Goal: Task Accomplishment & Management: Complete application form

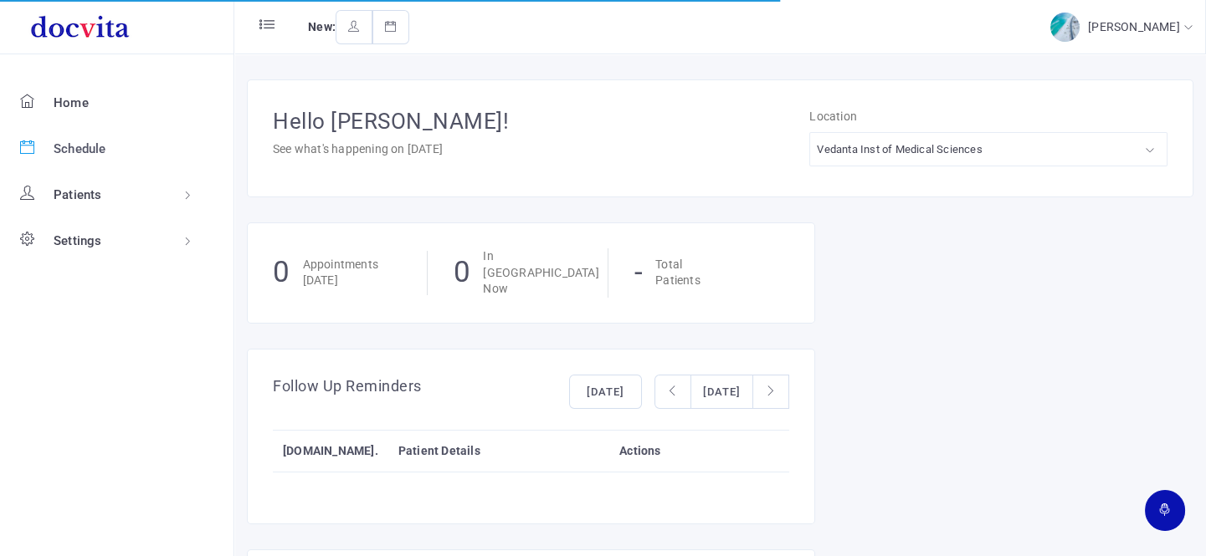
click at [74, 142] on span "Schedule" at bounding box center [80, 148] width 53 height 15
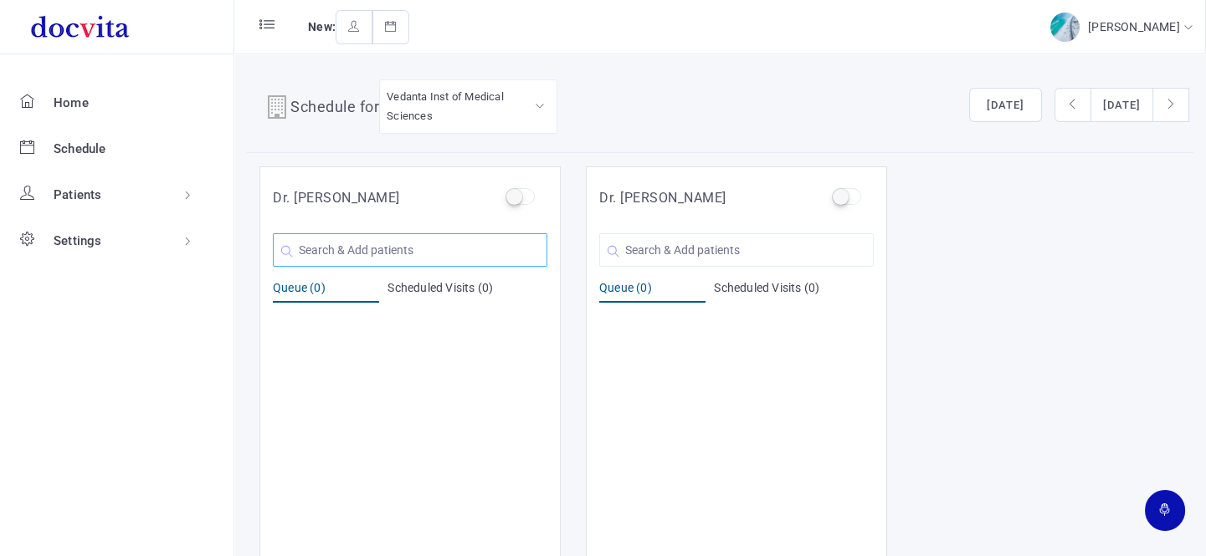
click at [405, 251] on input "text" at bounding box center [410, 249] width 274 height 33
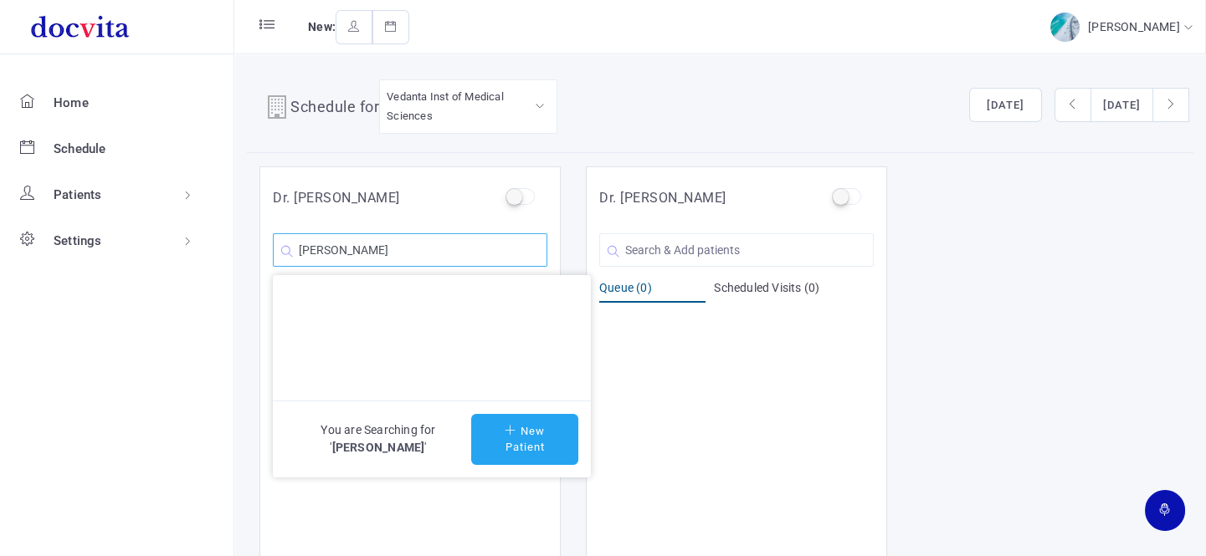
type input "[PERSON_NAME]"
click at [544, 444] on button "New Patient" at bounding box center [524, 439] width 107 height 51
type input "[PERSON_NAME]"
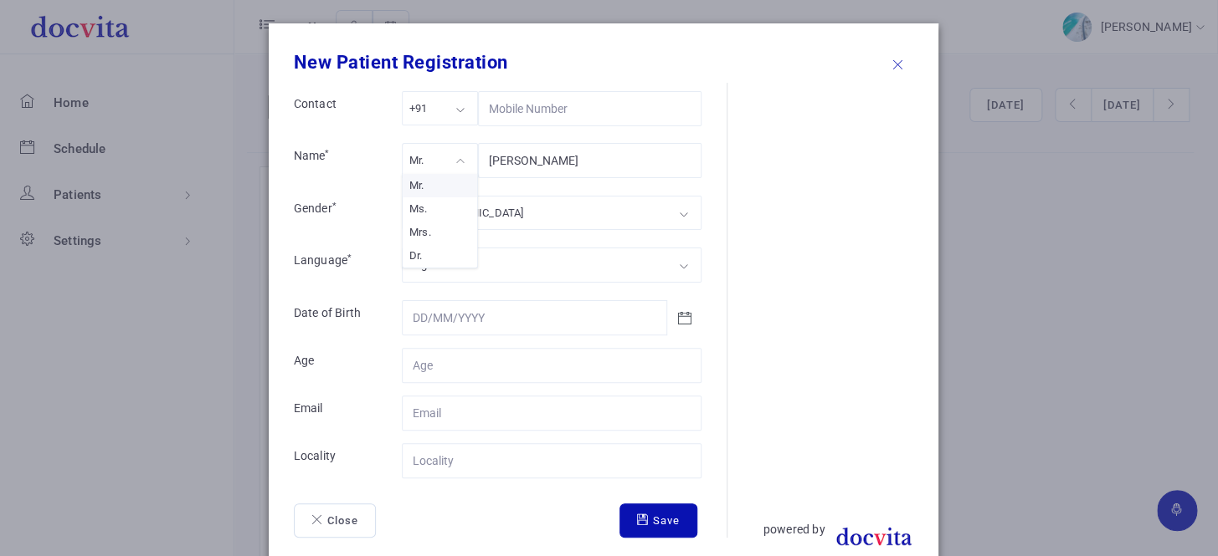
click at [453, 161] on div "Mr." at bounding box center [440, 160] width 76 height 34
click at [461, 215] on div "[DEMOGRAPHIC_DATA]" at bounding box center [552, 213] width 300 height 34
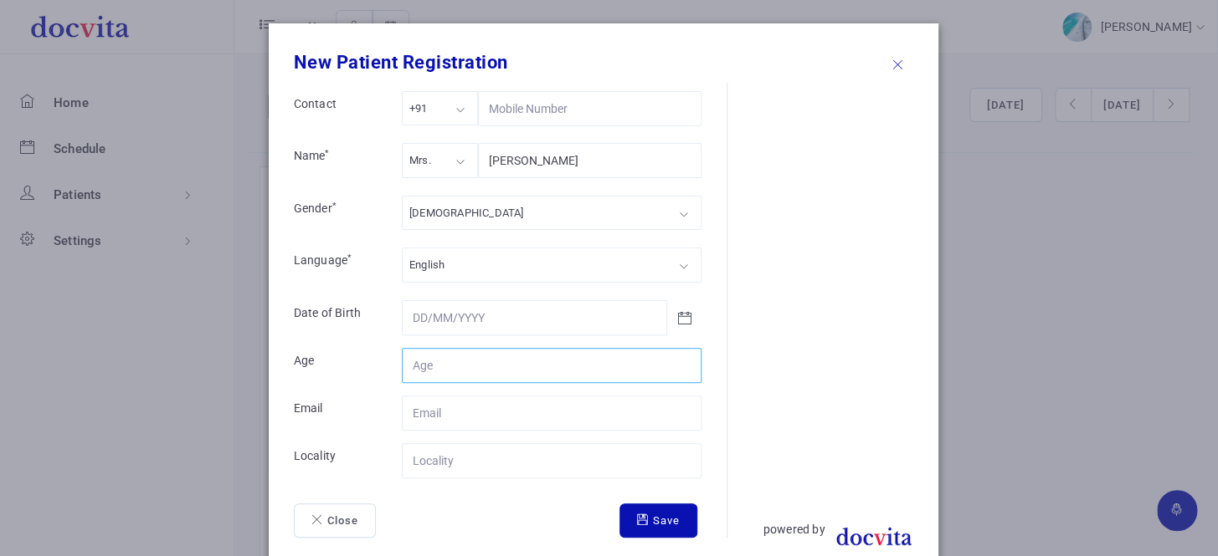
click at [458, 367] on input "Contact" at bounding box center [552, 365] width 300 height 35
type input "59"
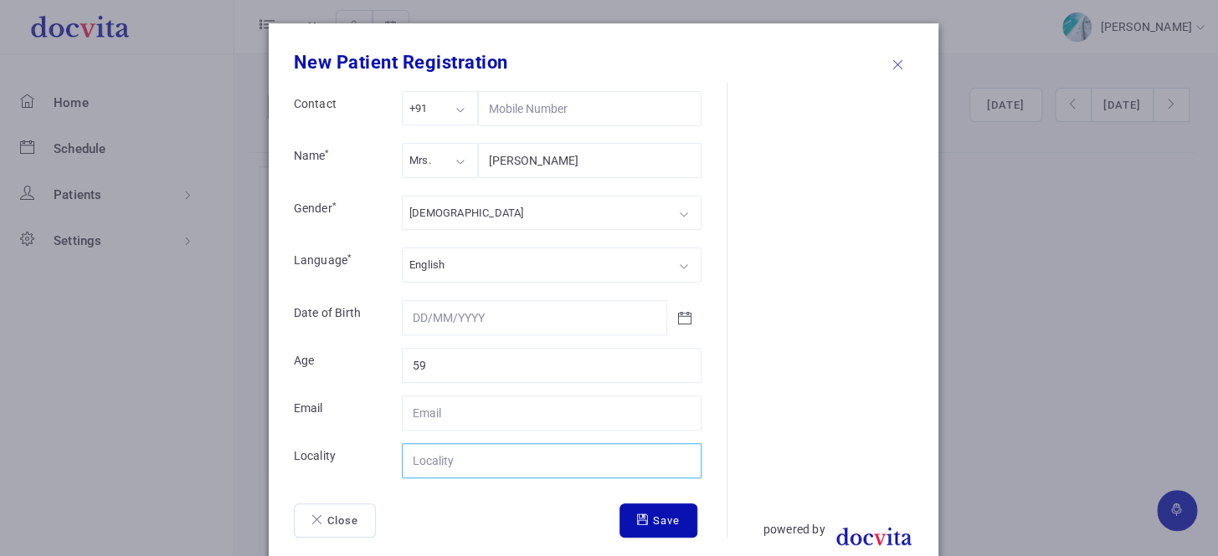
click at [492, 463] on input "Contact" at bounding box center [552, 461] width 300 height 35
type input "[GEOGRAPHIC_DATA]"
click at [659, 523] on button "Save" at bounding box center [658, 521] width 78 height 35
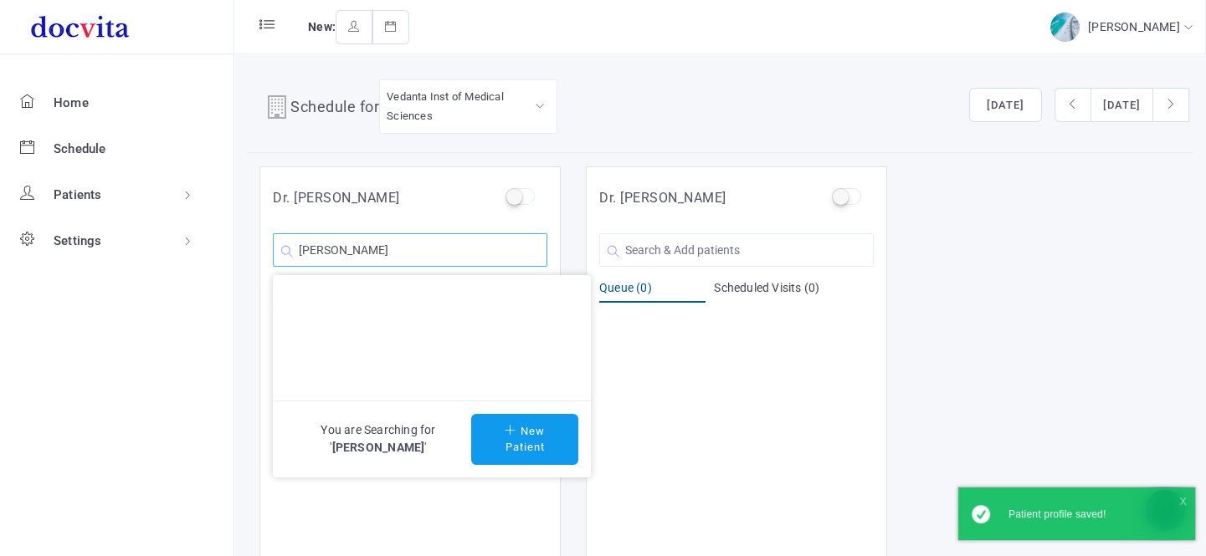
click at [484, 254] on input "[PERSON_NAME]" at bounding box center [410, 249] width 274 height 33
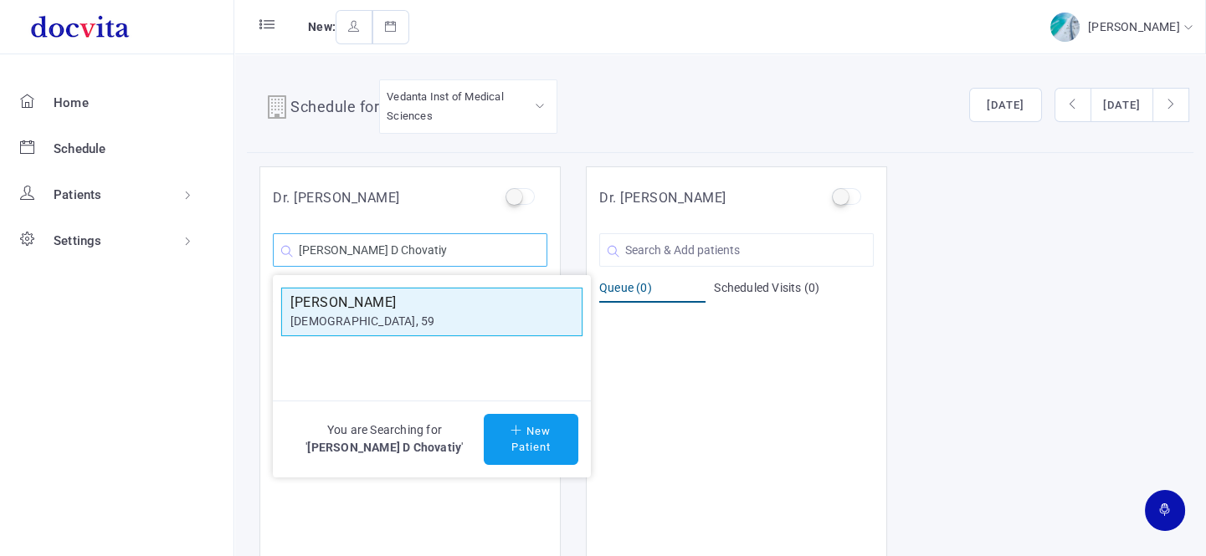
type input "[PERSON_NAME] D Chovatiy"
click at [455, 317] on div "[DEMOGRAPHIC_DATA], 59" at bounding box center [431, 322] width 283 height 18
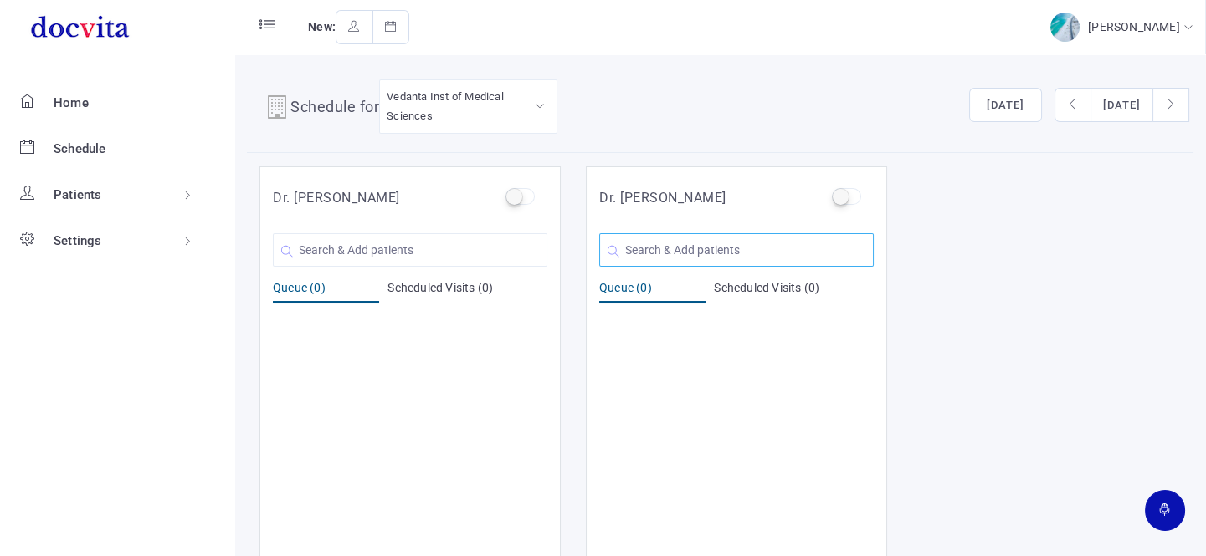
click at [670, 246] on input "text" at bounding box center [736, 249] width 274 height 33
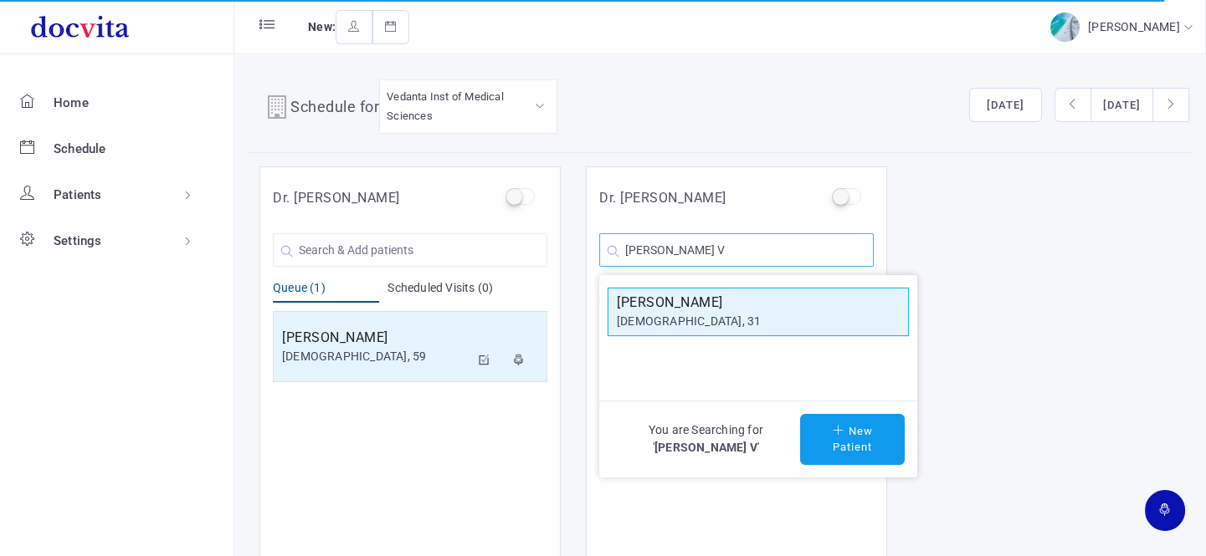
type input "[PERSON_NAME] V"
click at [689, 328] on div "[DEMOGRAPHIC_DATA], 31" at bounding box center [758, 322] width 283 height 18
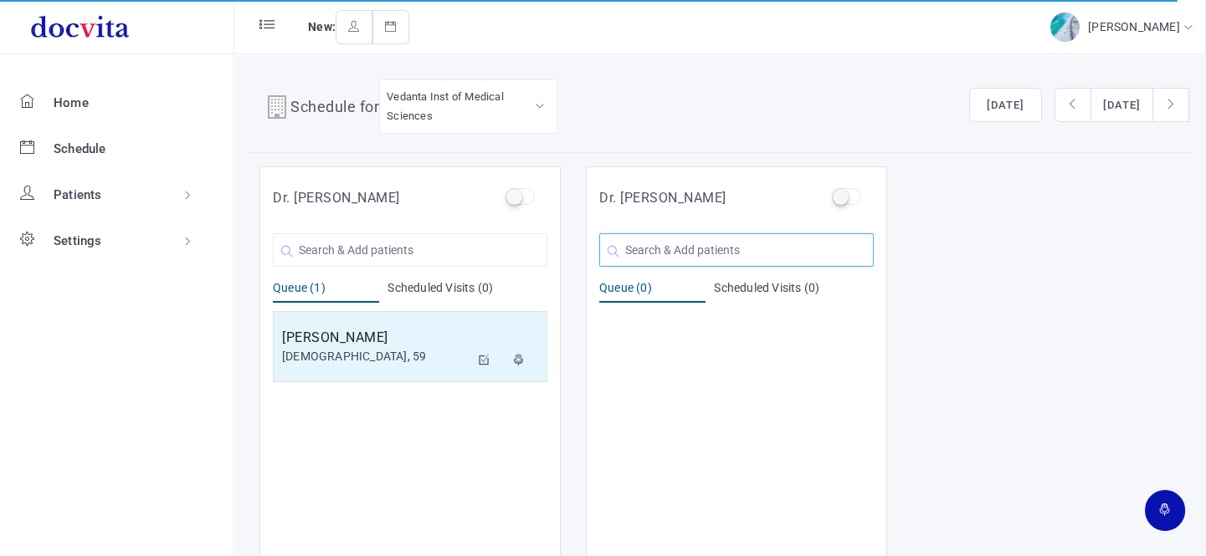
click at [664, 243] on input "text" at bounding box center [736, 249] width 274 height 33
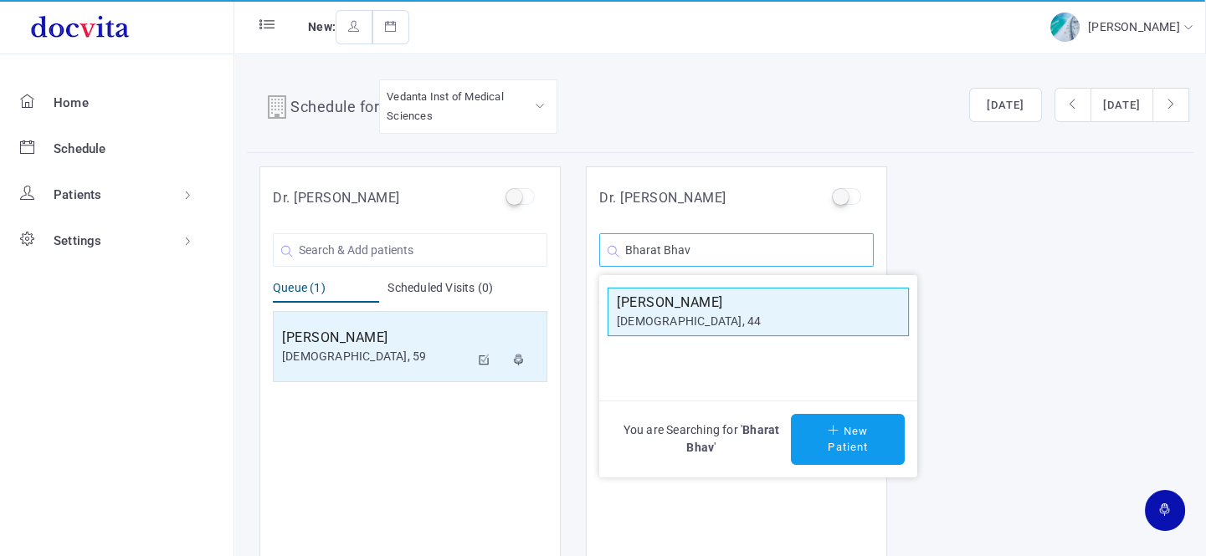
type input "Bharat Bhav"
click at [694, 310] on h5 "[PERSON_NAME]" at bounding box center [758, 303] width 283 height 20
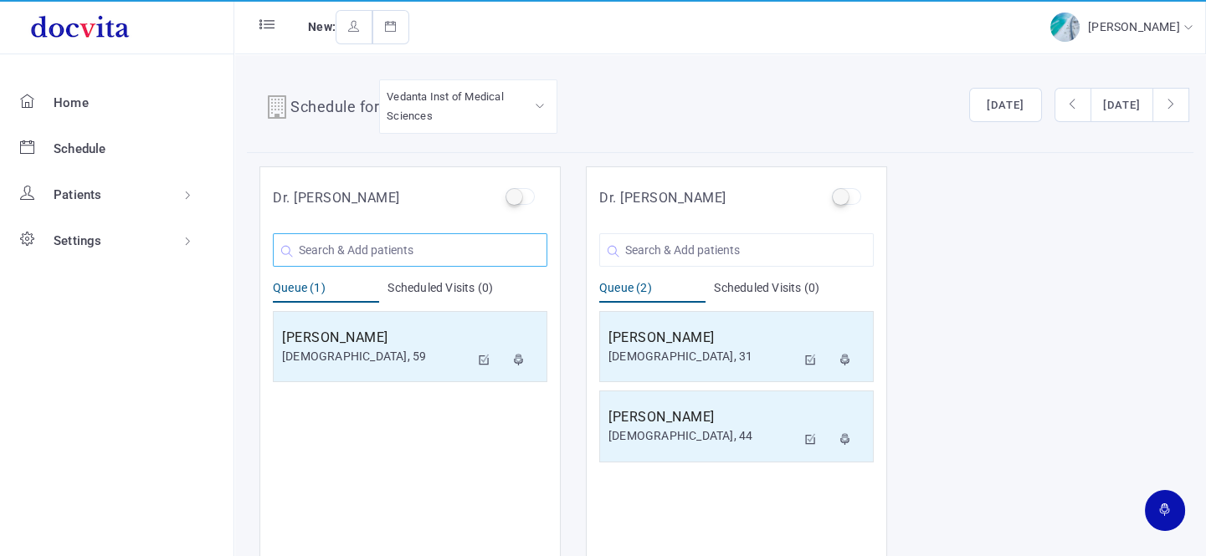
click at [378, 253] on input "text" at bounding box center [410, 249] width 274 height 33
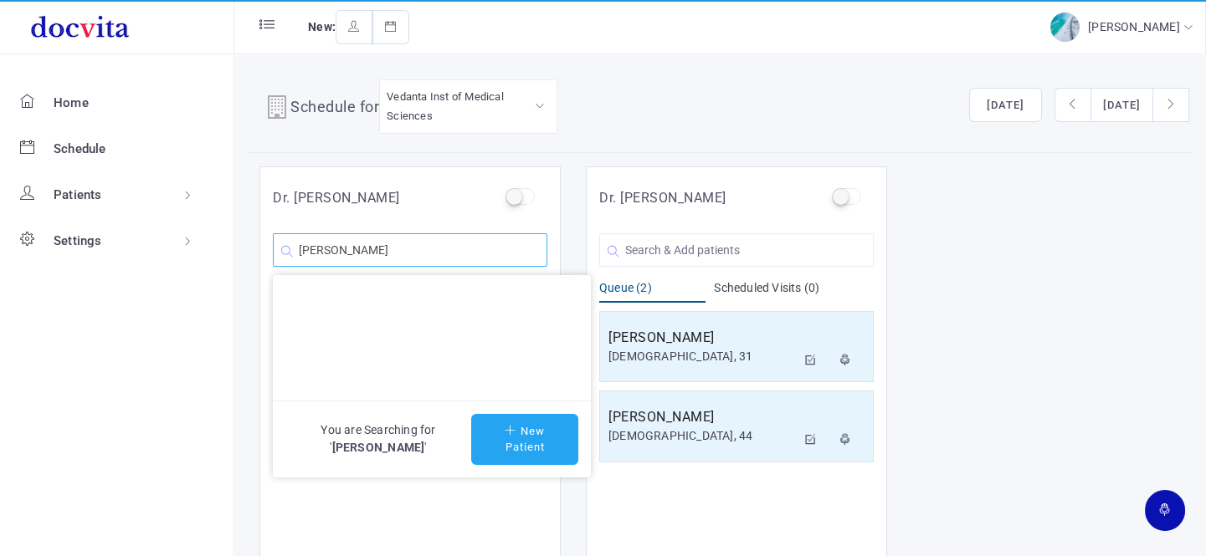
type input "[PERSON_NAME]"
click at [511, 429] on icon at bounding box center [513, 430] width 16 height 11
type input "[PERSON_NAME]"
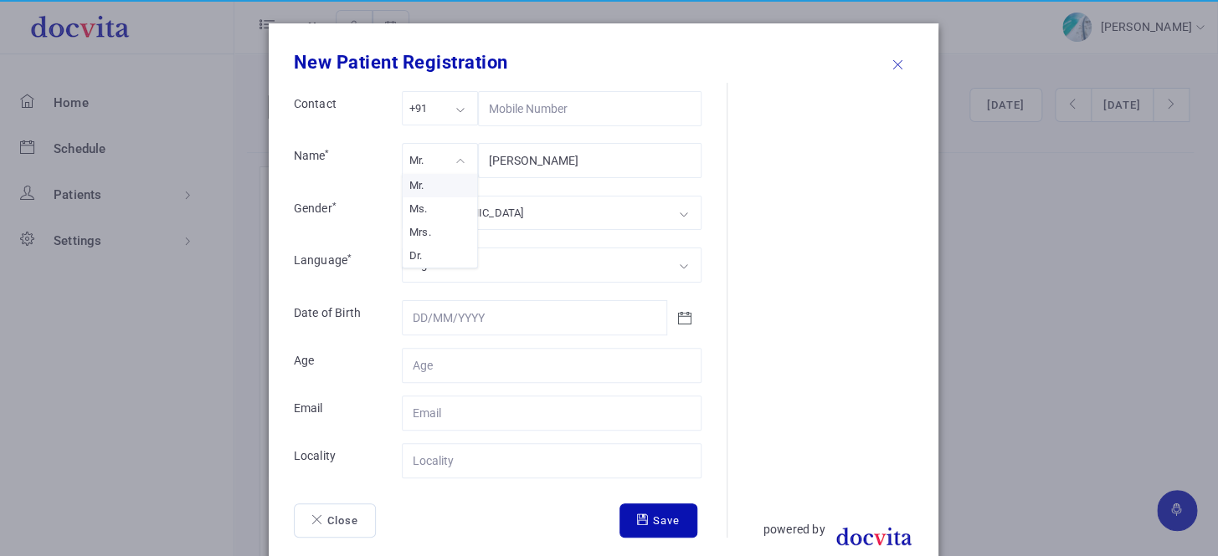
click at [454, 156] on div "Mr." at bounding box center [440, 160] width 76 height 34
click at [458, 218] on div "[DEMOGRAPHIC_DATA]" at bounding box center [552, 213] width 300 height 34
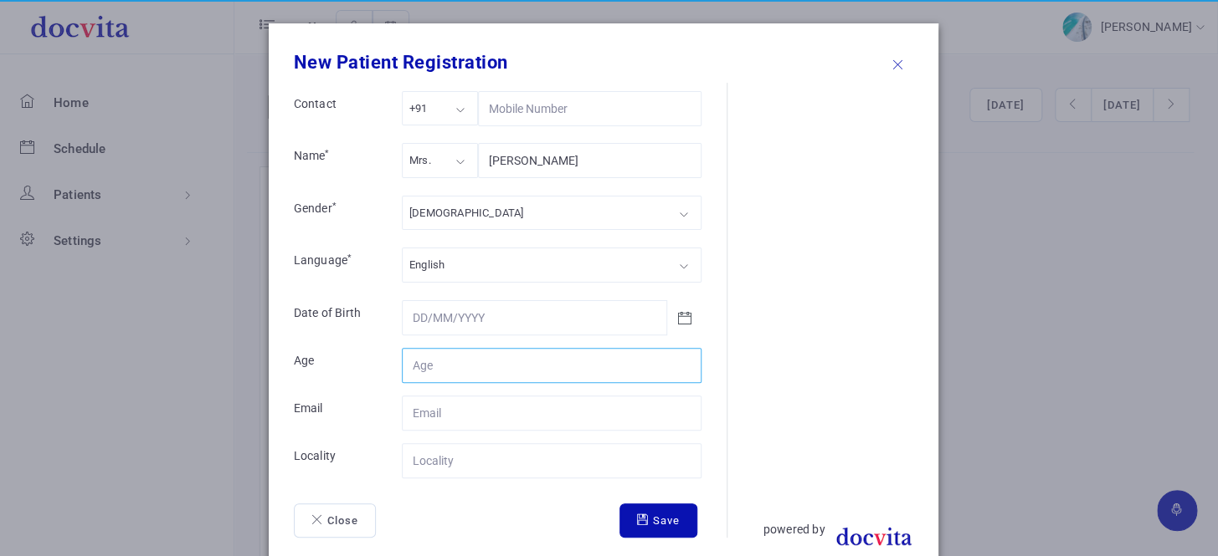
click at [459, 365] on input "Contact" at bounding box center [552, 365] width 300 height 35
type input "39"
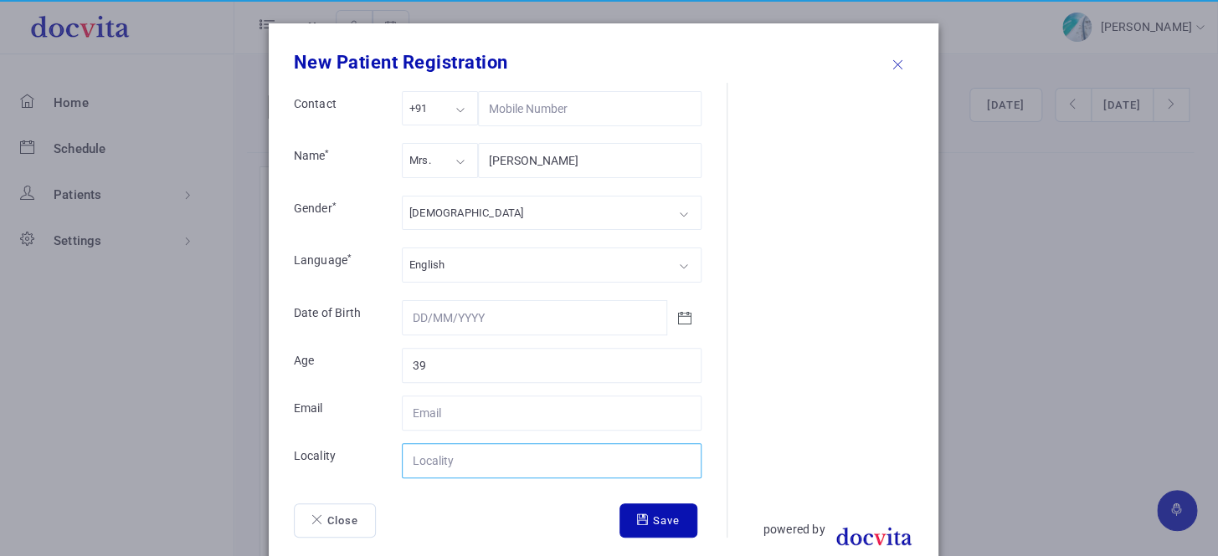
click at [471, 451] on input "Contact" at bounding box center [552, 461] width 300 height 35
type input "Patan"
click at [652, 519] on button "Save" at bounding box center [658, 521] width 78 height 35
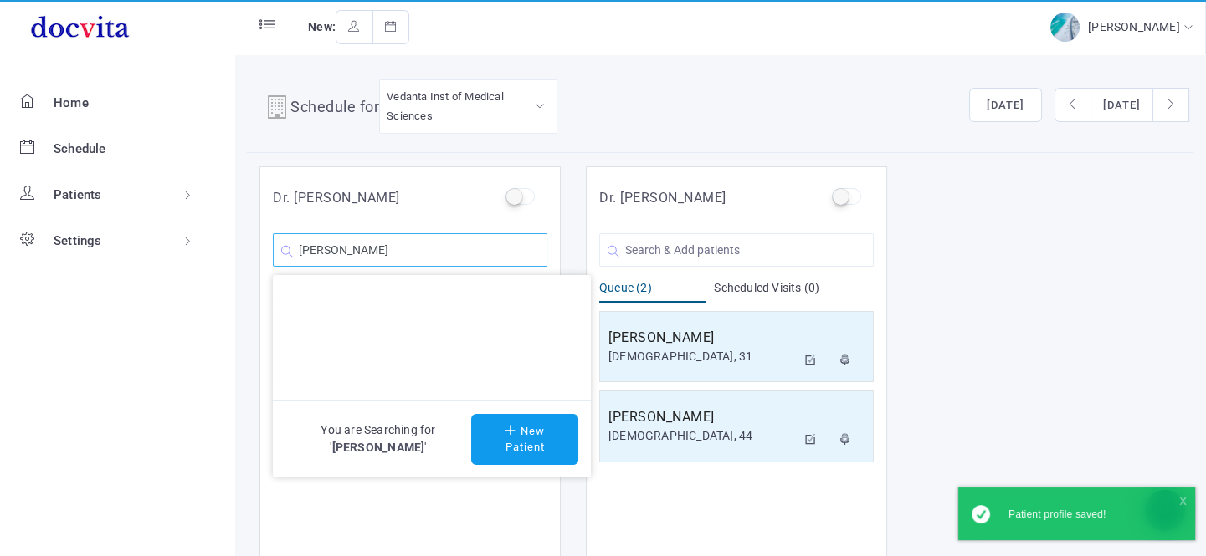
click at [436, 253] on input "[PERSON_NAME]" at bounding box center [410, 249] width 274 height 33
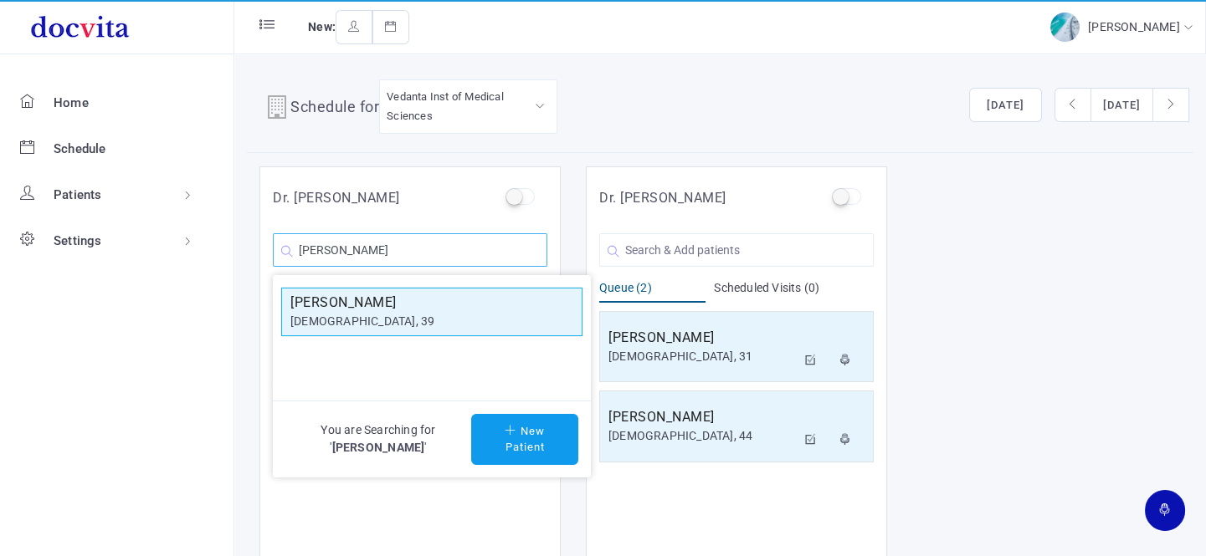
type input "[PERSON_NAME]"
click at [403, 305] on h5 "[PERSON_NAME]" at bounding box center [431, 303] width 283 height 20
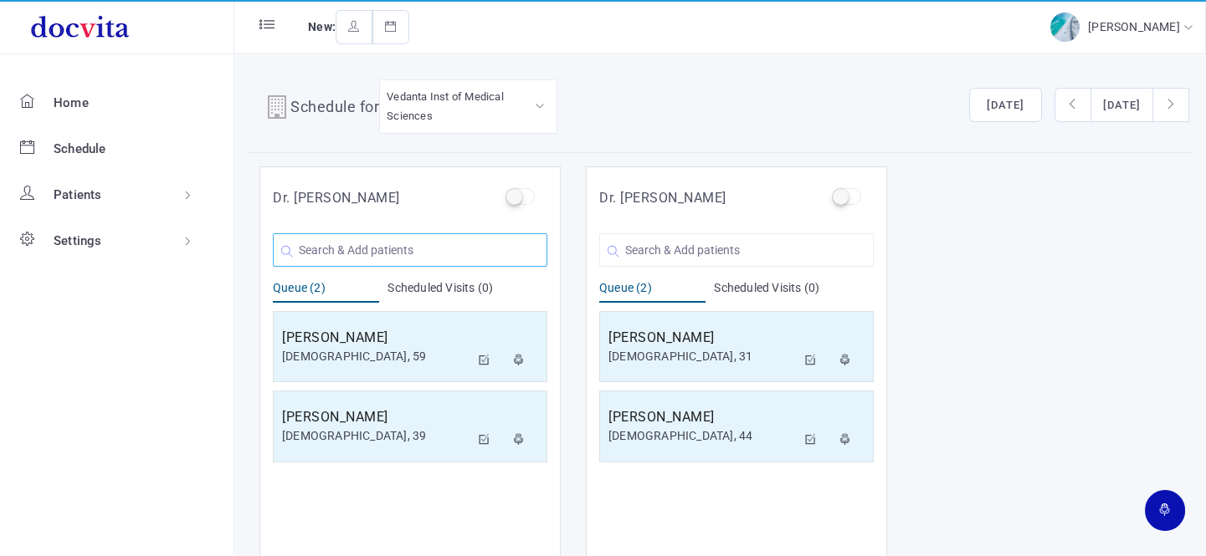
click at [409, 245] on input "text" at bounding box center [410, 249] width 274 height 33
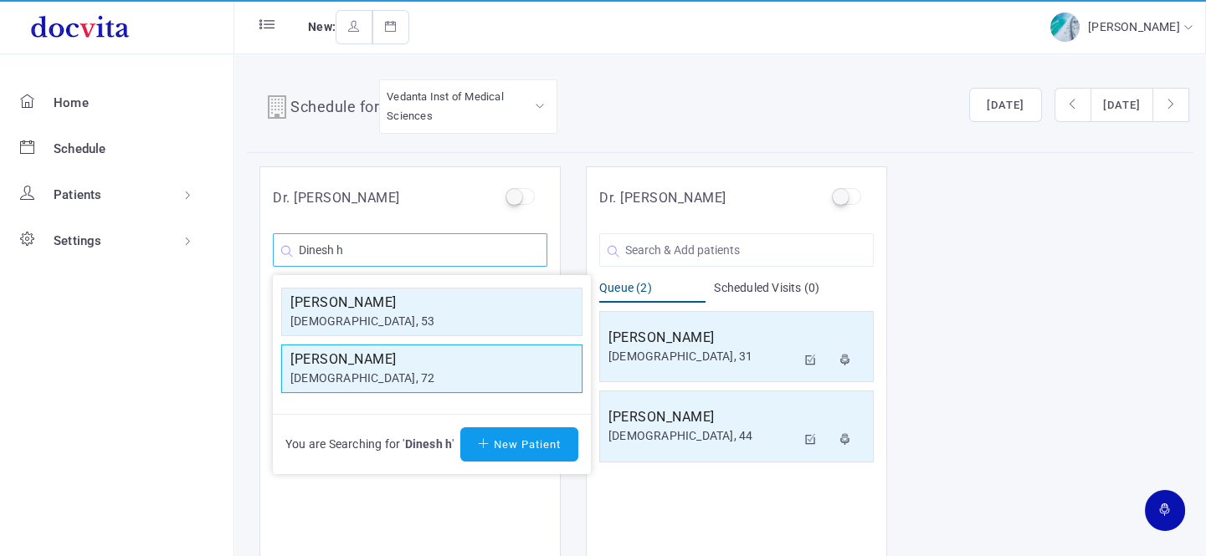
type input "Dinesh h"
click at [393, 371] on div "[DEMOGRAPHIC_DATA], 72" at bounding box center [431, 379] width 283 height 18
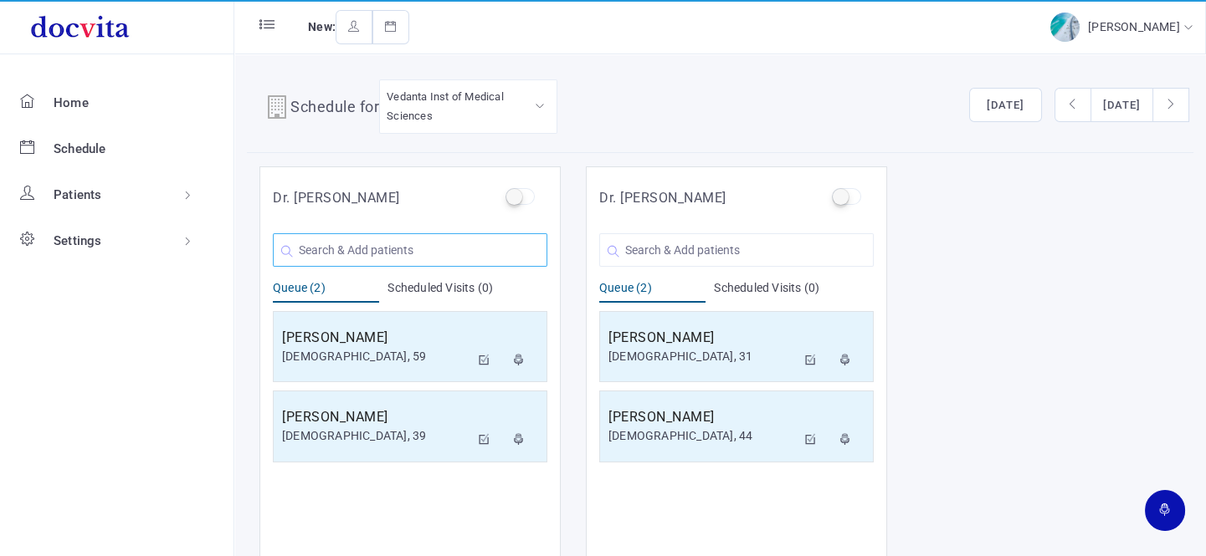
click at [379, 246] on input "text" at bounding box center [410, 249] width 274 height 33
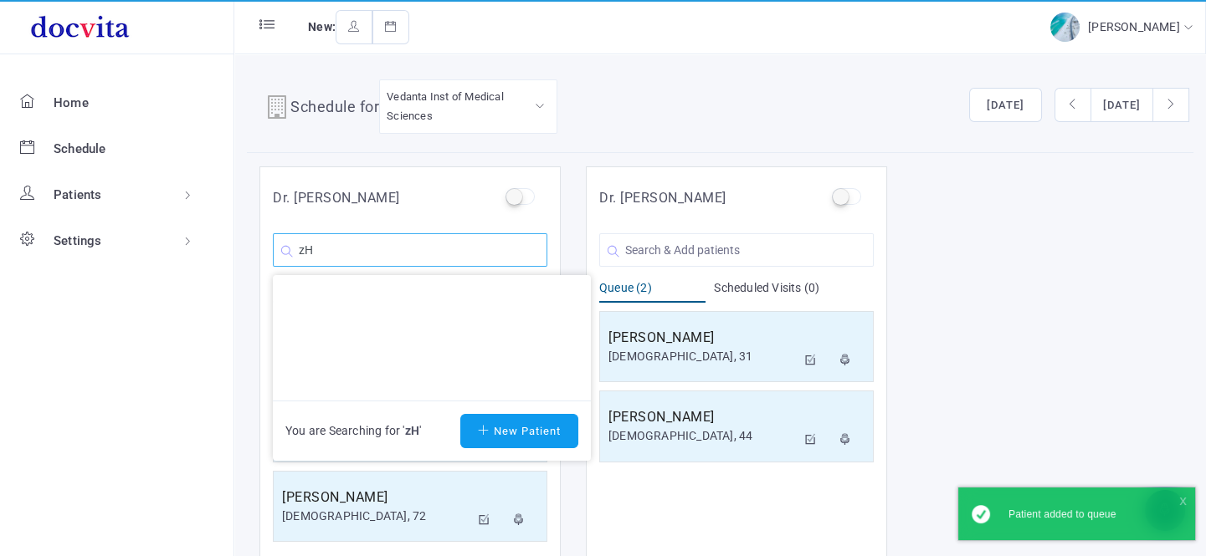
type input "z"
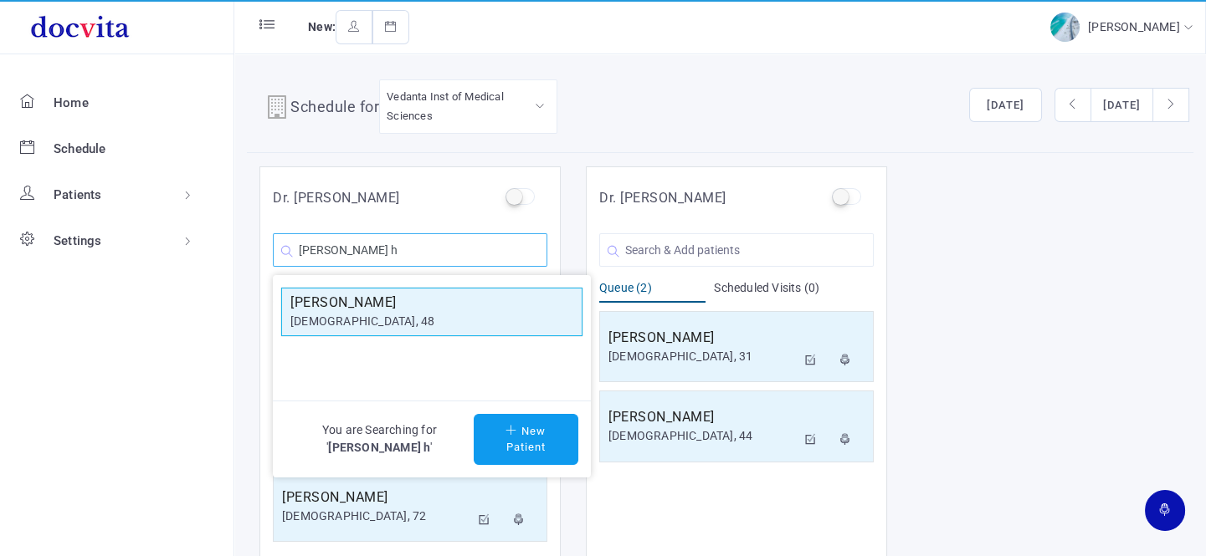
type input "[PERSON_NAME] h"
click at [367, 315] on div "[DEMOGRAPHIC_DATA], 48" at bounding box center [431, 322] width 283 height 18
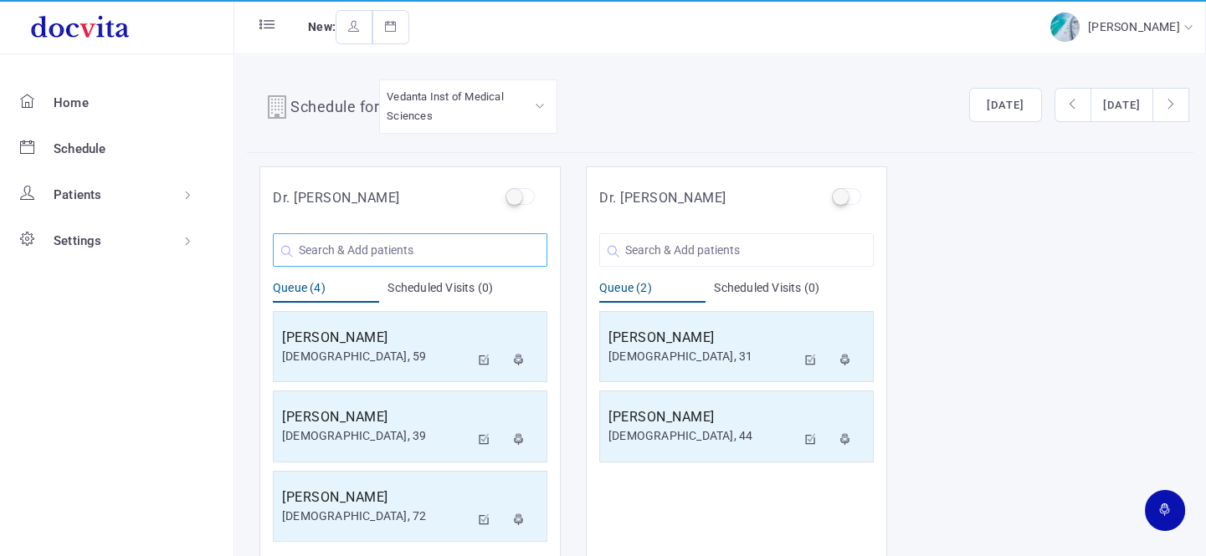
click at [442, 248] on input "text" at bounding box center [410, 249] width 274 height 33
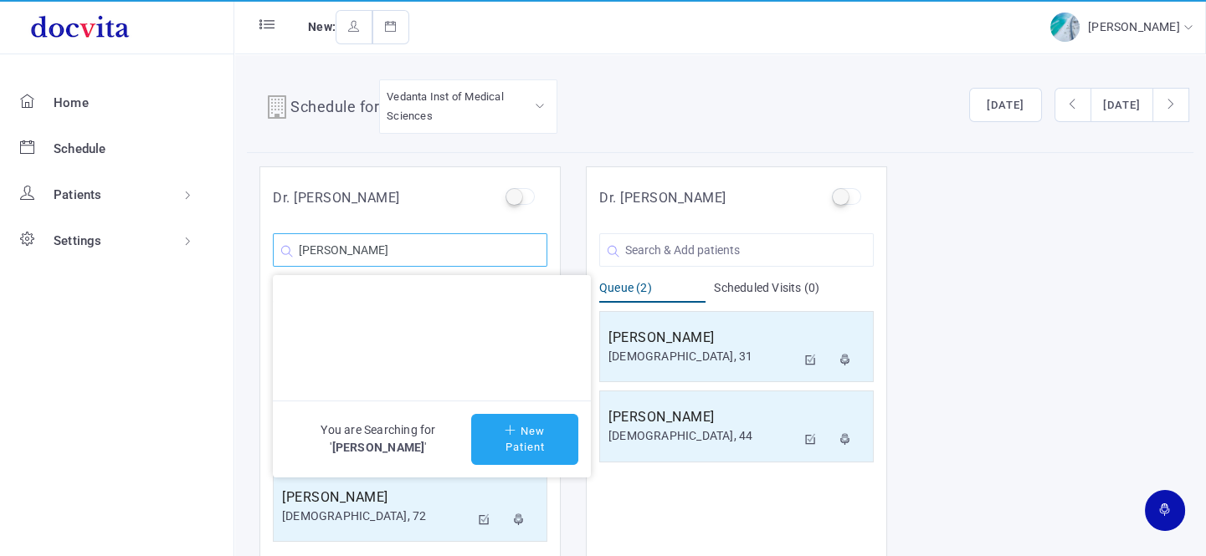
type input "[PERSON_NAME]"
click at [546, 452] on button "New Patient" at bounding box center [524, 439] width 107 height 51
type input "[PERSON_NAME]"
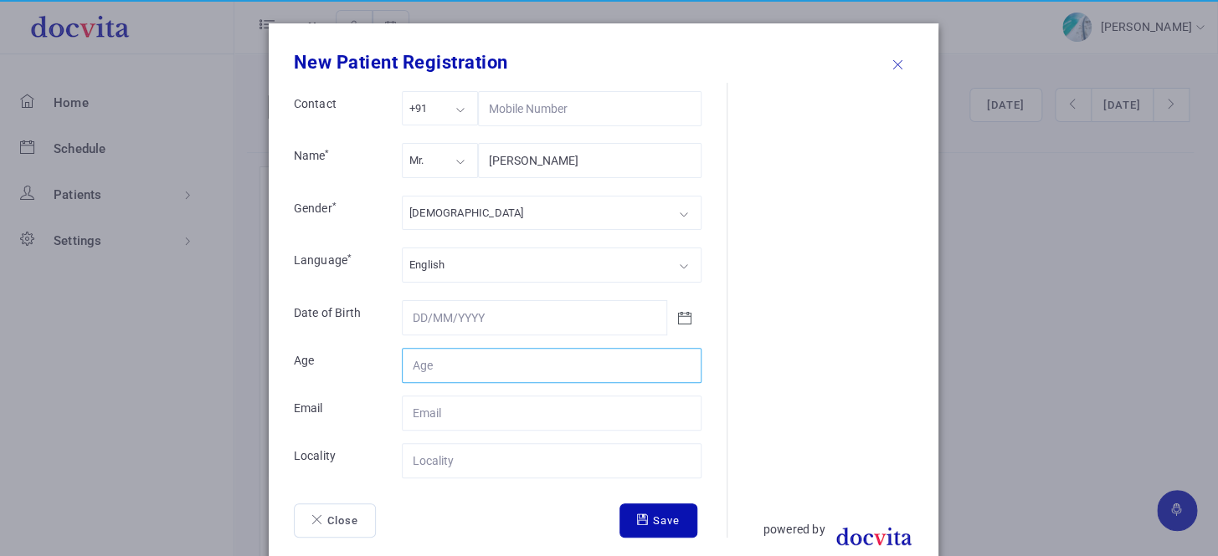
click at [500, 367] on input "Contact" at bounding box center [552, 365] width 300 height 35
type input "56"
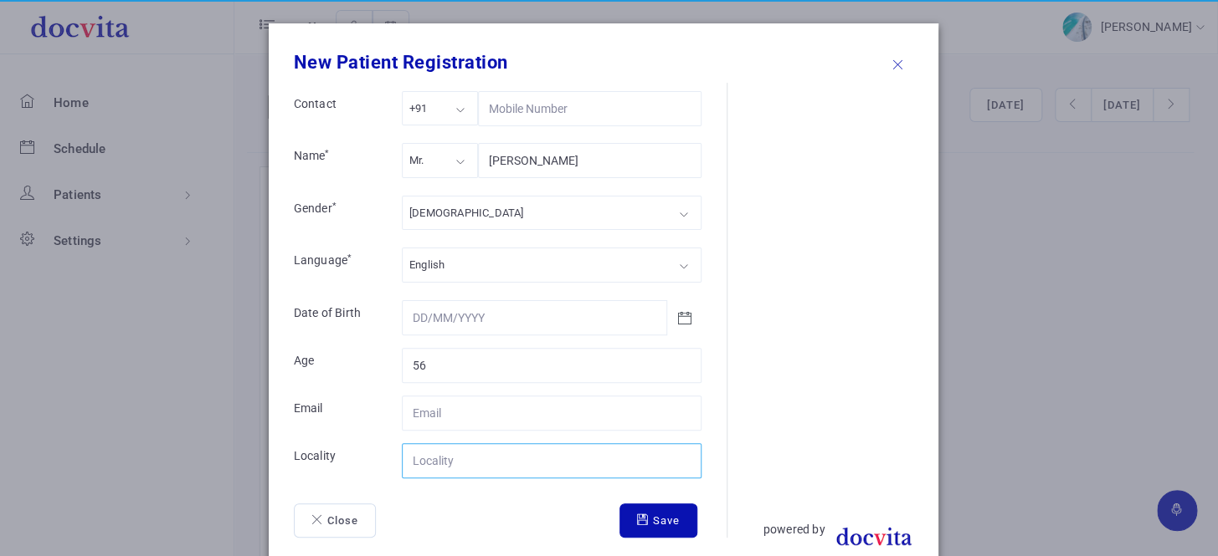
click at [469, 464] on input "Contact" at bounding box center [552, 461] width 300 height 35
type input "Rajkot"
click at [637, 515] on icon "submit" at bounding box center [645, 520] width 16 height 11
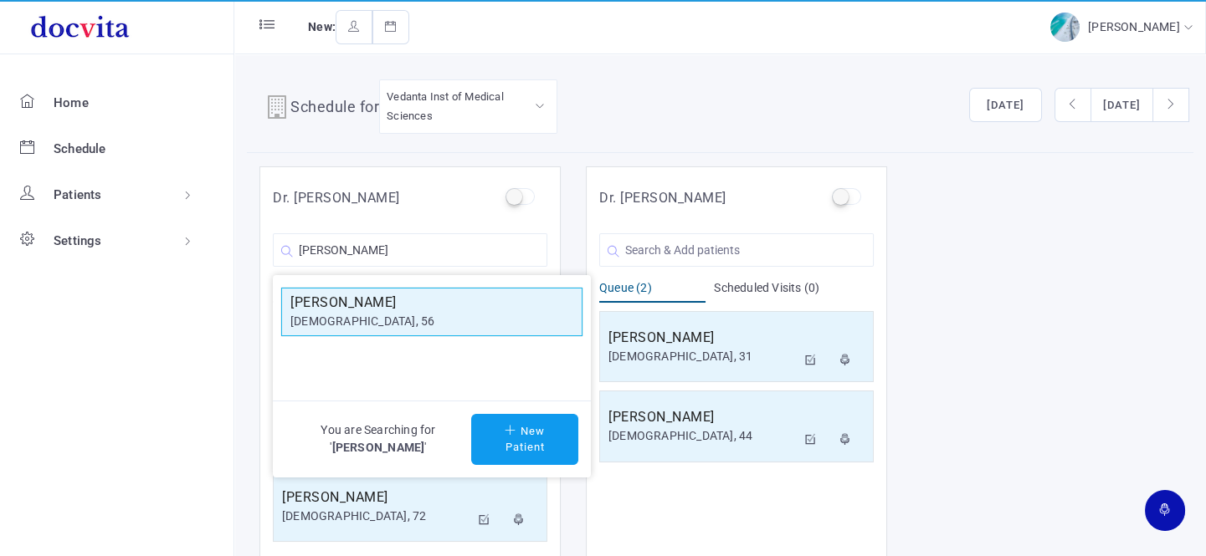
click at [362, 304] on h5 "[PERSON_NAME]" at bounding box center [431, 303] width 283 height 20
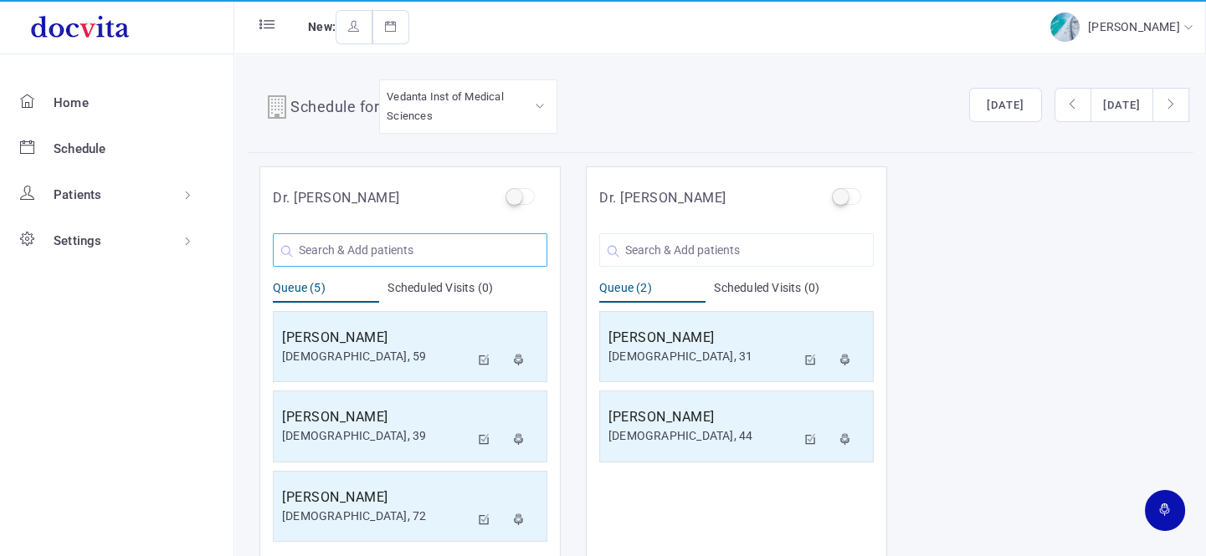
click at [358, 260] on input "text" at bounding box center [410, 249] width 274 height 33
type input "D"
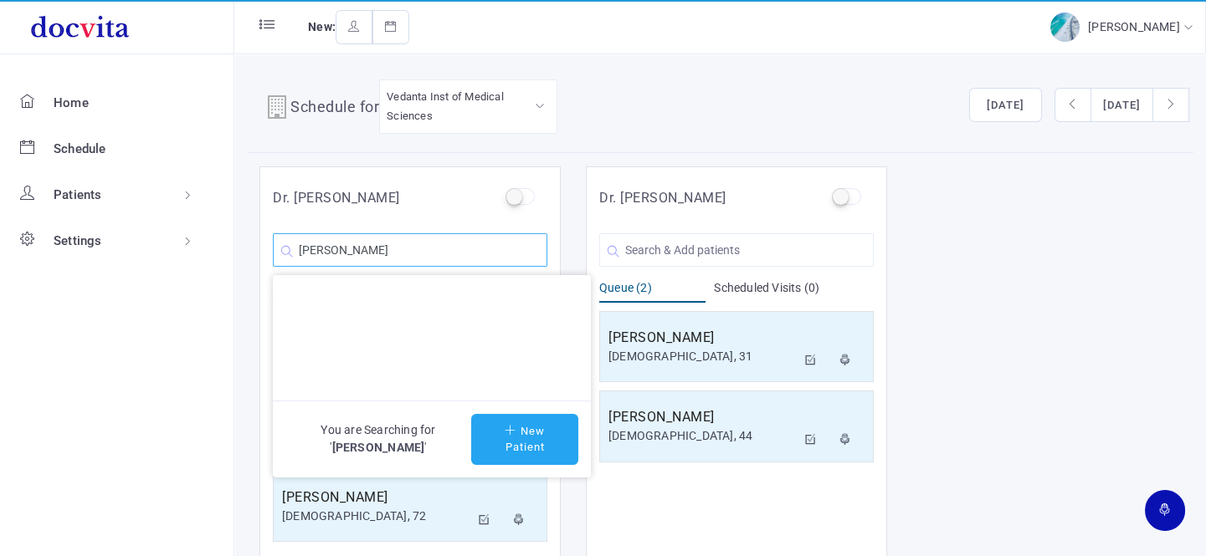
type input "[PERSON_NAME]"
click at [515, 438] on button "New Patient" at bounding box center [524, 439] width 107 height 51
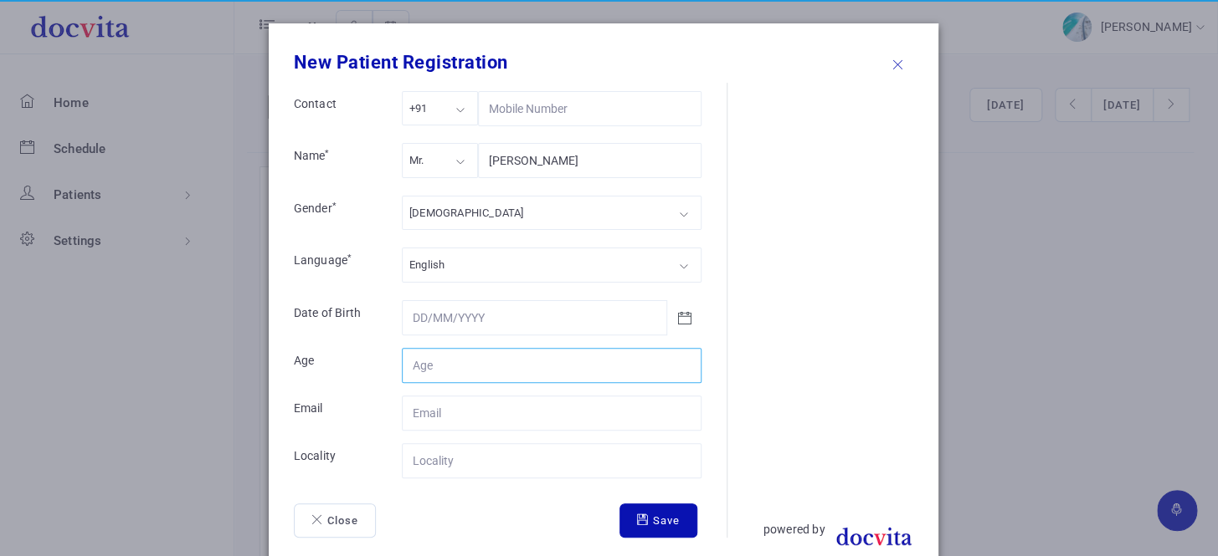
click at [445, 360] on input "Contact" at bounding box center [552, 365] width 300 height 35
type input "33"
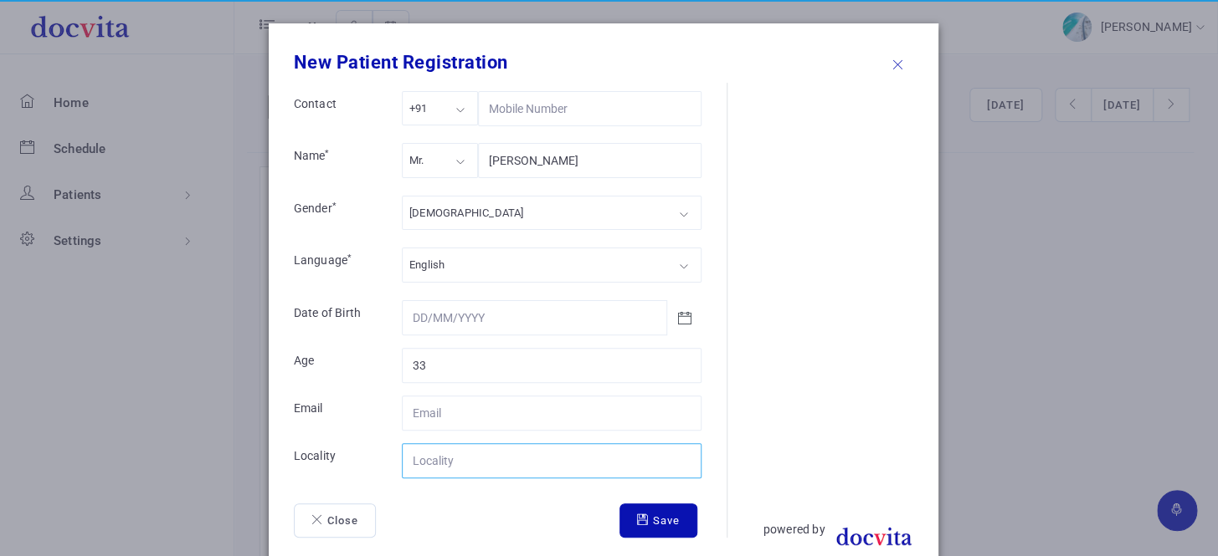
click at [446, 453] on input "Contact" at bounding box center [552, 461] width 300 height 35
type input "[PERSON_NAME]"
click at [641, 521] on icon "submit" at bounding box center [645, 520] width 16 height 11
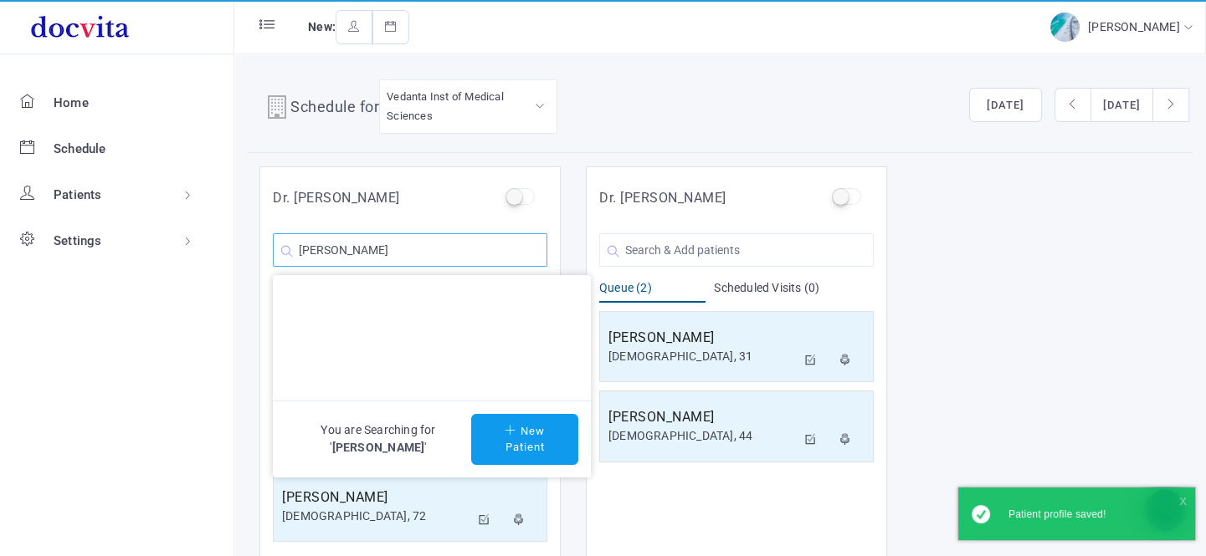
click at [461, 244] on input "[PERSON_NAME]" at bounding box center [410, 249] width 274 height 33
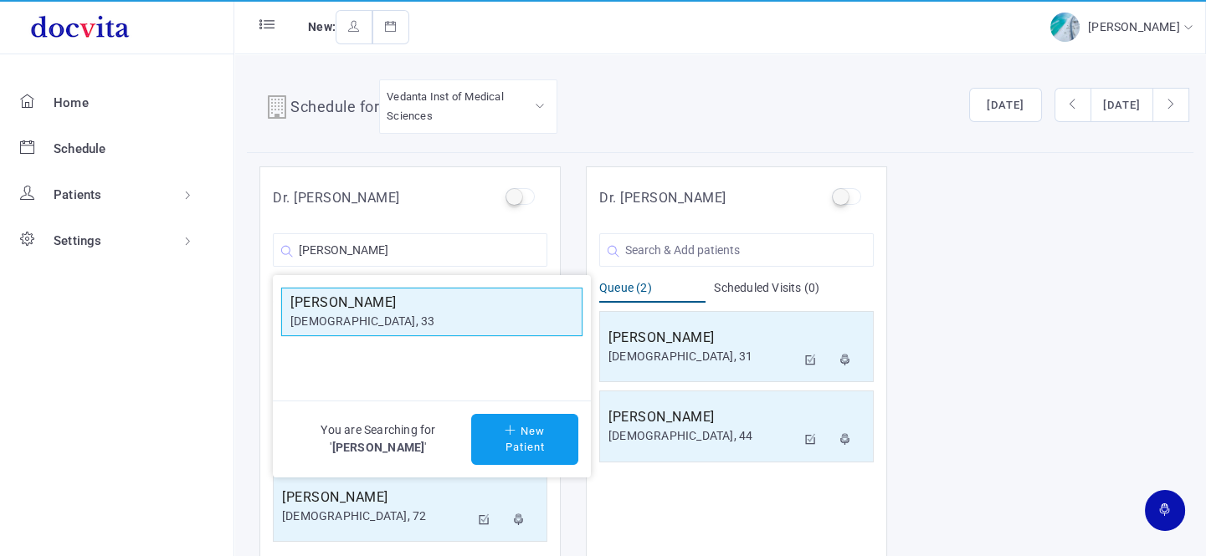
click at [445, 313] on div "[DEMOGRAPHIC_DATA], 33" at bounding box center [431, 322] width 283 height 18
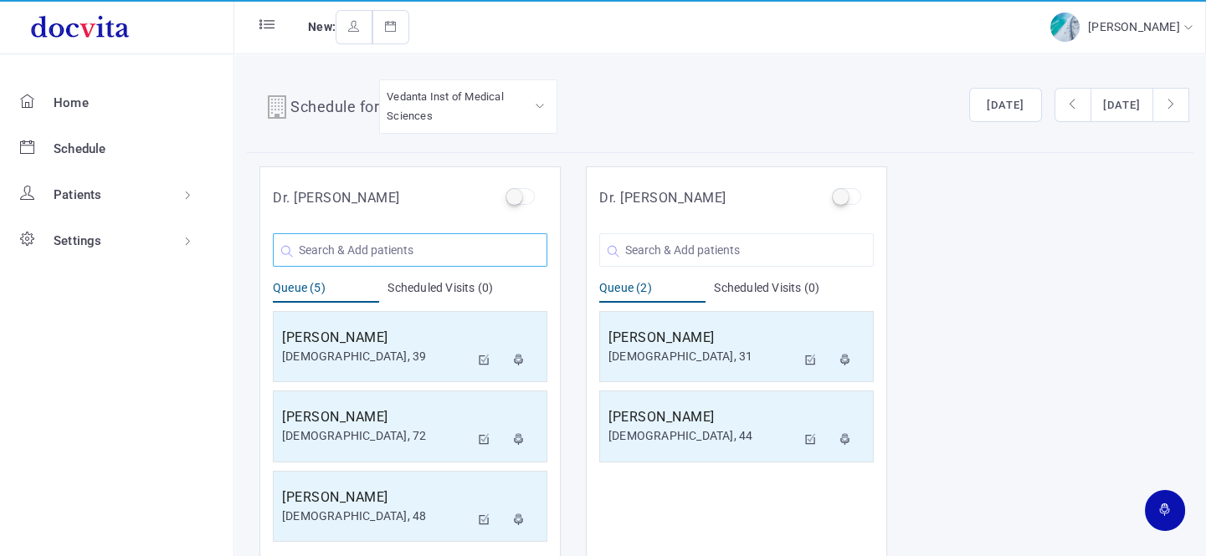
click at [380, 243] on input "text" at bounding box center [410, 249] width 274 height 33
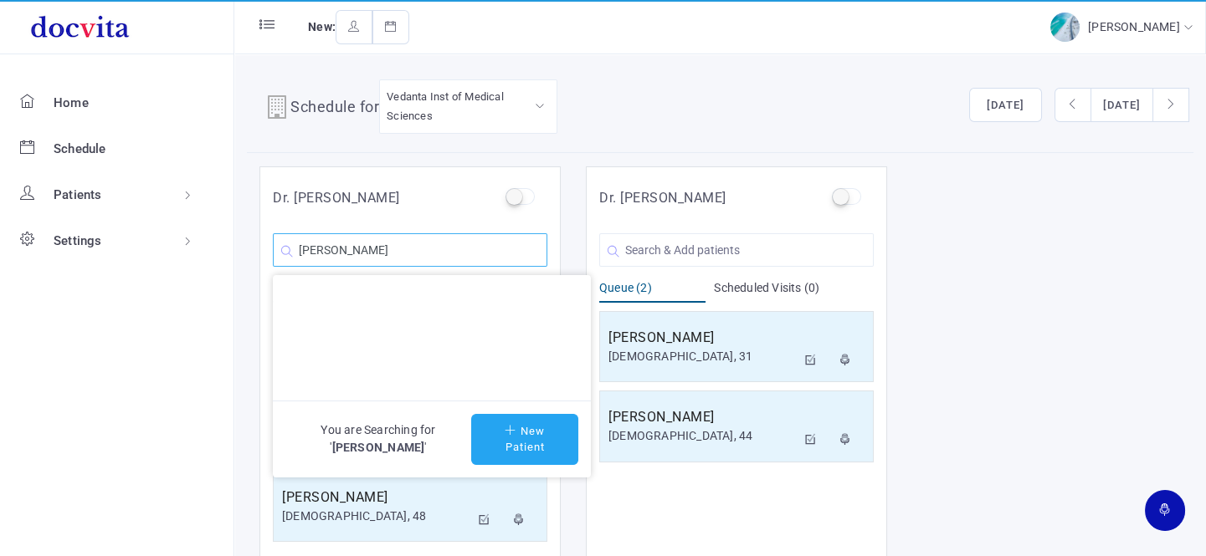
type input "[PERSON_NAME]"
click at [537, 438] on button "New Patient" at bounding box center [524, 439] width 107 height 51
type input "[PERSON_NAME]"
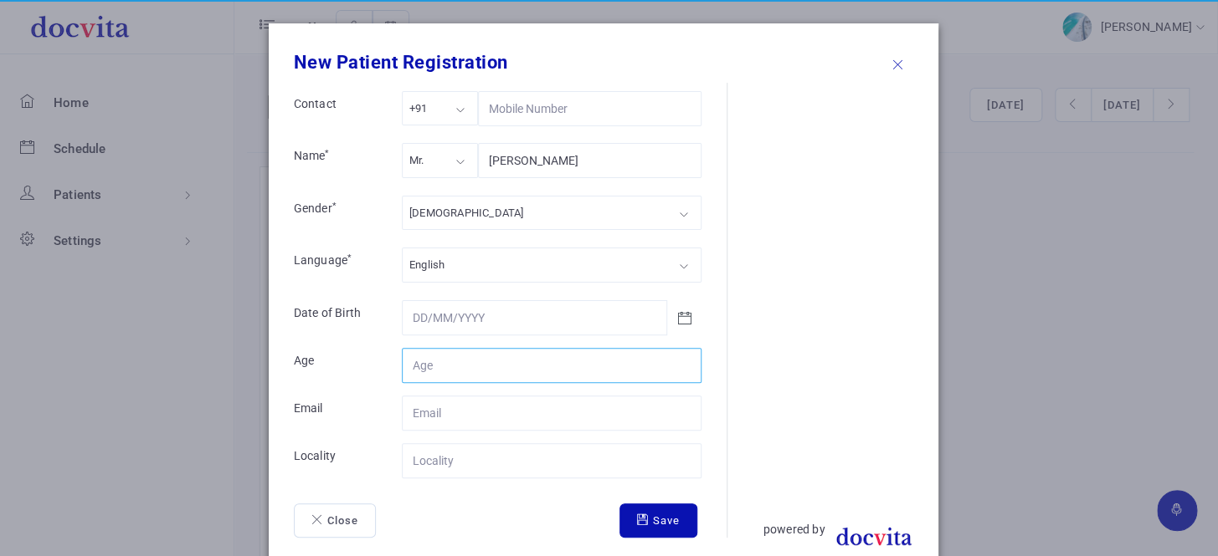
click at [452, 366] on input "Contact" at bounding box center [552, 365] width 300 height 35
type input "75"
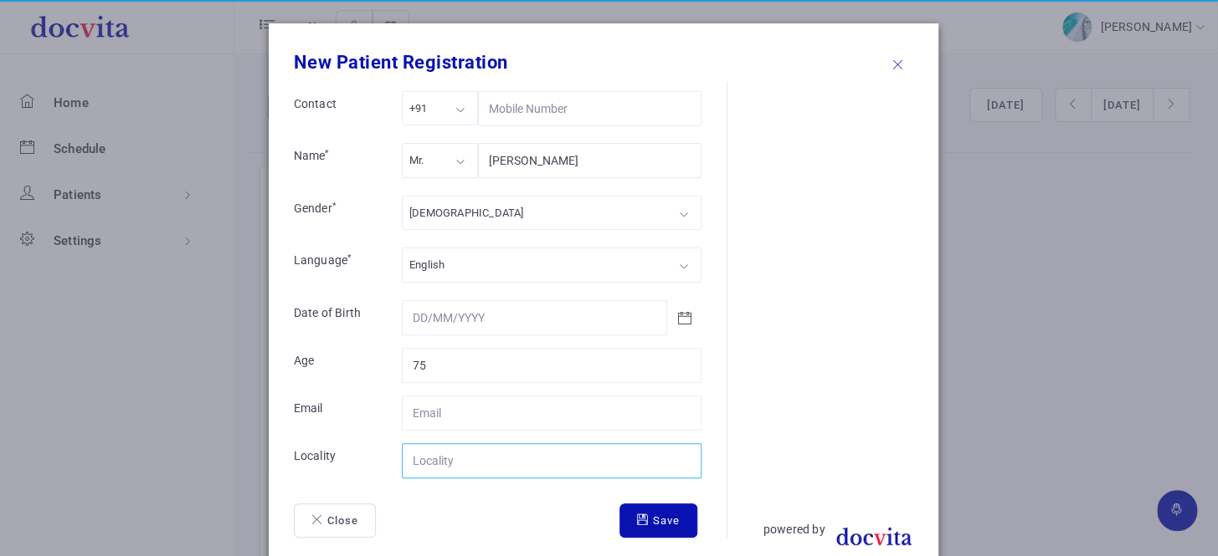
click at [469, 465] on input "Contact" at bounding box center [552, 461] width 300 height 35
type input "[GEOGRAPHIC_DATA]"
click at [653, 526] on button "Save" at bounding box center [658, 521] width 78 height 35
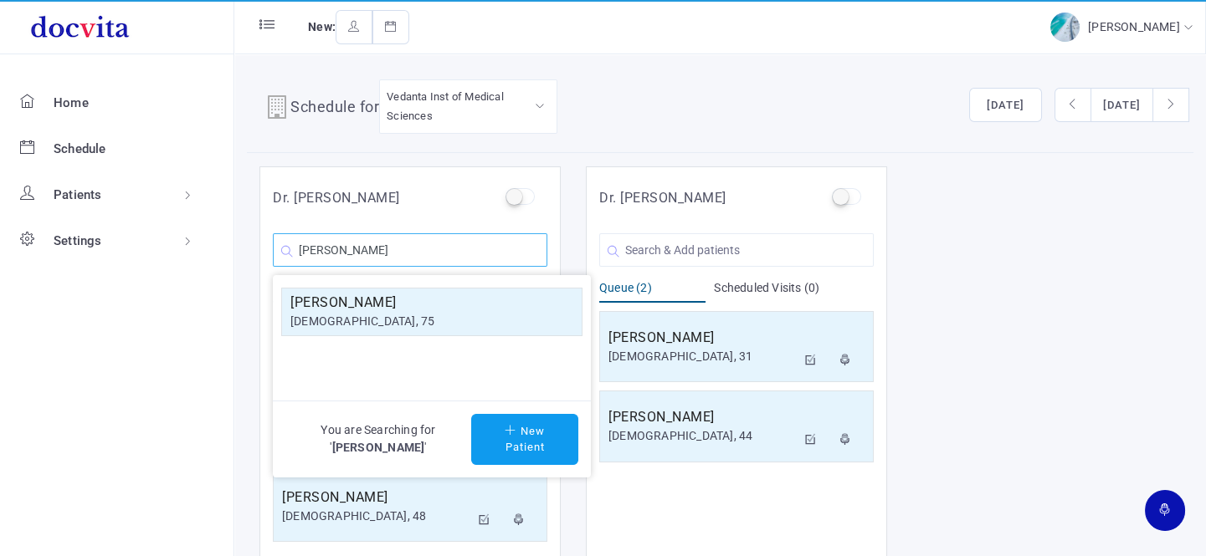
click at [438, 252] on input "[PERSON_NAME]" at bounding box center [410, 249] width 274 height 33
click at [412, 318] on div "[DEMOGRAPHIC_DATA], 75" at bounding box center [431, 322] width 283 height 18
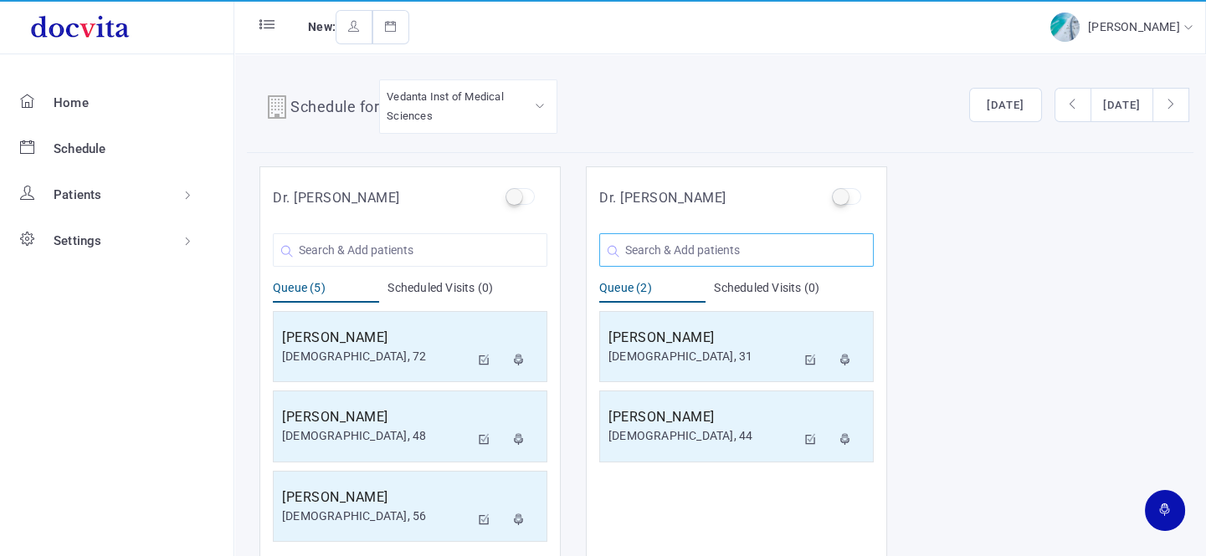
click at [714, 253] on input "text" at bounding box center [736, 249] width 274 height 33
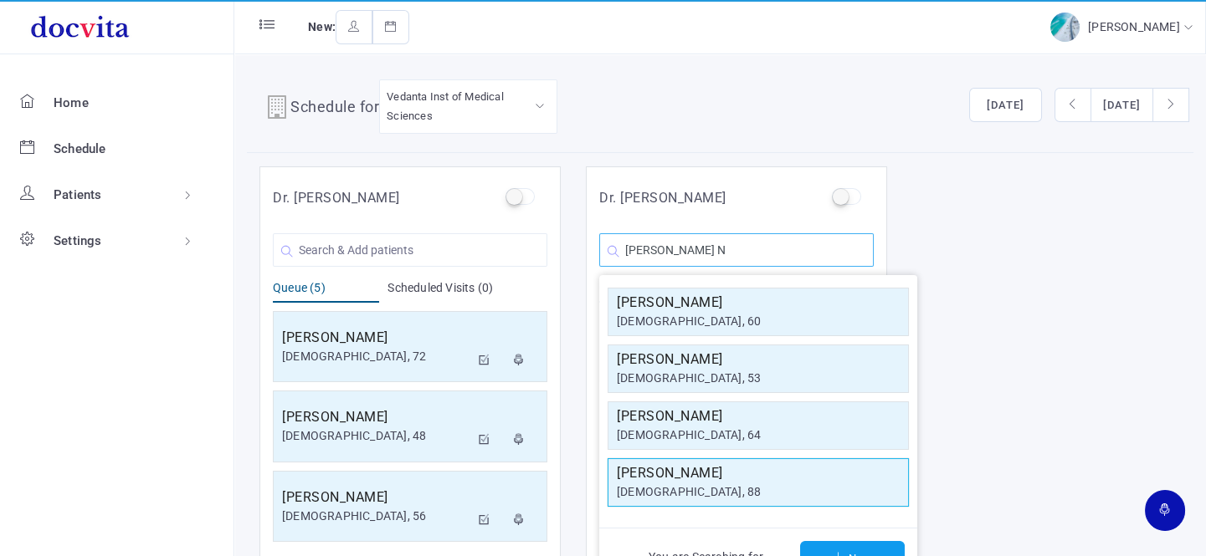
type input "[PERSON_NAME] N"
click at [727, 480] on h5 "[PERSON_NAME]" at bounding box center [758, 474] width 283 height 20
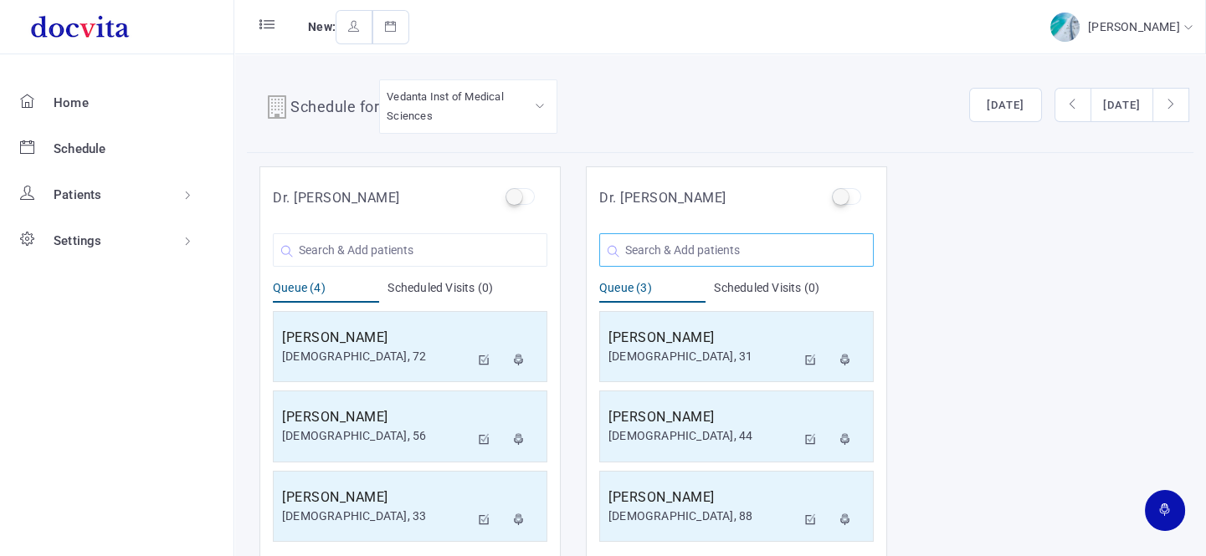
click at [711, 256] on input "text" at bounding box center [736, 249] width 274 height 33
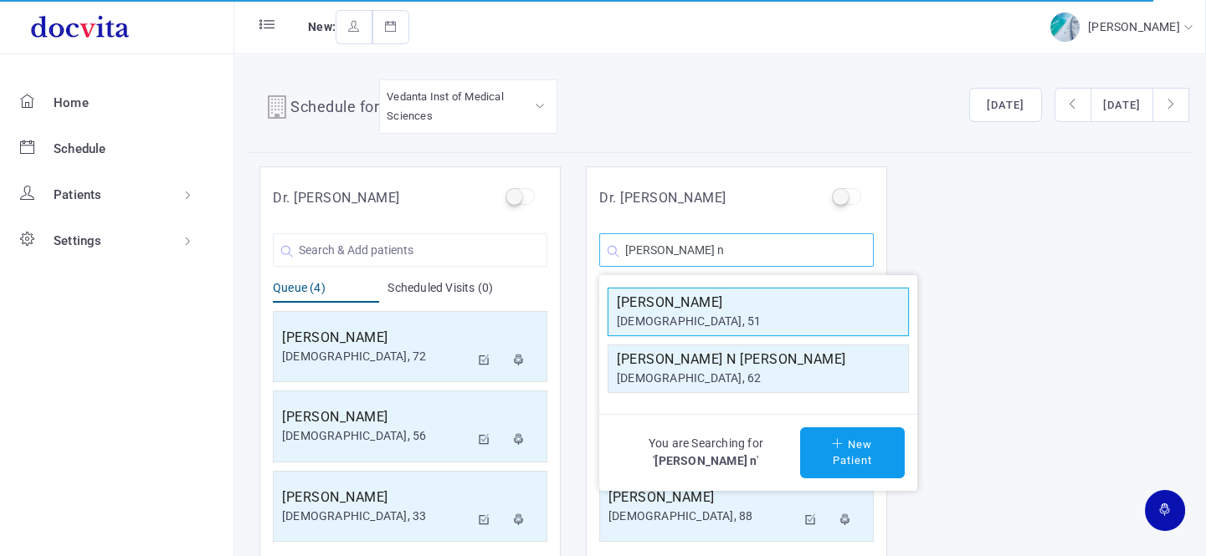
type input "[PERSON_NAME] n"
click at [714, 323] on div "[DEMOGRAPHIC_DATA], 51" at bounding box center [758, 322] width 283 height 18
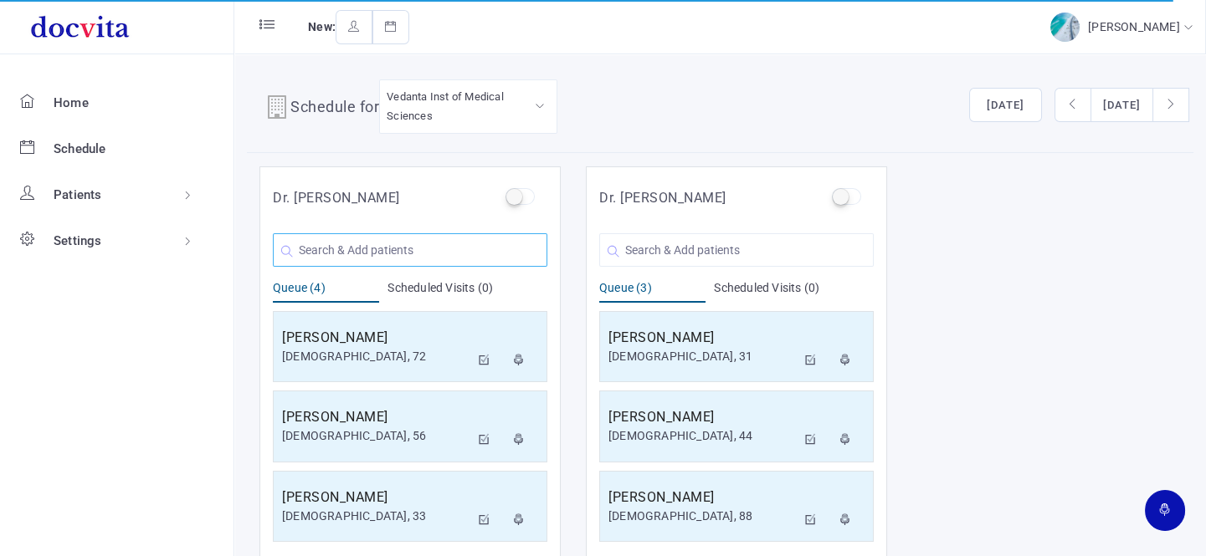
click at [458, 242] on input "text" at bounding box center [410, 249] width 274 height 33
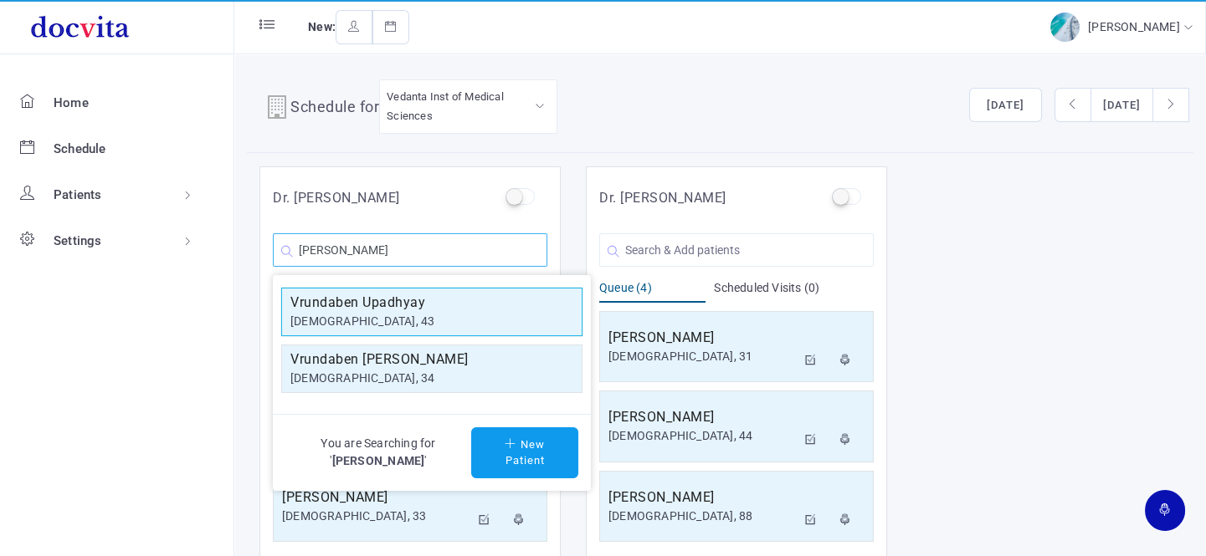
type input "[PERSON_NAME]"
click at [423, 305] on h5 "Vrundaben Upadhyay" at bounding box center [431, 303] width 283 height 20
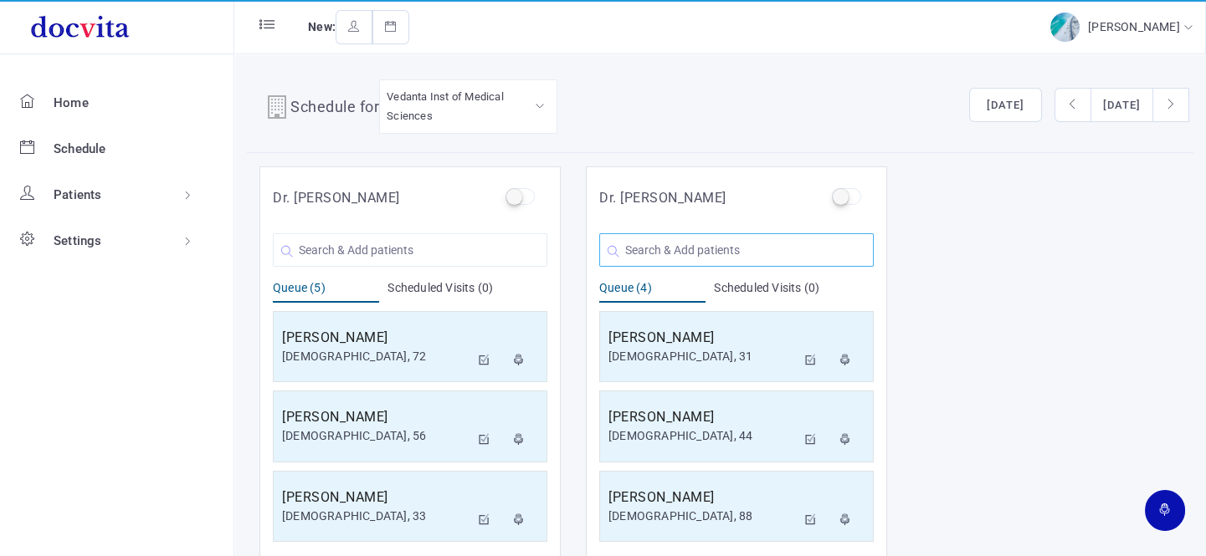
click at [683, 243] on input "text" at bounding box center [736, 249] width 274 height 33
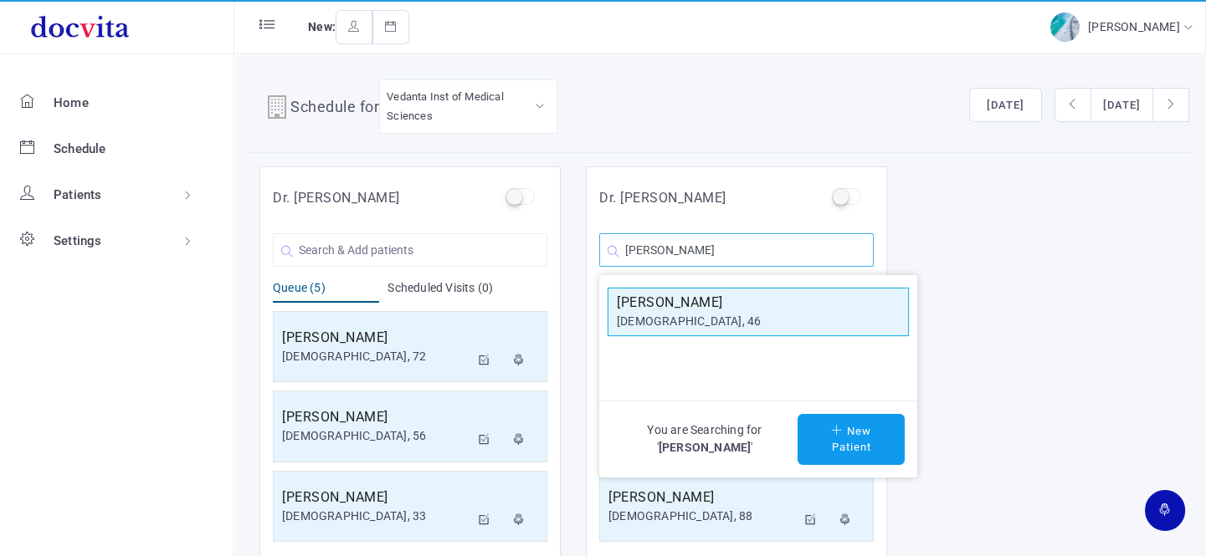
type input "[PERSON_NAME]"
click at [781, 318] on div "[DEMOGRAPHIC_DATA], 46" at bounding box center [758, 322] width 283 height 18
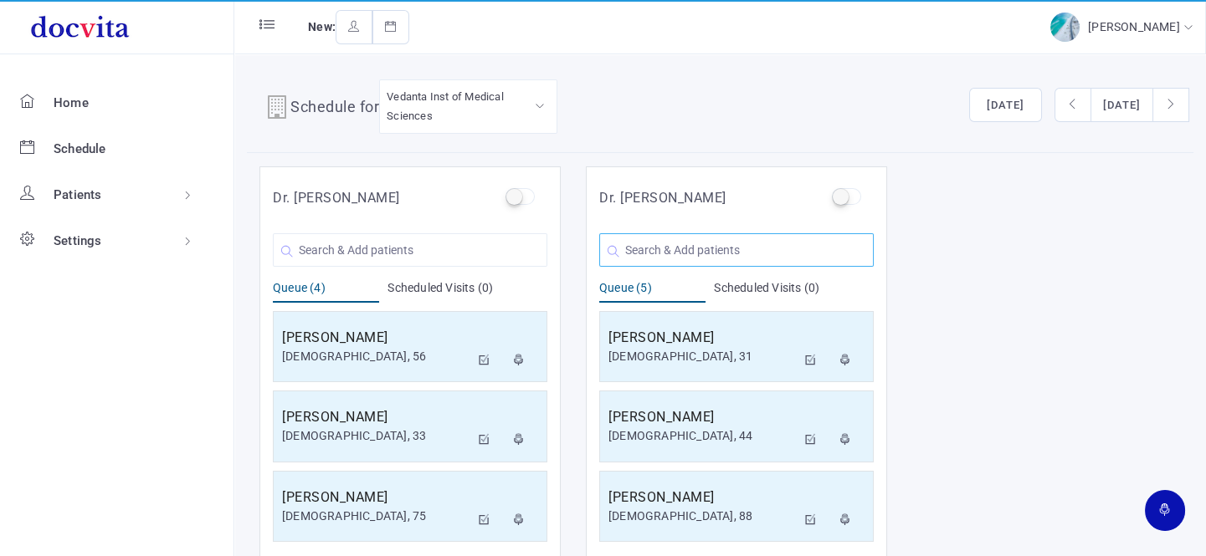
click at [633, 241] on input "text" at bounding box center [736, 249] width 274 height 33
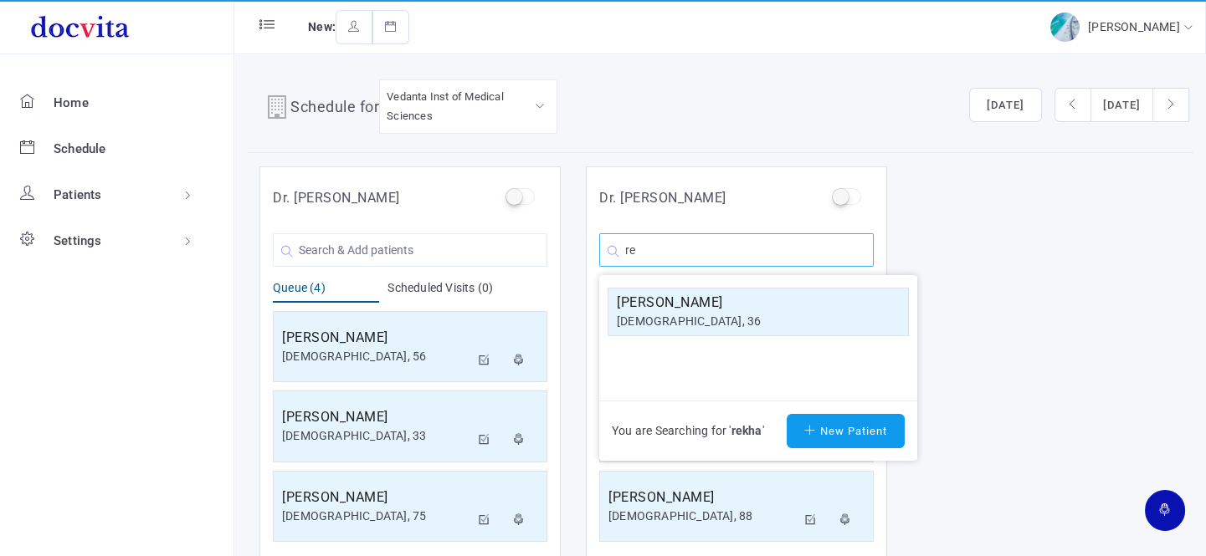
type input "r"
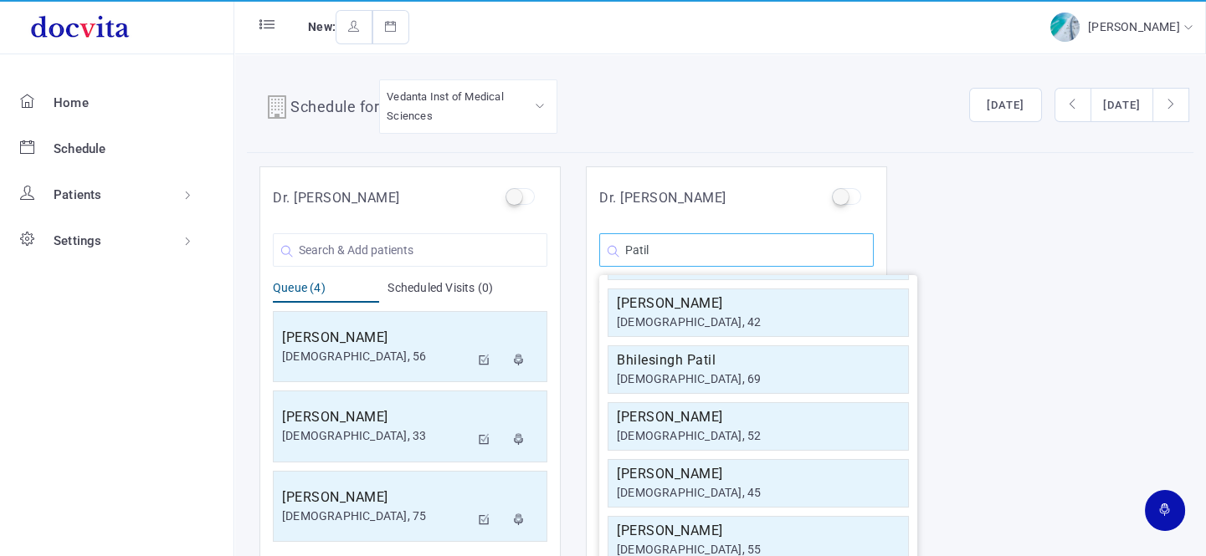
scroll to position [300, 0]
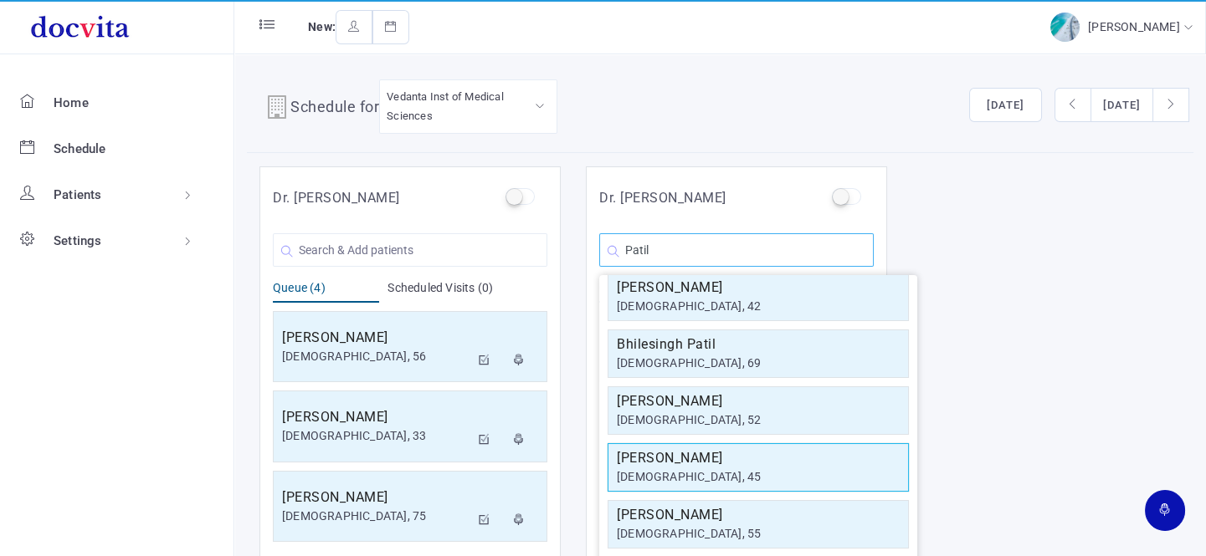
type input "Patil"
click at [705, 452] on h5 "[PERSON_NAME]" at bounding box center [758, 459] width 283 height 20
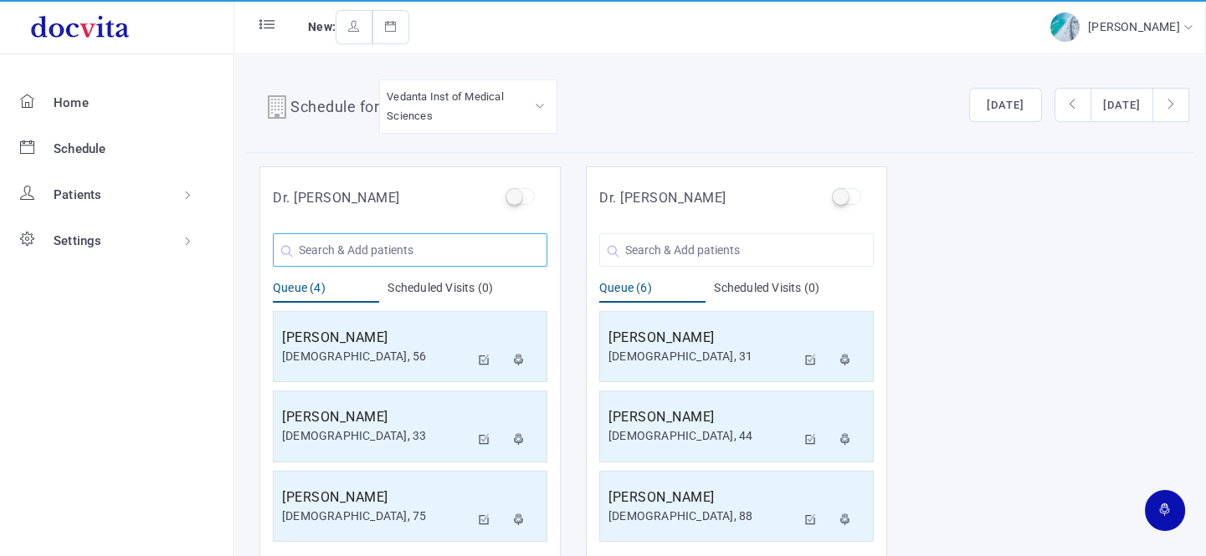
click at [368, 245] on input "text" at bounding box center [410, 249] width 274 height 33
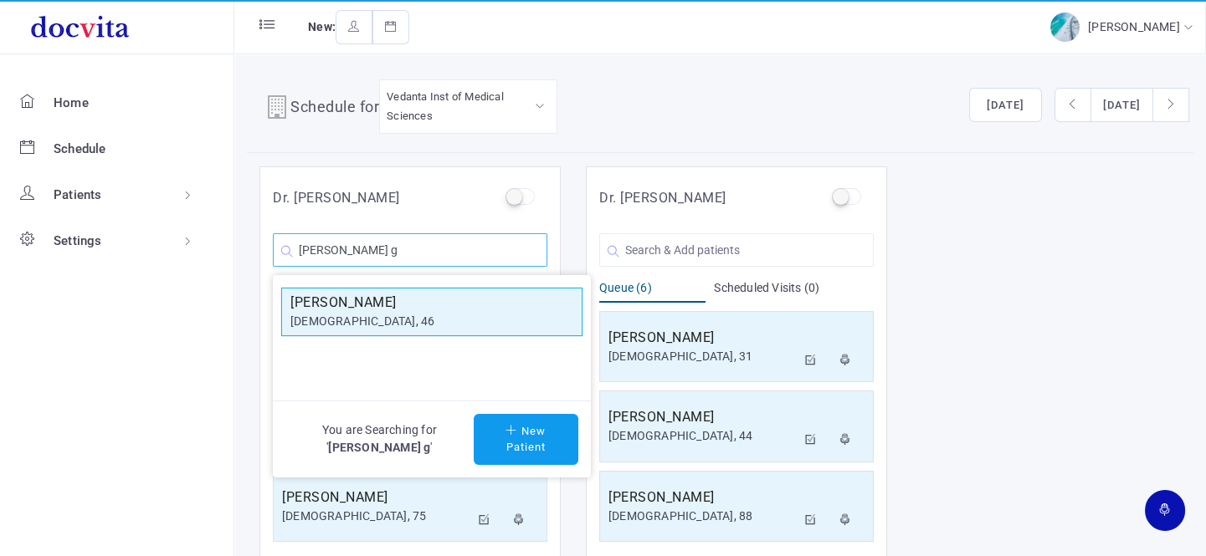
type input "[PERSON_NAME] g"
click at [367, 305] on h5 "[PERSON_NAME]" at bounding box center [431, 303] width 283 height 20
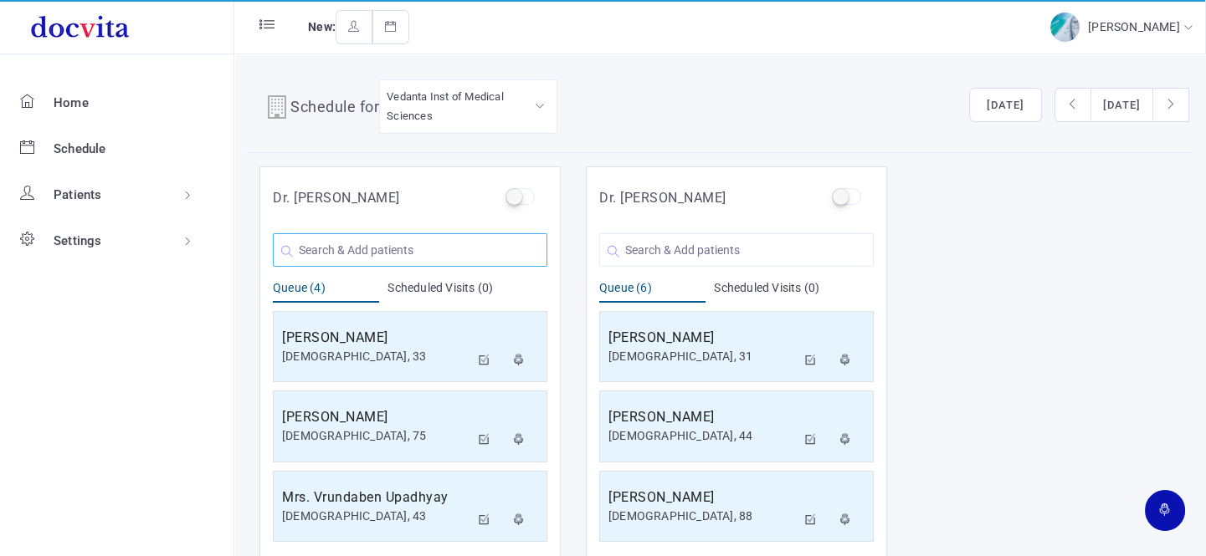
click at [474, 253] on input "text" at bounding box center [410, 249] width 274 height 33
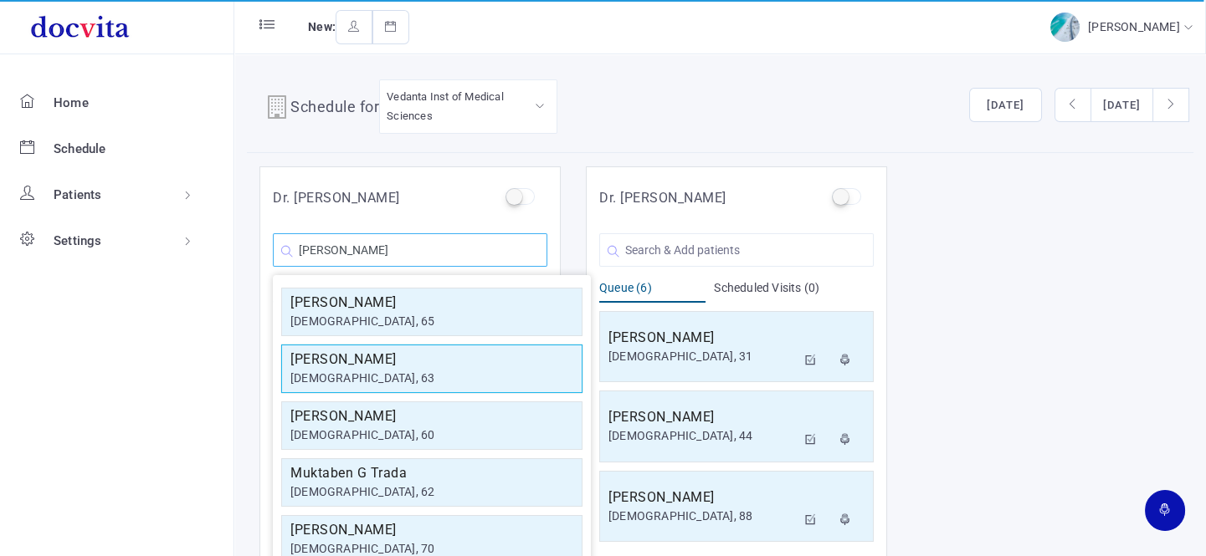
type input "[PERSON_NAME]"
click at [428, 359] on h5 "[PERSON_NAME]" at bounding box center [431, 360] width 283 height 20
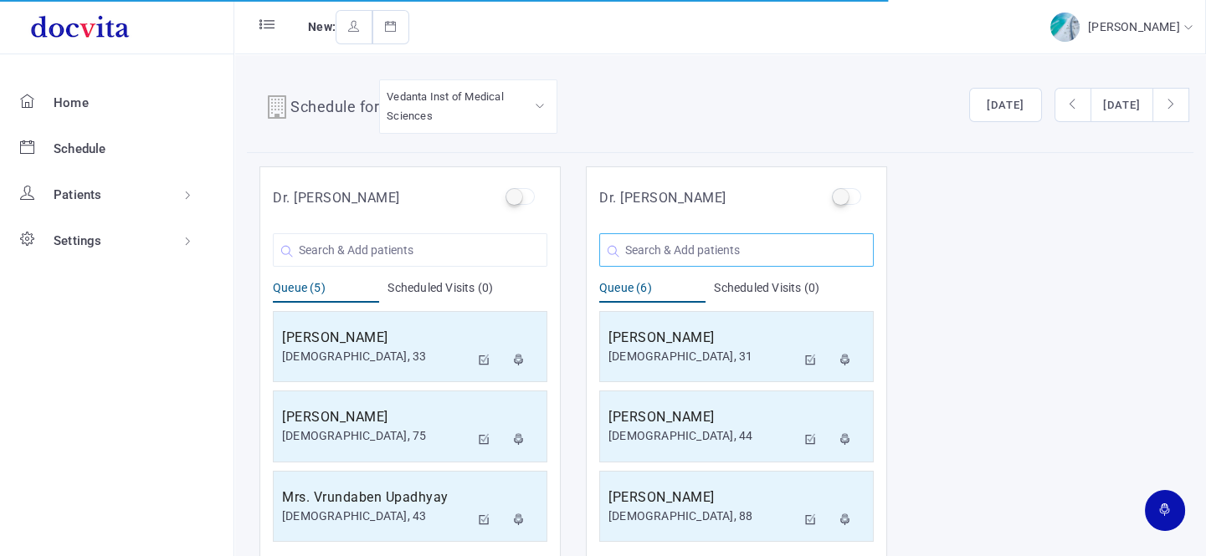
click at [715, 250] on input "text" at bounding box center [736, 249] width 274 height 33
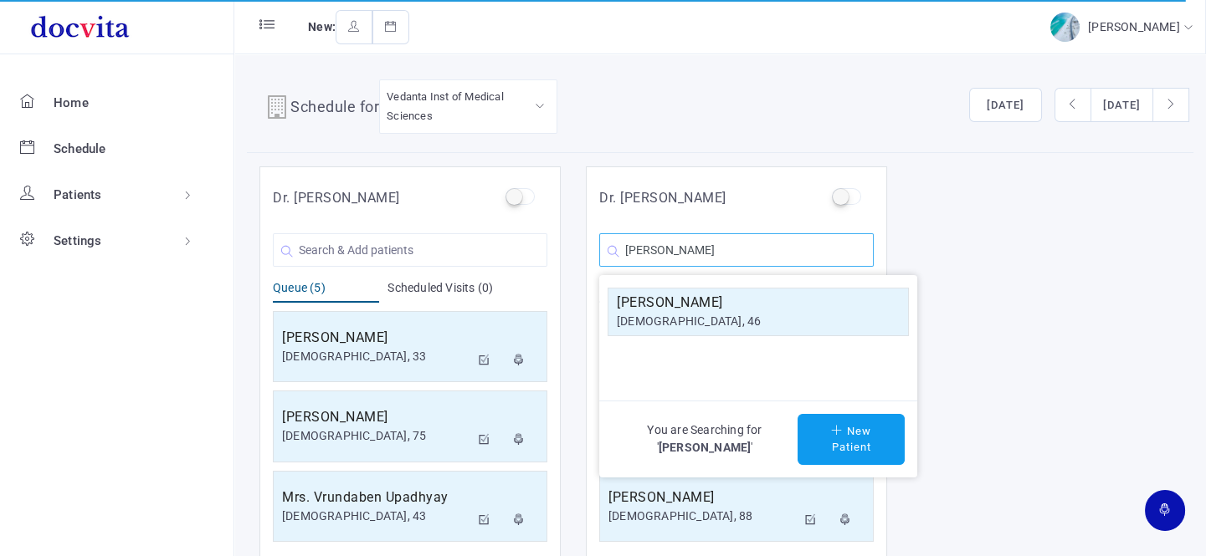
scroll to position [0, 0]
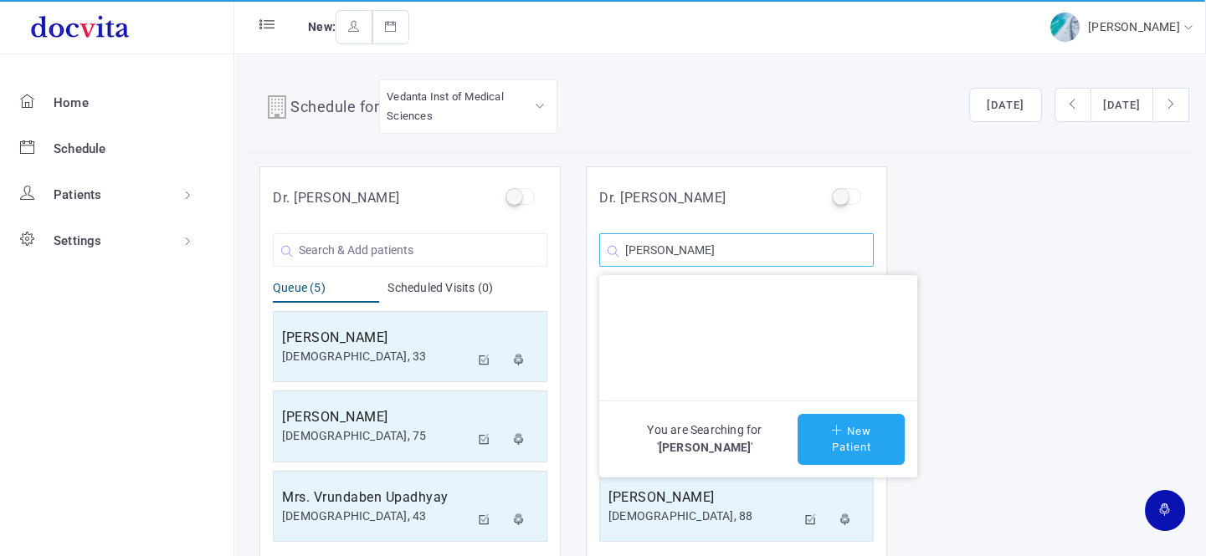
type input "[PERSON_NAME]"
click at [857, 433] on button "New Patient" at bounding box center [850, 439] width 107 height 51
type input "[PERSON_NAME]"
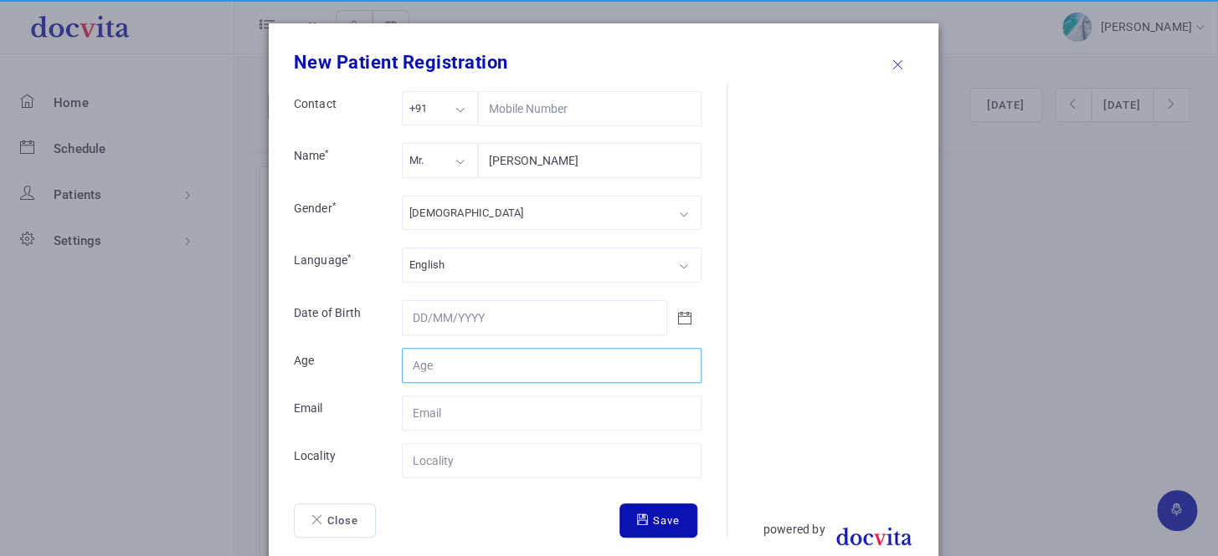
click at [483, 364] on input "Contact" at bounding box center [552, 365] width 300 height 35
type input "45"
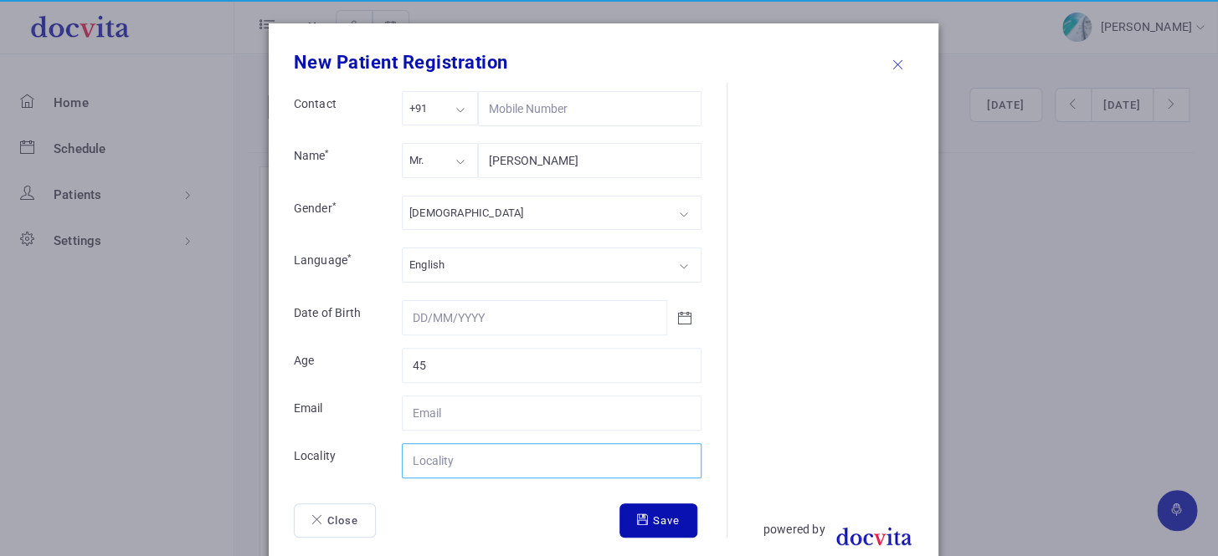
click at [475, 458] on input "Contact" at bounding box center [552, 461] width 300 height 35
type input "[GEOGRAPHIC_DATA]"
click at [639, 521] on icon "submit" at bounding box center [645, 520] width 16 height 11
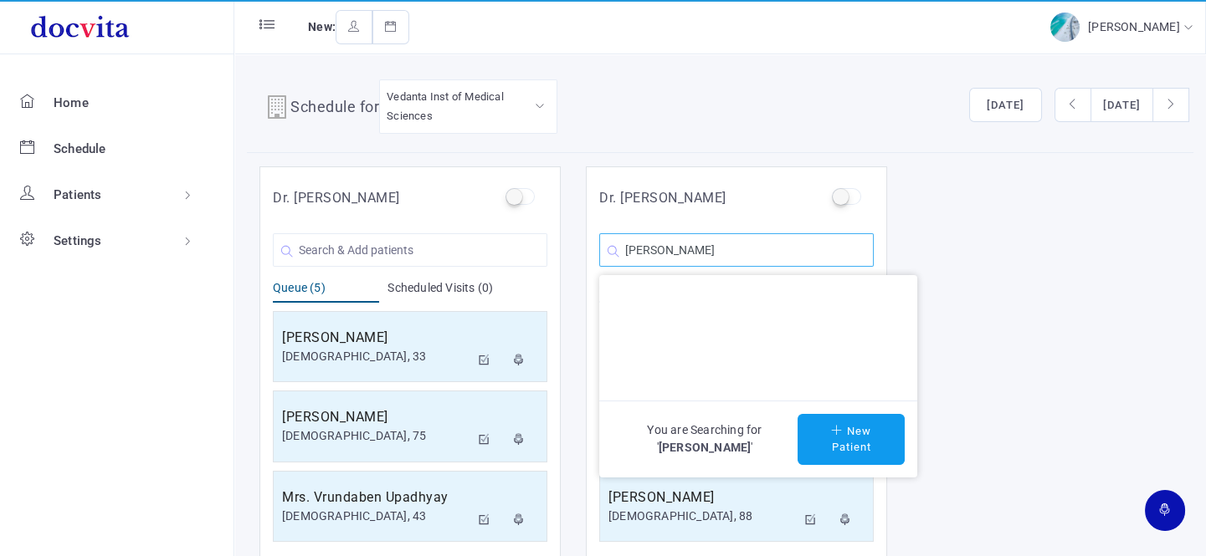
click at [792, 254] on input "[PERSON_NAME]" at bounding box center [736, 249] width 274 height 33
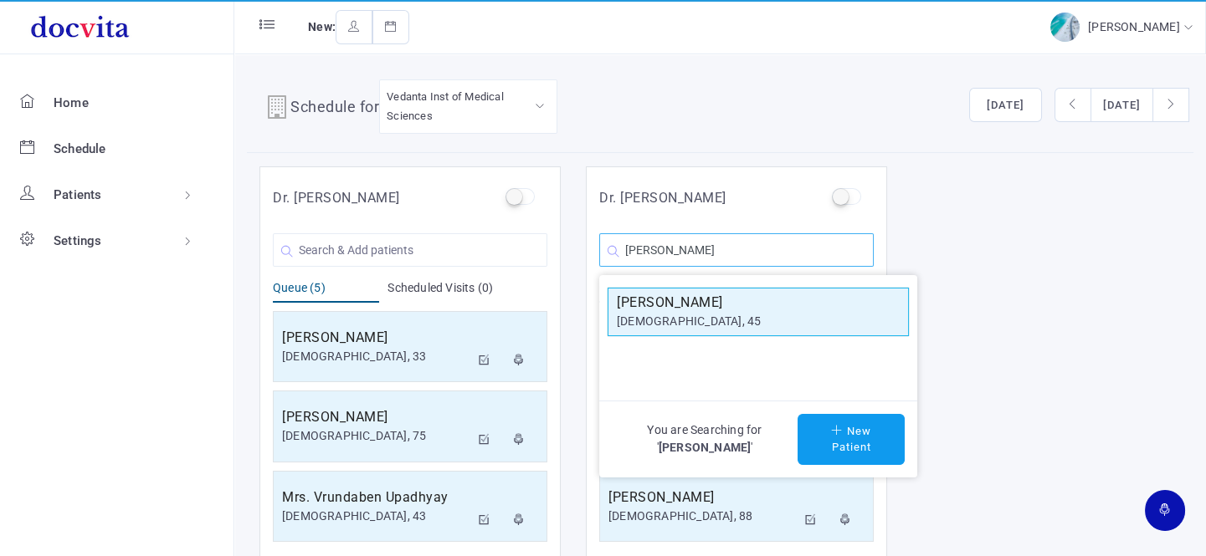
type input "[PERSON_NAME]"
click at [736, 326] on div "[DEMOGRAPHIC_DATA], 45" at bounding box center [758, 322] width 283 height 18
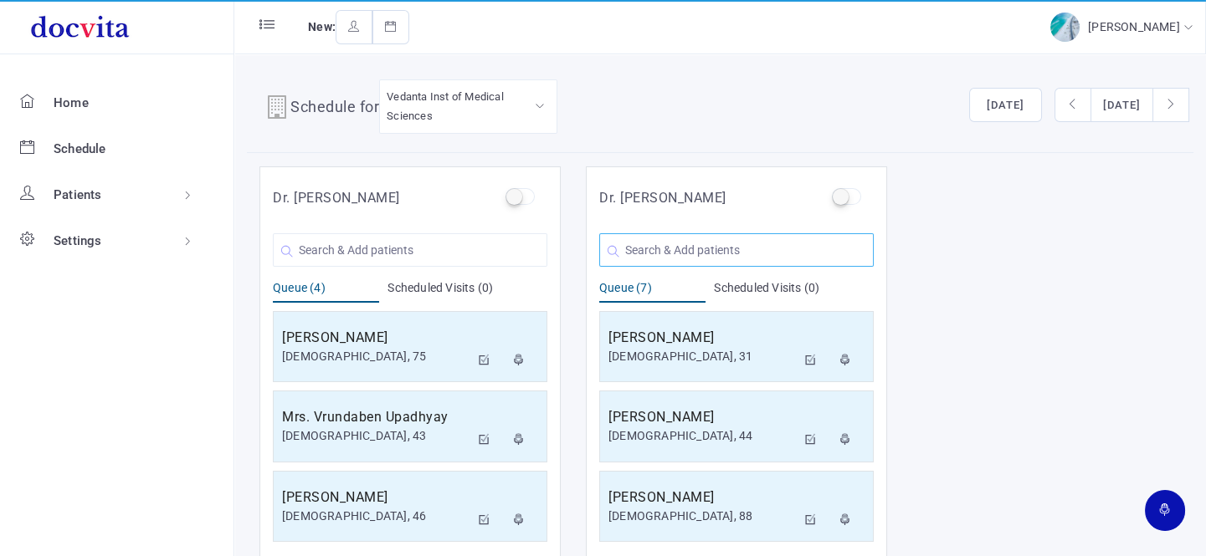
click at [732, 251] on input "text" at bounding box center [736, 249] width 274 height 33
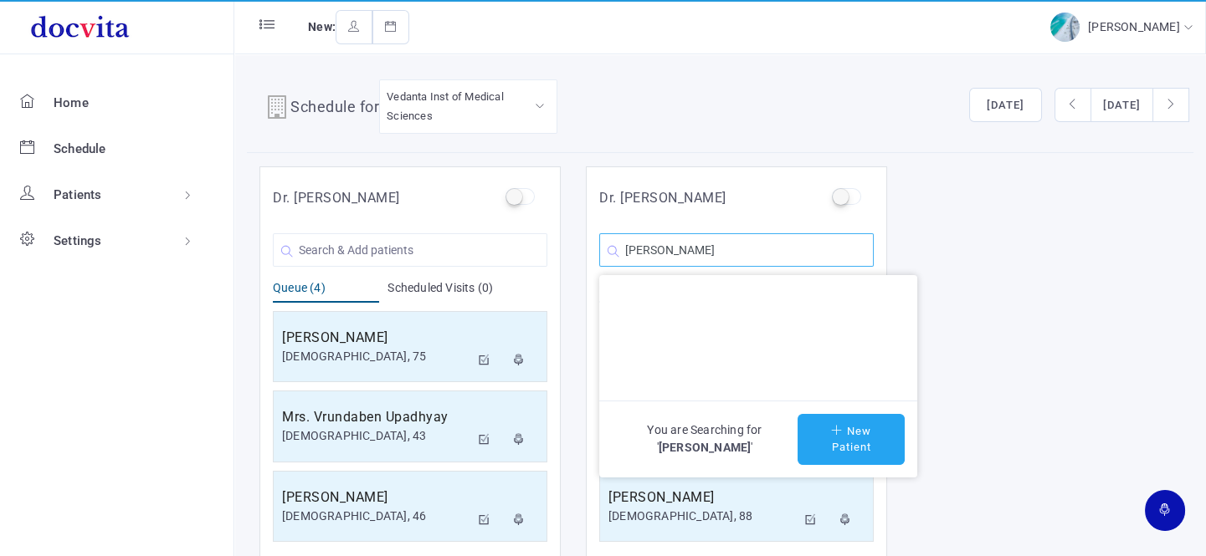
type input "[PERSON_NAME]"
click at [836, 429] on icon at bounding box center [839, 430] width 16 height 11
type input "[PERSON_NAME]"
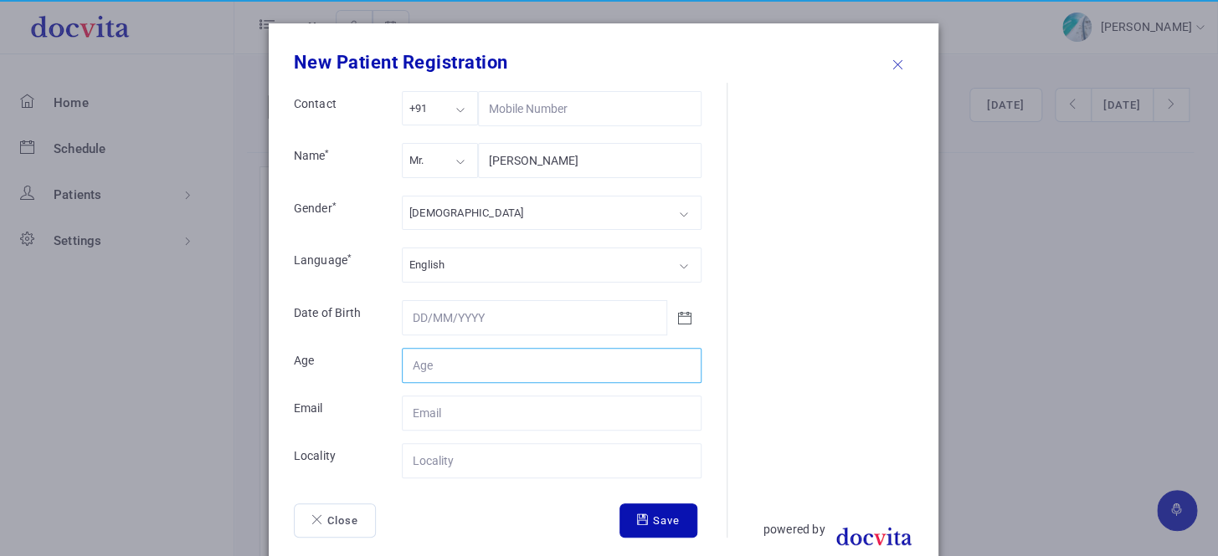
click at [474, 362] on input "Contact" at bounding box center [552, 365] width 300 height 35
type input "24"
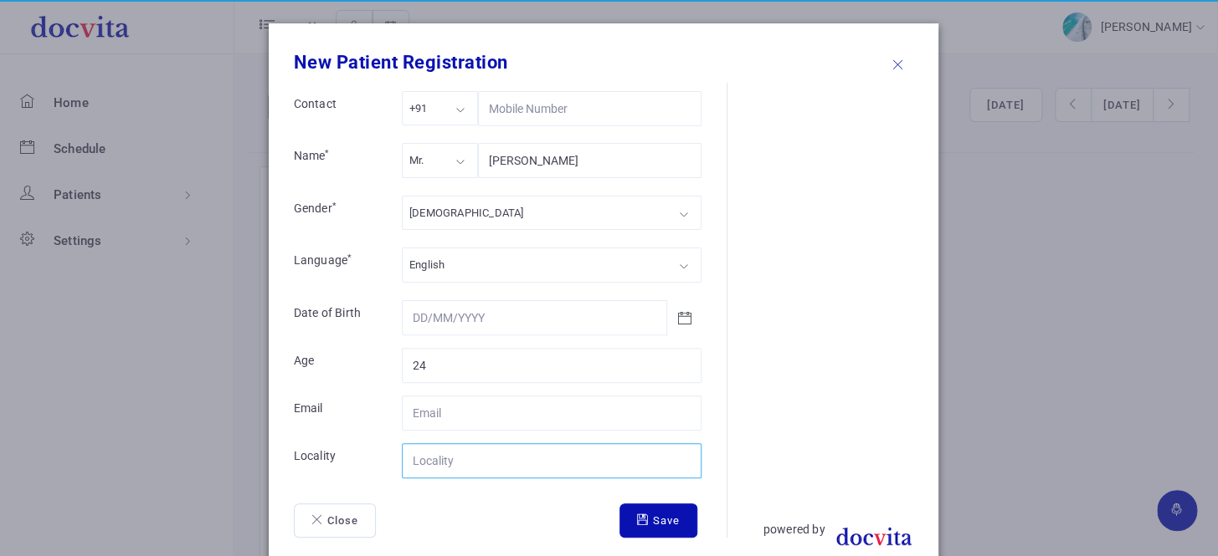
click at [474, 452] on input "Contact" at bounding box center [552, 461] width 300 height 35
type input "[GEOGRAPHIC_DATA]"
click at [649, 516] on button "Save" at bounding box center [658, 521] width 78 height 35
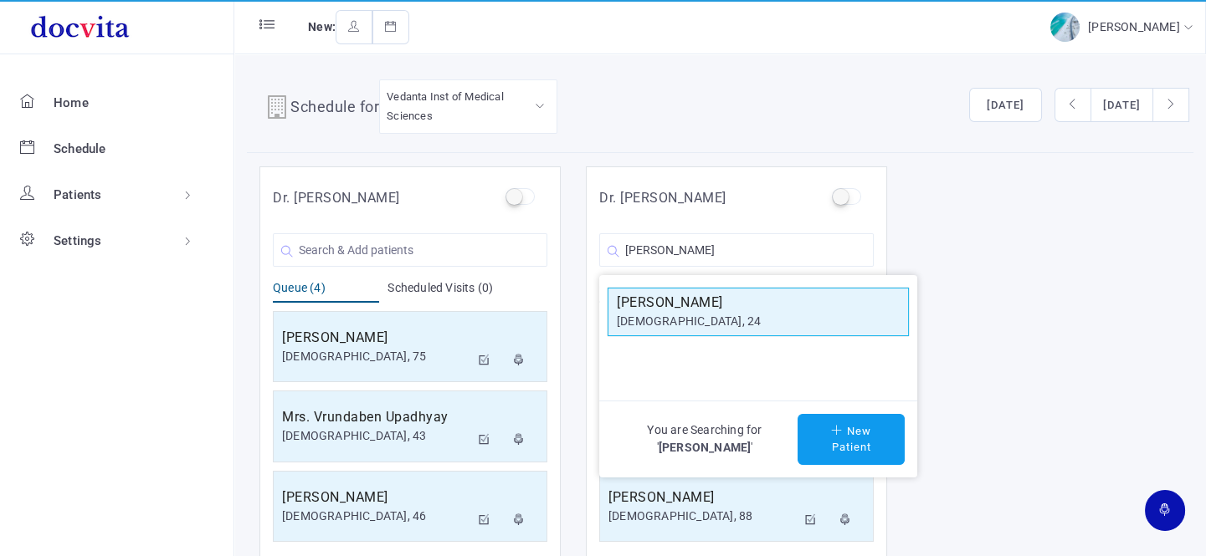
click at [679, 321] on div "[DEMOGRAPHIC_DATA], 24" at bounding box center [758, 322] width 283 height 18
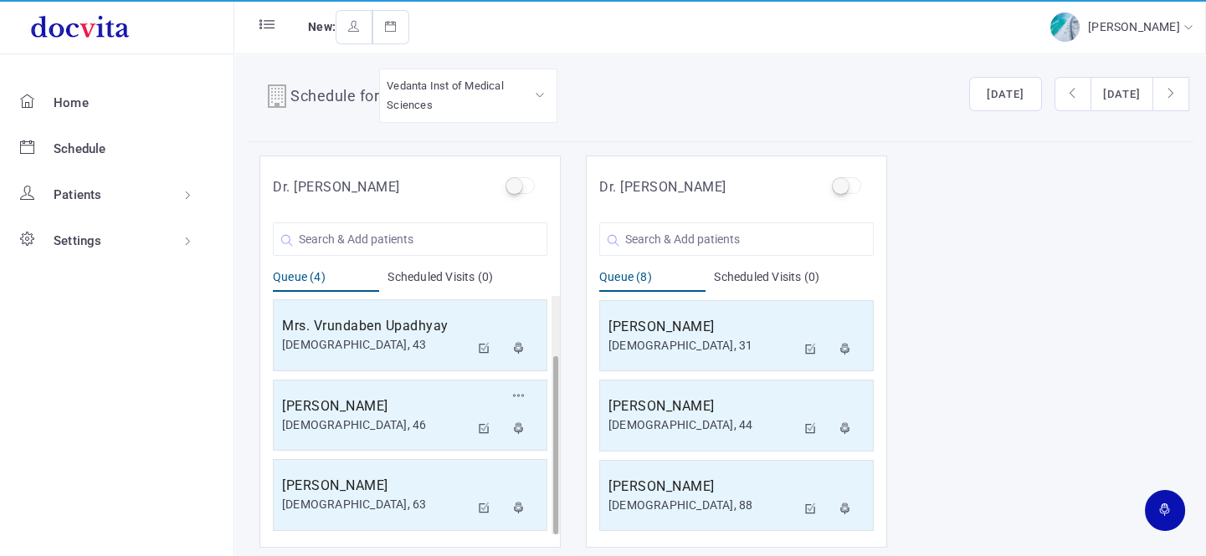
scroll to position [13, 0]
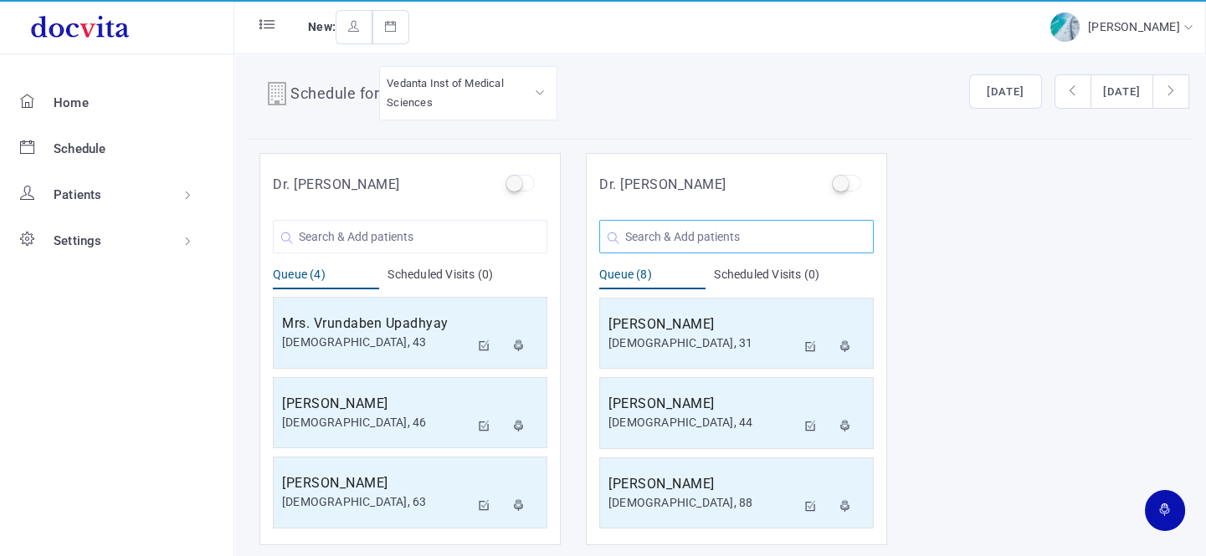
click at [690, 232] on input "text" at bounding box center [736, 236] width 274 height 33
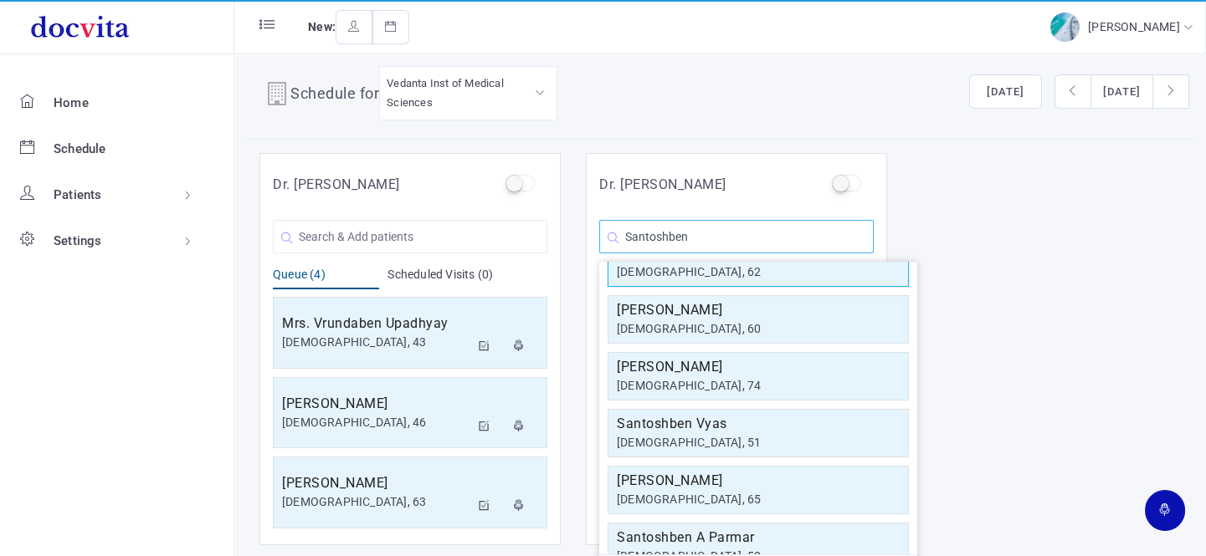
scroll to position [151, 0]
type input "Santoshben"
click at [735, 433] on div "[DEMOGRAPHIC_DATA], 51" at bounding box center [758, 442] width 283 height 18
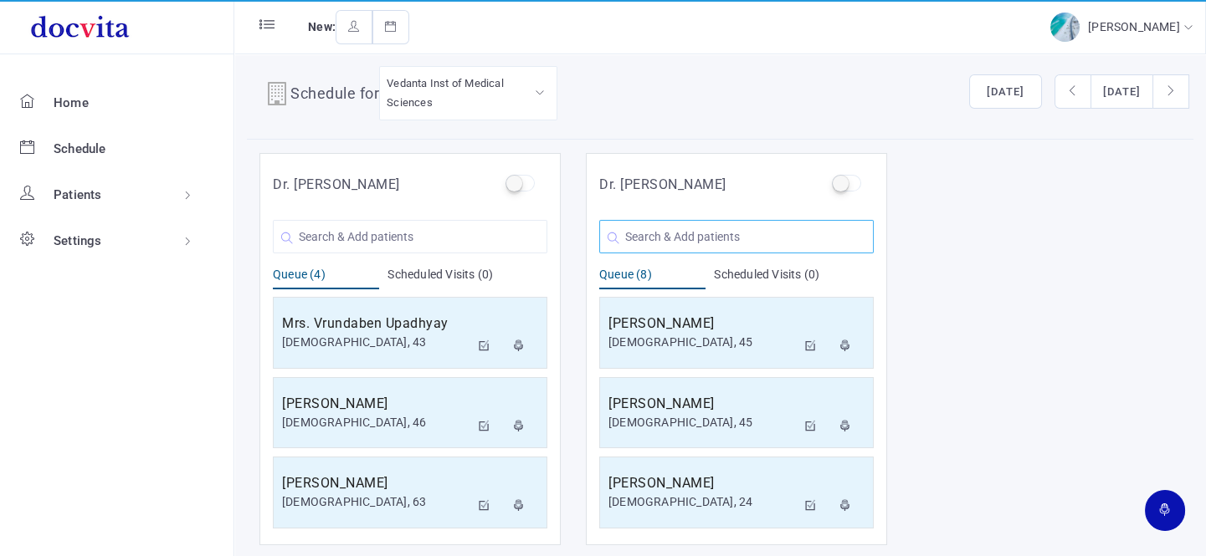
click at [685, 223] on input "text" at bounding box center [736, 236] width 274 height 33
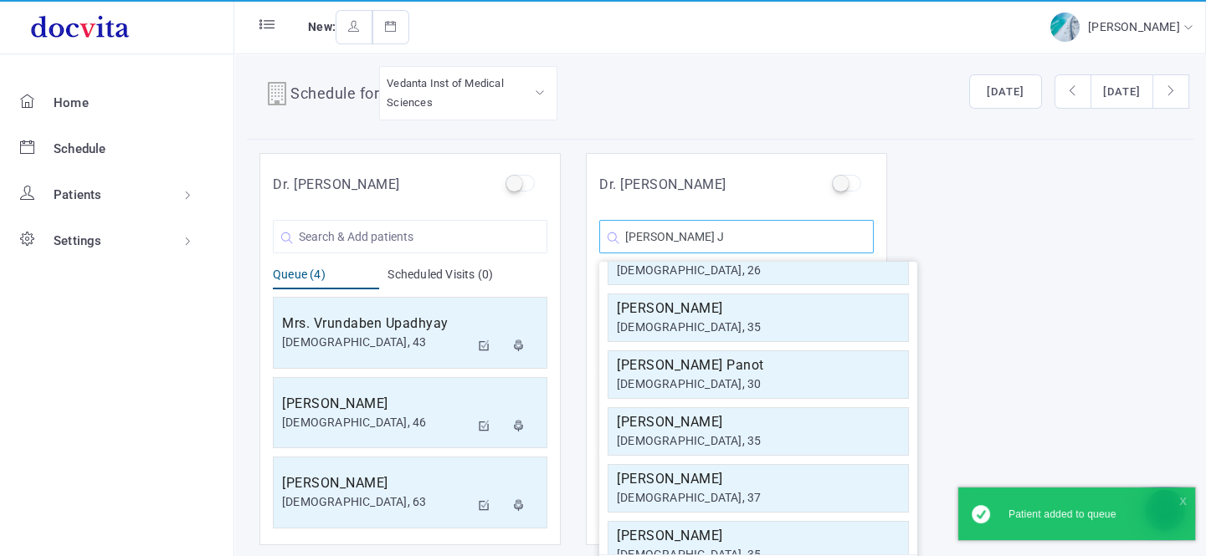
scroll to position [0, 0]
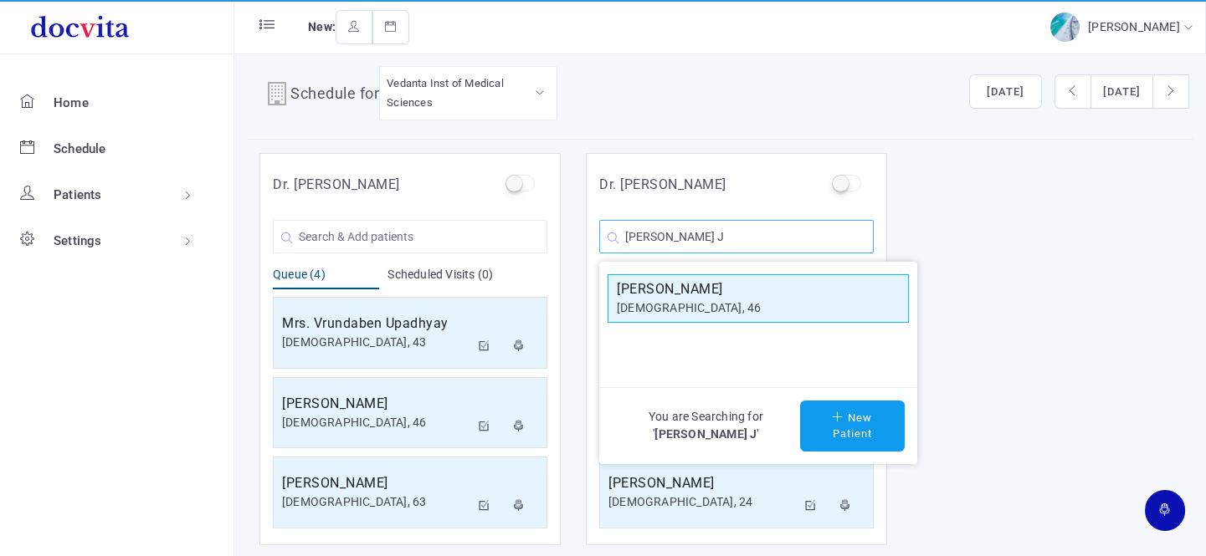
type input "[PERSON_NAME] J"
click at [678, 294] on h5 "[PERSON_NAME]" at bounding box center [758, 289] width 283 height 20
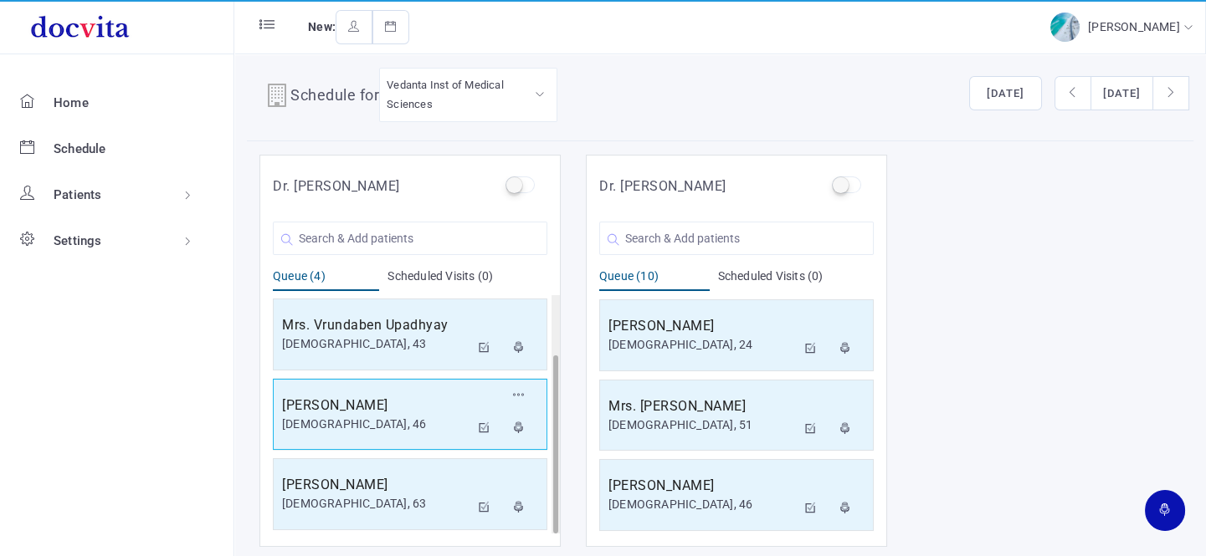
scroll to position [13, 0]
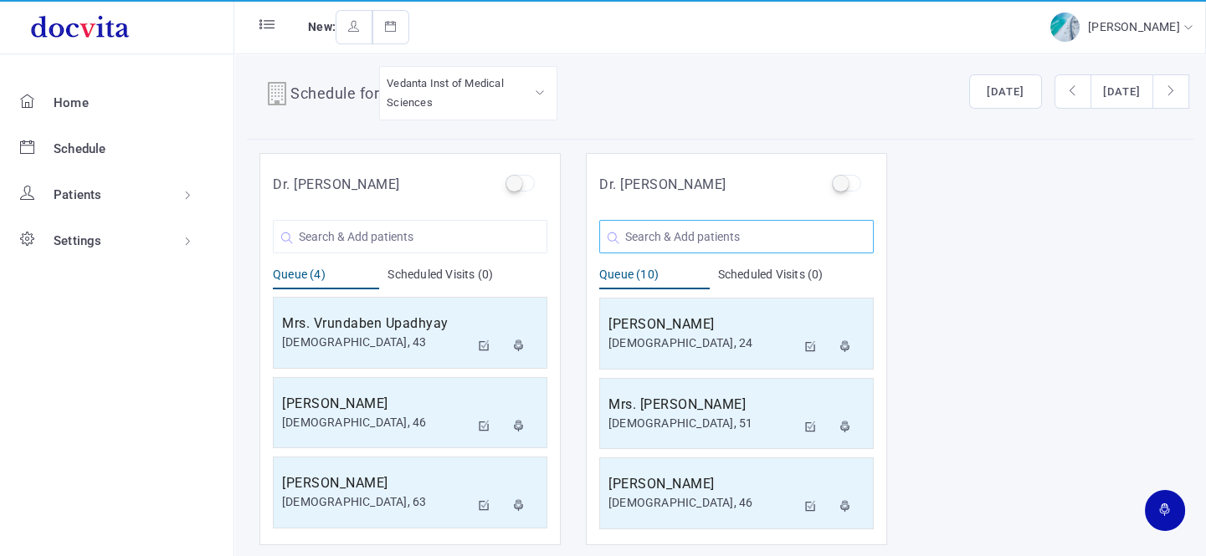
click at [697, 233] on input "text" at bounding box center [736, 236] width 274 height 33
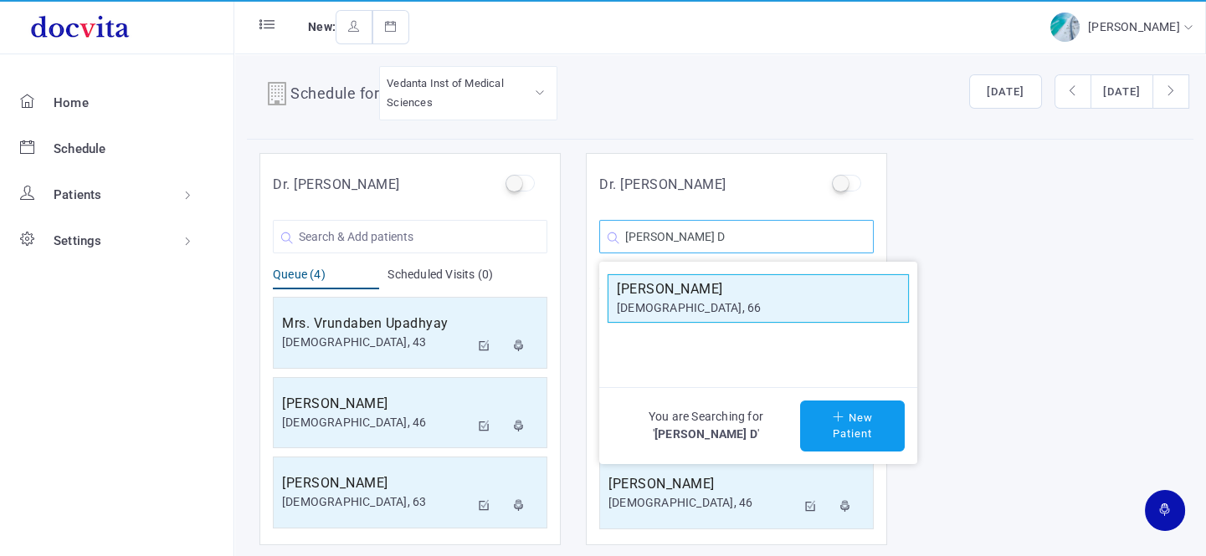
type input "[PERSON_NAME] D"
click at [713, 305] on div "[DEMOGRAPHIC_DATA], 66" at bounding box center [758, 309] width 283 height 18
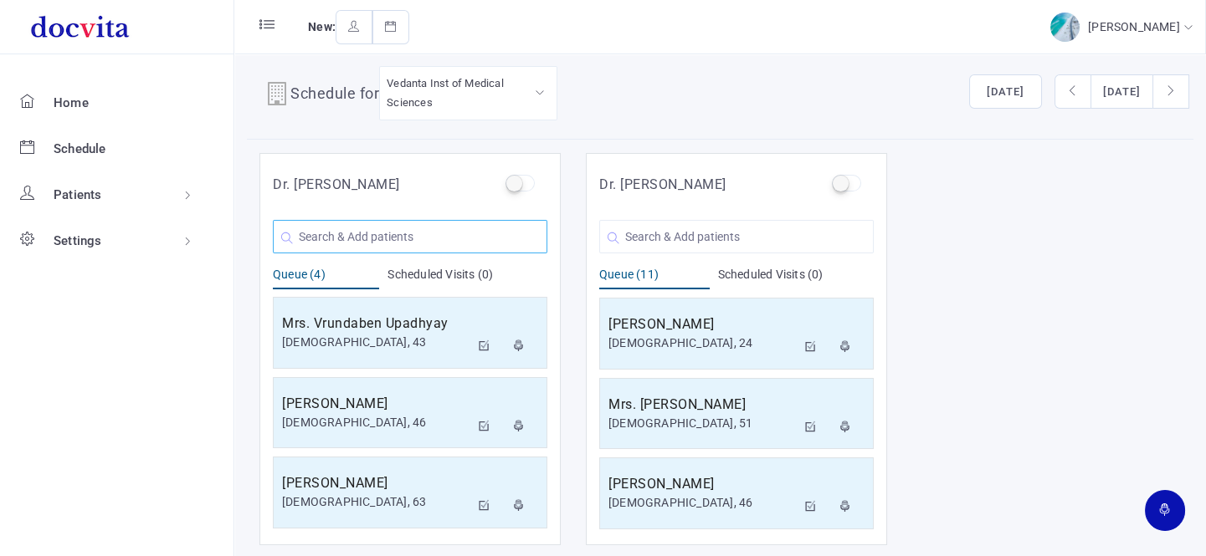
click at [444, 240] on input "text" at bounding box center [410, 236] width 274 height 33
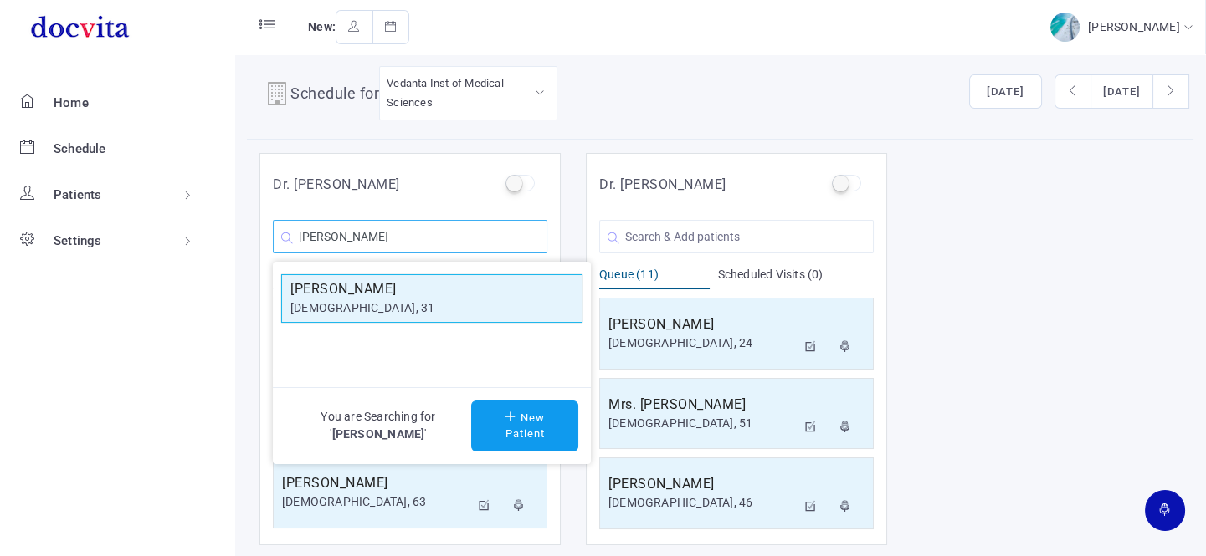
type input "[PERSON_NAME]"
click at [424, 295] on h5 "[PERSON_NAME]" at bounding box center [431, 289] width 283 height 20
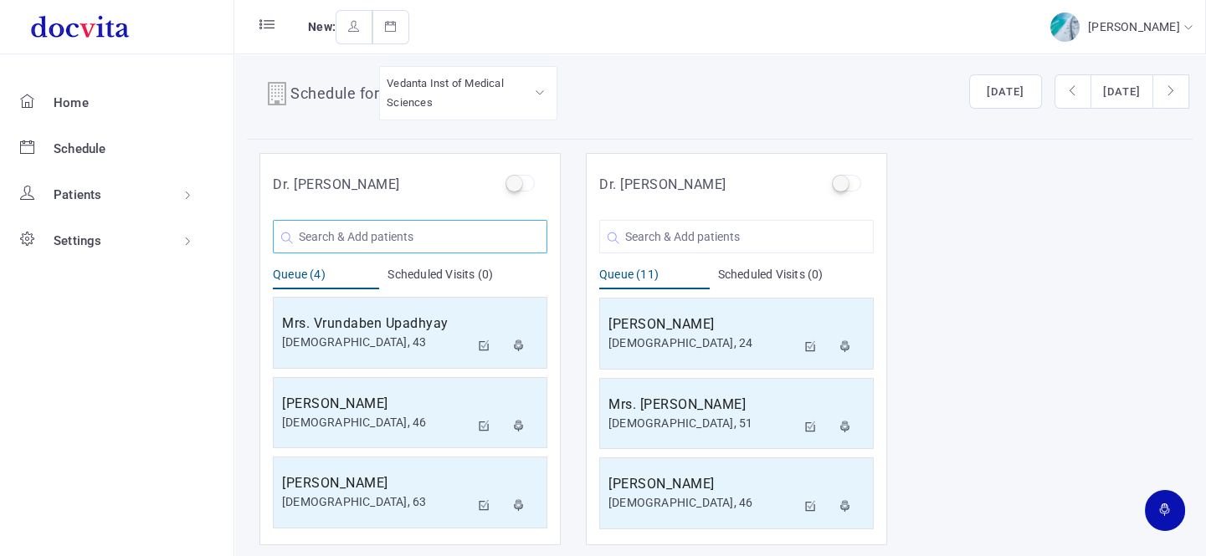
click at [392, 238] on input "text" at bounding box center [410, 236] width 274 height 33
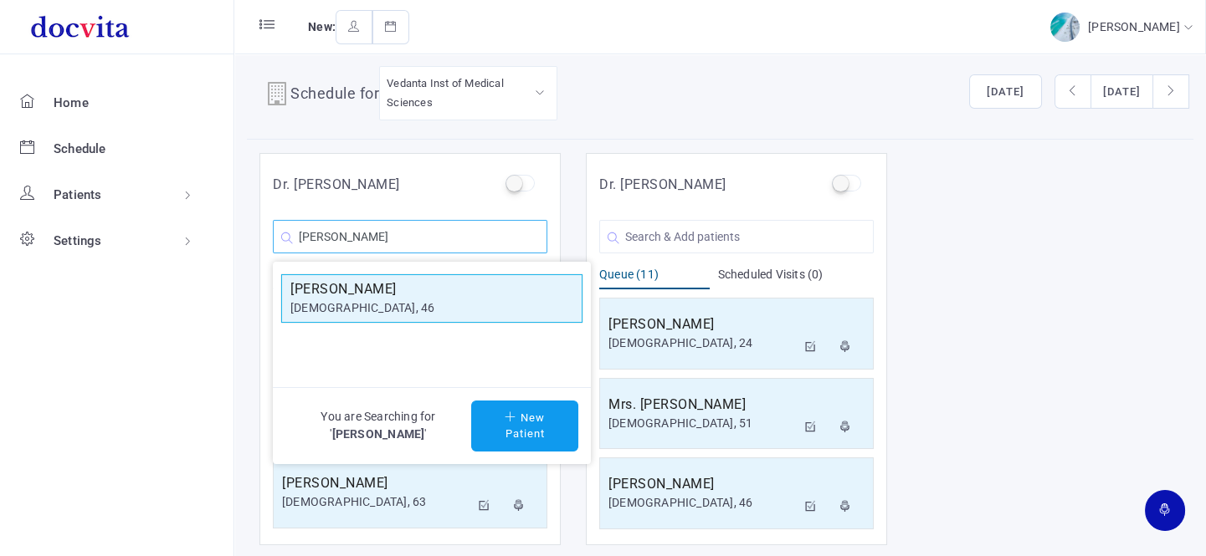
type input "[PERSON_NAME]"
click at [397, 296] on h5 "[PERSON_NAME]" at bounding box center [431, 289] width 283 height 20
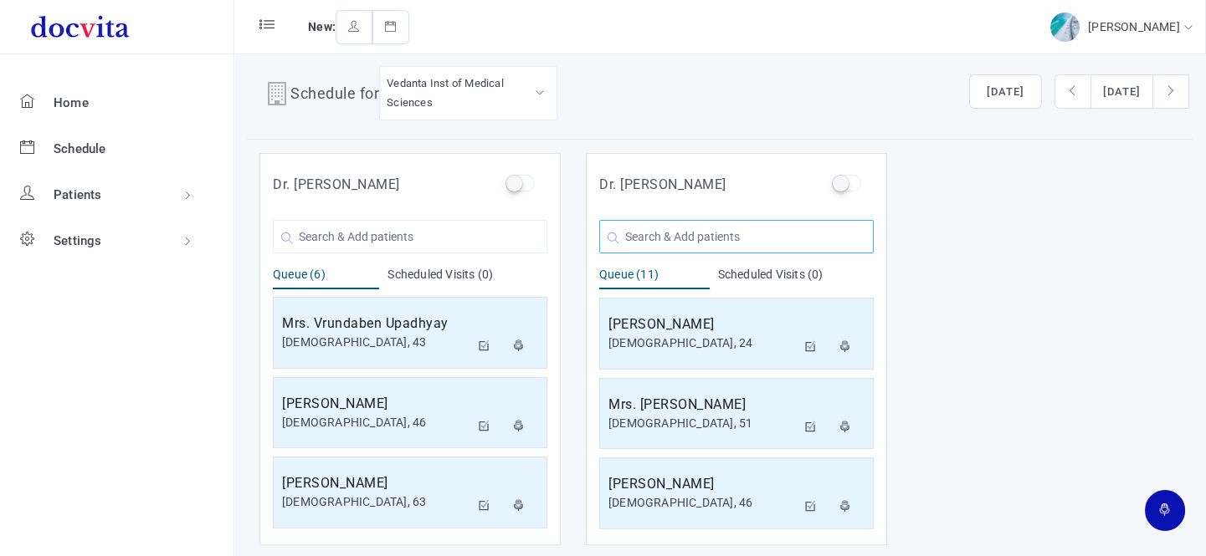
click at [673, 234] on input "text" at bounding box center [736, 236] width 274 height 33
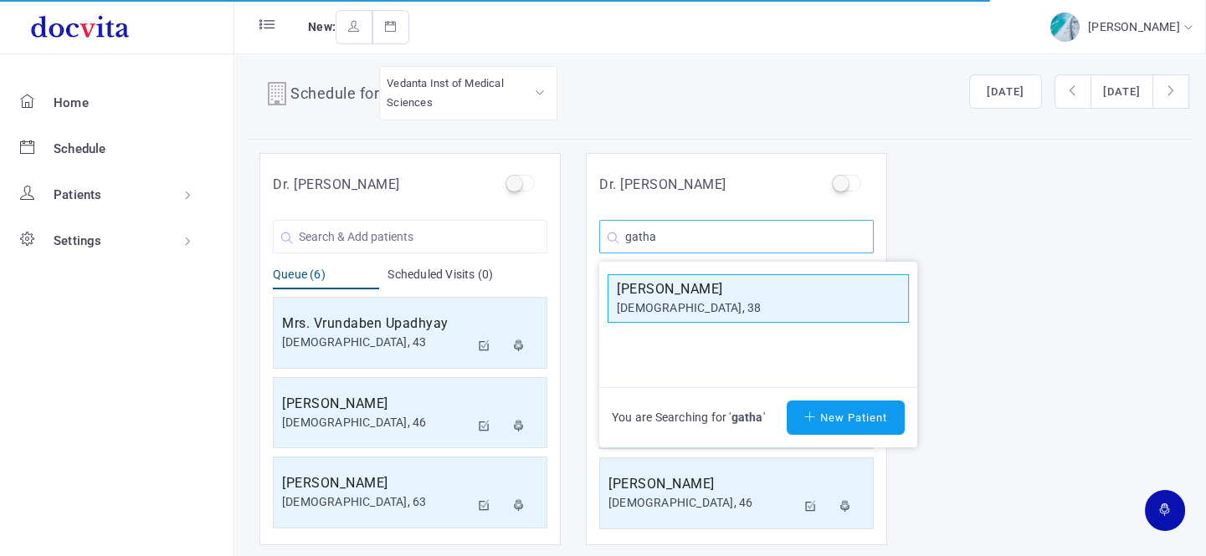
type input "gatha"
click at [682, 305] on div "[DEMOGRAPHIC_DATA], 38" at bounding box center [758, 309] width 283 height 18
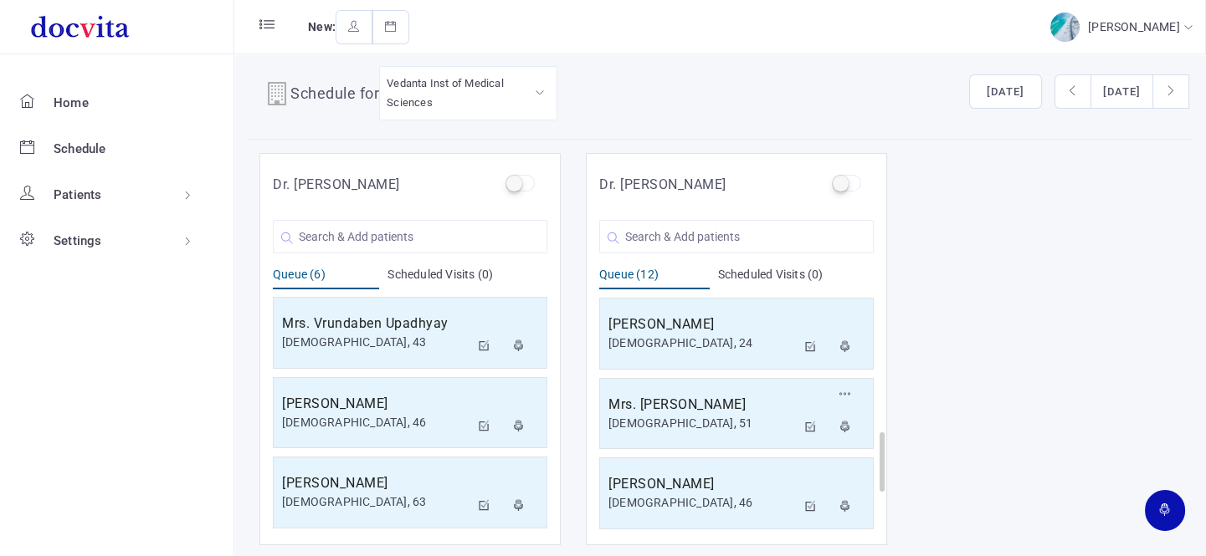
scroll to position [719, 0]
click at [692, 238] on input "text" at bounding box center [736, 236] width 274 height 33
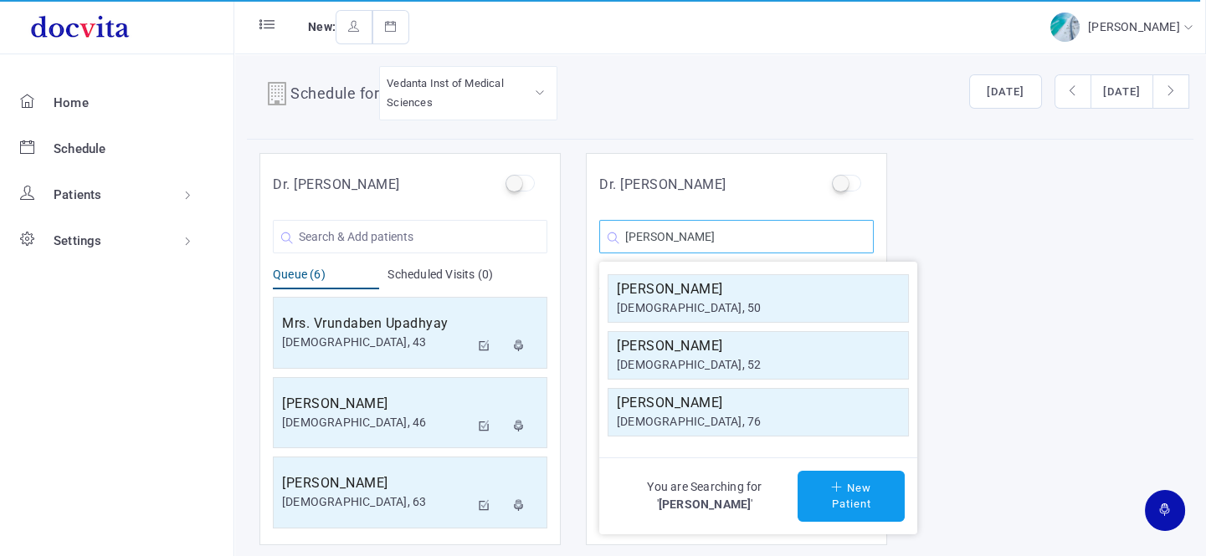
type input "[PERSON_NAME]"
click at [703, 356] on div "[DEMOGRAPHIC_DATA], 52" at bounding box center [758, 365] width 283 height 18
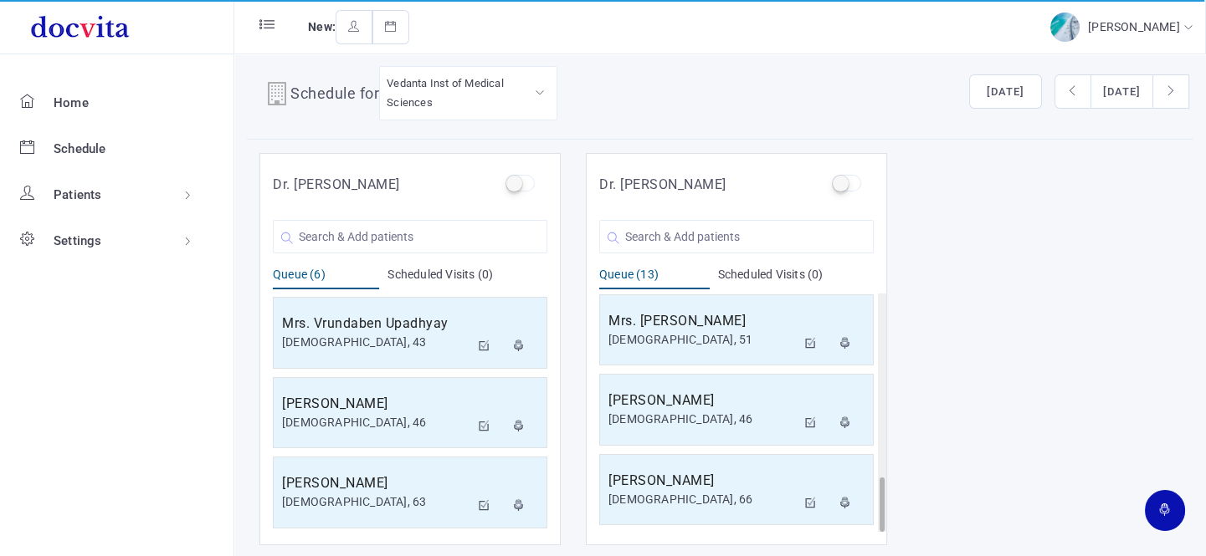
scroll to position [798, 0]
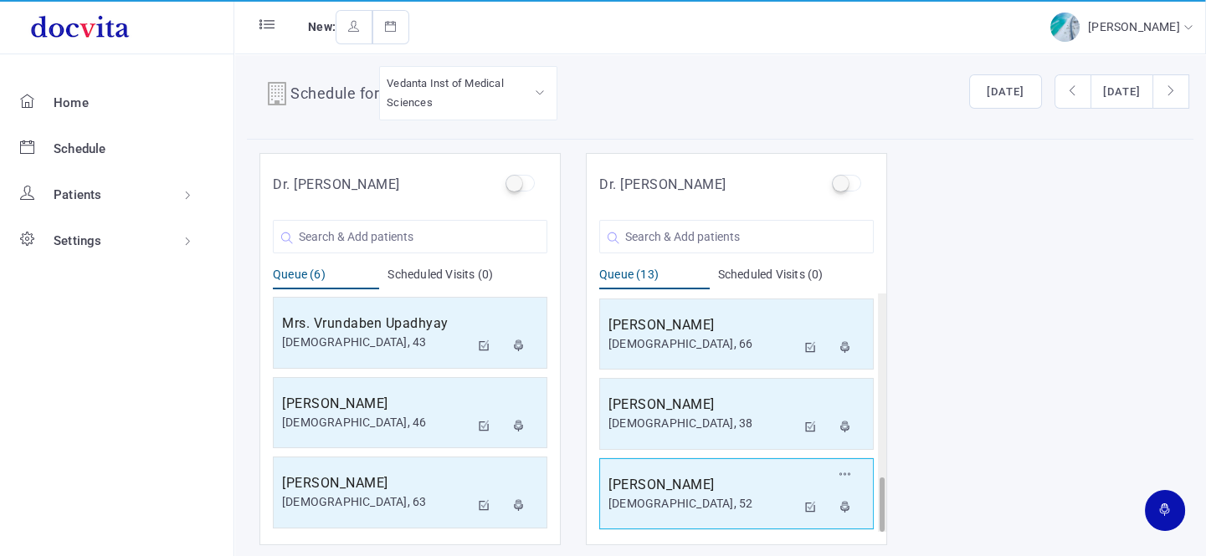
drag, startPoint x: 711, startPoint y: 499, endPoint x: 720, endPoint y: 496, distance: 8.7
click at [711, 499] on div "[DEMOGRAPHIC_DATA], 52" at bounding box center [701, 504] width 187 height 18
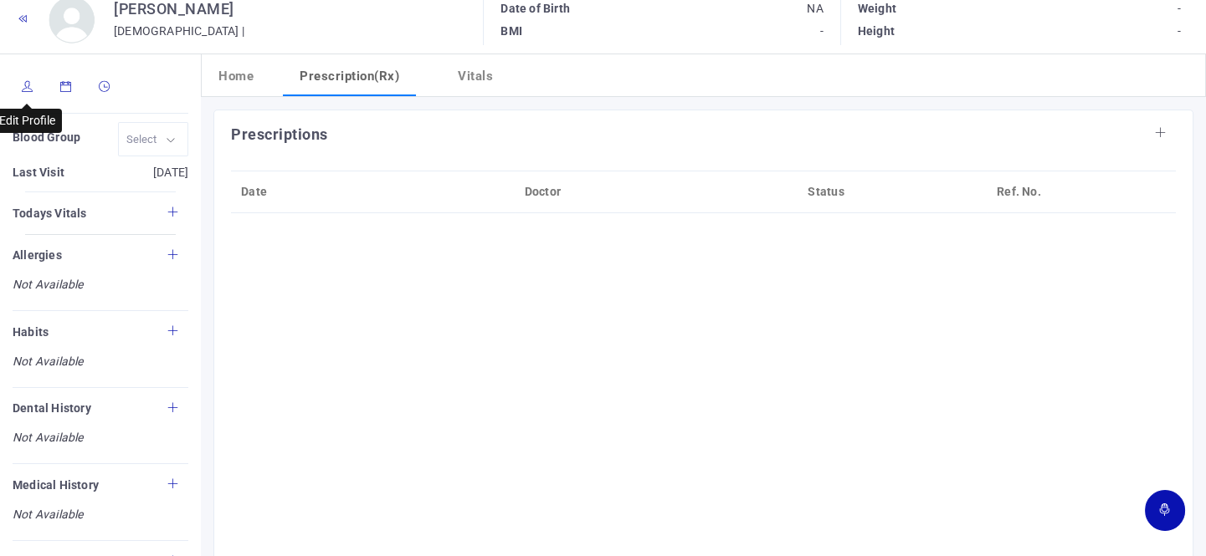
click at [25, 88] on icon at bounding box center [28, 86] width 12 height 11
type input "[PERSON_NAME]"
type input "52"
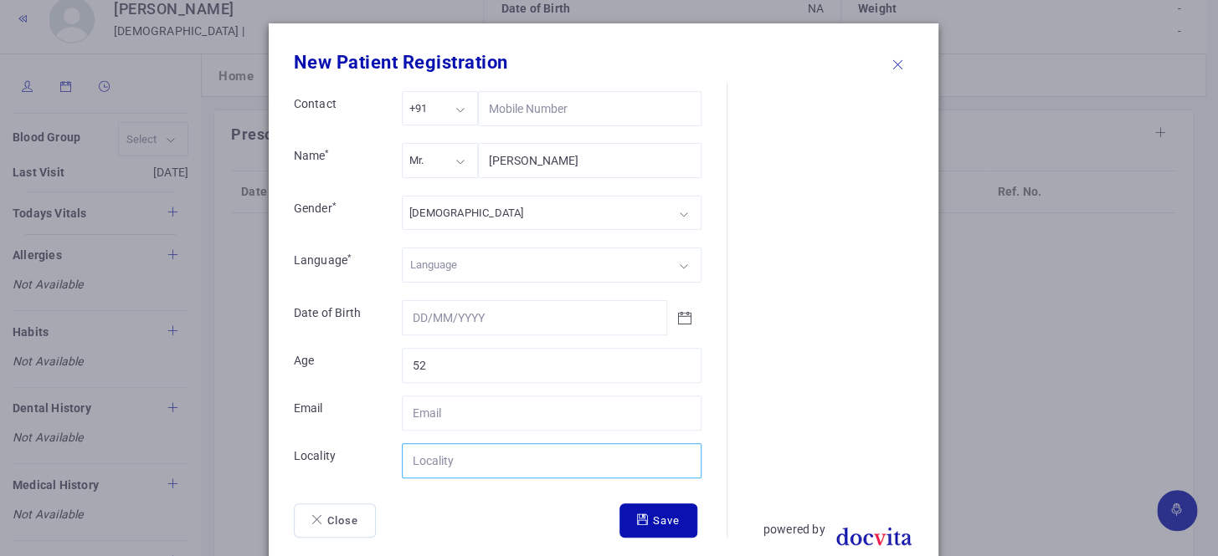
click at [485, 469] on input "Contact" at bounding box center [552, 461] width 300 height 35
type input "[GEOGRAPHIC_DATA]"
click at [892, 65] on icon at bounding box center [898, 64] width 12 height 11
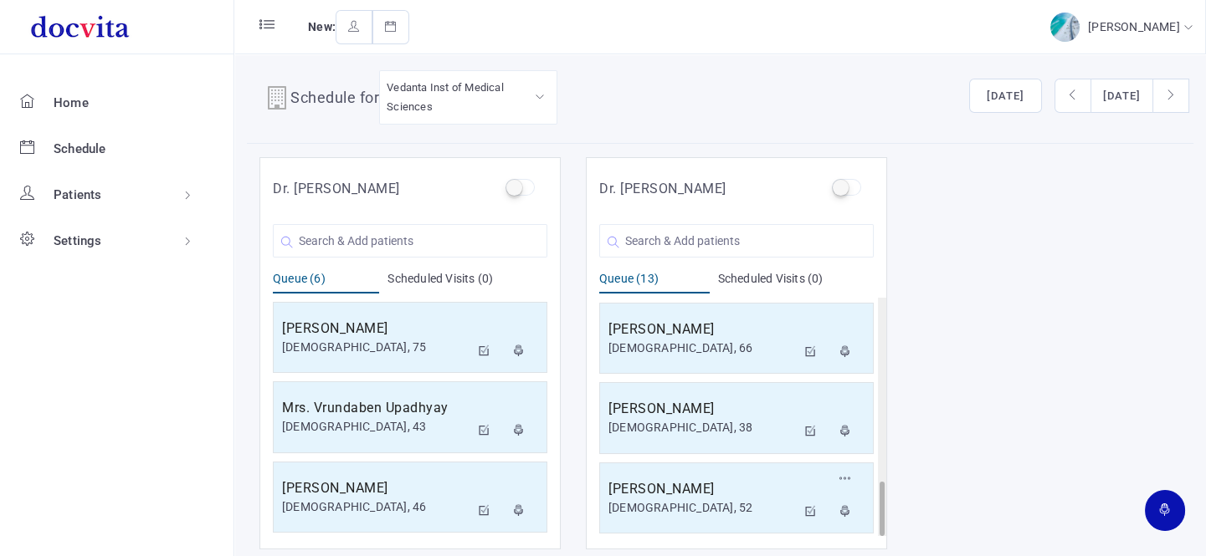
scroll to position [13, 0]
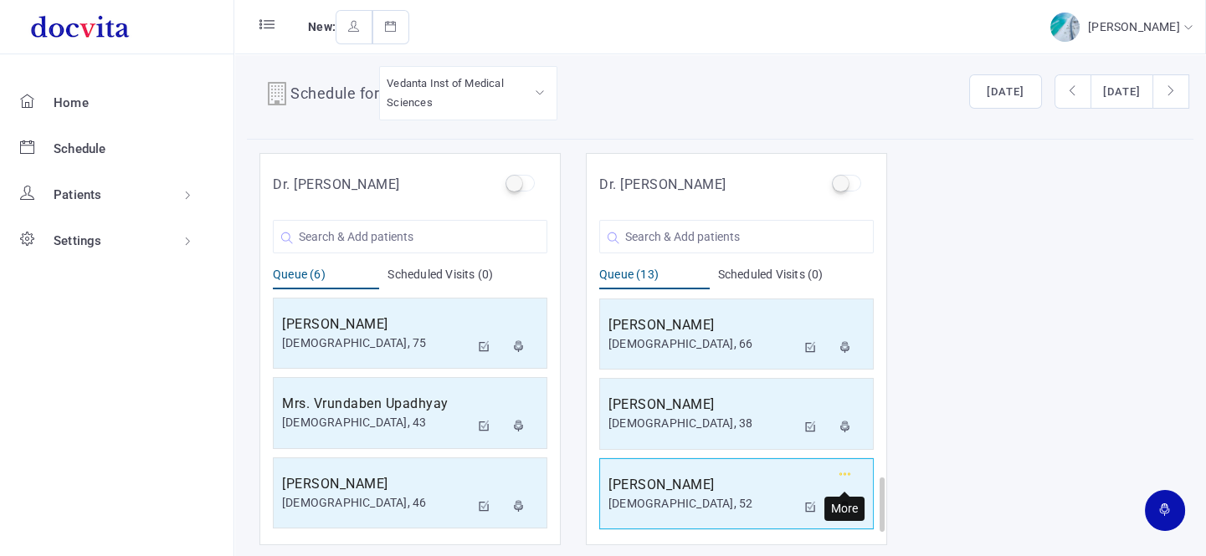
click at [845, 473] on icon "button" at bounding box center [845, 474] width 12 height 11
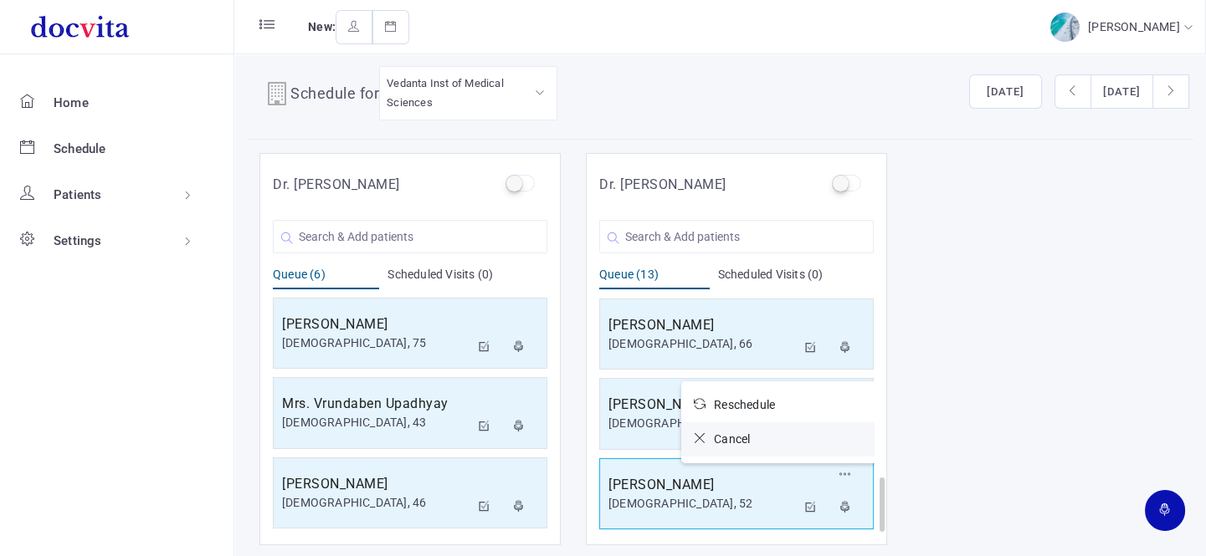
click at [700, 434] on icon at bounding box center [704, 439] width 20 height 12
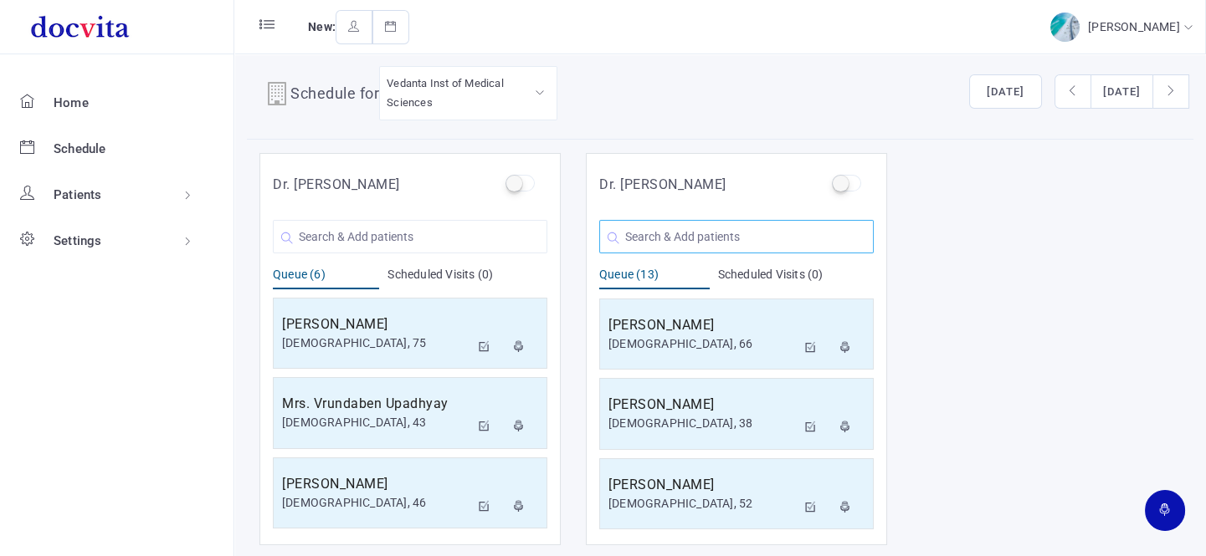
click at [700, 234] on input "text" at bounding box center [736, 236] width 274 height 33
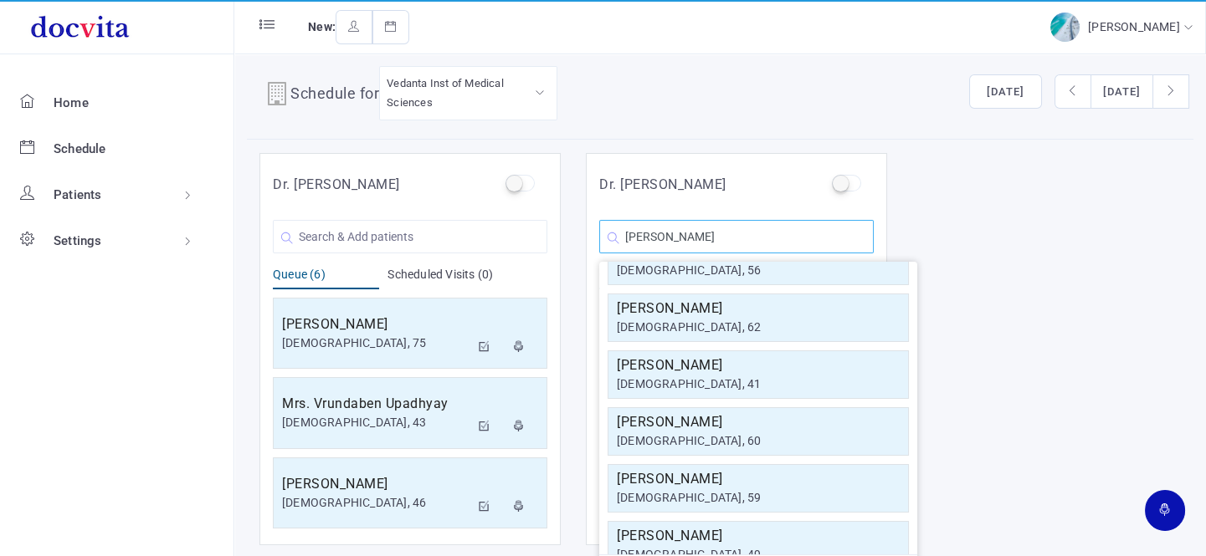
scroll to position [300, 0]
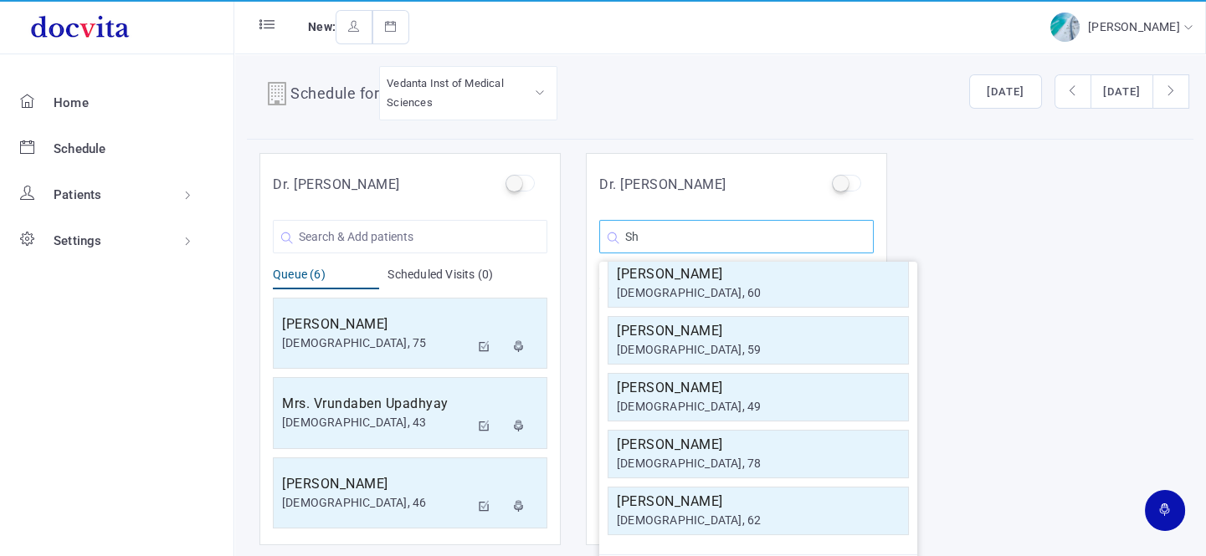
type input "S"
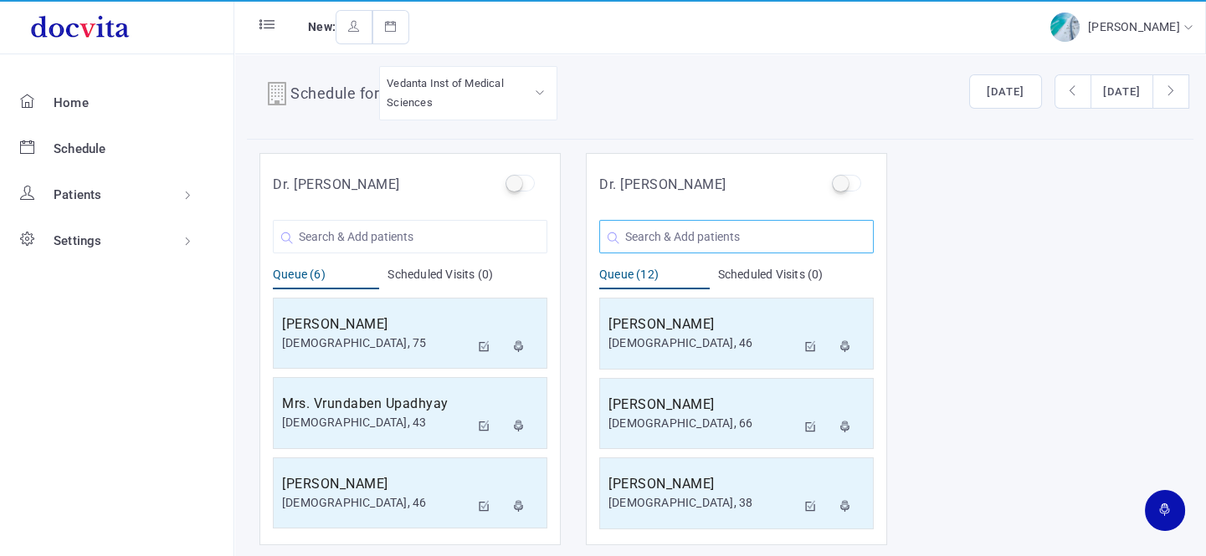
click at [671, 237] on input "text" at bounding box center [736, 236] width 274 height 33
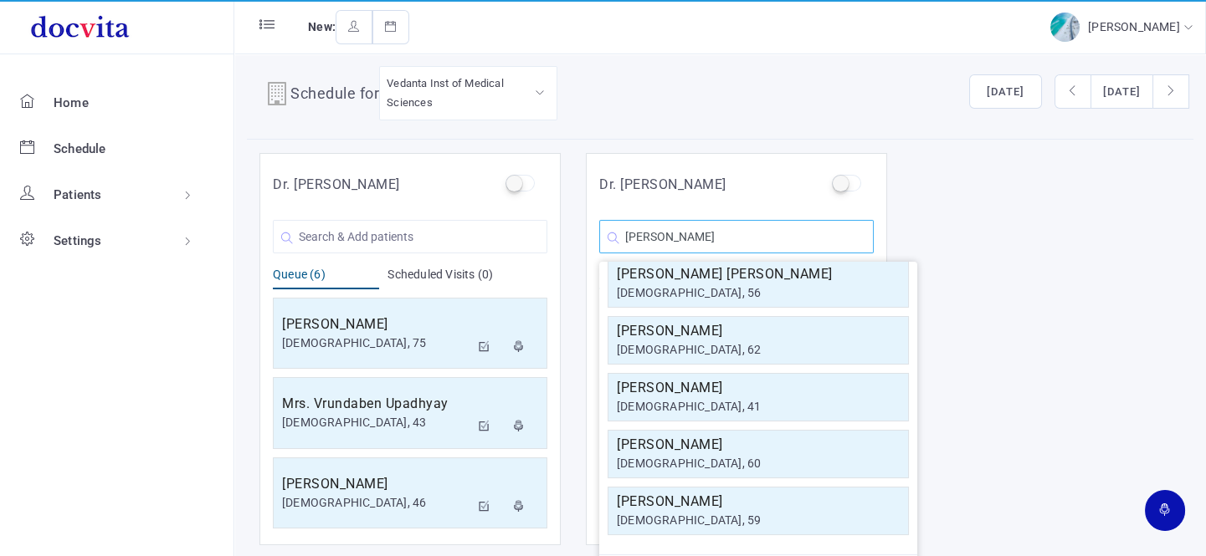
click at [697, 232] on input "[PERSON_NAME]" at bounding box center [736, 236] width 274 height 33
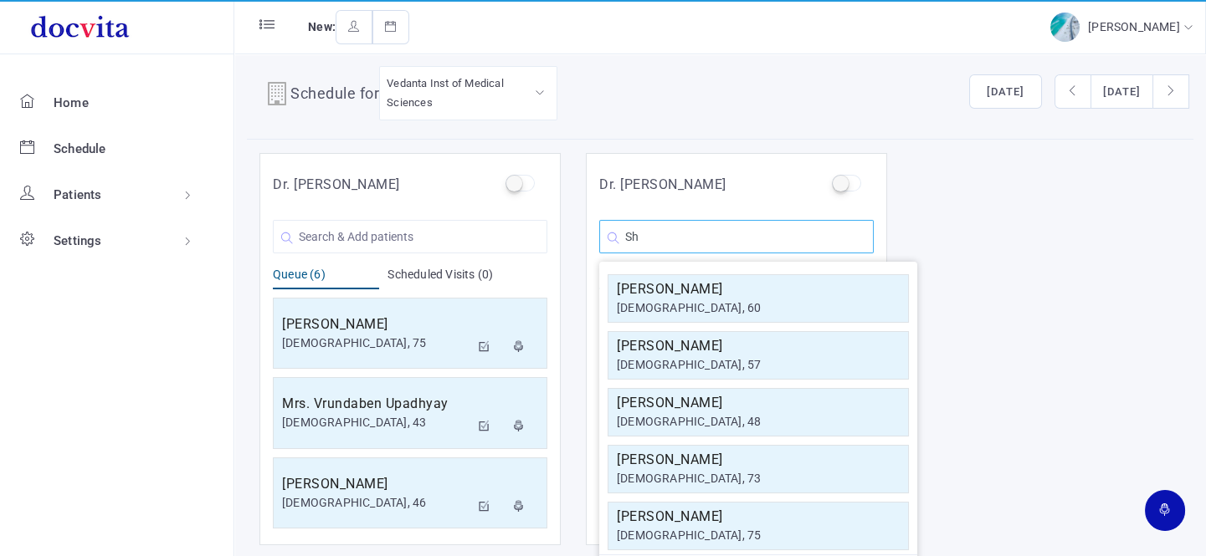
type input "S"
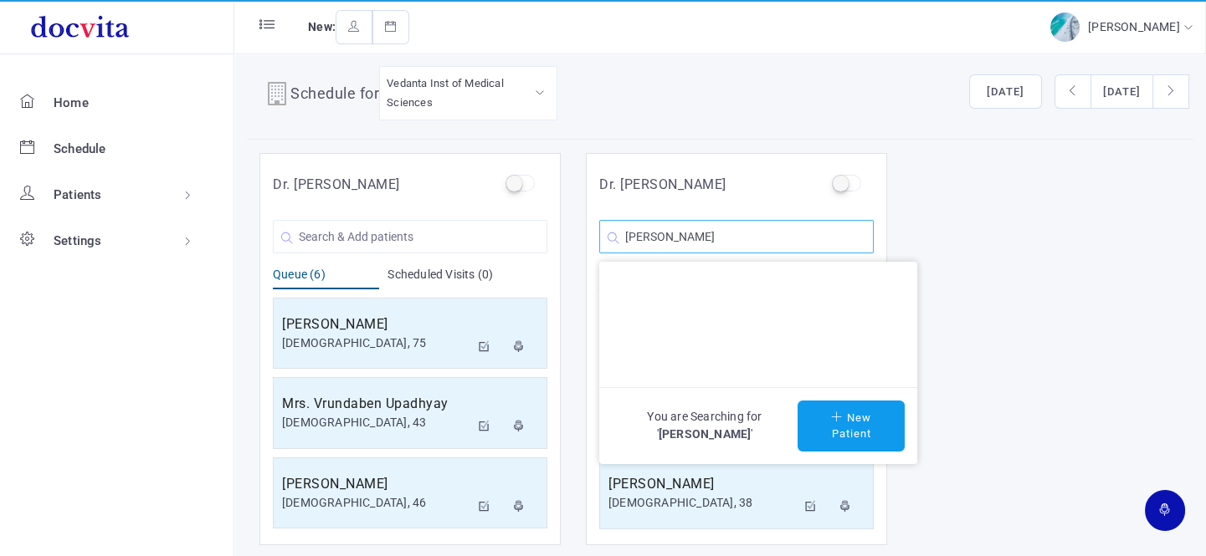
click at [794, 239] on input "[PERSON_NAME]" at bounding box center [736, 236] width 274 height 33
type input "S"
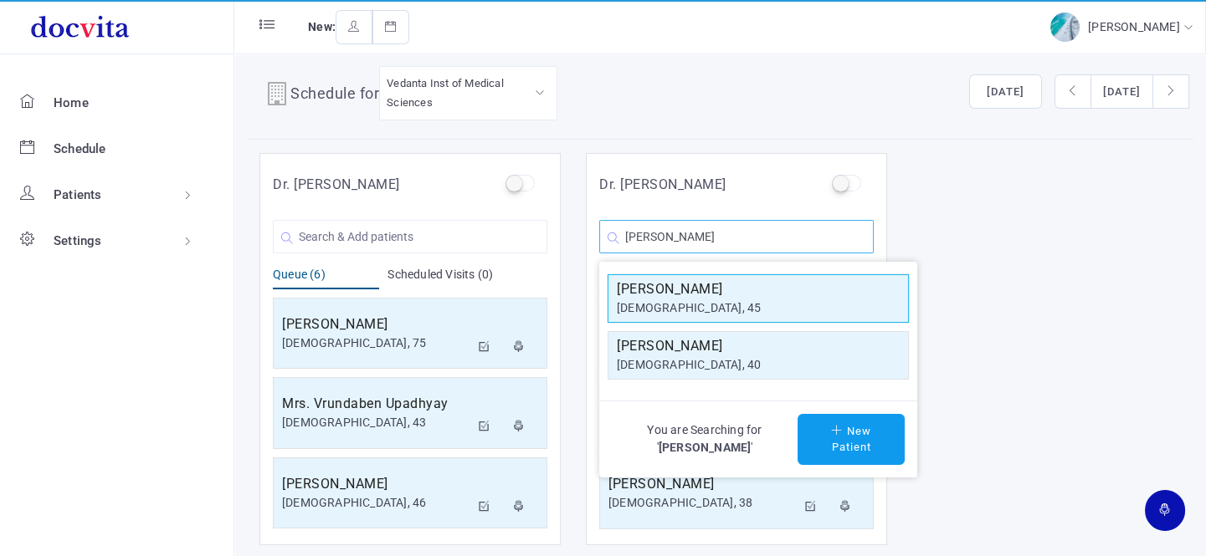
type input "[PERSON_NAME]"
click at [744, 300] on div "[DEMOGRAPHIC_DATA], 45" at bounding box center [758, 309] width 283 height 18
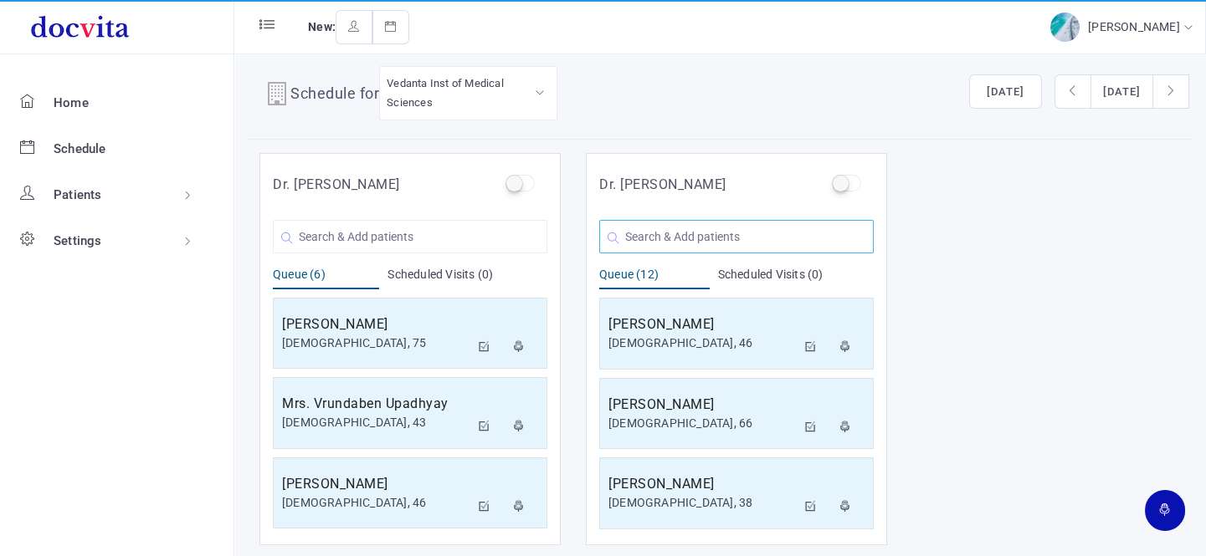
click at [713, 232] on input "text" at bounding box center [736, 236] width 274 height 33
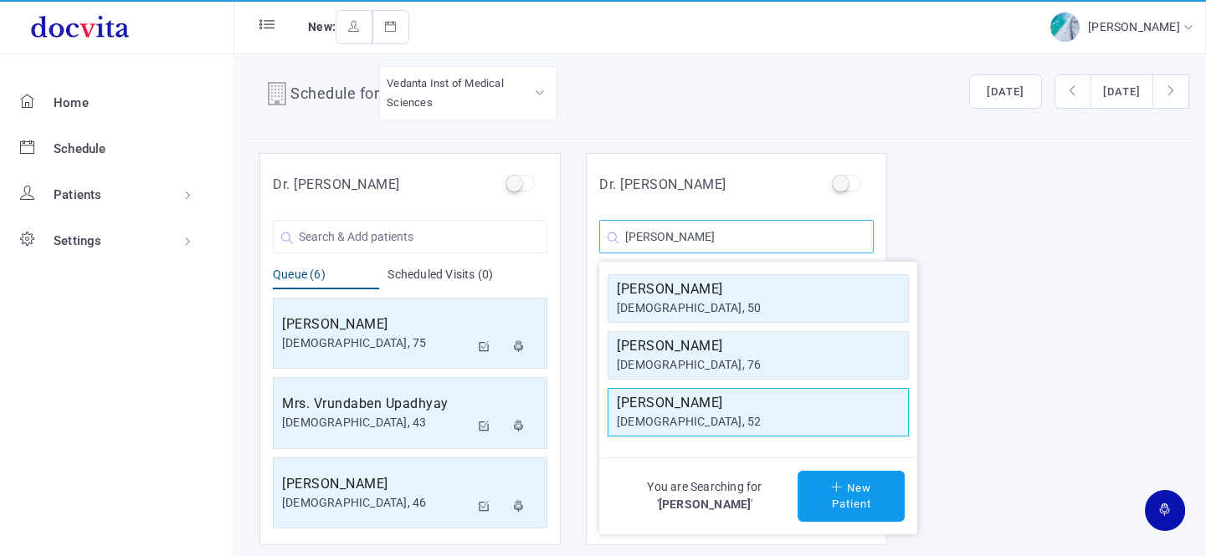
type input "[PERSON_NAME]"
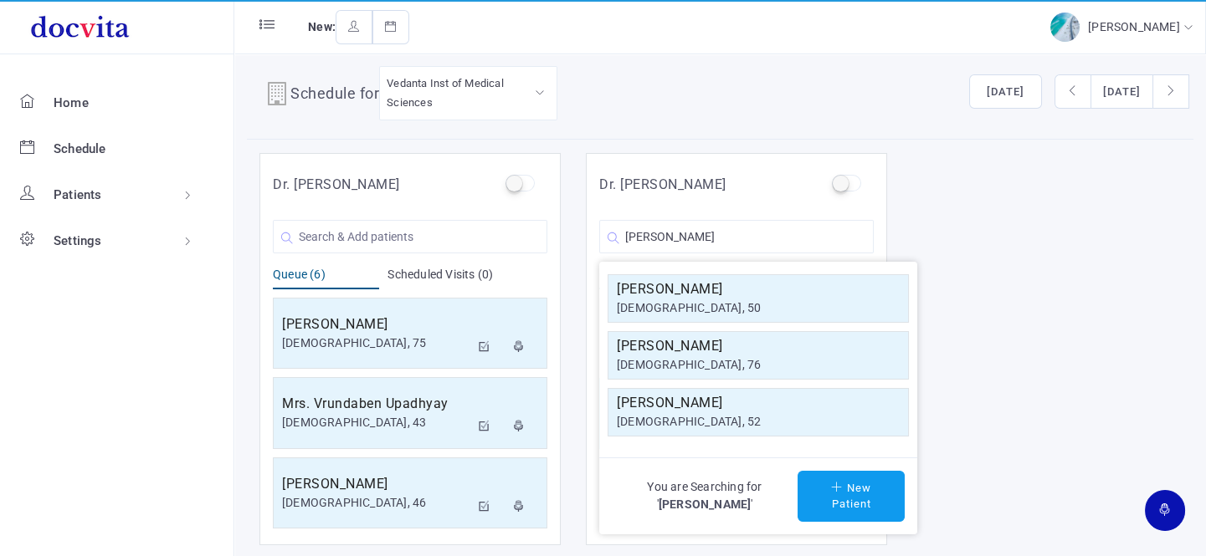
click at [690, 409] on h5 "[PERSON_NAME]" at bounding box center [758, 403] width 283 height 20
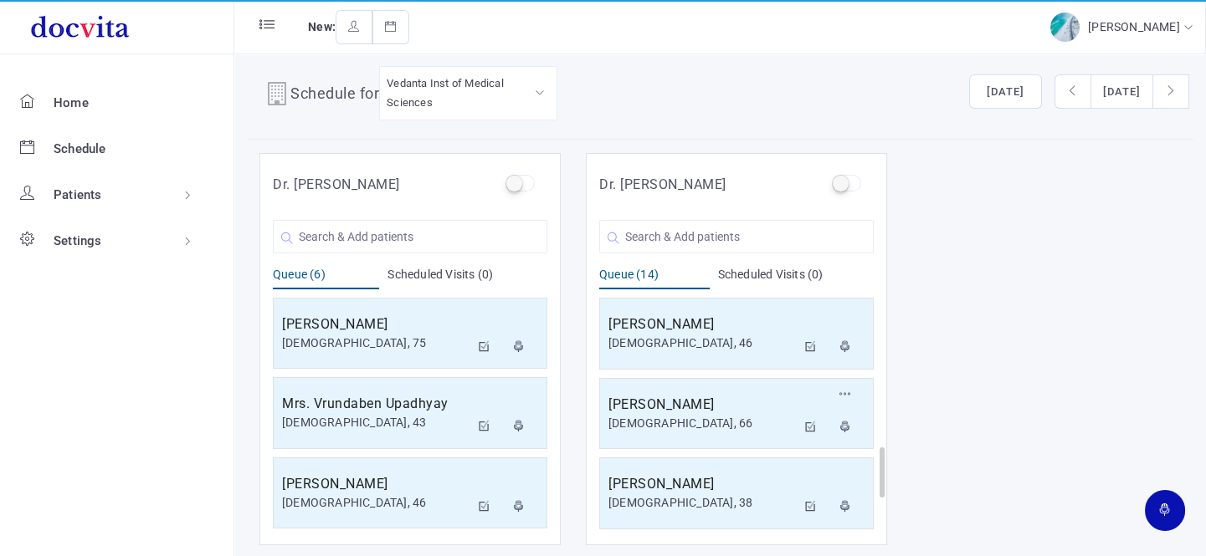
scroll to position [879, 0]
click at [705, 496] on div "[DEMOGRAPHIC_DATA], 52" at bounding box center [701, 504] width 187 height 18
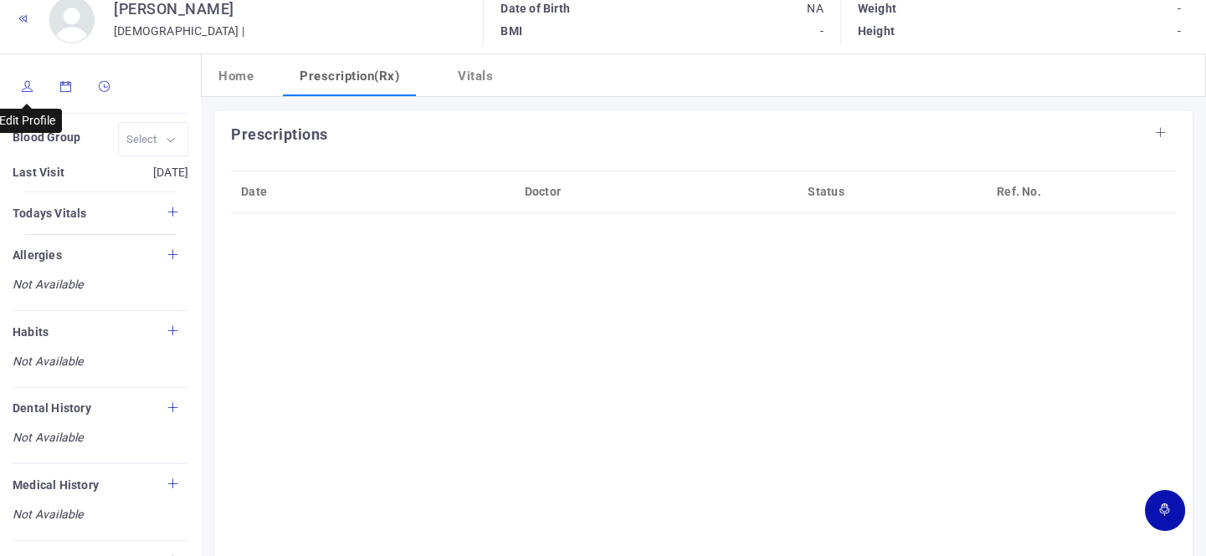
click at [26, 89] on icon at bounding box center [28, 86] width 12 height 11
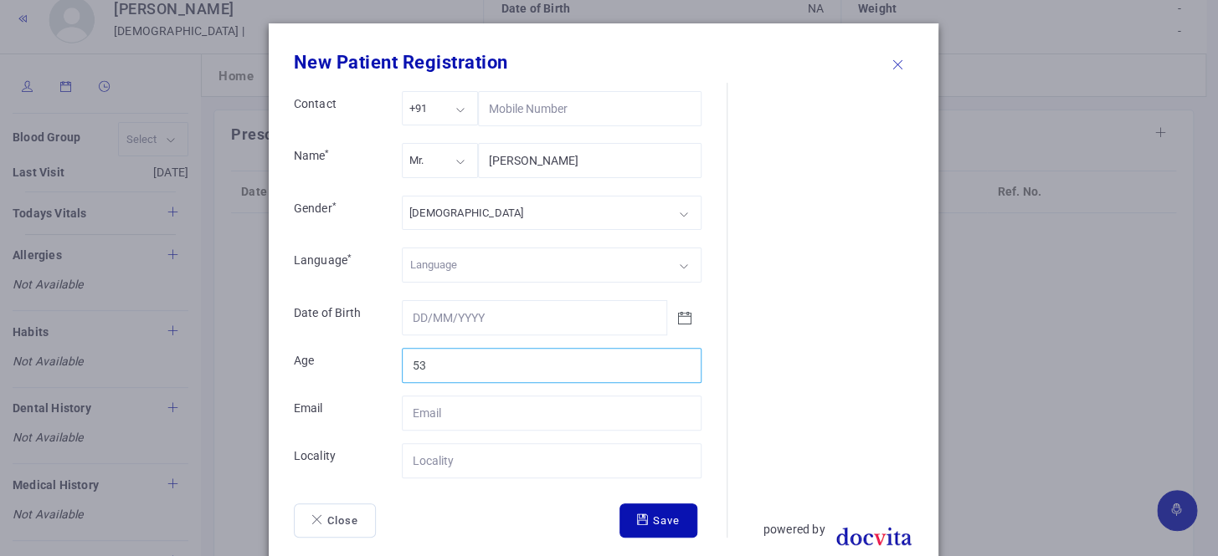
click at [676, 356] on input "53" at bounding box center [552, 365] width 300 height 35
click at [676, 356] on input "54" at bounding box center [552, 365] width 300 height 35
click at [676, 356] on input "55" at bounding box center [552, 365] width 300 height 35
click at [676, 356] on input "56" at bounding box center [552, 365] width 300 height 35
click at [674, 358] on input "57" at bounding box center [552, 365] width 300 height 35
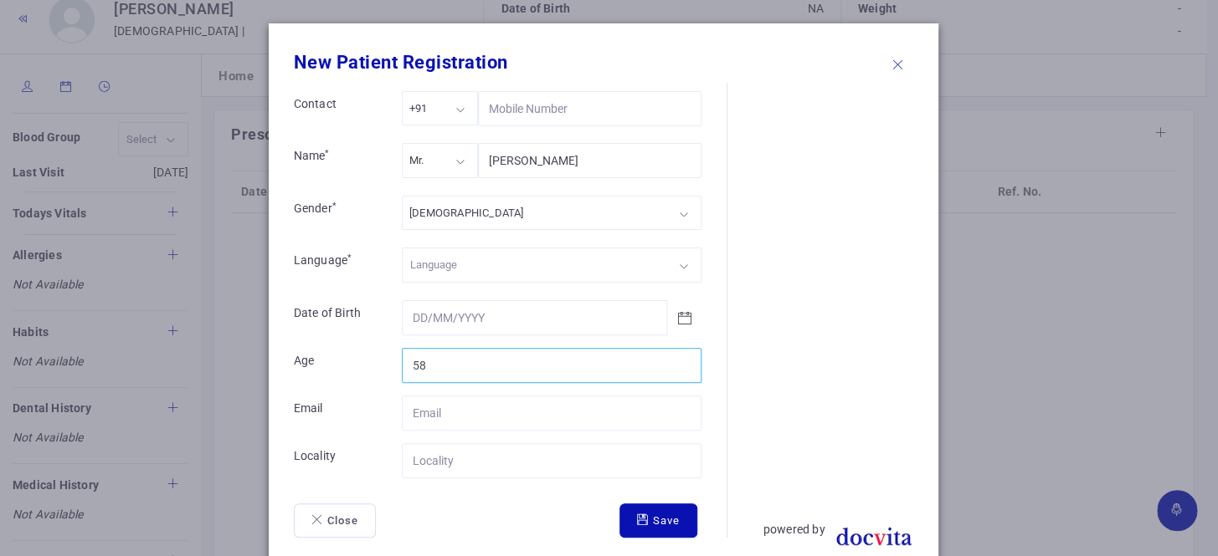
click at [674, 358] on input "58" at bounding box center [552, 365] width 300 height 35
click at [674, 358] on input "59" at bounding box center [552, 365] width 300 height 35
click at [674, 359] on input "60" at bounding box center [552, 365] width 300 height 35
type input "61"
click at [674, 359] on input "61" at bounding box center [552, 365] width 300 height 35
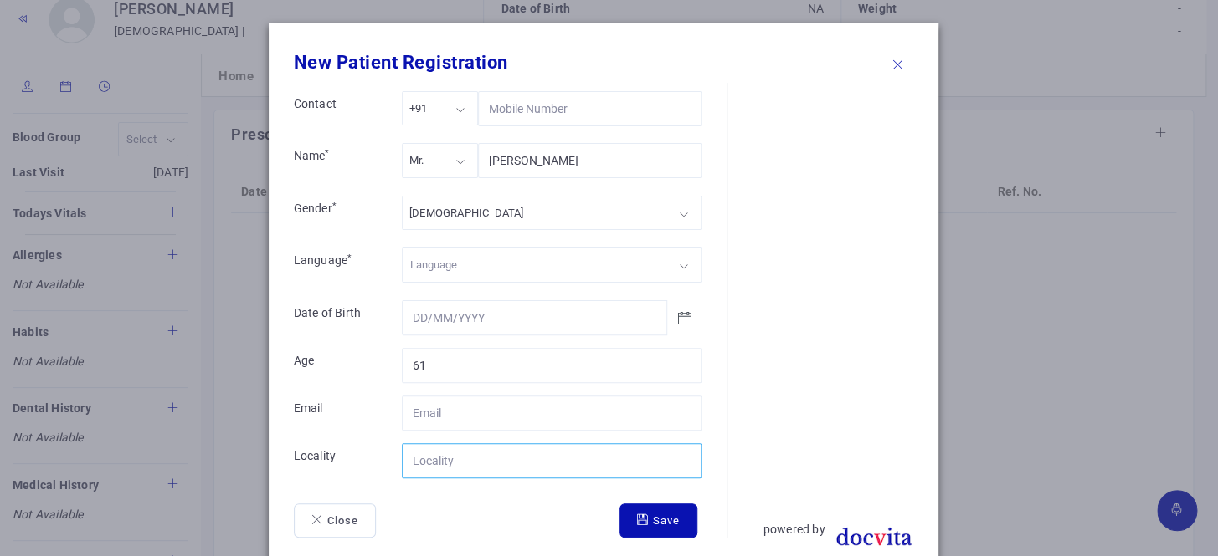
click at [491, 459] on input "Contact" at bounding box center [552, 461] width 300 height 35
type input "[GEOGRAPHIC_DATA]"
click at [643, 518] on button "Save" at bounding box center [658, 521] width 78 height 35
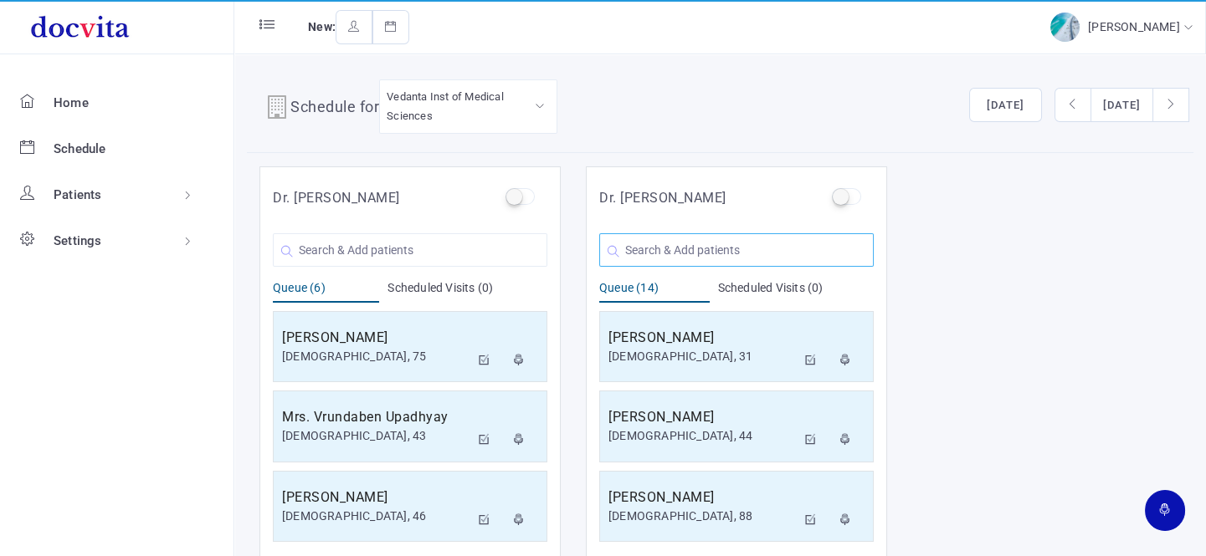
click at [686, 254] on input "text" at bounding box center [736, 249] width 274 height 33
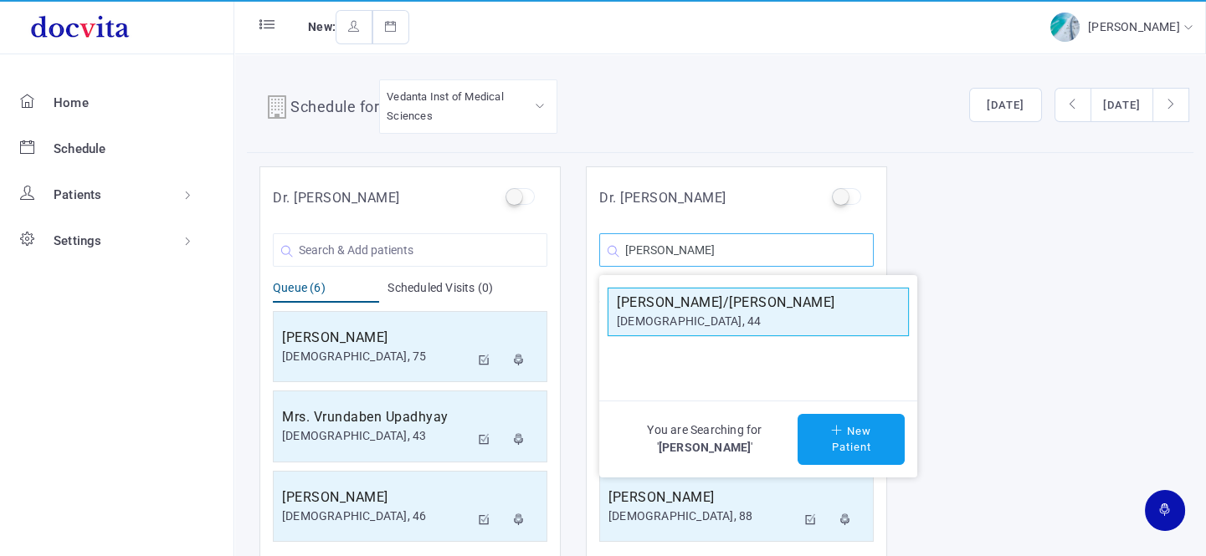
type input "[PERSON_NAME]"
click at [727, 315] on div "[DEMOGRAPHIC_DATA], 44" at bounding box center [758, 322] width 283 height 18
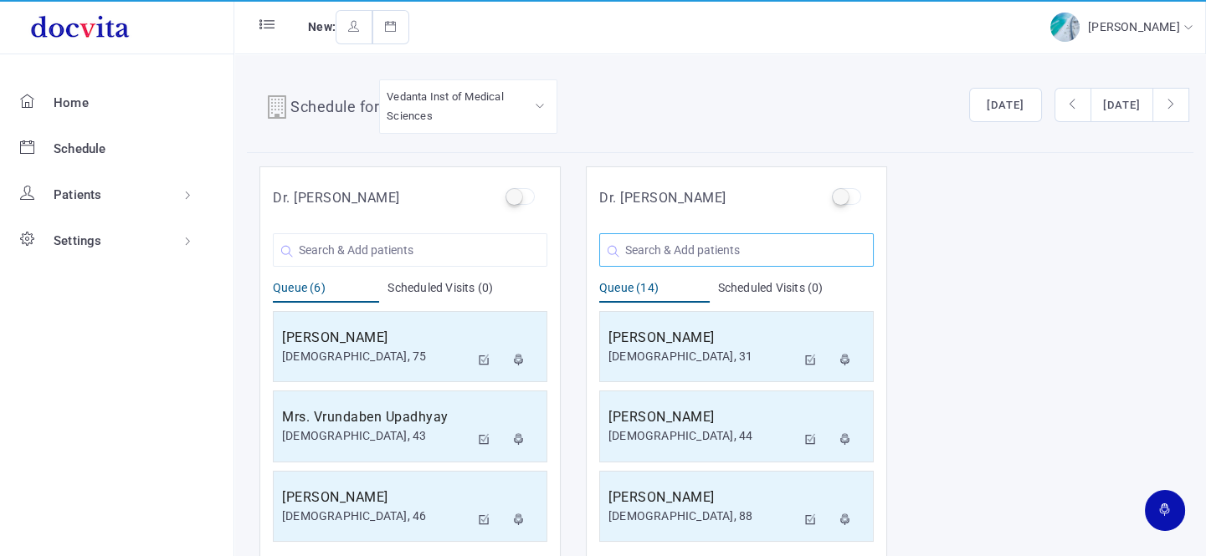
click at [679, 249] on input "text" at bounding box center [736, 249] width 274 height 33
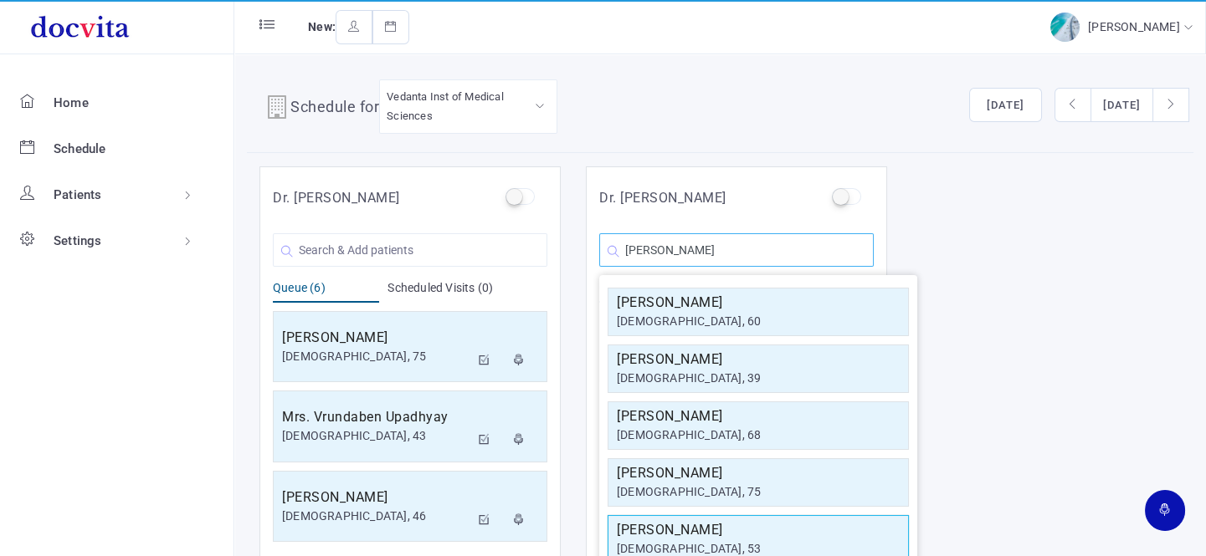
type input "[PERSON_NAME]"
click at [751, 541] on div "[DEMOGRAPHIC_DATA], 53" at bounding box center [758, 550] width 283 height 18
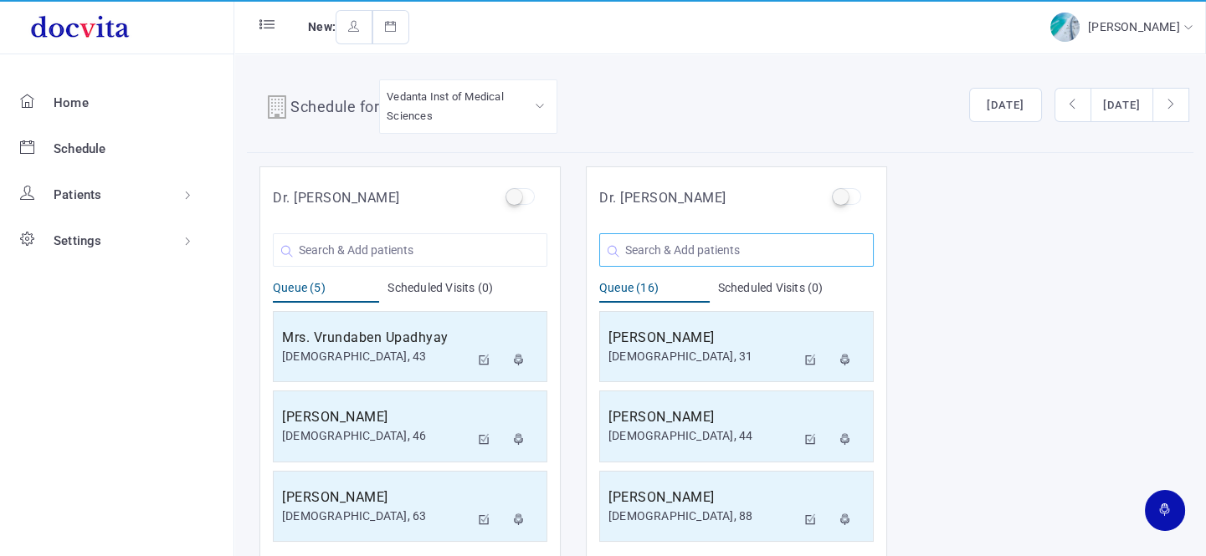
click at [659, 245] on input "text" at bounding box center [736, 249] width 274 height 33
click at [385, 257] on input "text" at bounding box center [410, 249] width 274 height 33
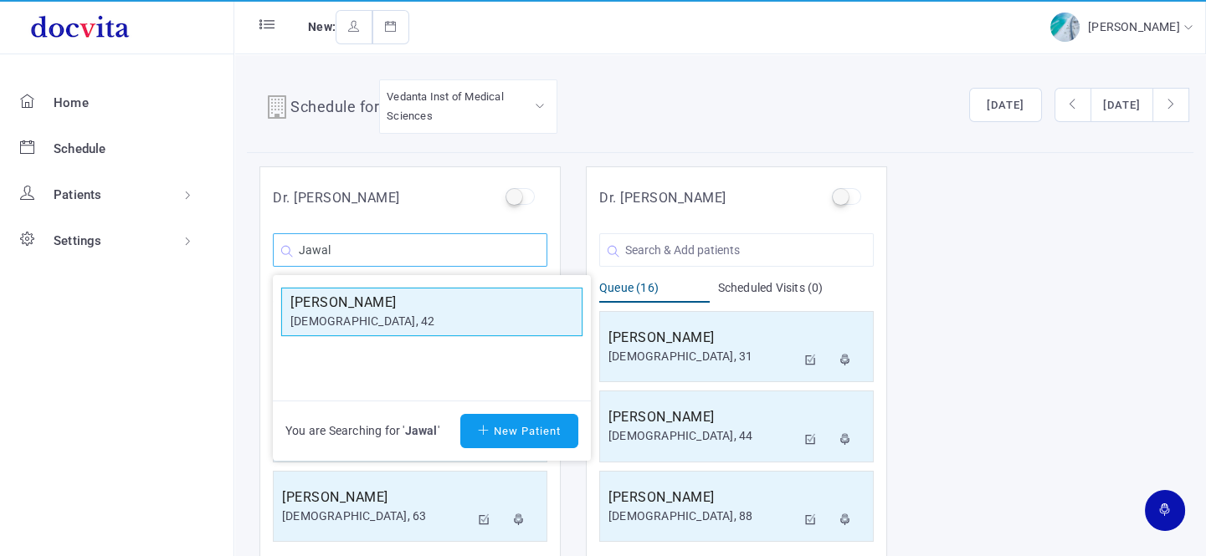
type input "Jawal"
click at [384, 321] on div "[DEMOGRAPHIC_DATA], 42" at bounding box center [431, 322] width 283 height 18
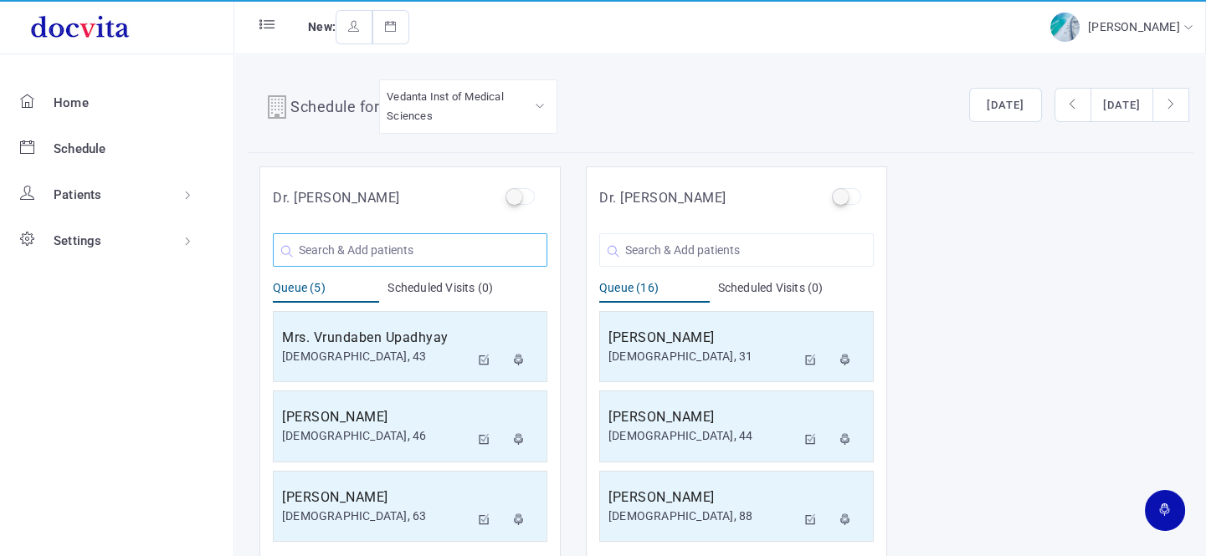
click at [356, 253] on input "text" at bounding box center [410, 249] width 274 height 33
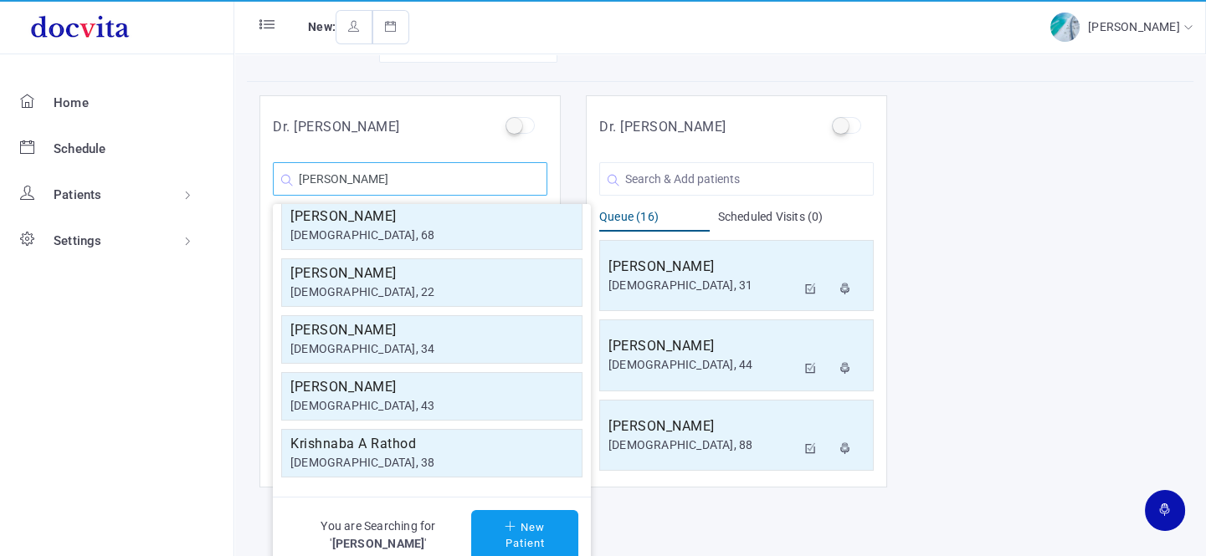
scroll to position [13, 0]
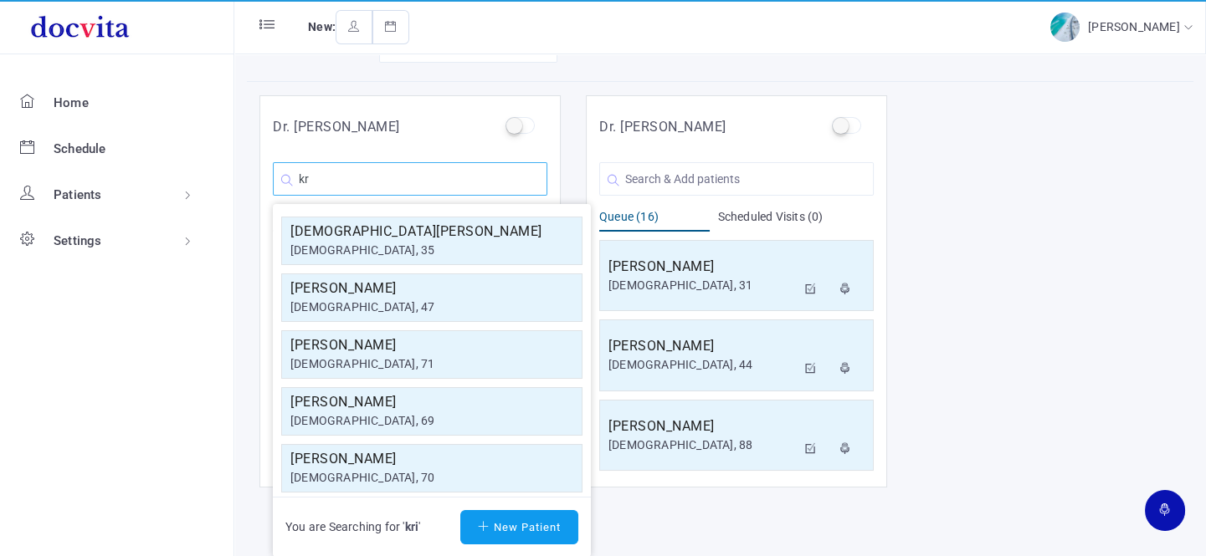
type input "k"
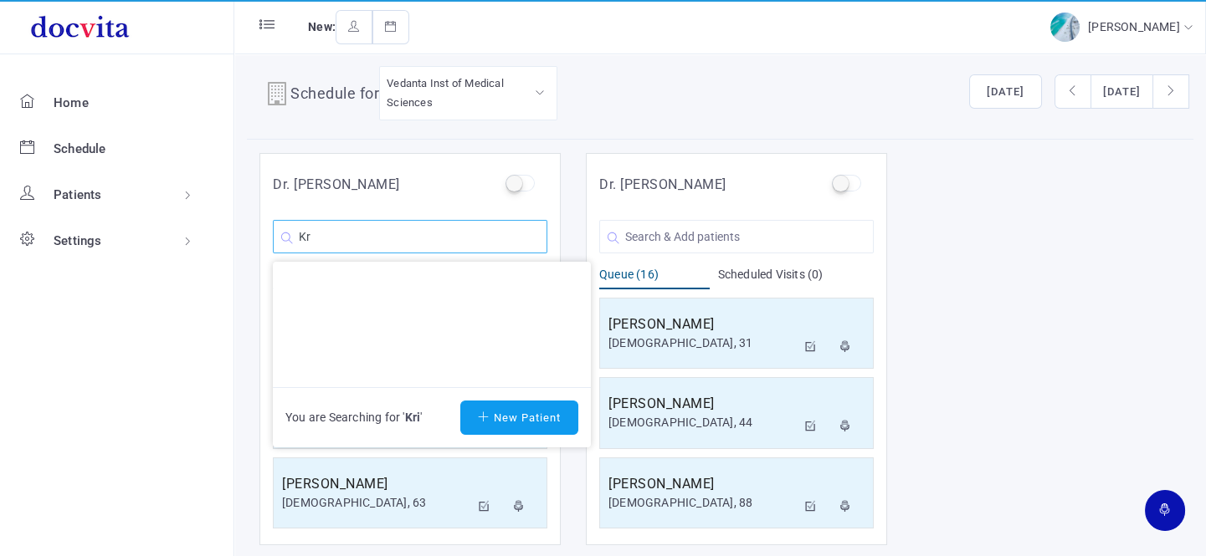
type input "K"
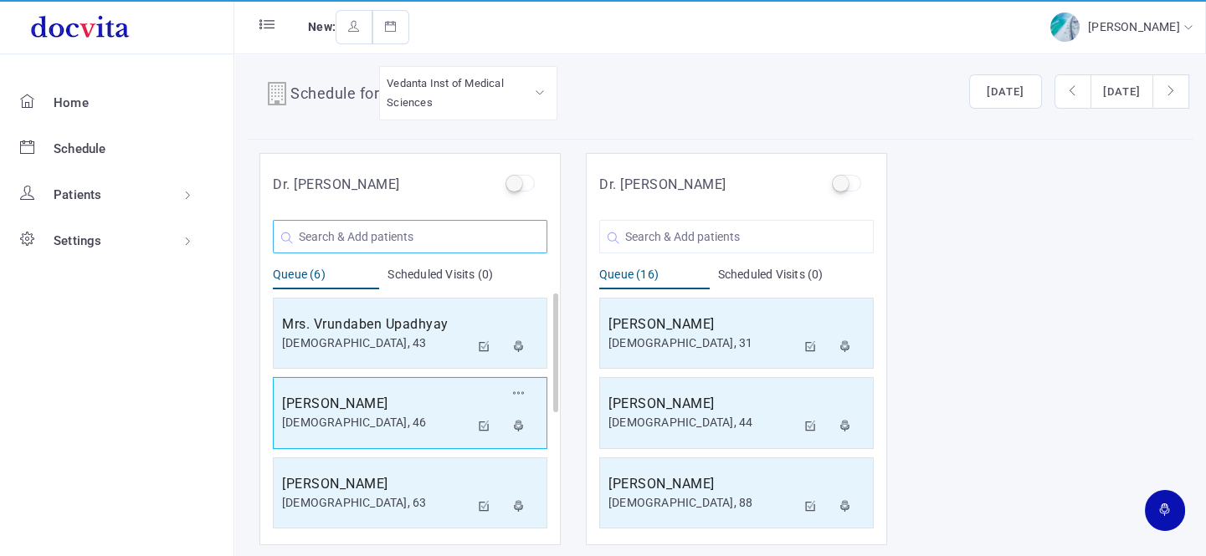
scroll to position [240, 0]
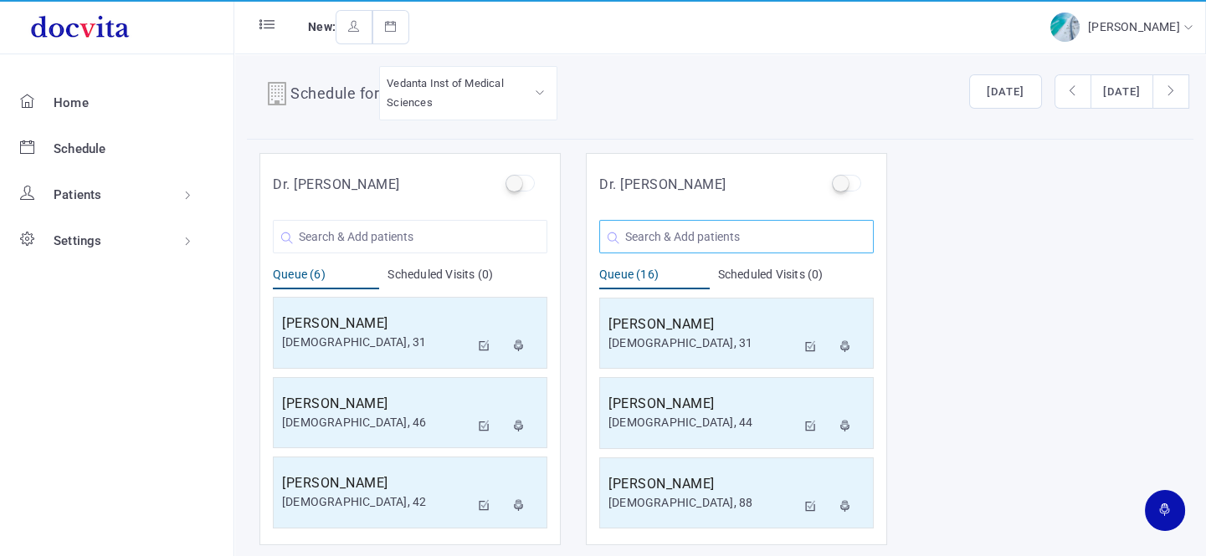
click at [709, 233] on input "text" at bounding box center [736, 236] width 274 height 33
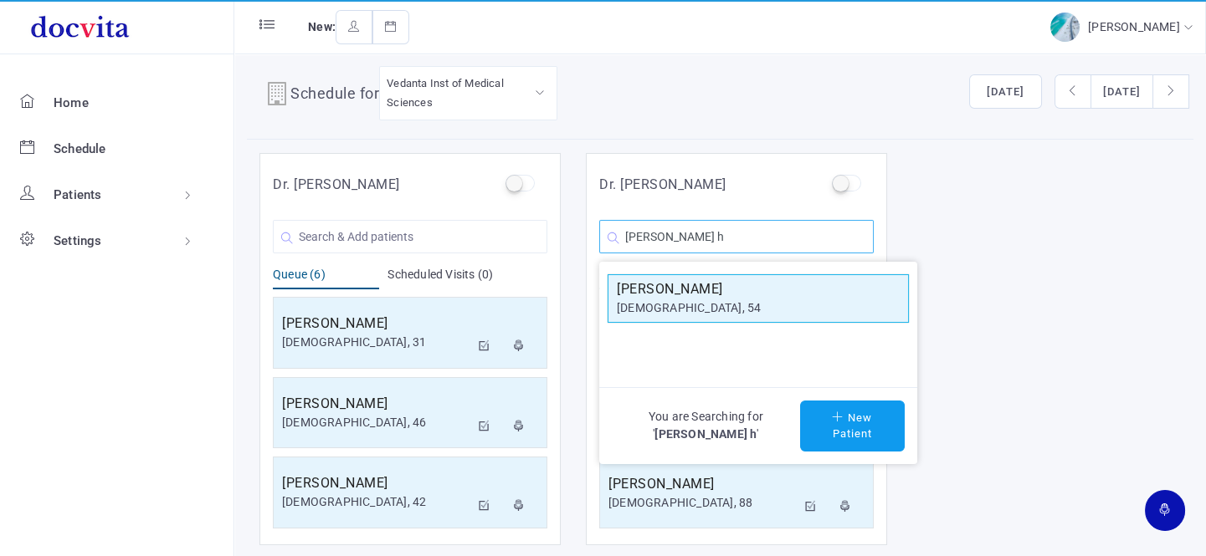
type input "[PERSON_NAME] h"
click at [662, 297] on h5 "[PERSON_NAME]" at bounding box center [758, 289] width 283 height 20
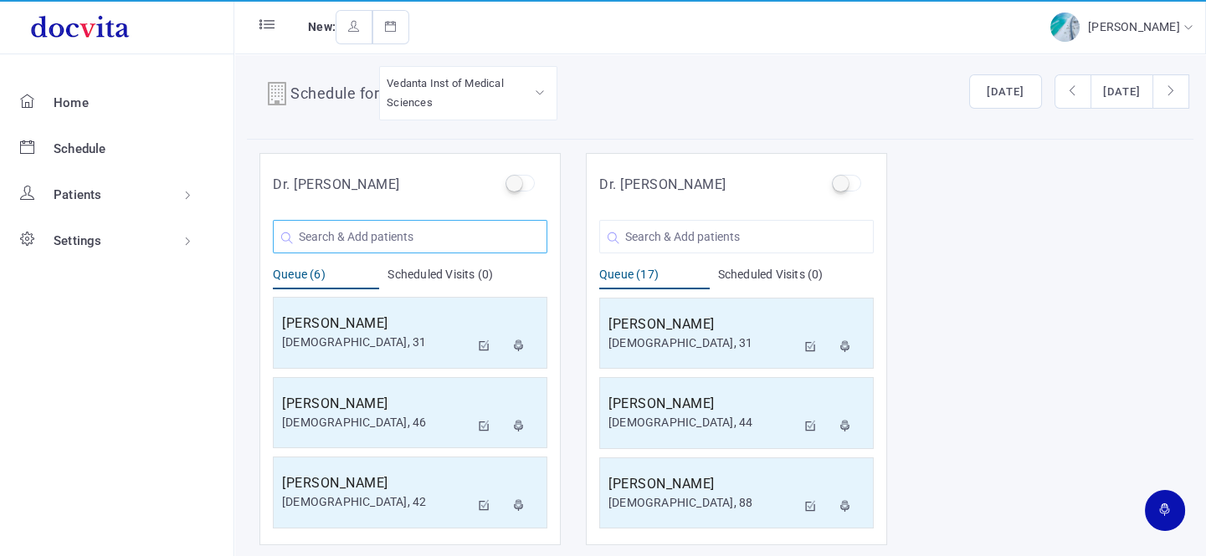
click at [345, 236] on input "text" at bounding box center [410, 236] width 274 height 33
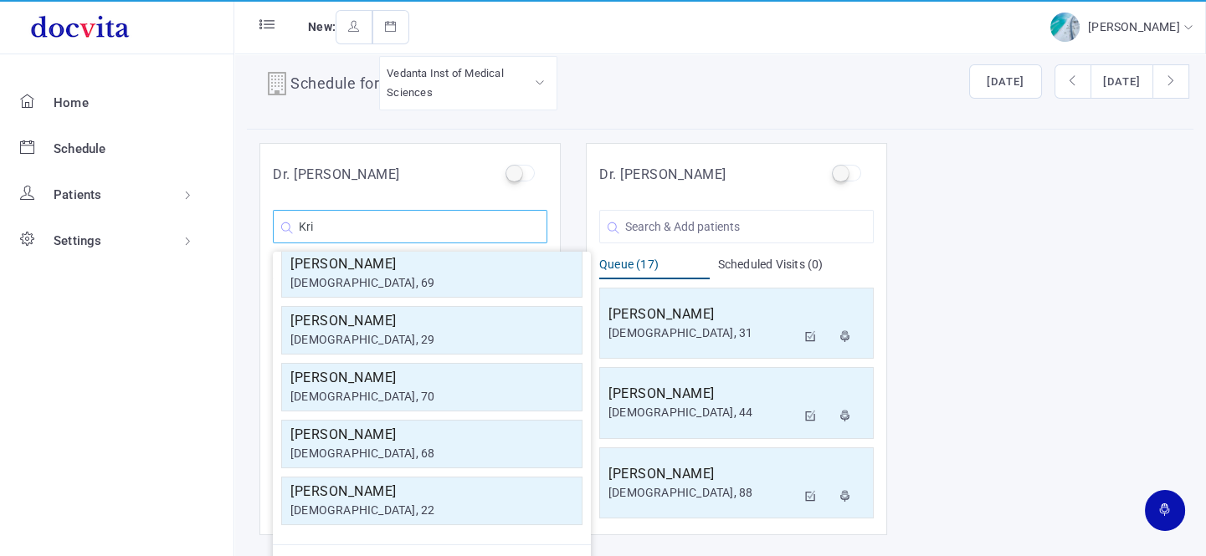
scroll to position [0, 0]
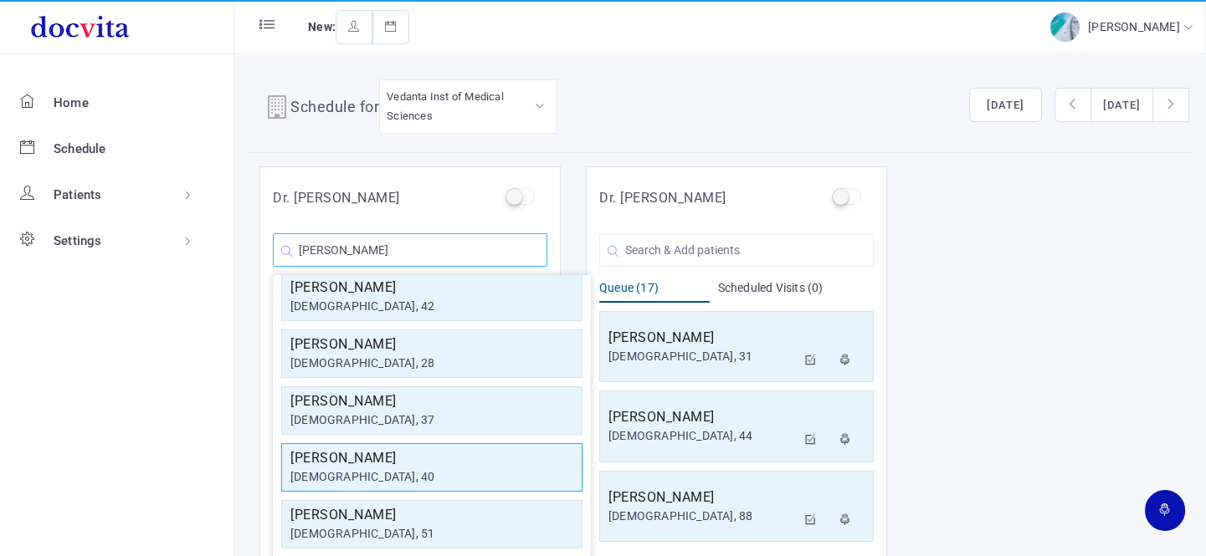
type input "[PERSON_NAME]"
click at [398, 456] on h5 "[PERSON_NAME]" at bounding box center [431, 459] width 283 height 20
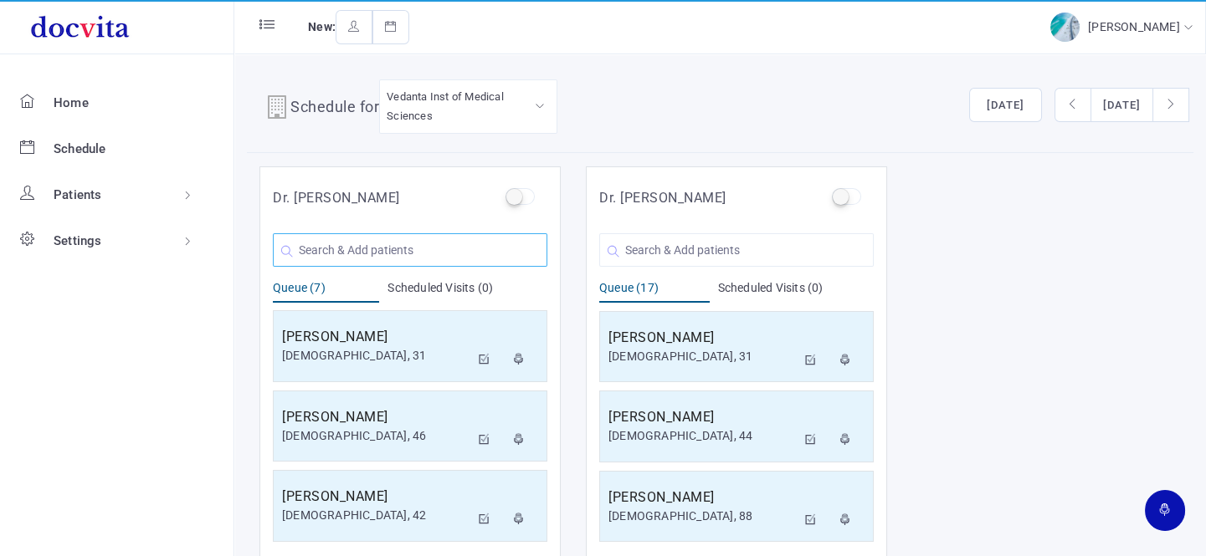
click at [388, 248] on input "text" at bounding box center [410, 249] width 274 height 33
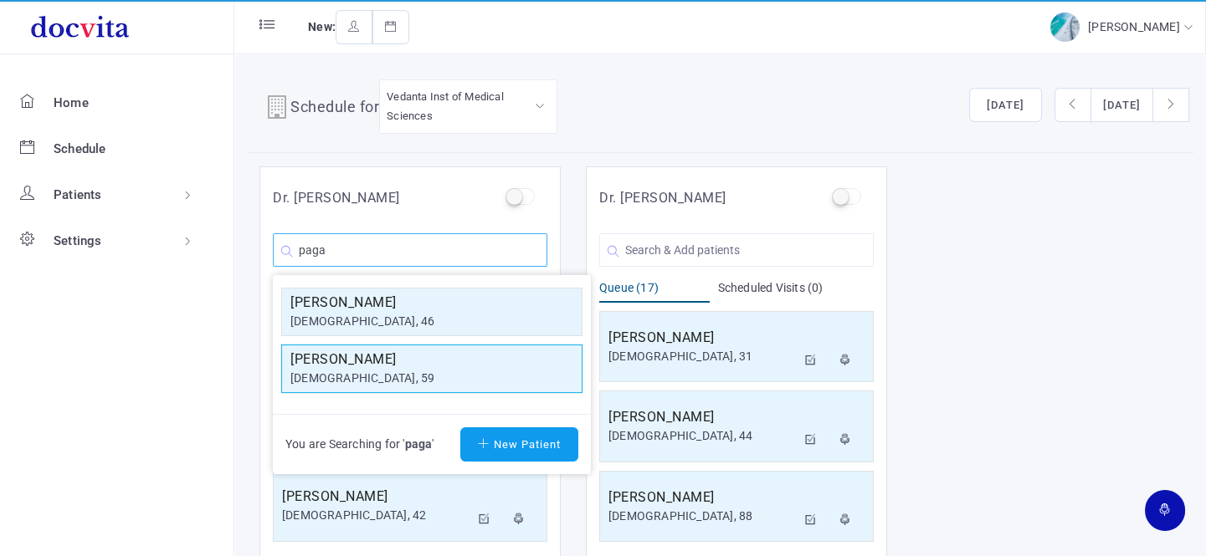
type input "paga"
click at [382, 359] on h5 "[PERSON_NAME]" at bounding box center [431, 360] width 283 height 20
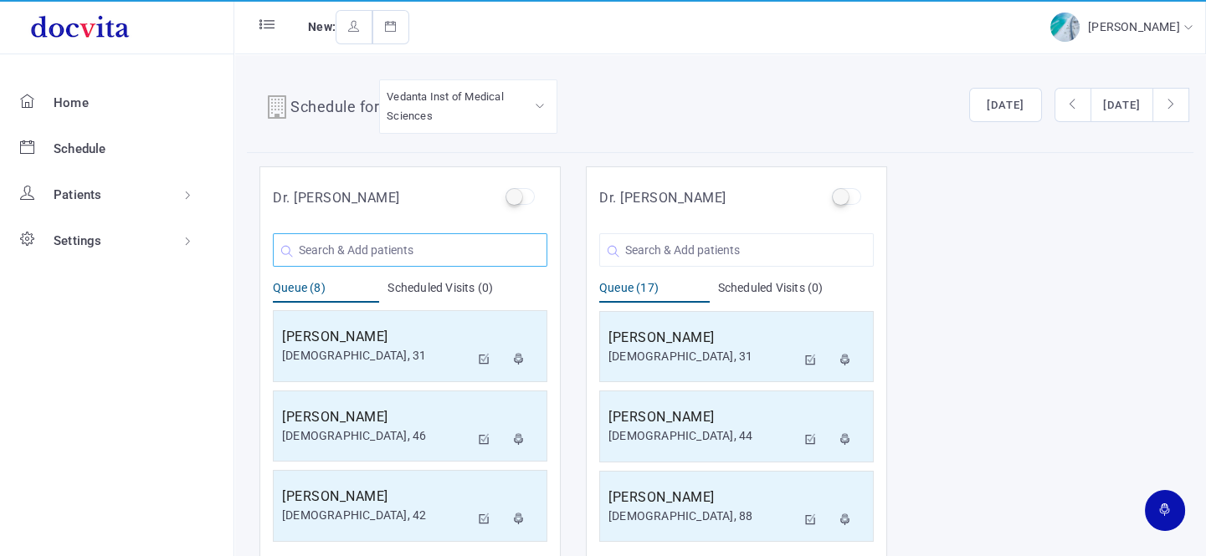
click at [409, 251] on input "text" at bounding box center [410, 249] width 274 height 33
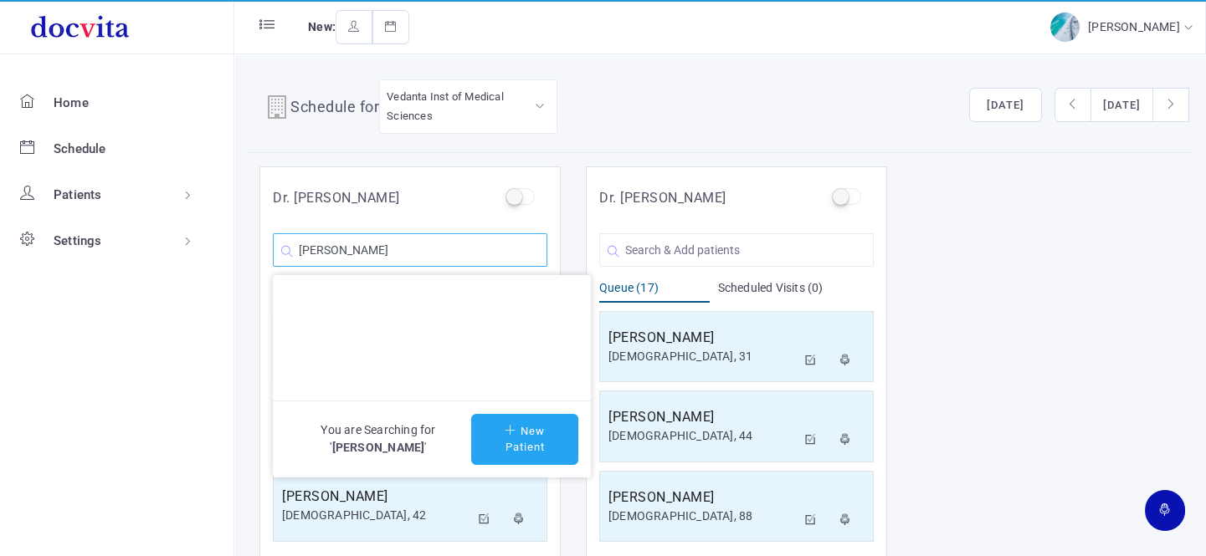
type input "[PERSON_NAME]"
click at [510, 443] on button "New Patient" at bounding box center [524, 439] width 107 height 51
type input "[PERSON_NAME]"
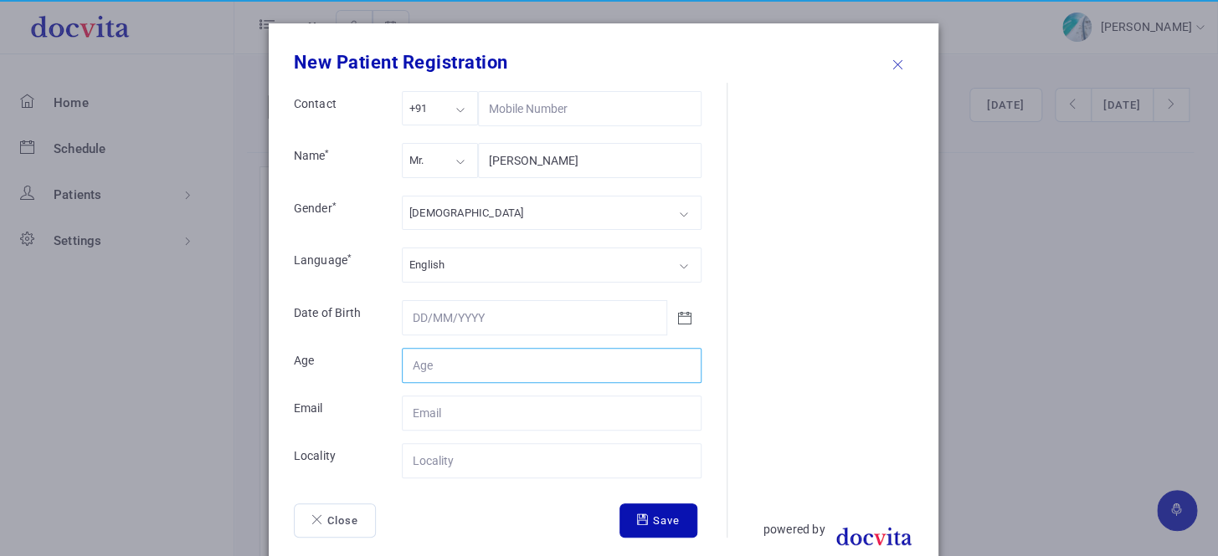
click at [497, 359] on input "Contact" at bounding box center [552, 365] width 300 height 35
type input "32"
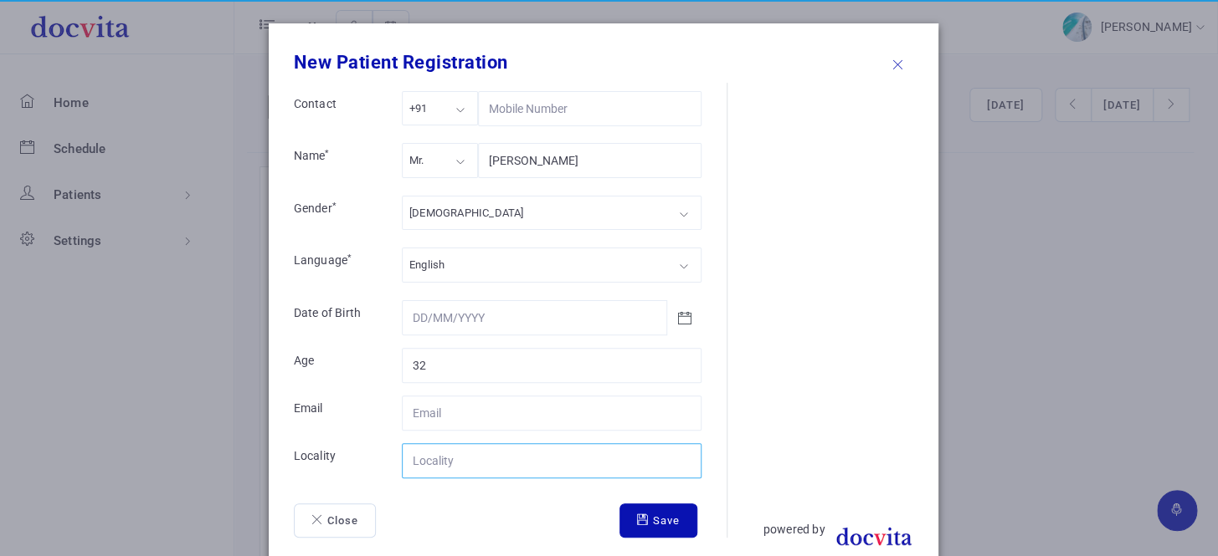
click at [469, 457] on input "Contact" at bounding box center [552, 461] width 300 height 35
type input "[GEOGRAPHIC_DATA]"
click at [650, 532] on button "Save" at bounding box center [658, 521] width 78 height 35
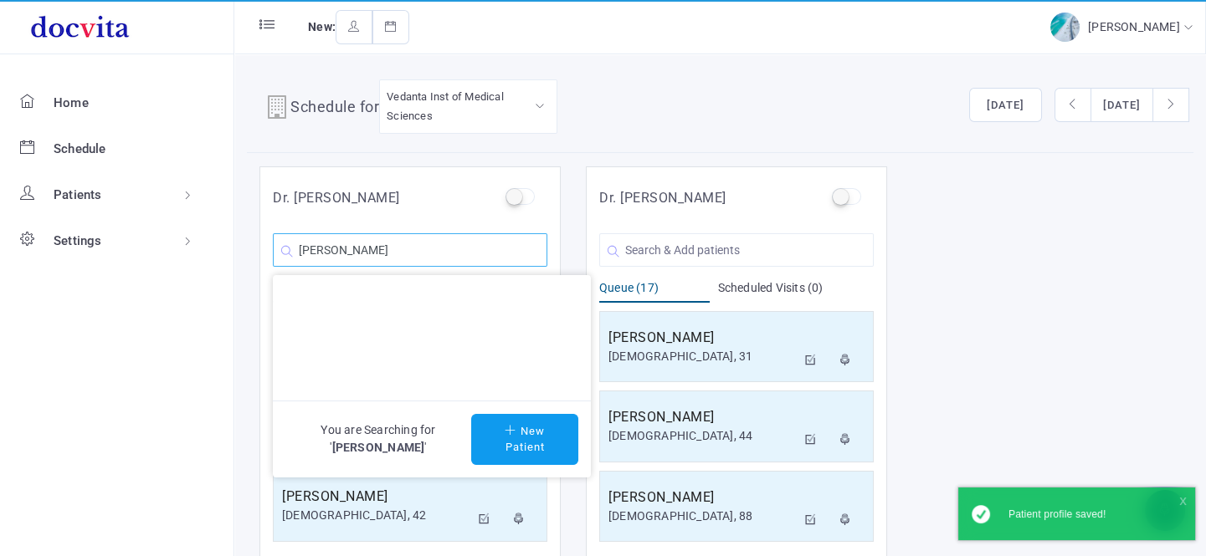
click at [434, 233] on input "[PERSON_NAME]" at bounding box center [410, 249] width 274 height 33
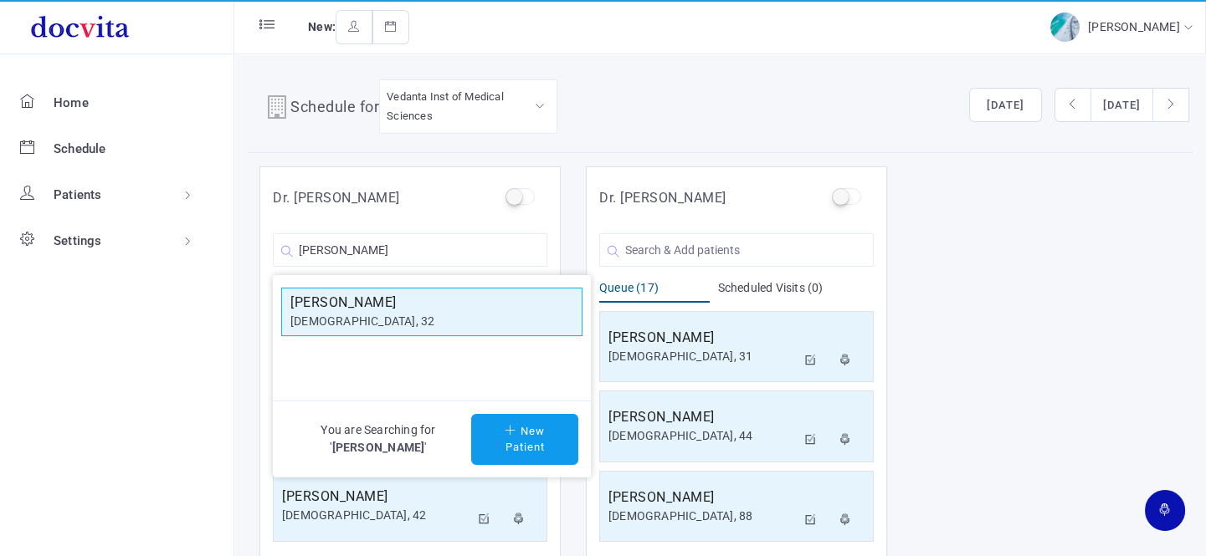
click at [420, 314] on div "[DEMOGRAPHIC_DATA], 32" at bounding box center [431, 322] width 283 height 18
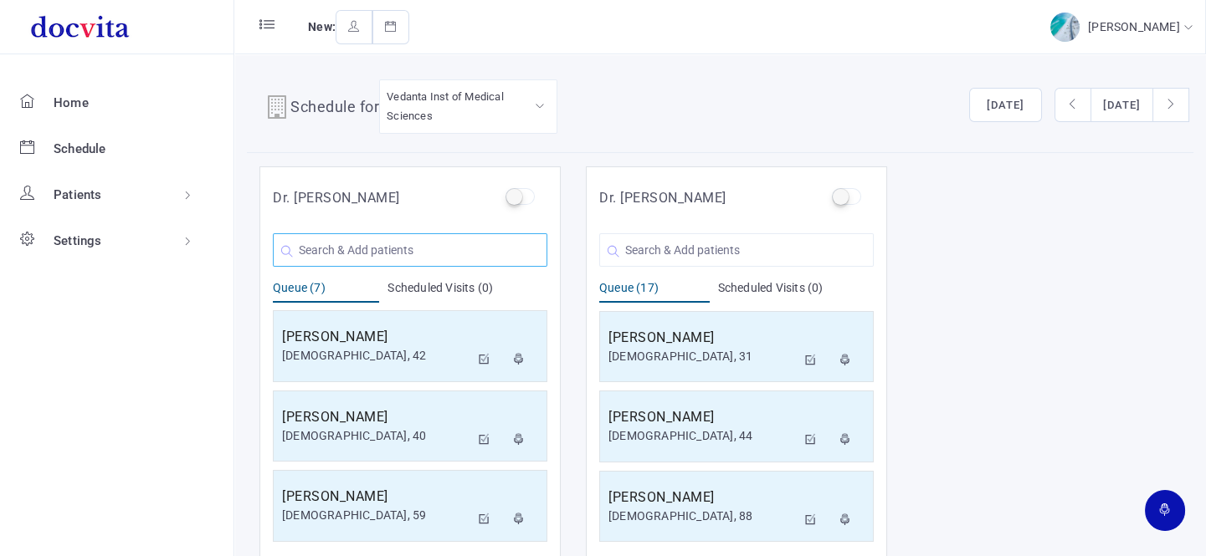
click at [411, 246] on input "text" at bounding box center [410, 249] width 274 height 33
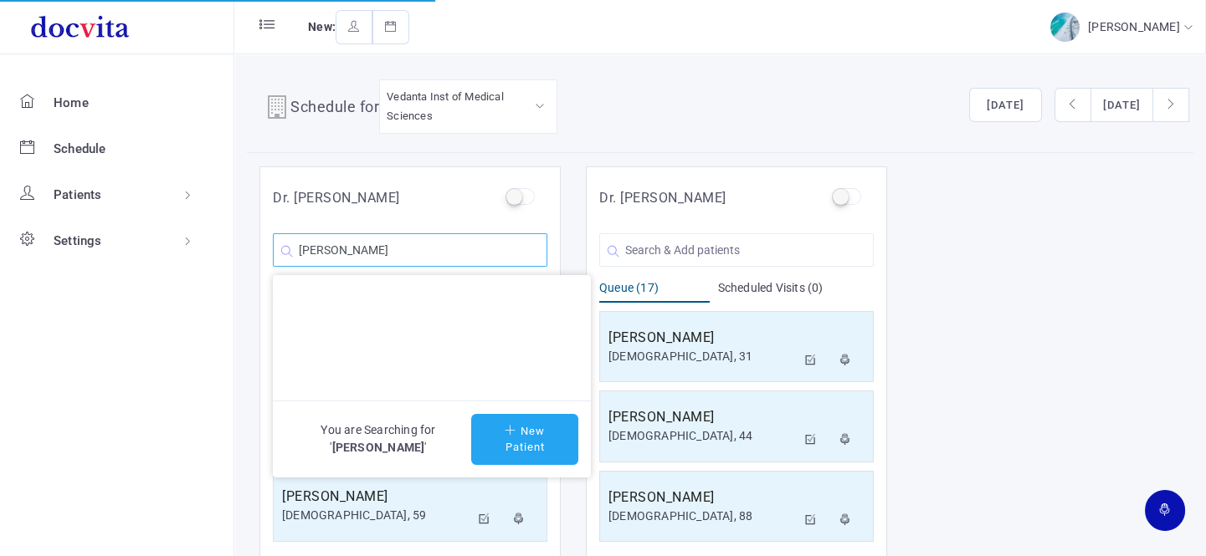
type input "[PERSON_NAME]"
click at [526, 443] on button "New Patient" at bounding box center [524, 439] width 107 height 51
type input "[PERSON_NAME]"
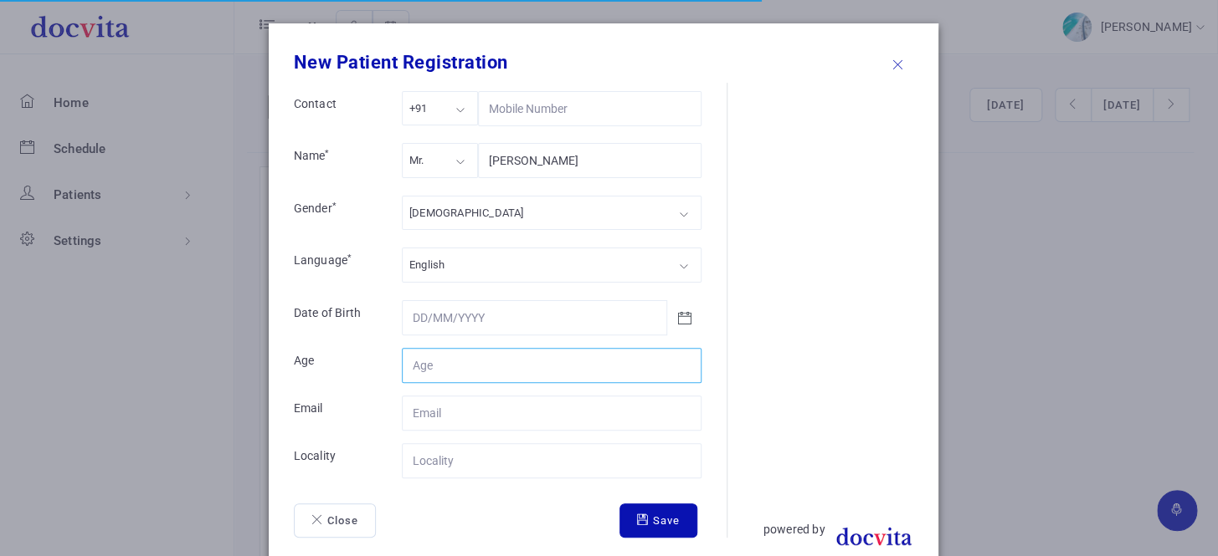
click at [497, 367] on input "Contact" at bounding box center [552, 365] width 300 height 35
type input "25"
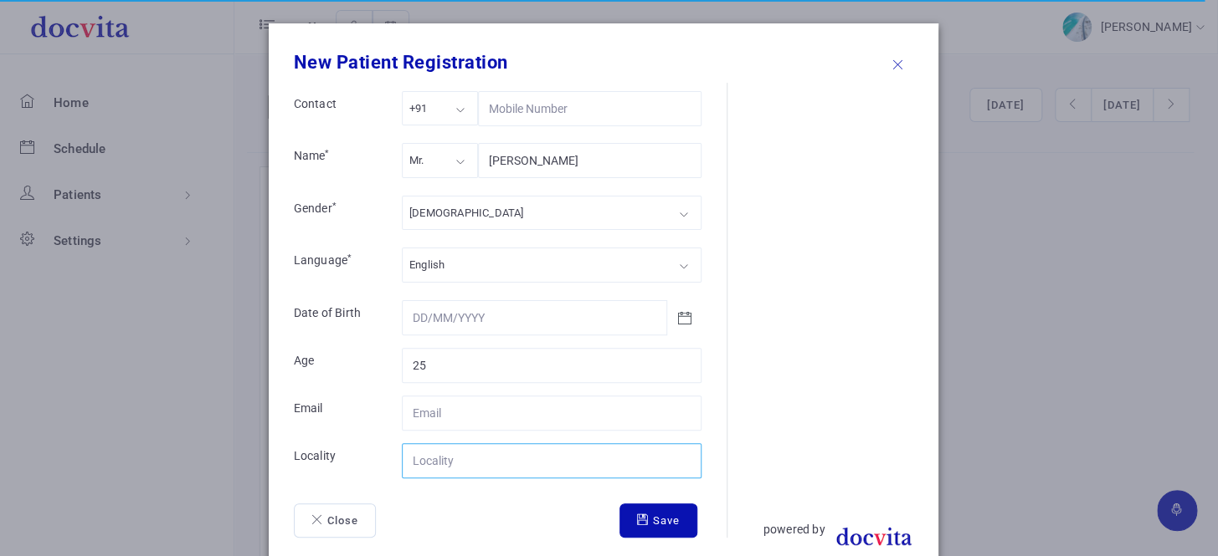
click at [479, 460] on input "Contact" at bounding box center [552, 461] width 300 height 35
type input "[GEOGRAPHIC_DATA]"
click at [642, 510] on button "Save" at bounding box center [658, 521] width 78 height 35
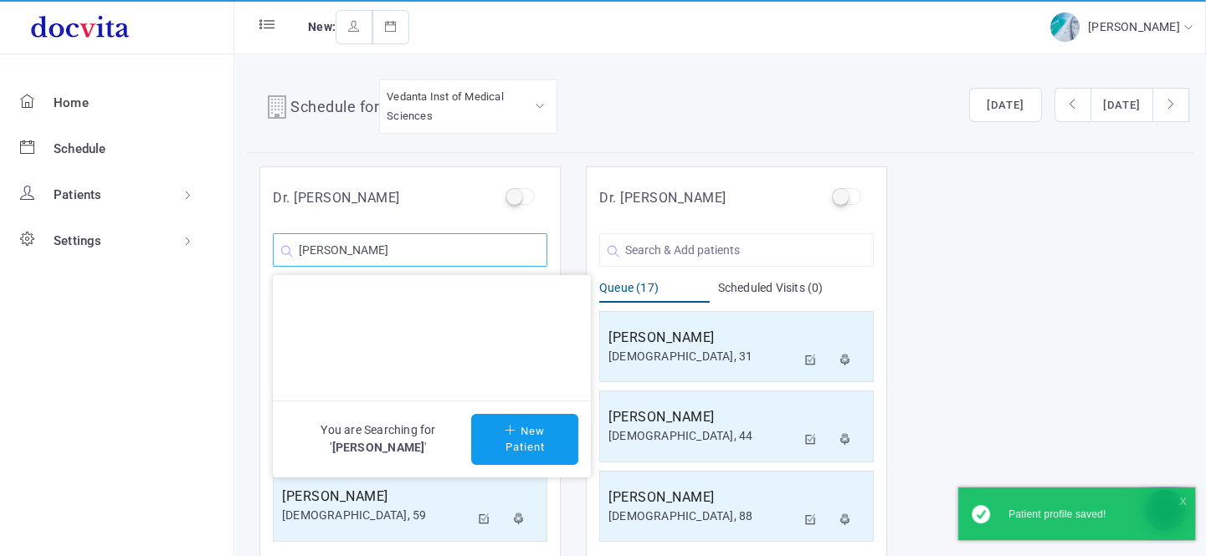
click at [436, 258] on input "[PERSON_NAME]" at bounding box center [410, 249] width 274 height 33
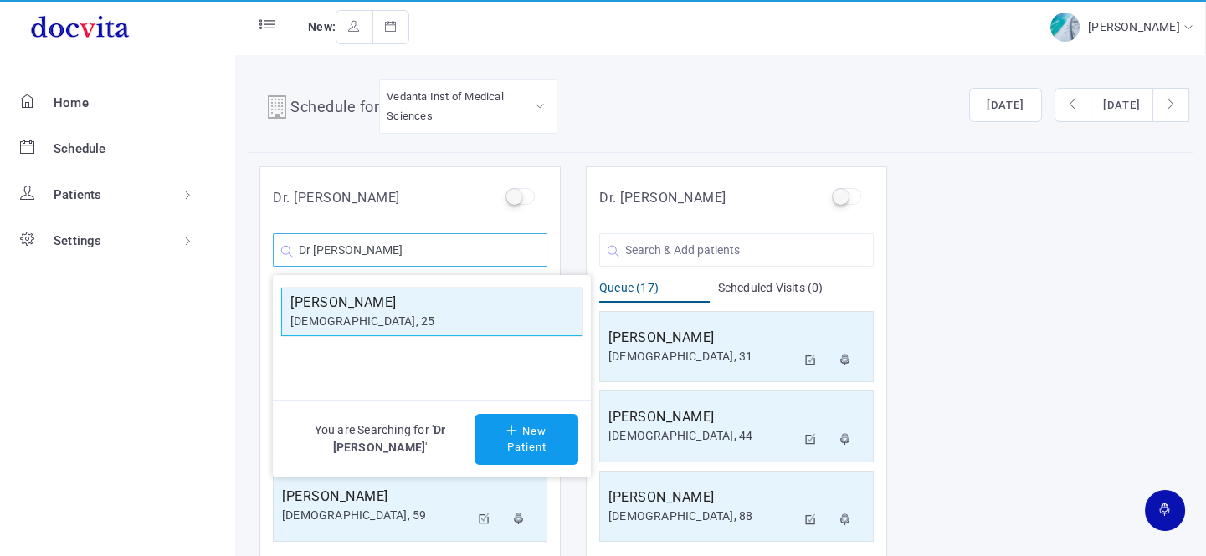
type input "Dr [PERSON_NAME]"
click at [442, 320] on div "[DEMOGRAPHIC_DATA], 25" at bounding box center [431, 322] width 283 height 18
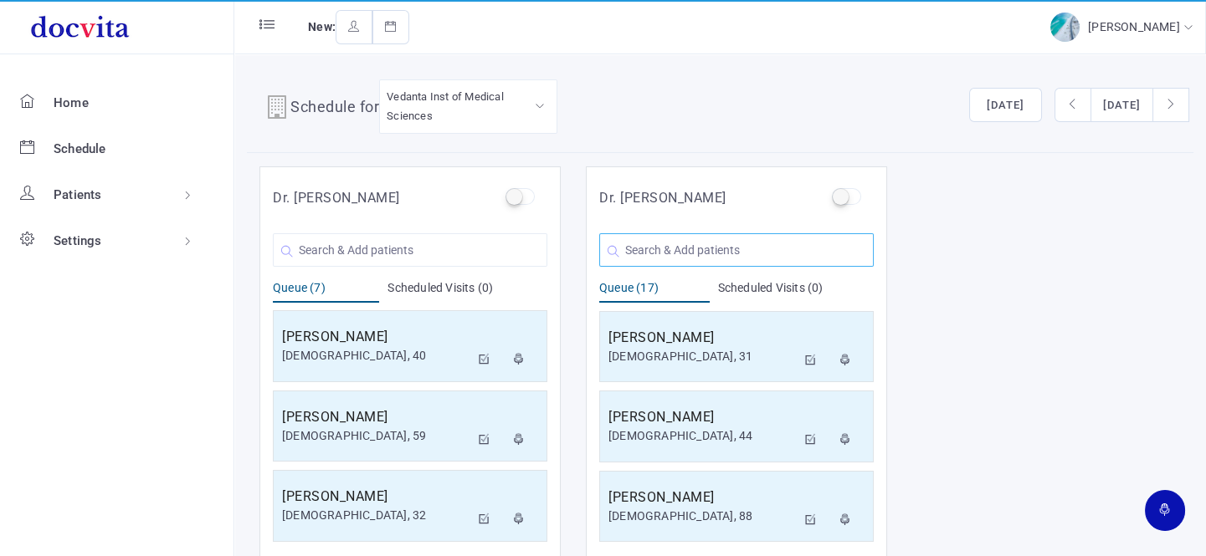
click at [690, 251] on input "text" at bounding box center [736, 249] width 274 height 33
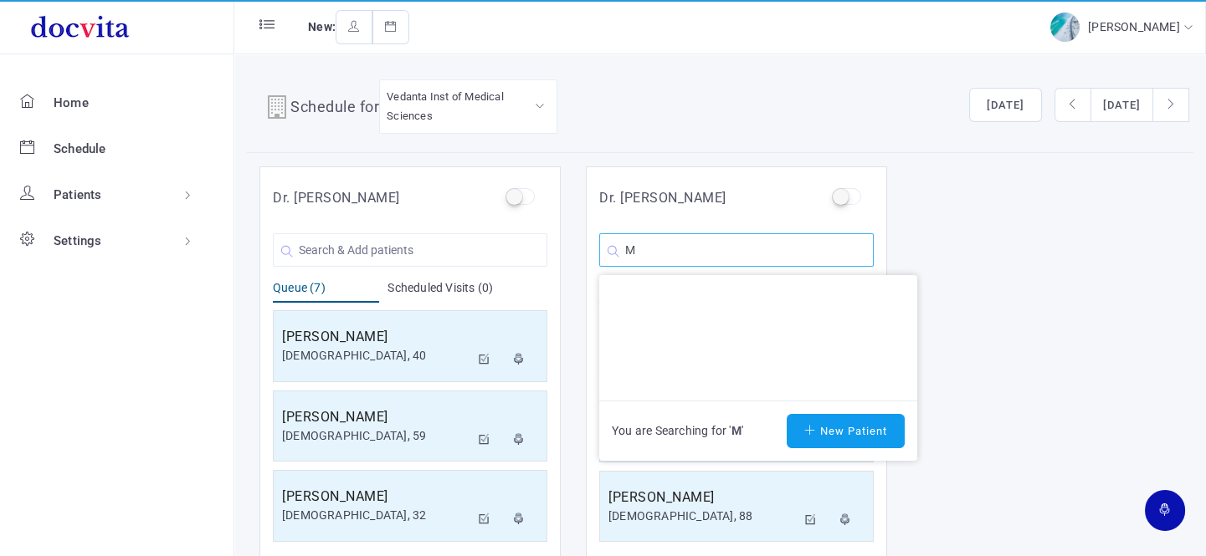
type input "M"
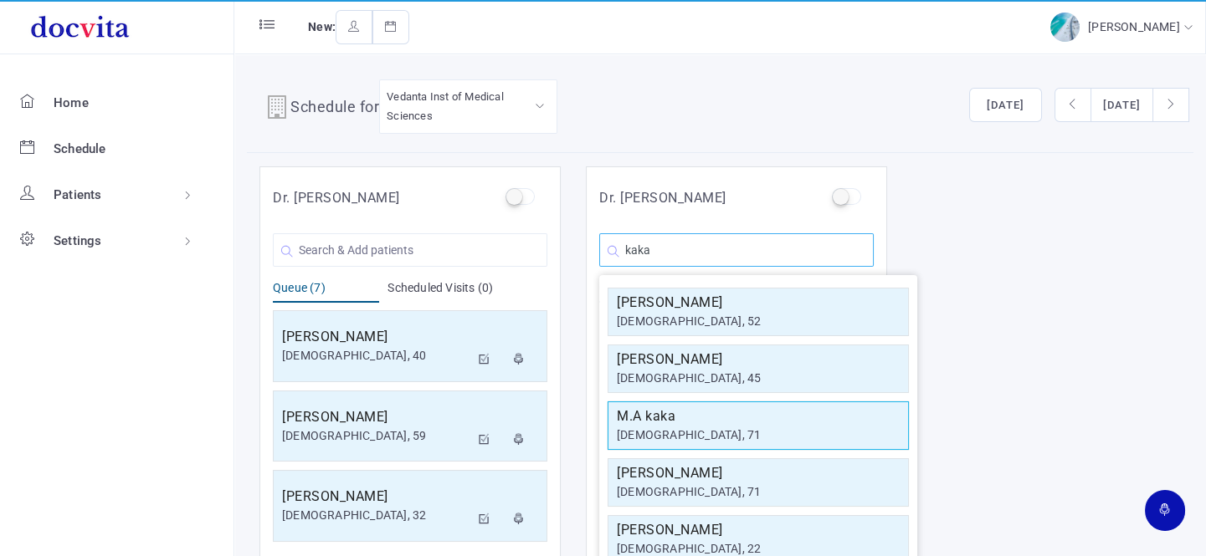
type input "kaka"
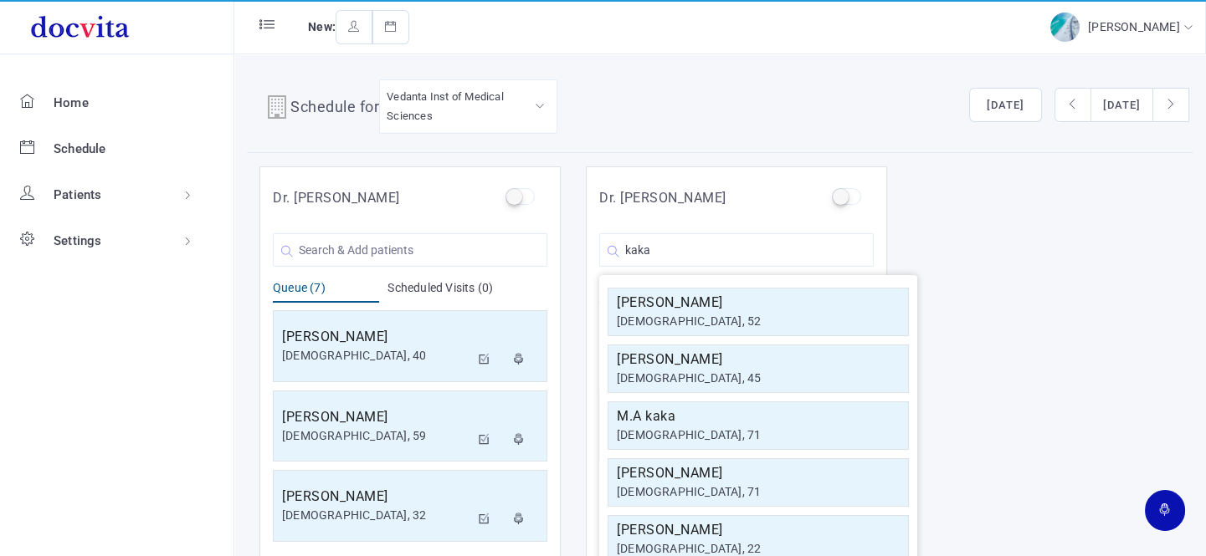
drag, startPoint x: 683, startPoint y: 428, endPoint x: 715, endPoint y: 409, distance: 37.2
click at [682, 428] on div "[DEMOGRAPHIC_DATA], 71" at bounding box center [758, 436] width 283 height 18
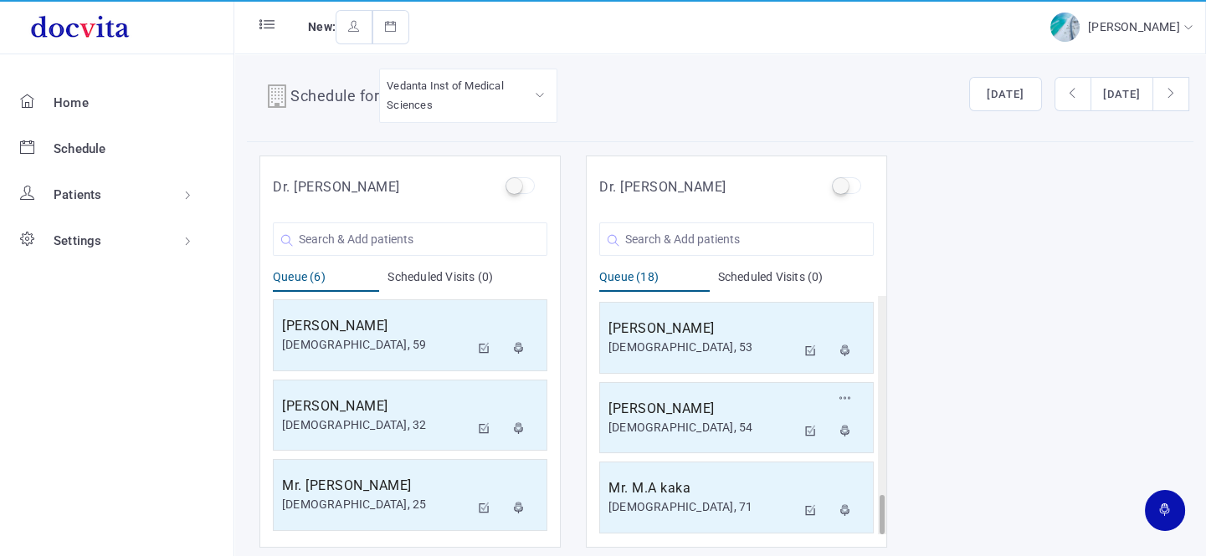
scroll to position [13, 0]
click at [667, 234] on input "text" at bounding box center [736, 236] width 274 height 33
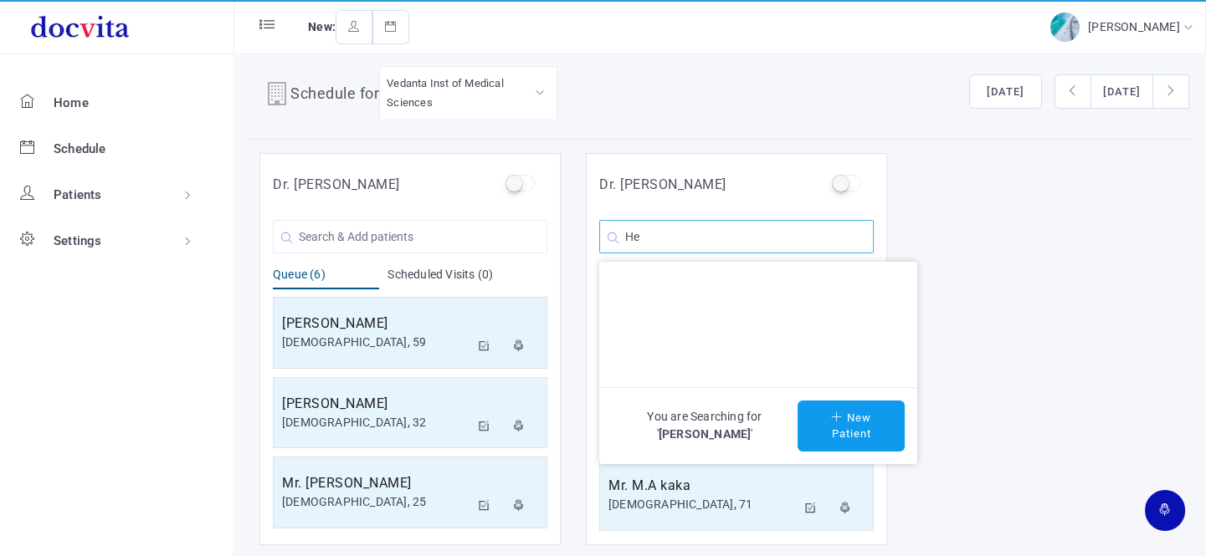
type input "H"
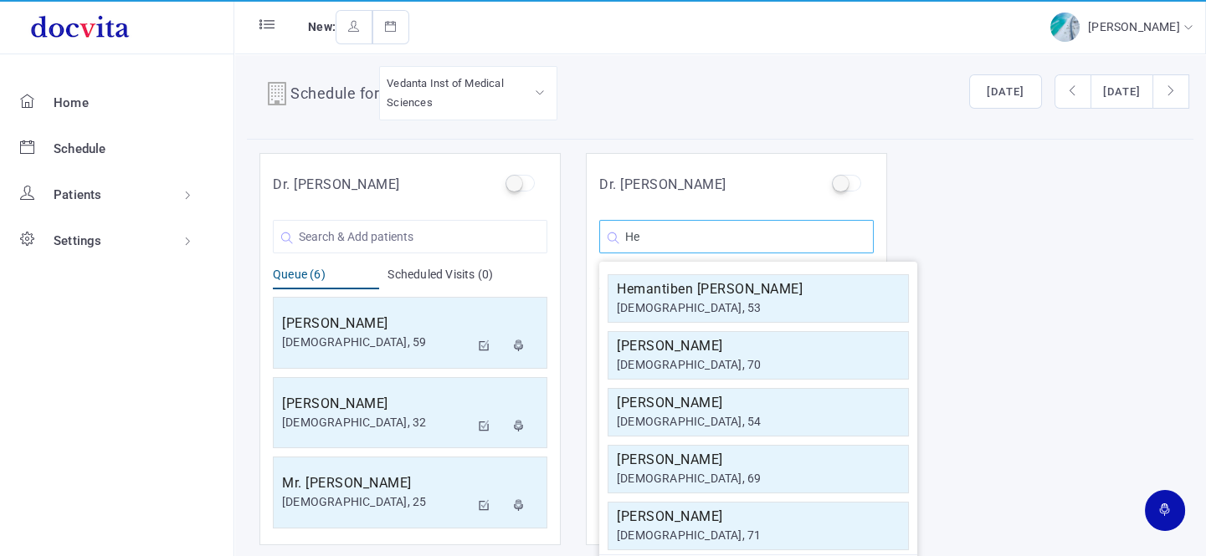
type input "H"
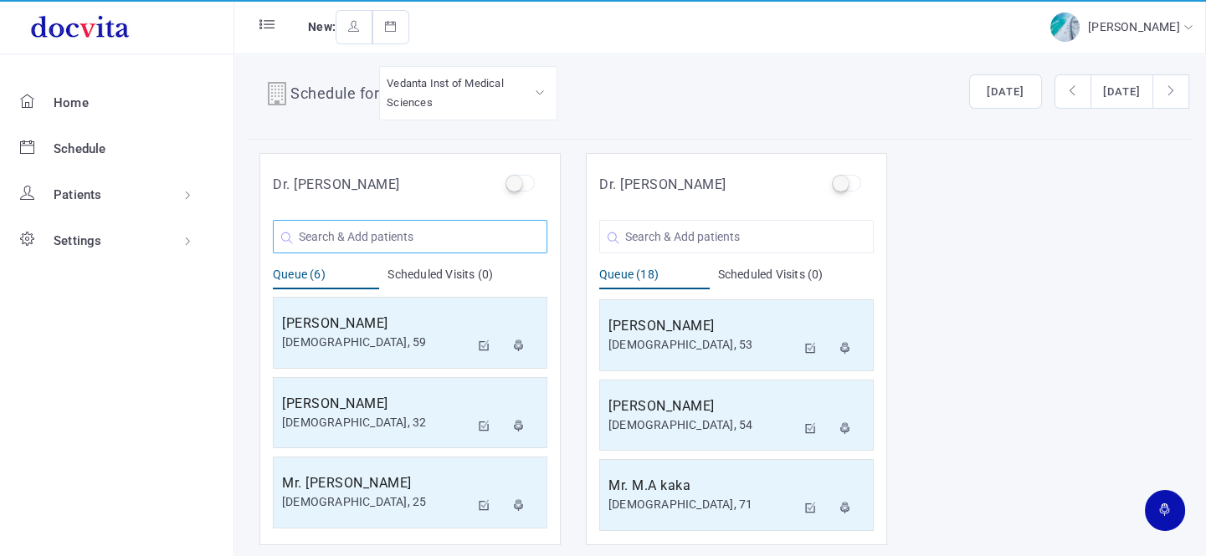
click at [359, 227] on input "text" at bounding box center [410, 236] width 274 height 33
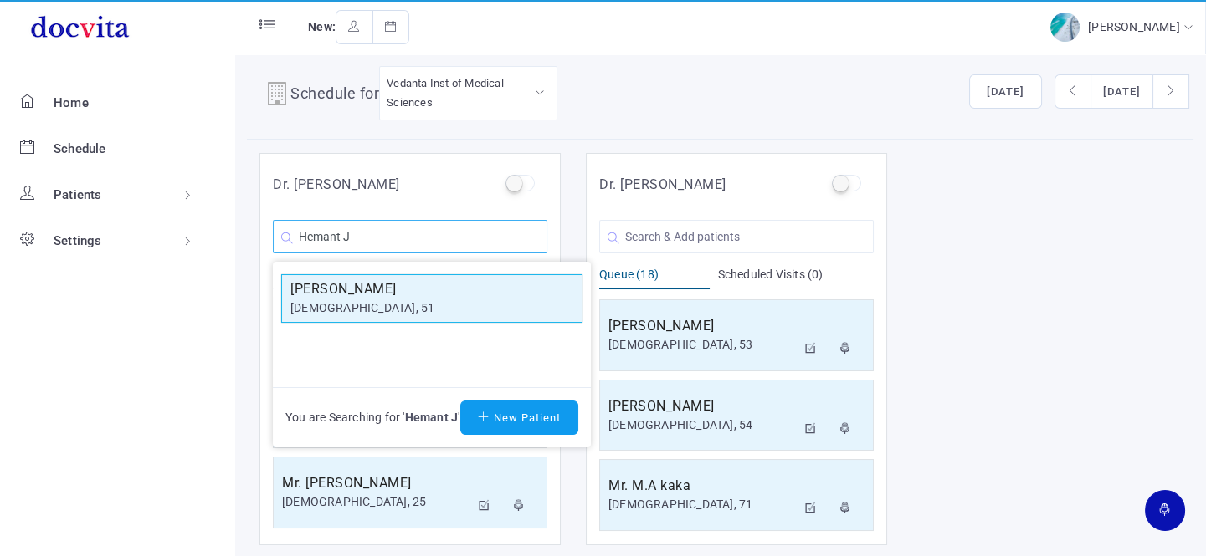
type input "Hemant J"
click at [382, 286] on h5 "[PERSON_NAME]" at bounding box center [431, 289] width 283 height 20
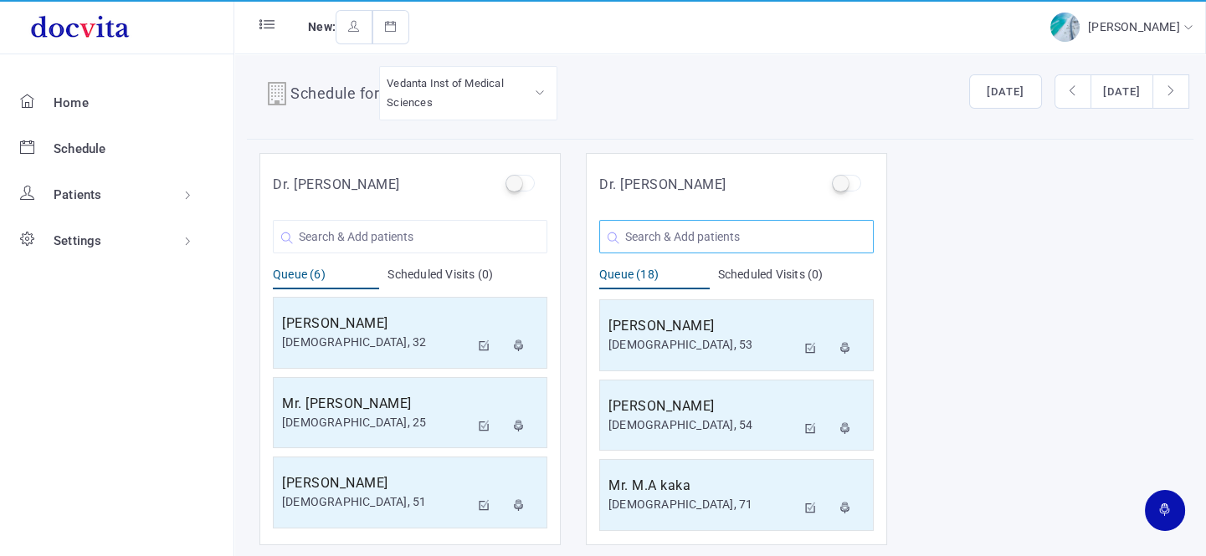
click at [732, 230] on input "text" at bounding box center [736, 236] width 274 height 33
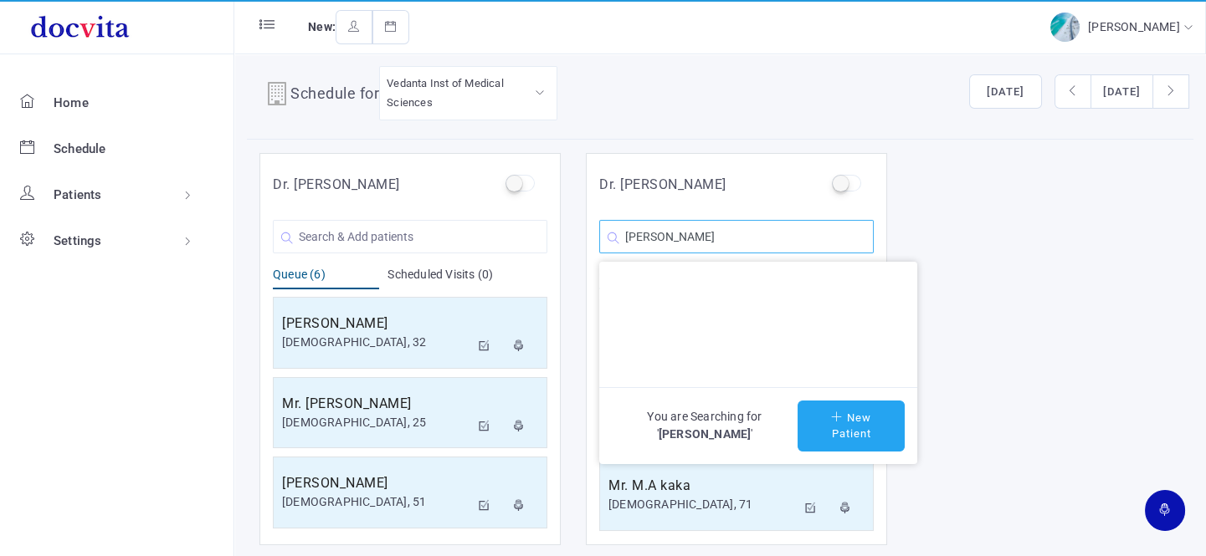
type input "[PERSON_NAME]"
click at [831, 408] on button "New Patient" at bounding box center [850, 426] width 107 height 51
type input "[PERSON_NAME]"
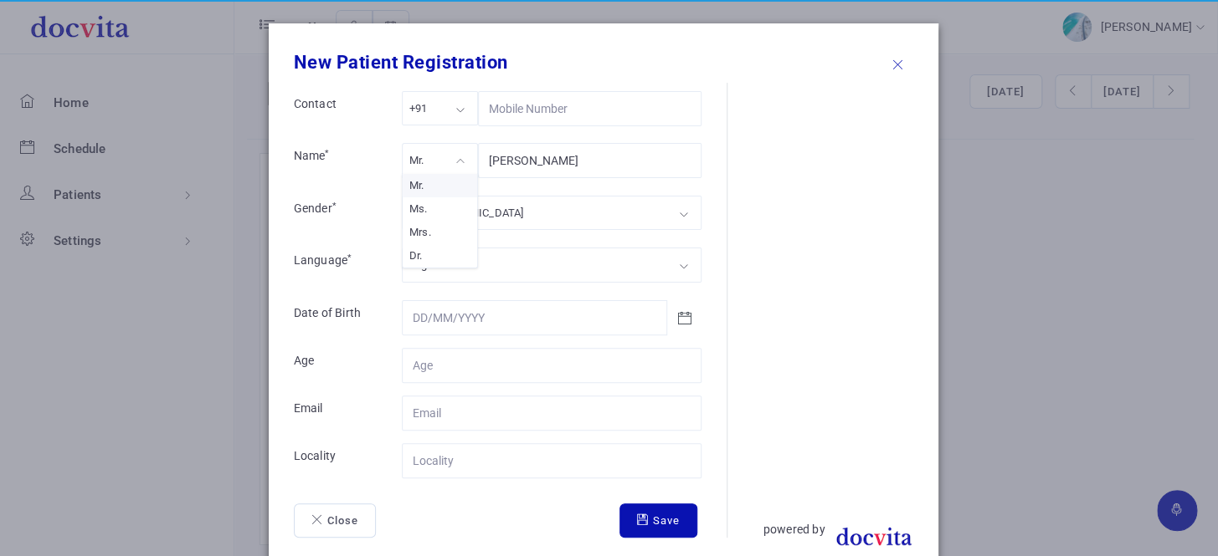
click at [449, 167] on div "Mr." at bounding box center [440, 160] width 76 height 34
click at [459, 209] on div "[DEMOGRAPHIC_DATA]" at bounding box center [552, 213] width 300 height 34
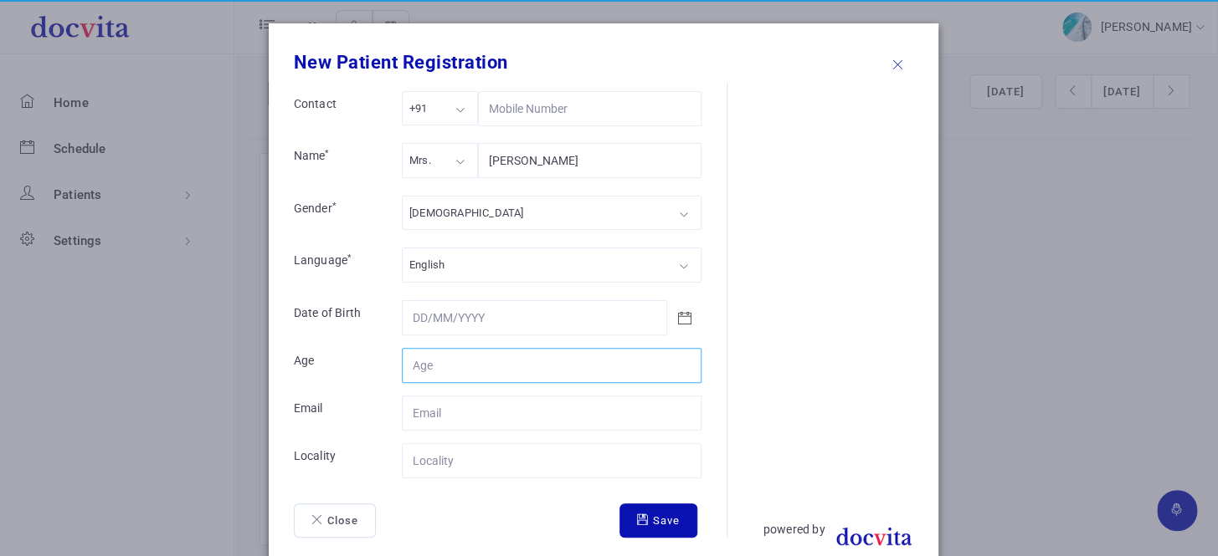
click at [468, 363] on input "Contact" at bounding box center [552, 365] width 300 height 35
type input "45"
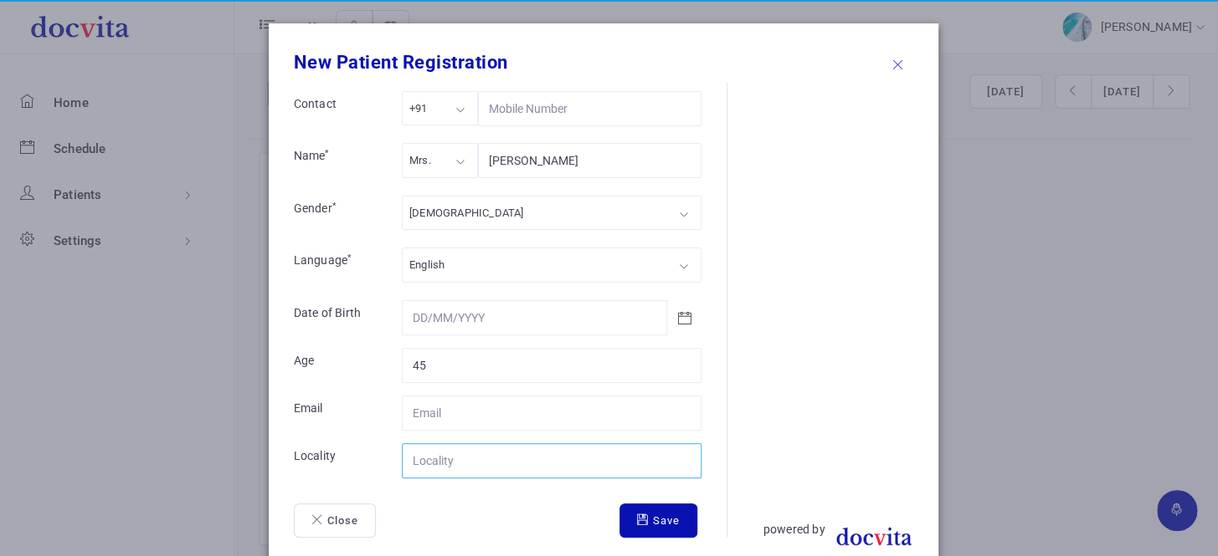
click at [444, 460] on input "Contact" at bounding box center [552, 461] width 300 height 35
type input "[GEOGRAPHIC_DATA]"
click at [646, 530] on button "Save" at bounding box center [658, 521] width 78 height 35
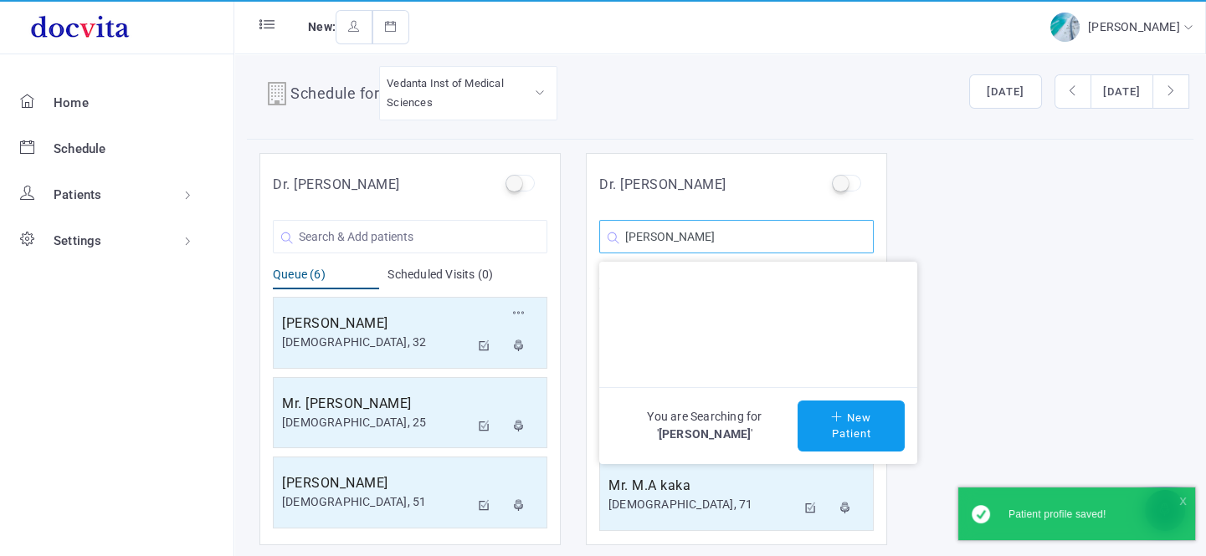
click at [723, 238] on input "[PERSON_NAME]" at bounding box center [736, 236] width 274 height 33
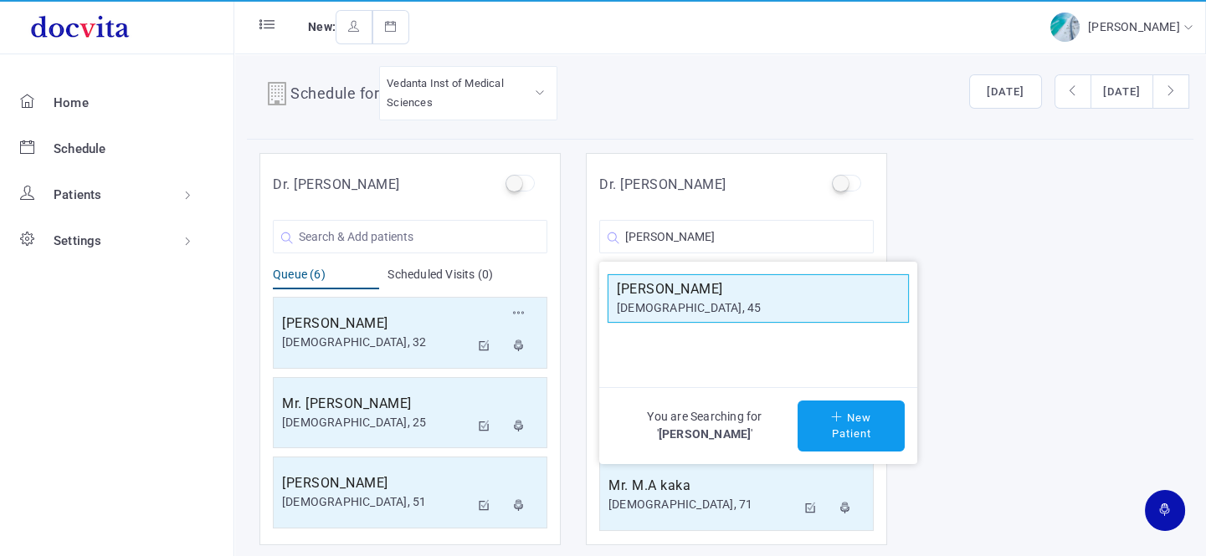
click at [707, 306] on div "[DEMOGRAPHIC_DATA], 45" at bounding box center [758, 309] width 283 height 18
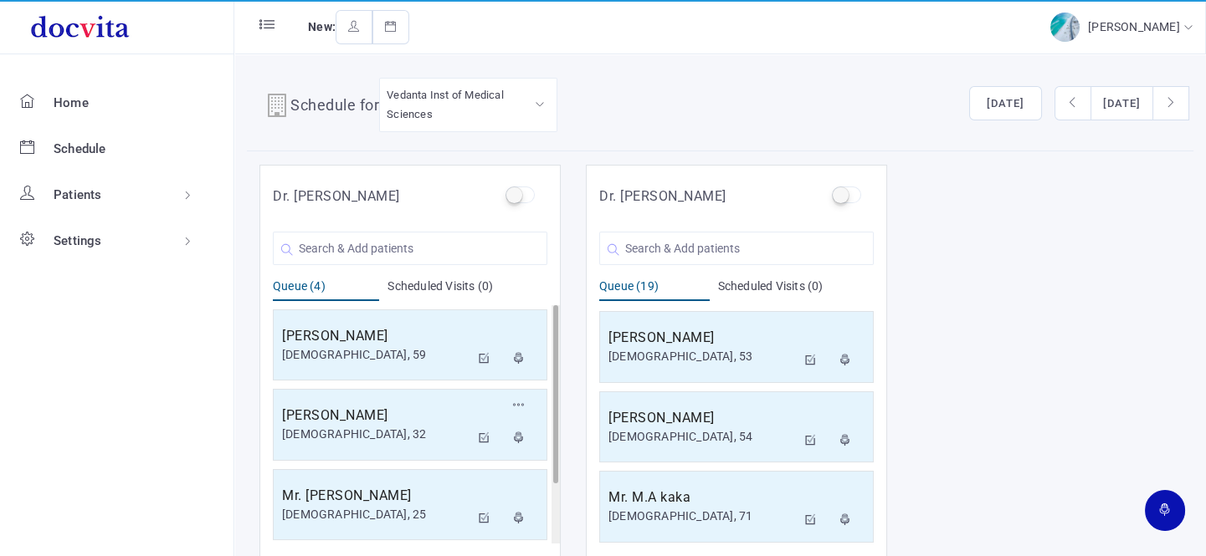
scroll to position [0, 0]
click at [703, 245] on input "text" at bounding box center [736, 249] width 274 height 33
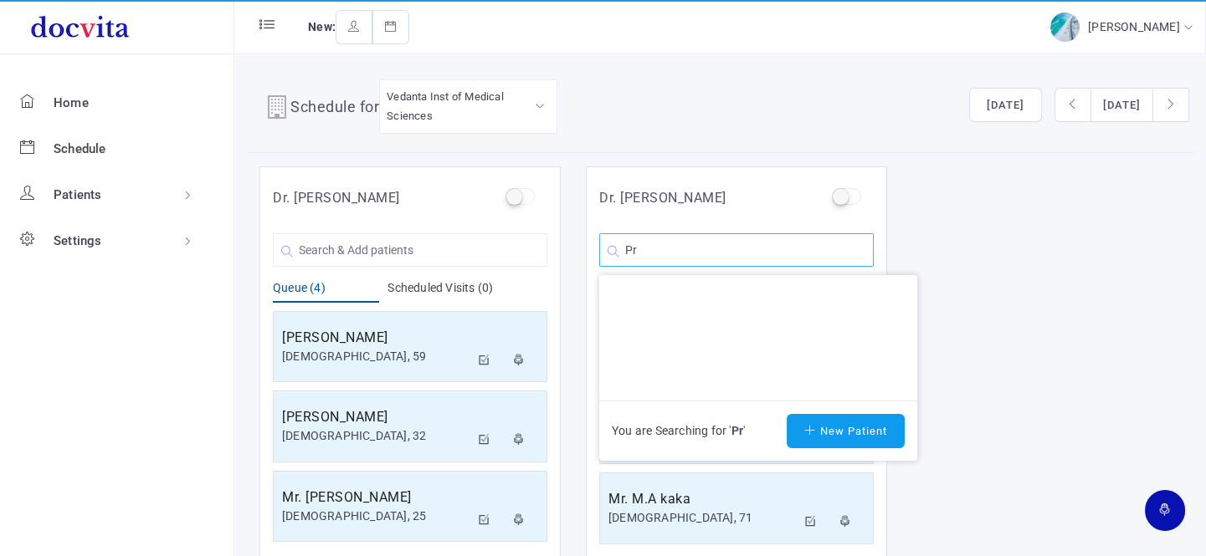
type input "P"
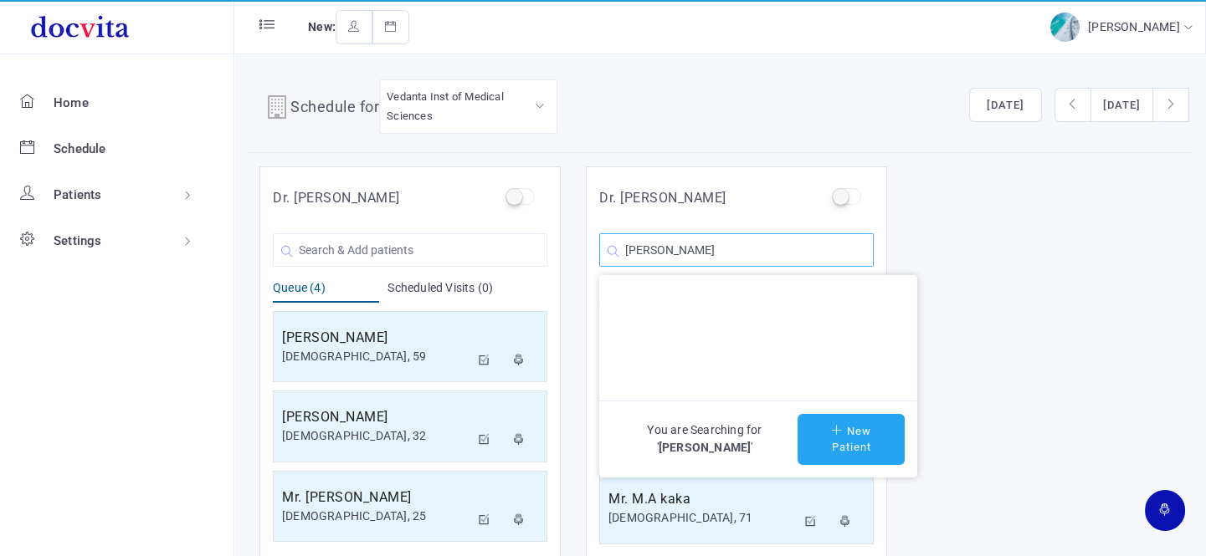
type input "[PERSON_NAME]"
click at [861, 428] on button "New Patient" at bounding box center [850, 439] width 107 height 51
type input "[PERSON_NAME]"
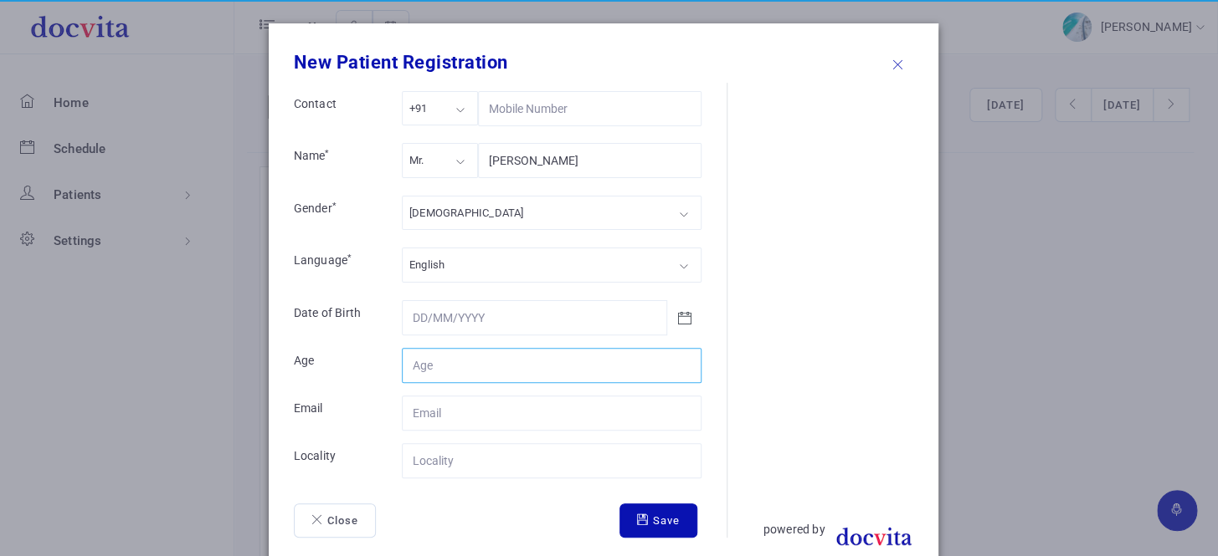
click at [466, 369] on input "Contact" at bounding box center [552, 365] width 300 height 35
type input "45"
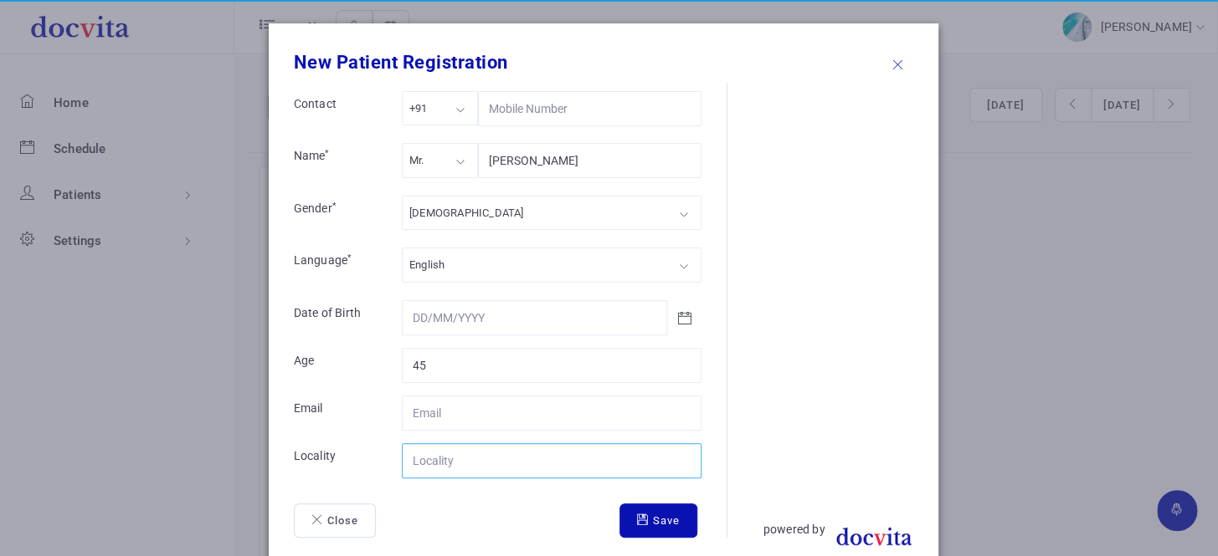
click at [492, 464] on input "Contact" at bounding box center [552, 461] width 300 height 35
type input "[GEOGRAPHIC_DATA]"
click at [657, 515] on button "Save" at bounding box center [658, 521] width 78 height 35
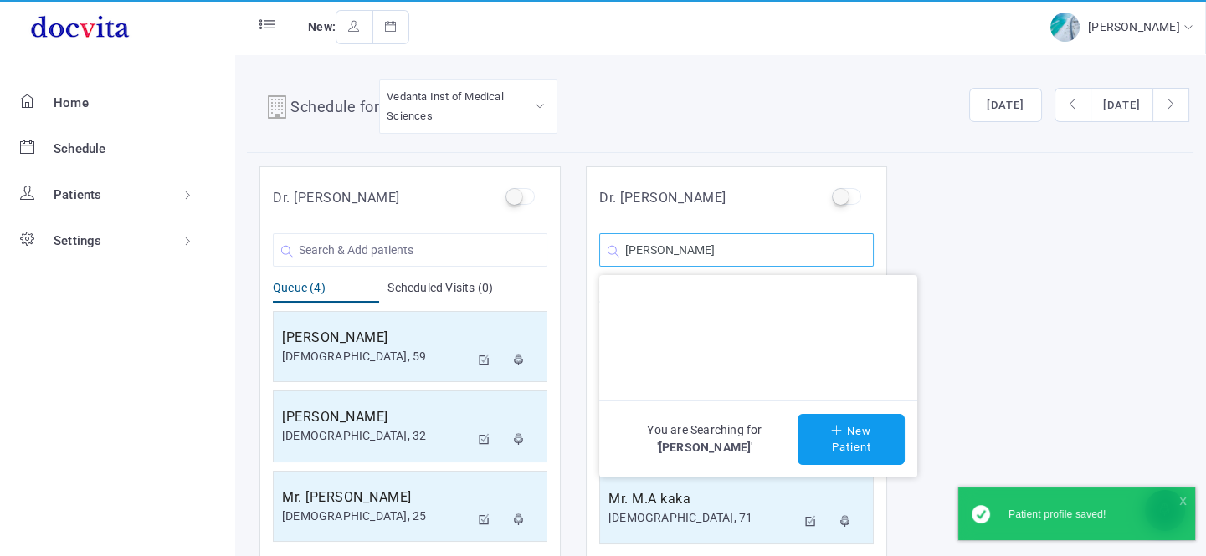
click at [752, 251] on input "[PERSON_NAME]" at bounding box center [736, 249] width 274 height 33
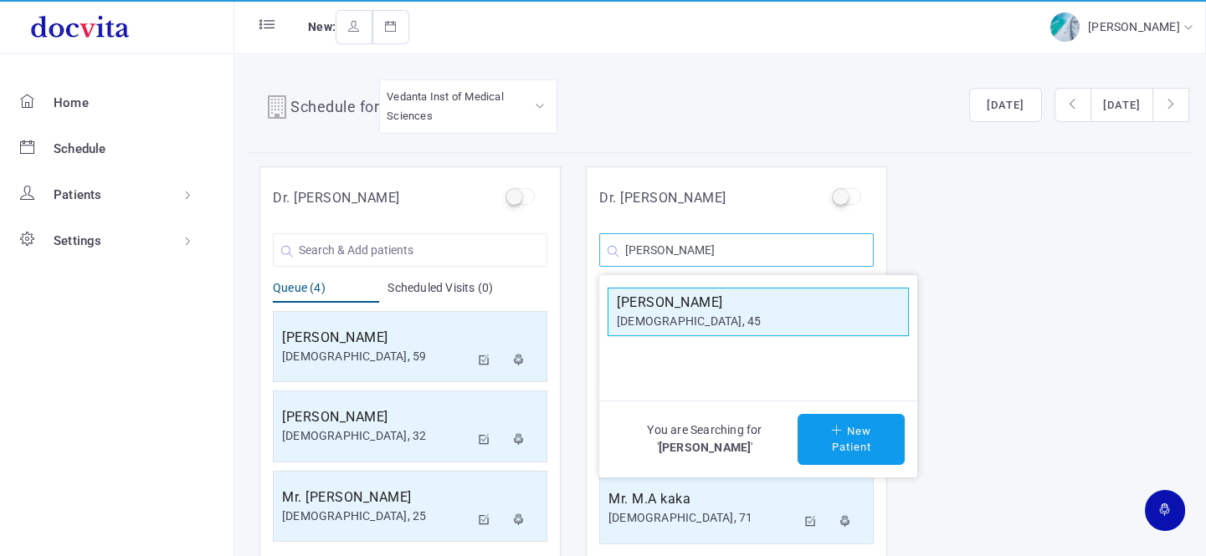
type input "[PERSON_NAME]"
click at [717, 313] on div "[DEMOGRAPHIC_DATA], 45" at bounding box center [758, 322] width 283 height 18
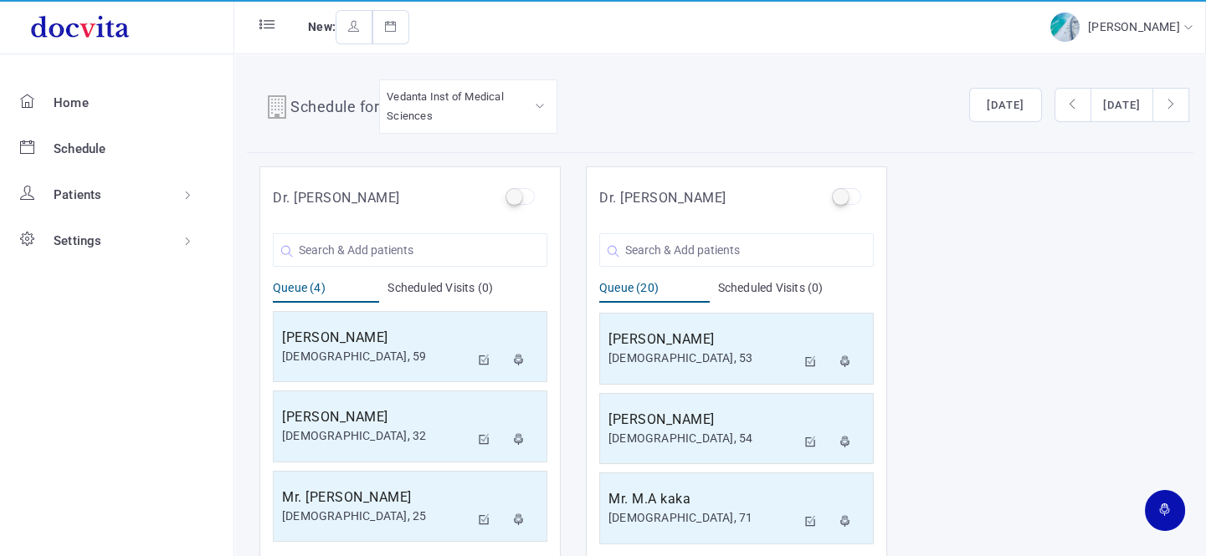
click at [1038, 294] on div "Dr. [PERSON_NAME] You are Searching for ' ' New Patient Queue (4) Scheduled Vis…" at bounding box center [720, 363] width 946 height 392
click at [355, 247] on input "text" at bounding box center [410, 249] width 274 height 33
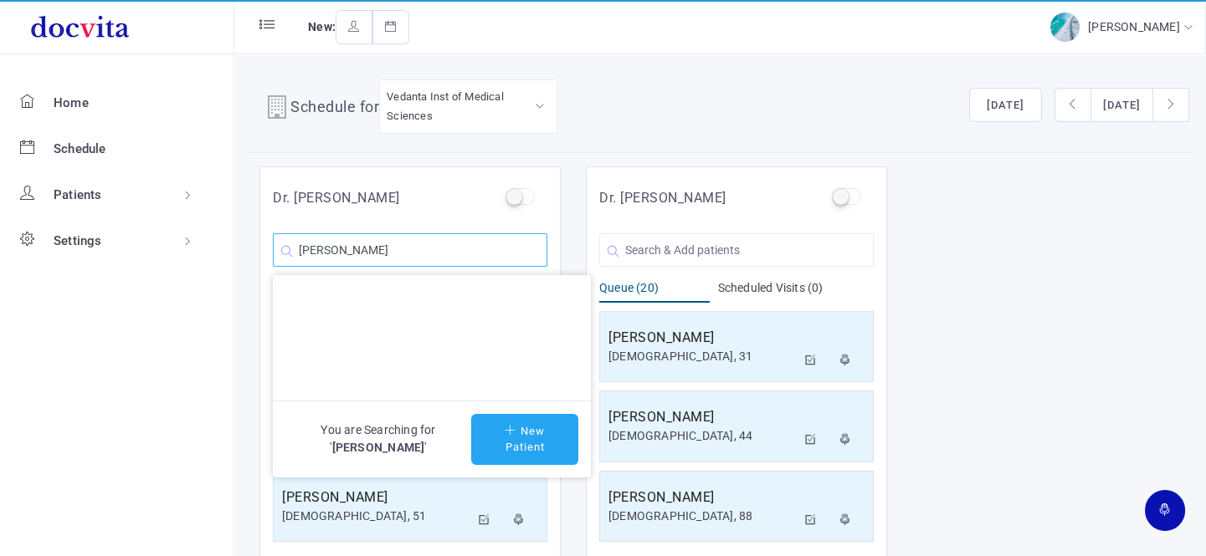
type input "Vaishali Pandey"
click at [531, 442] on button "New Patient" at bounding box center [524, 439] width 107 height 51
type input "Vaishali Pandey"
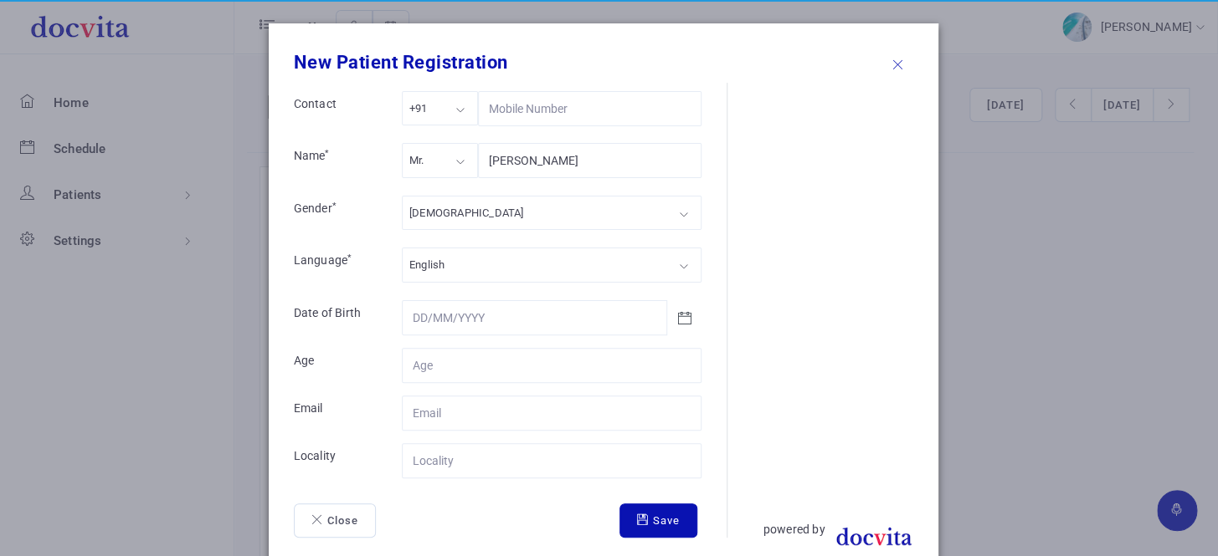
click at [440, 162] on div "Mr." at bounding box center [440, 160] width 76 height 34
click at [471, 209] on div "[DEMOGRAPHIC_DATA]" at bounding box center [552, 213] width 300 height 34
click at [461, 366] on input "Contact" at bounding box center [552, 365] width 300 height 35
type input "28"
click at [455, 459] on input "Contact" at bounding box center [552, 461] width 300 height 35
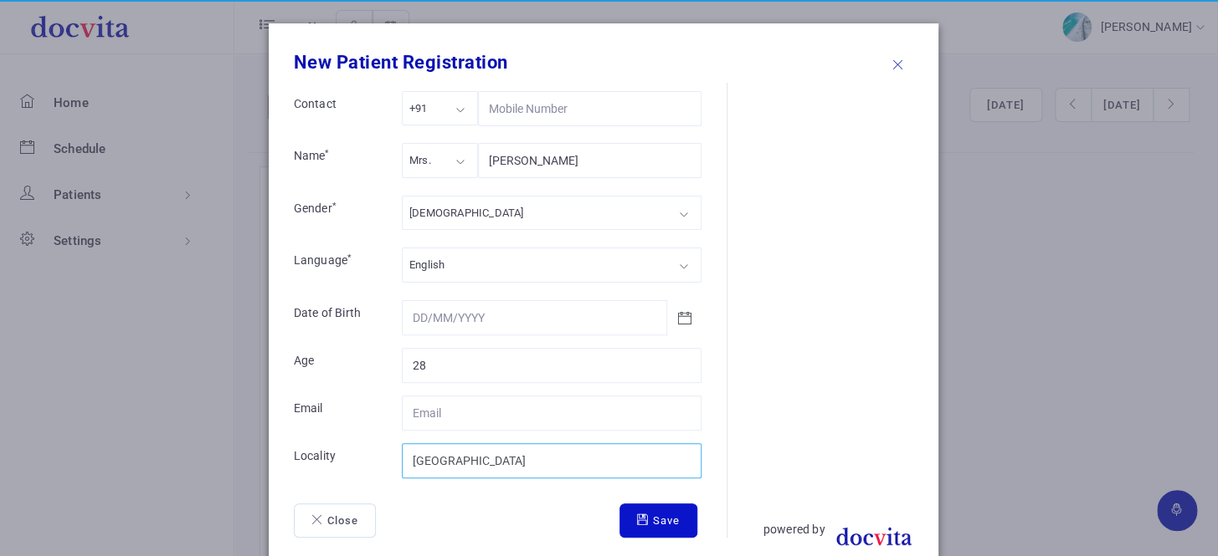
type input "[GEOGRAPHIC_DATA]"
click at [669, 521] on button "Save" at bounding box center [658, 521] width 78 height 35
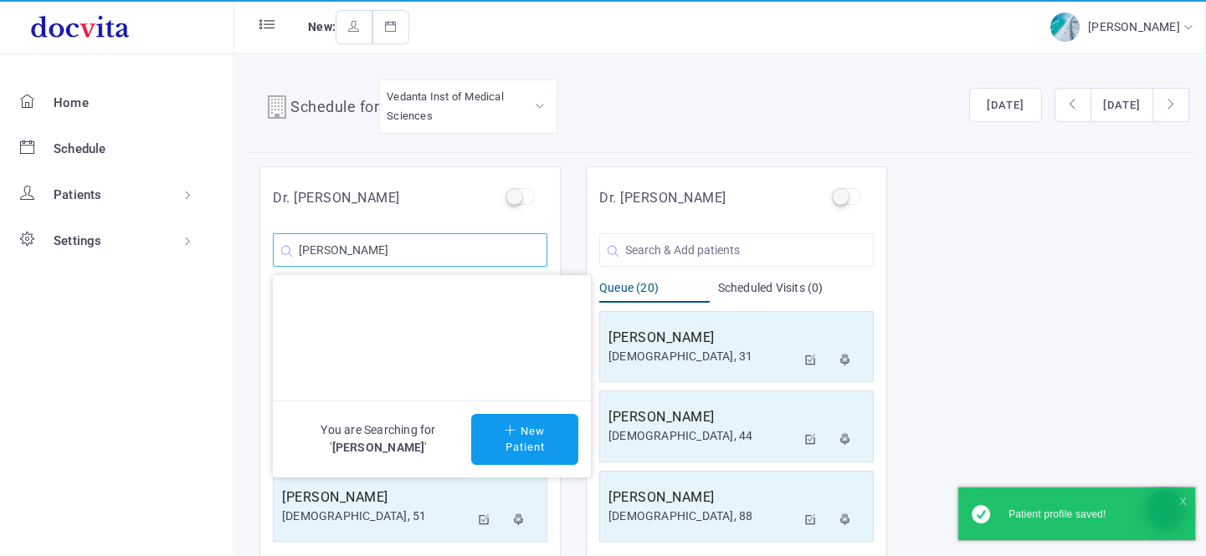
click at [419, 257] on input "Vaishali Pandey" at bounding box center [410, 249] width 274 height 33
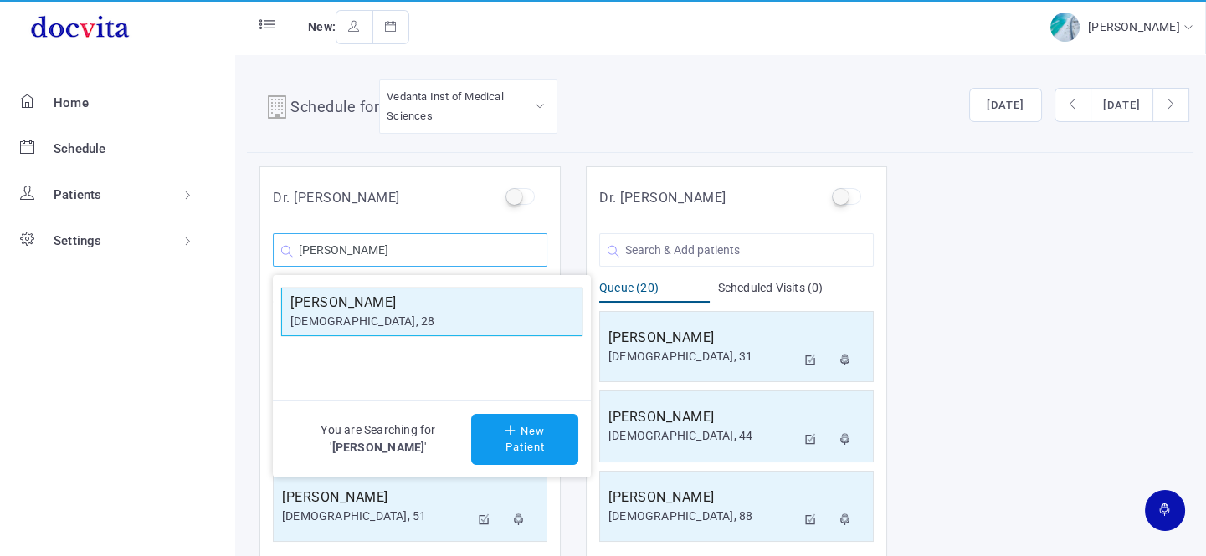
type input "Vaishali Pande"
click at [393, 326] on div "[DEMOGRAPHIC_DATA], 28" at bounding box center [431, 322] width 283 height 18
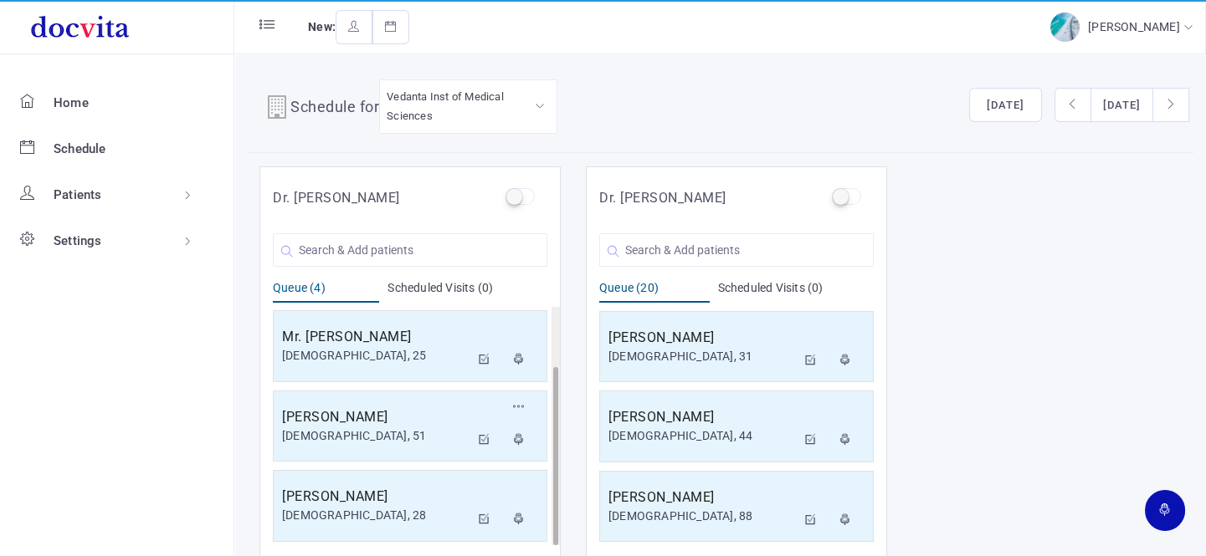
scroll to position [13, 0]
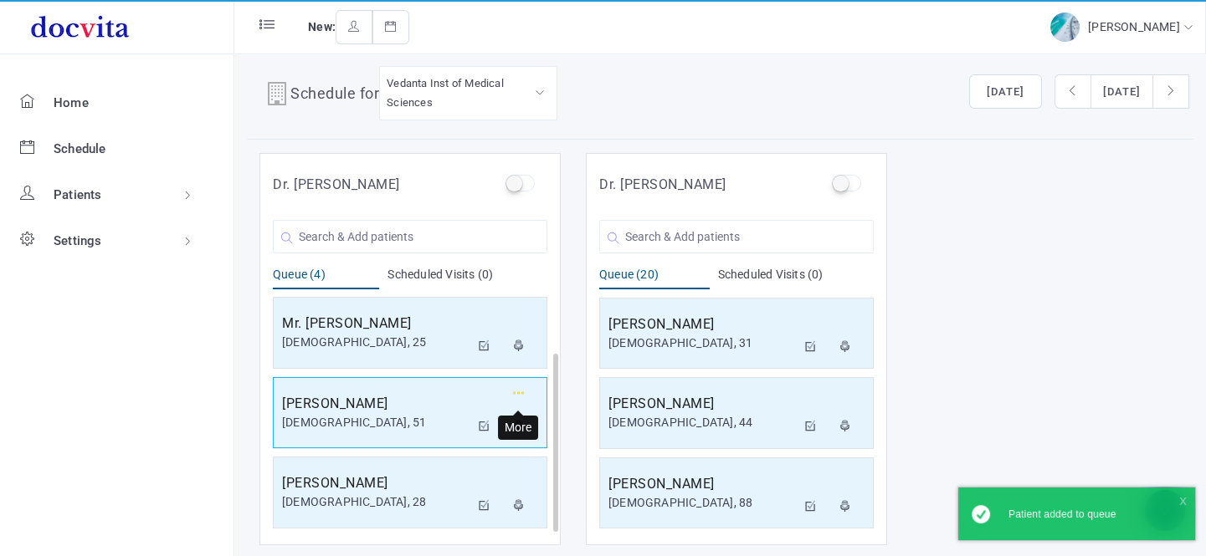
click at [516, 393] on icon "button" at bounding box center [519, 393] width 12 height 11
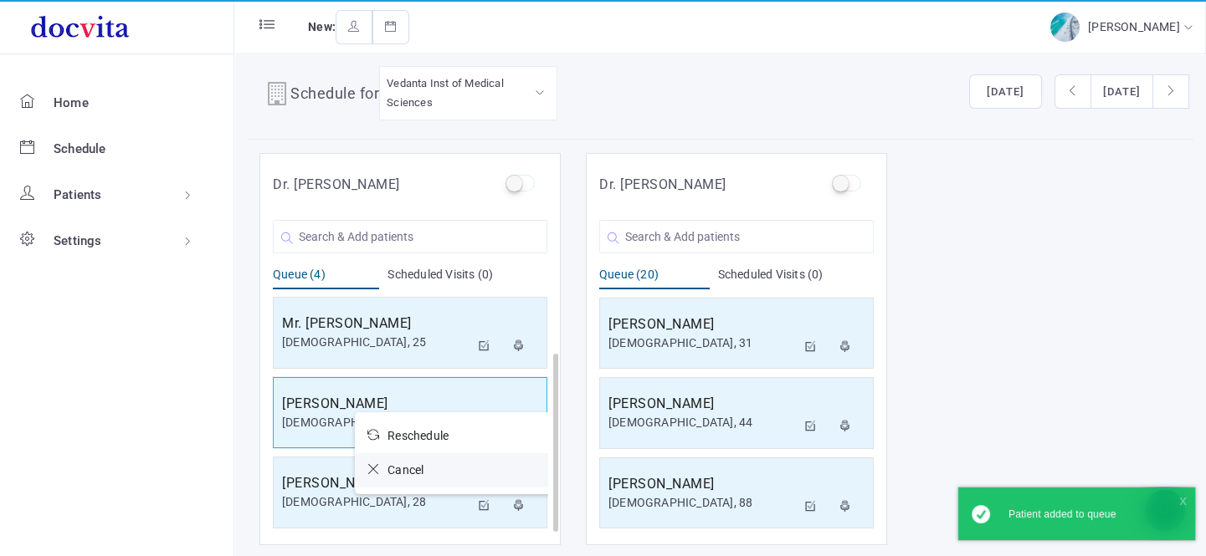
click at [372, 466] on icon at bounding box center [377, 470] width 20 height 12
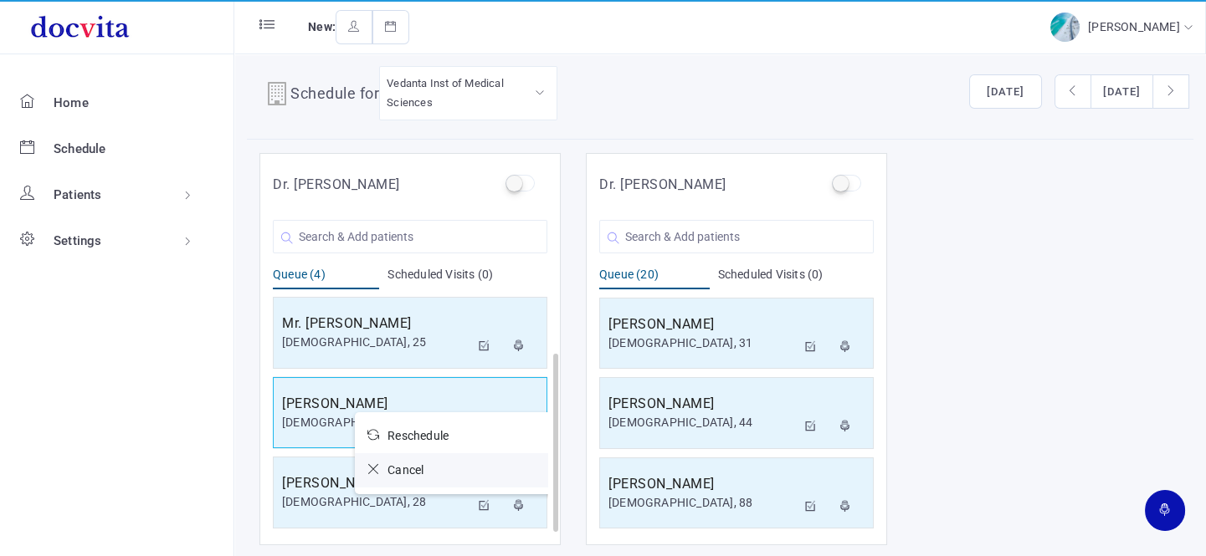
scroll to position [0, 0]
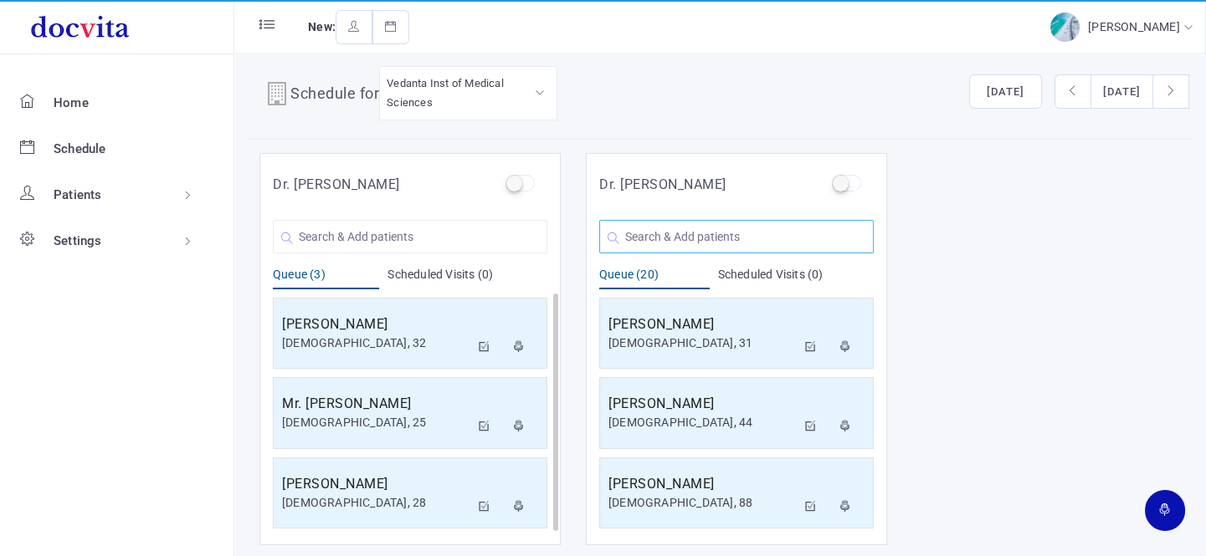
click at [705, 235] on input "text" at bounding box center [736, 236] width 274 height 33
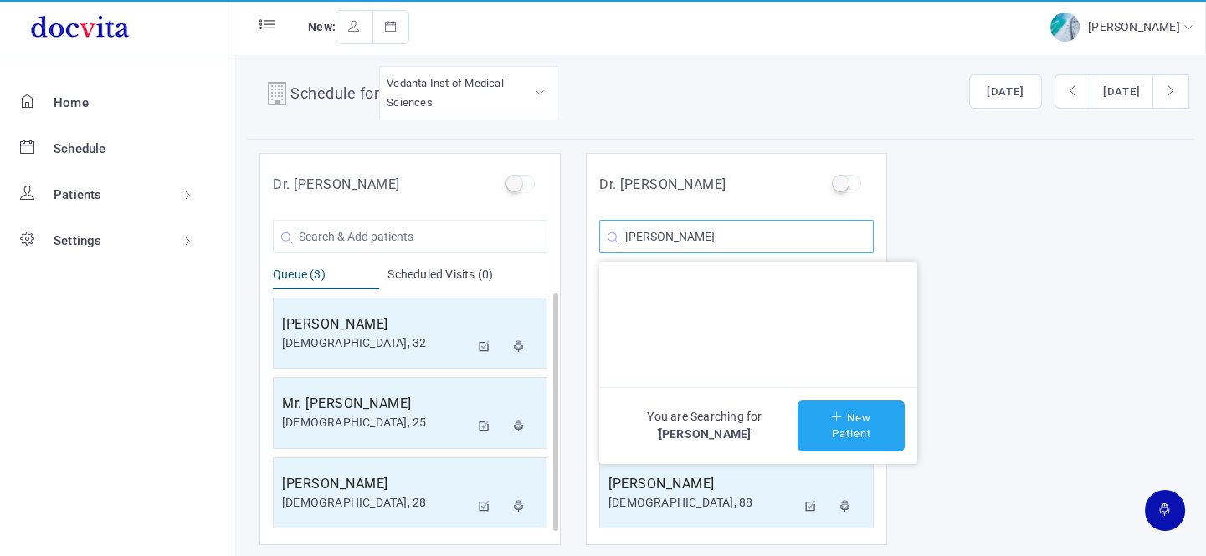
type input "Amin Nakul"
click at [843, 434] on button "New Patient" at bounding box center [850, 426] width 107 height 51
type input "Amin Nakul"
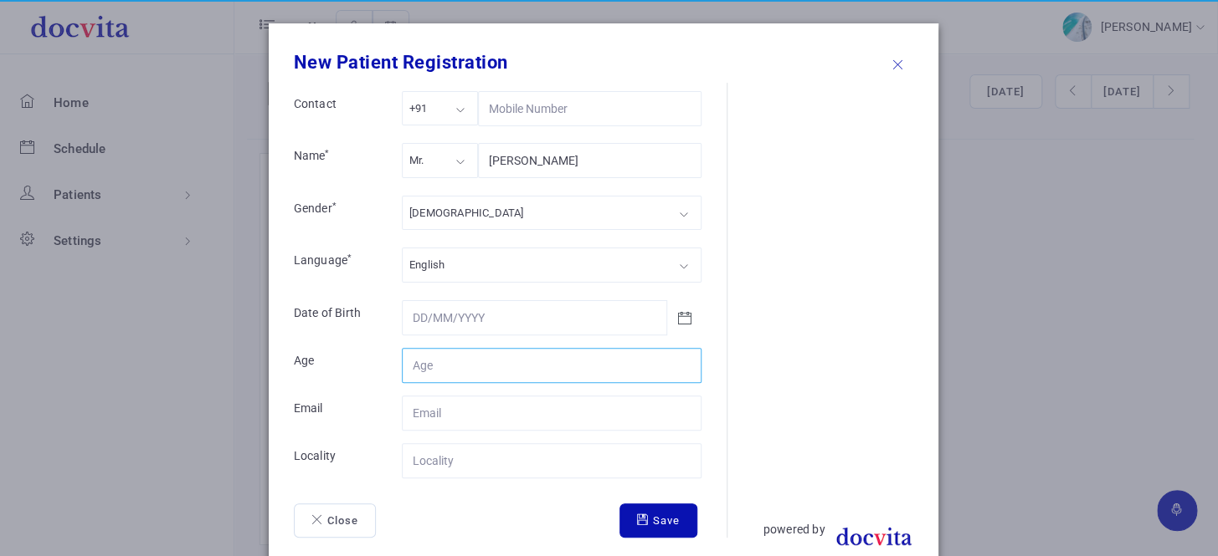
click at [477, 367] on input "Contact" at bounding box center [552, 365] width 300 height 35
type input "34"
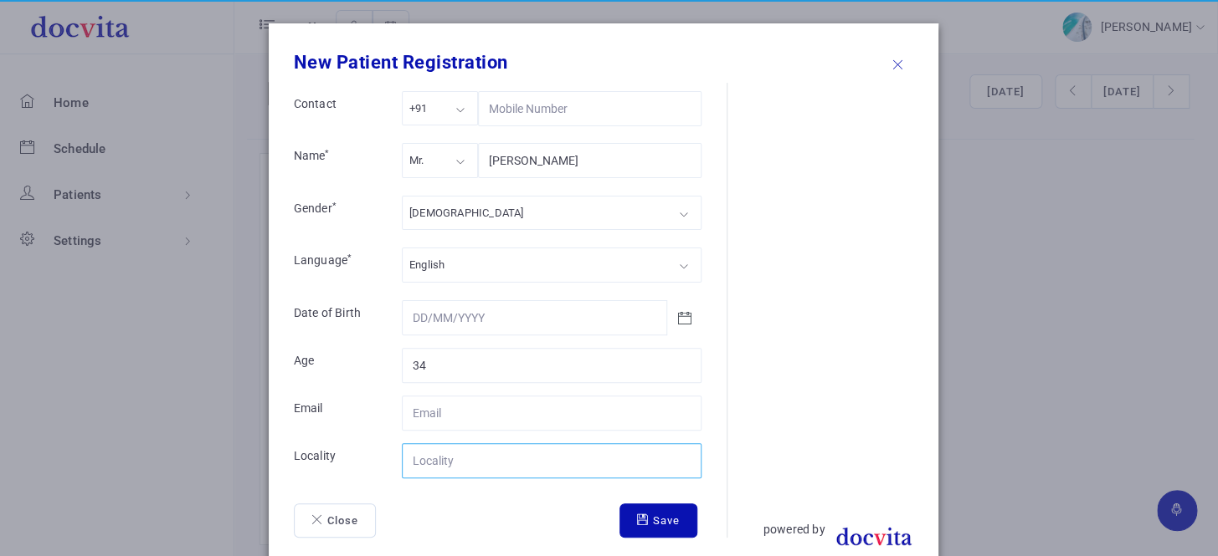
click at [460, 459] on input "Contact" at bounding box center [552, 461] width 300 height 35
type input "Baroda"
click at [669, 519] on button "Save" at bounding box center [658, 521] width 78 height 35
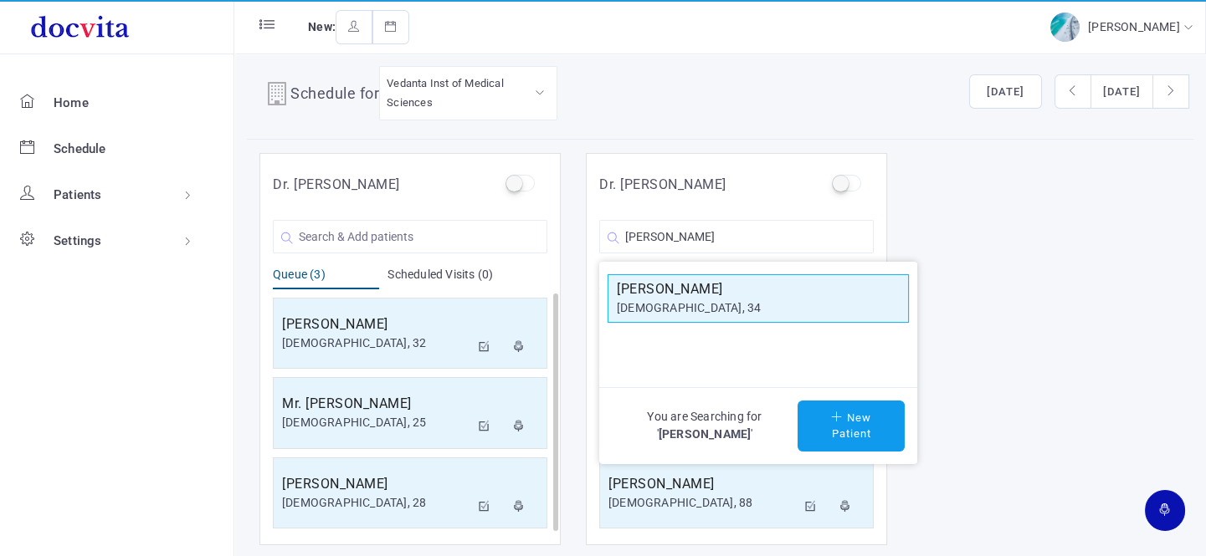
click at [704, 290] on h5 "Amin Nakul" at bounding box center [758, 289] width 283 height 20
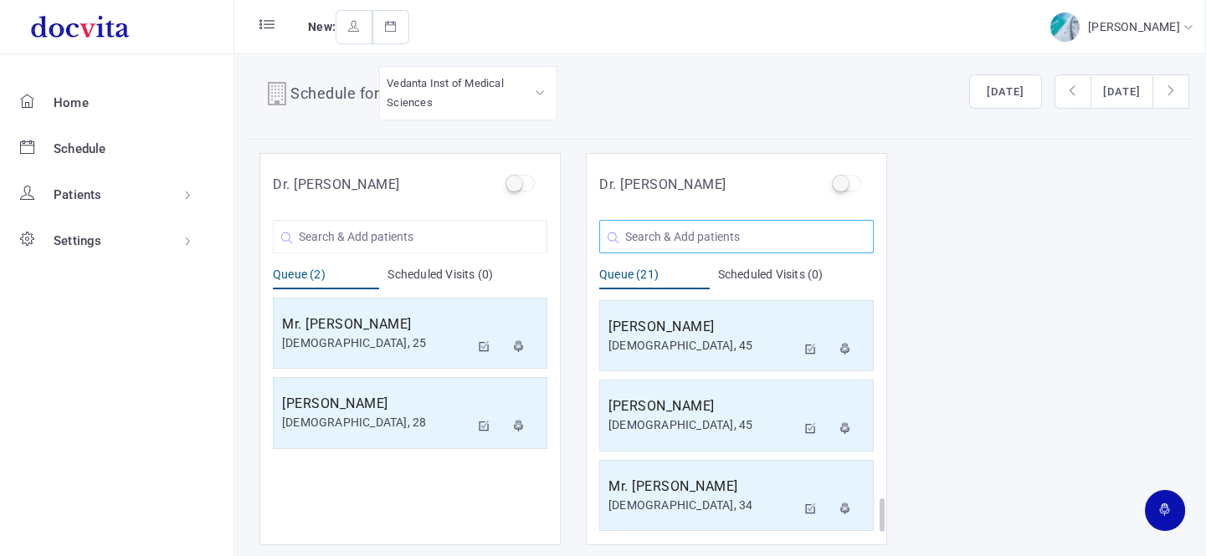
click at [710, 231] on input "text" at bounding box center [736, 236] width 274 height 33
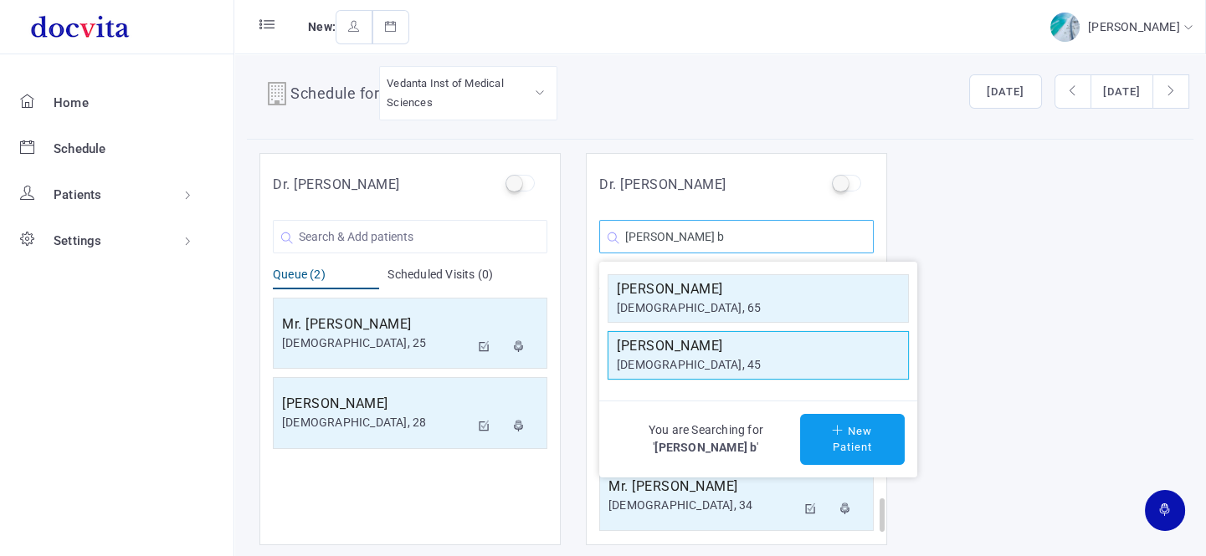
type input "pravin b"
click at [694, 356] on div "[DEMOGRAPHIC_DATA], 45" at bounding box center [758, 365] width 283 height 18
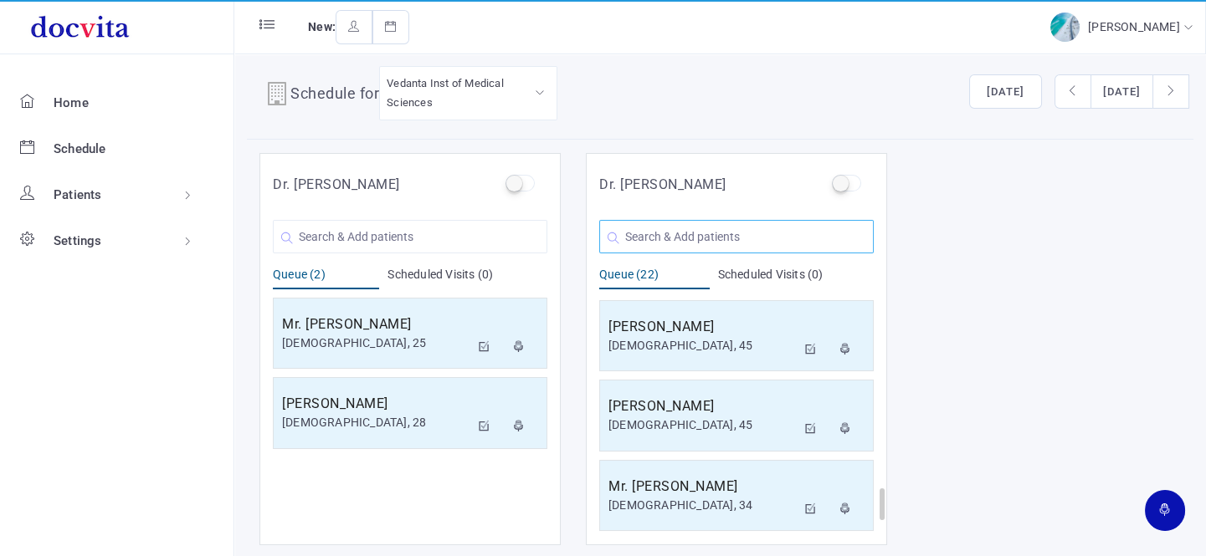
click at [688, 238] on input "text" at bounding box center [736, 236] width 274 height 33
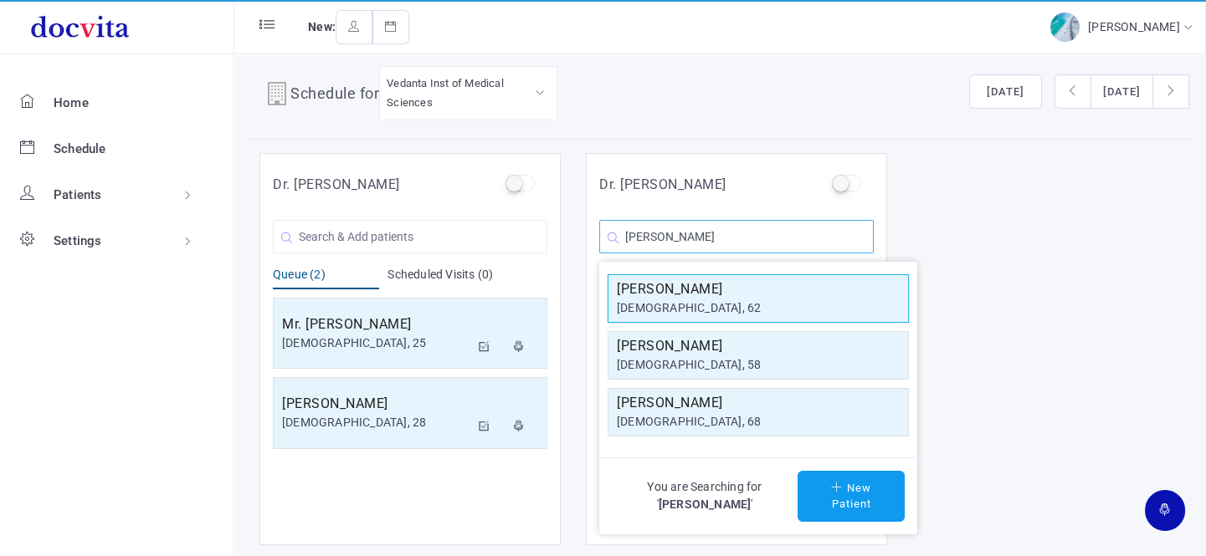
type input "nanubhai"
click at [703, 300] on div "[DEMOGRAPHIC_DATA], 62" at bounding box center [758, 309] width 283 height 18
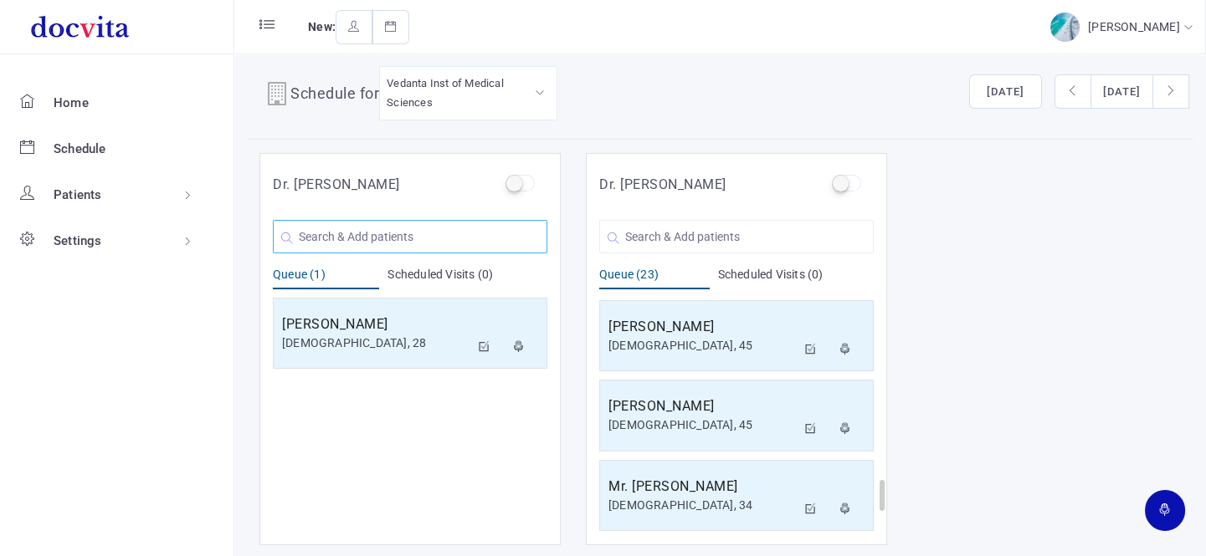
click at [365, 231] on input "text" at bounding box center [410, 236] width 274 height 33
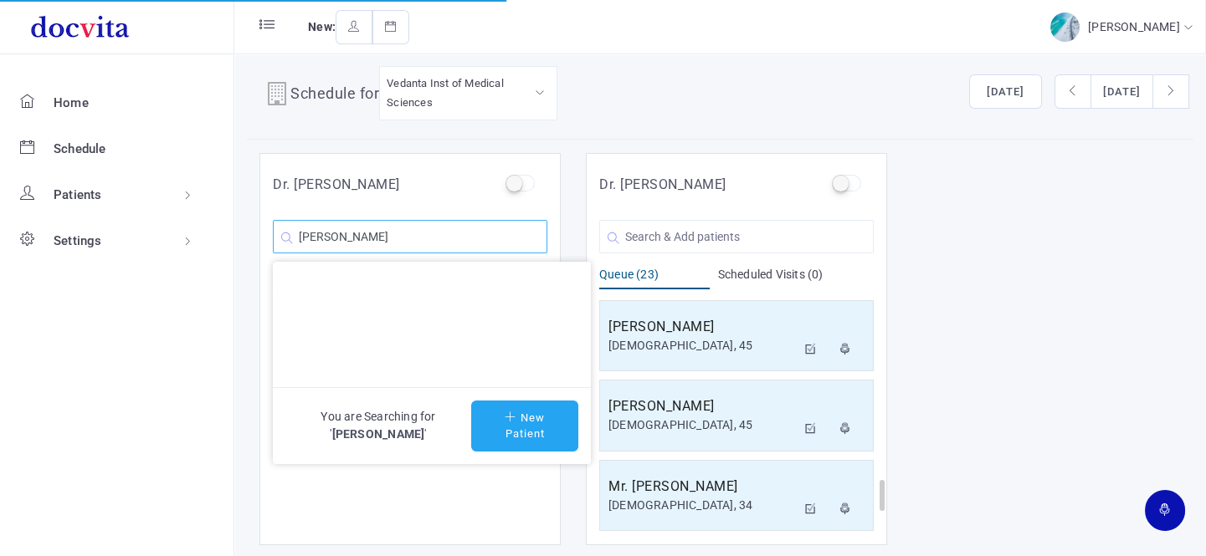
type input "Shirali Deliwala"
click at [540, 434] on button "New Patient" at bounding box center [524, 426] width 107 height 51
type input "Shirali Deliwala"
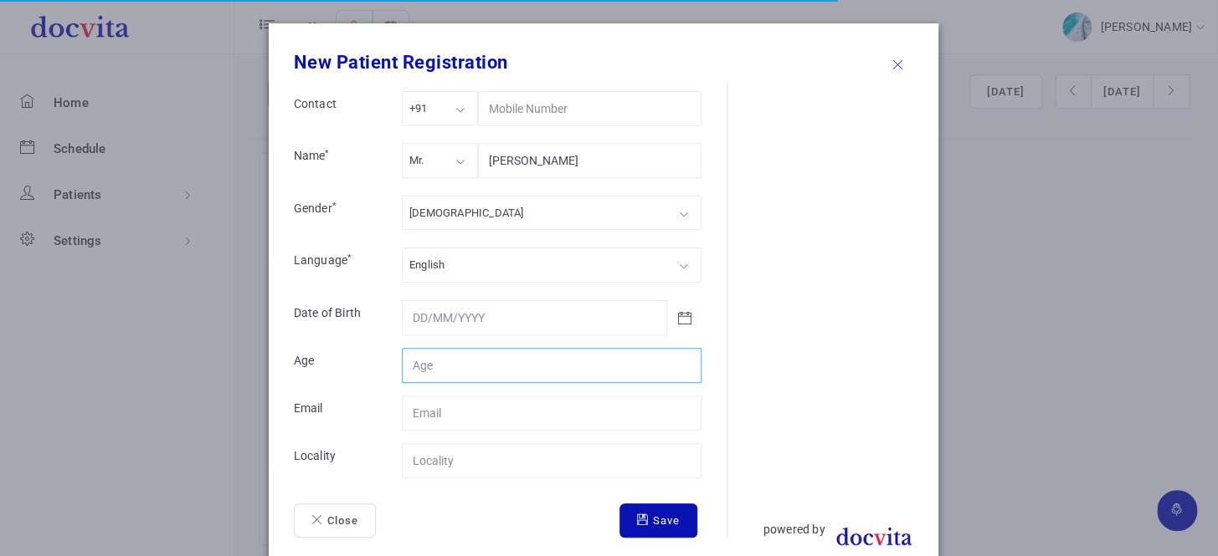
click at [469, 371] on input "Contact" at bounding box center [552, 365] width 300 height 35
type input "26"
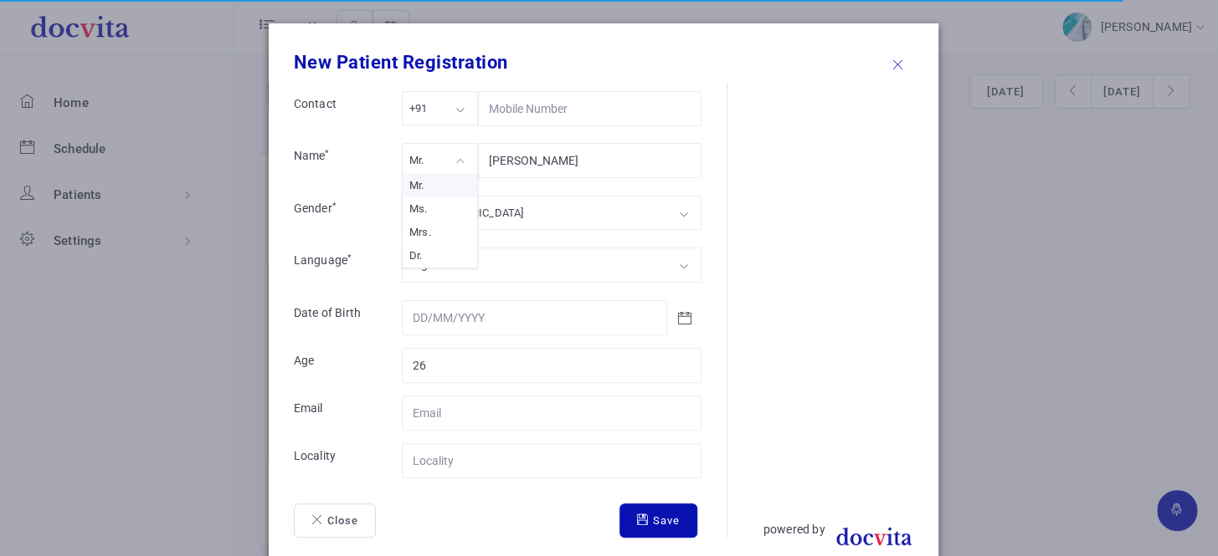
click at [448, 155] on div "Mr." at bounding box center [440, 160] width 76 height 34
click at [444, 209] on div "[DEMOGRAPHIC_DATA]" at bounding box center [552, 213] width 300 height 34
click at [483, 456] on input "Contact" at bounding box center [552, 461] width 300 height 35
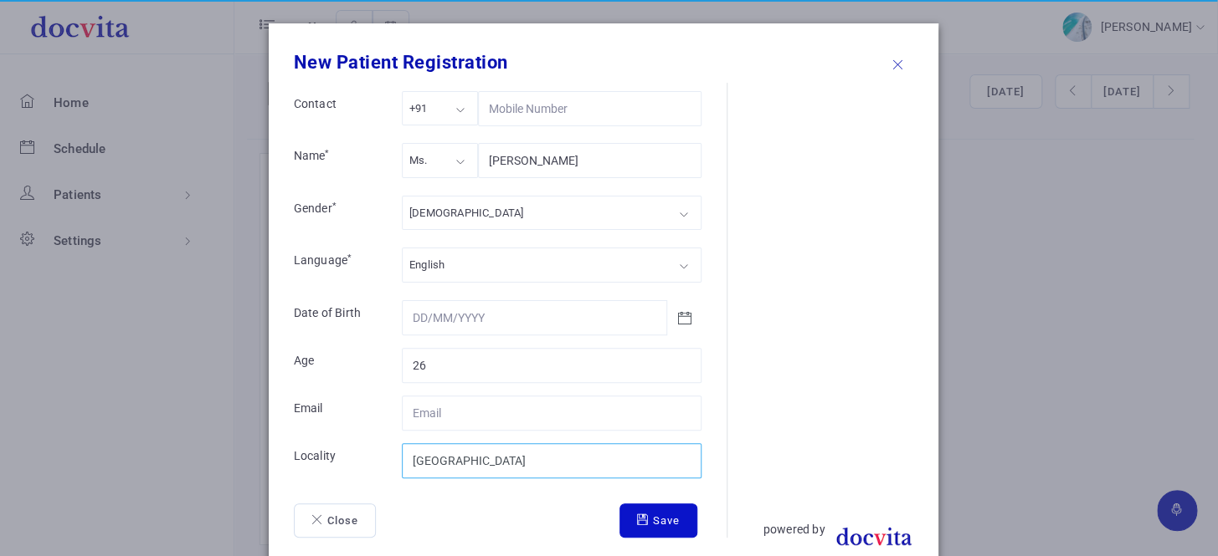
type input "[GEOGRAPHIC_DATA]"
click at [659, 520] on button "Save" at bounding box center [658, 521] width 78 height 35
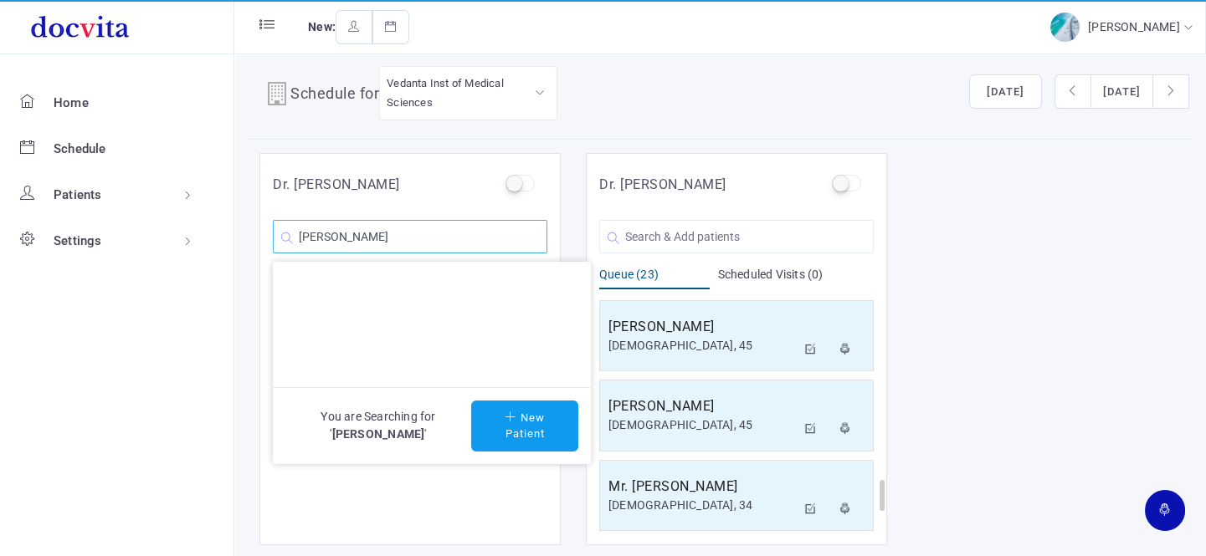
click at [430, 230] on input "Shirali Deliwala" at bounding box center [410, 236] width 274 height 33
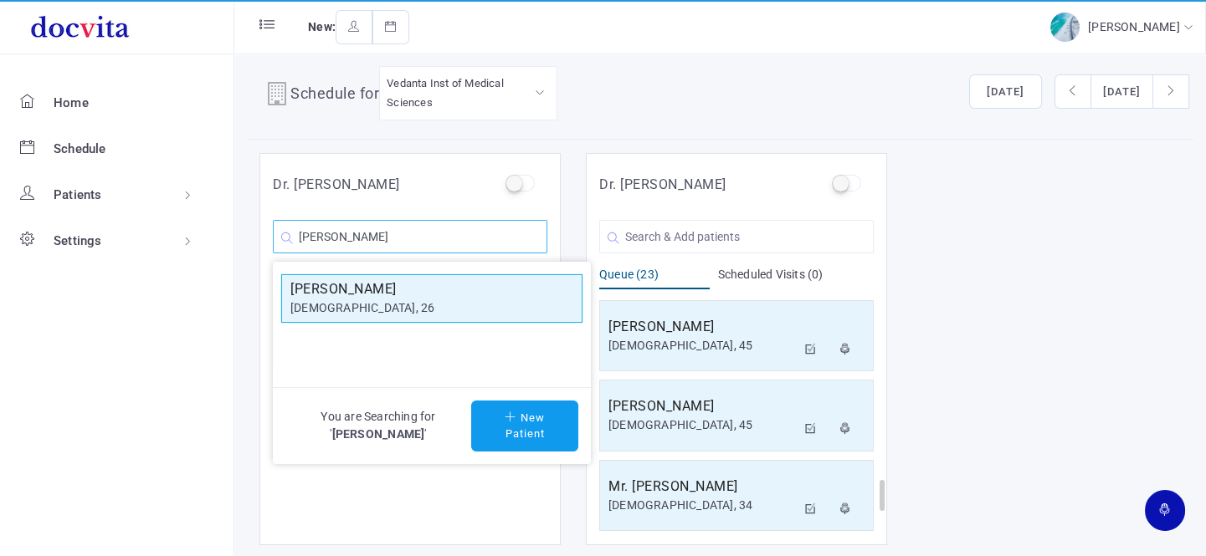
type input "Shirali Deli"
click at [417, 293] on h5 "Shirali Deliwala" at bounding box center [431, 289] width 283 height 20
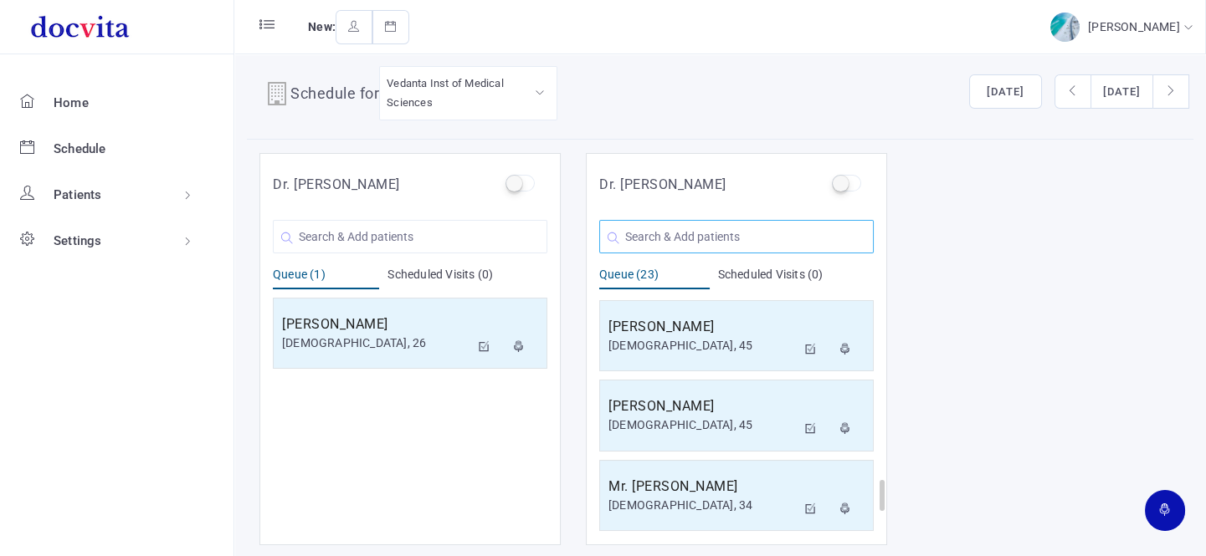
click at [665, 240] on input "text" at bounding box center [736, 236] width 274 height 33
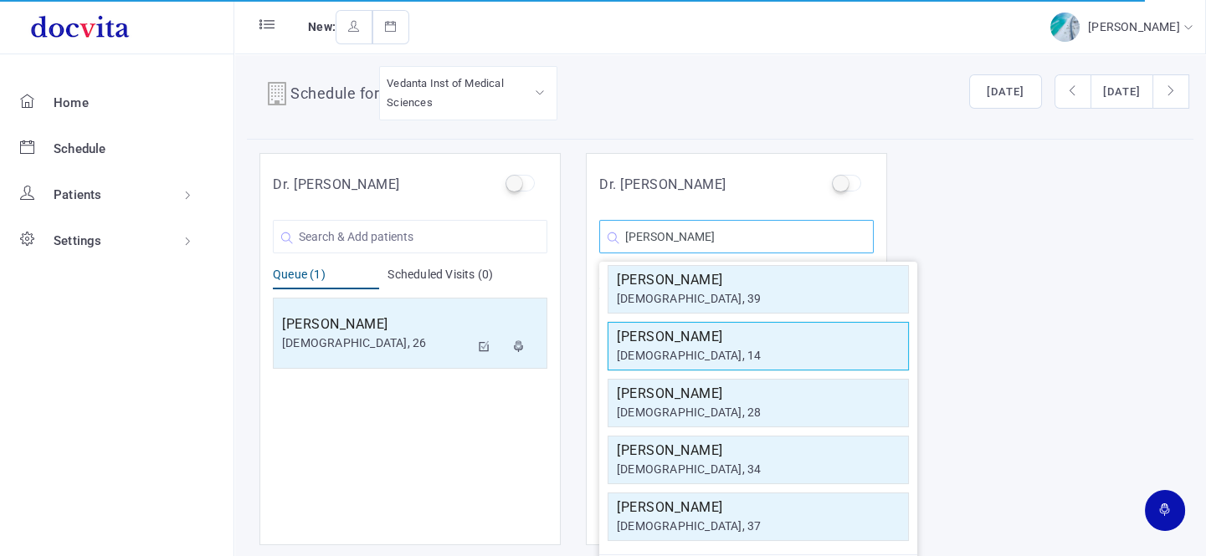
scroll to position [300, 0]
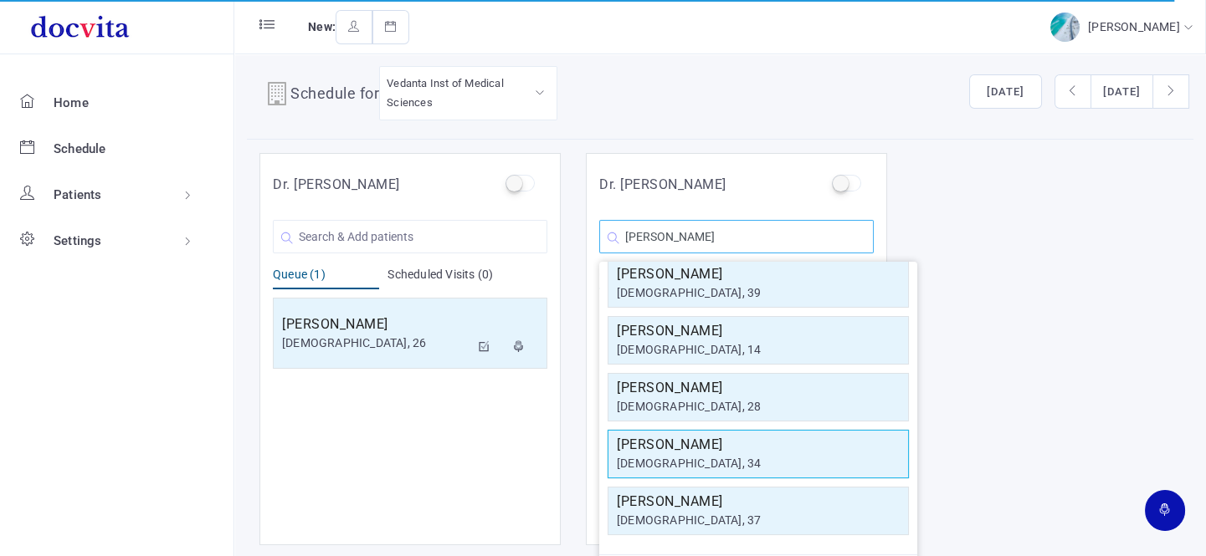
type input "Payal"
click at [719, 444] on h5 "Payal Panchal" at bounding box center [758, 445] width 283 height 20
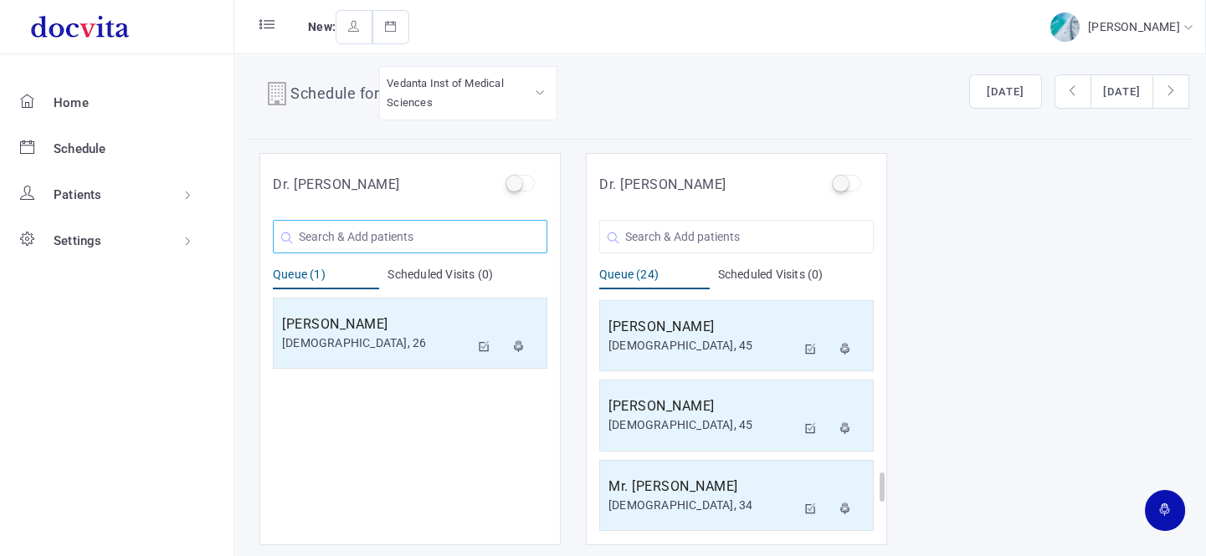
click at [424, 235] on input "text" at bounding box center [410, 236] width 274 height 33
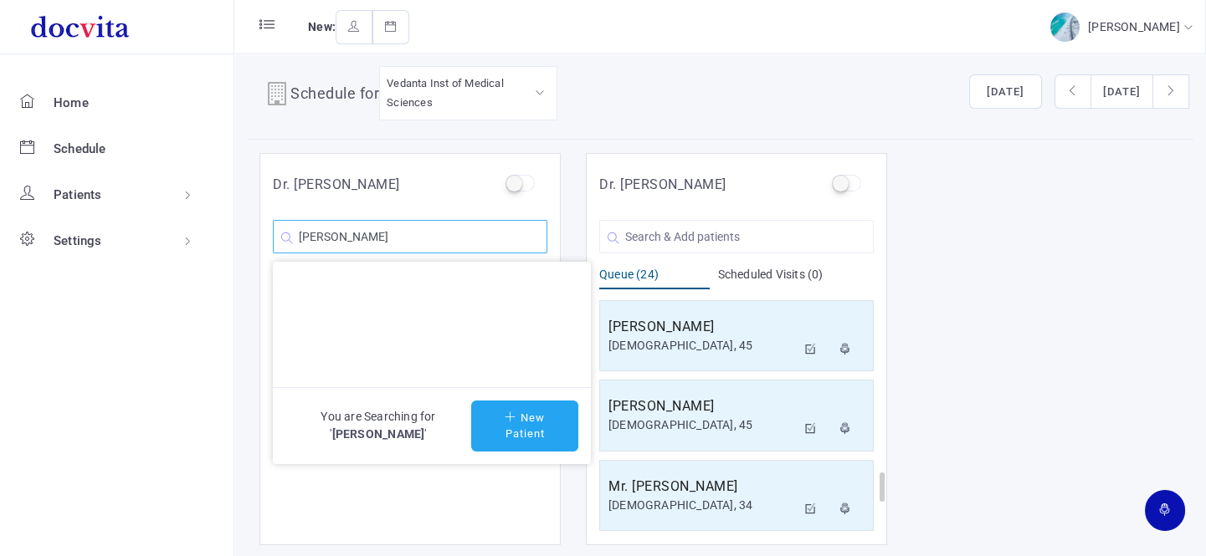
type input "Jashpalsinh Rathod"
click at [527, 419] on button "New Patient" at bounding box center [524, 426] width 107 height 51
type input "Jashpalsinh Rathod"
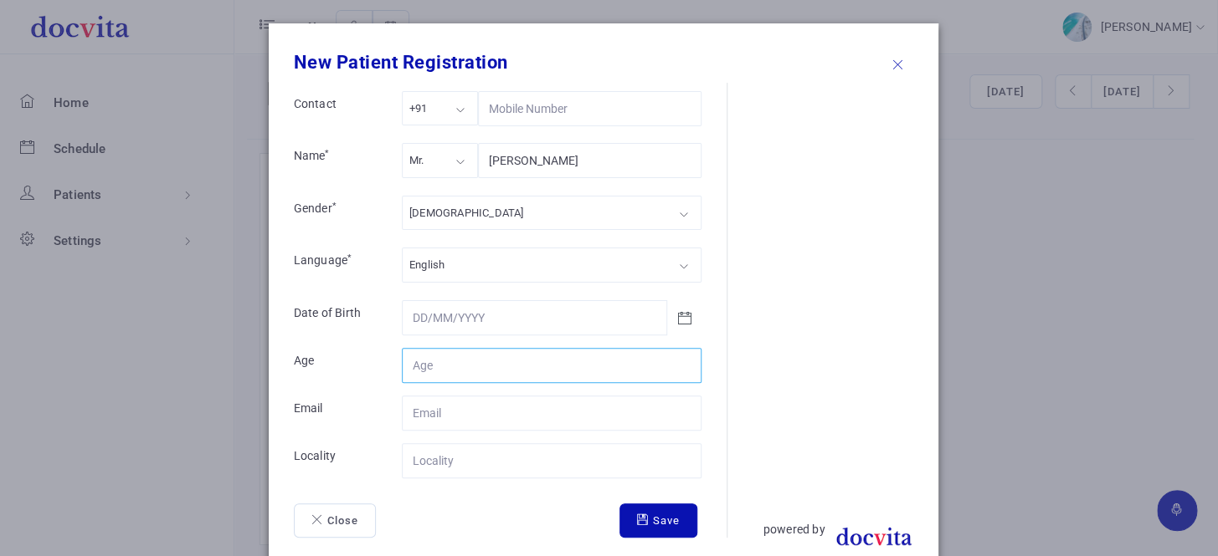
click at [459, 357] on input "Contact" at bounding box center [552, 365] width 300 height 35
type input "37"
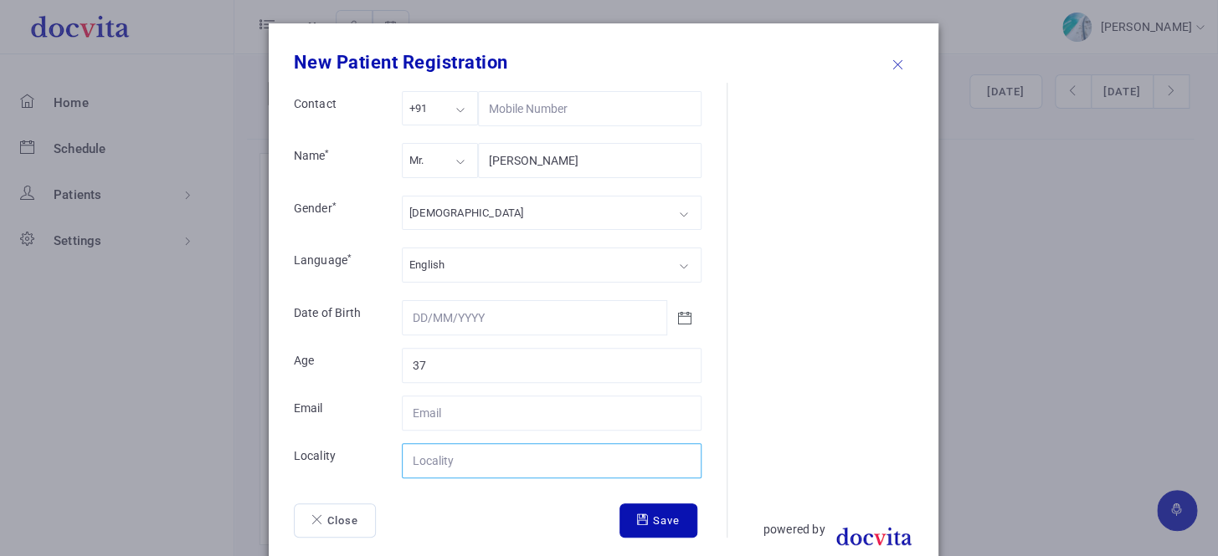
click at [460, 463] on input "Contact" at bounding box center [552, 461] width 300 height 35
type input "Gandhinagar"
click at [640, 518] on icon "submit" at bounding box center [645, 520] width 16 height 11
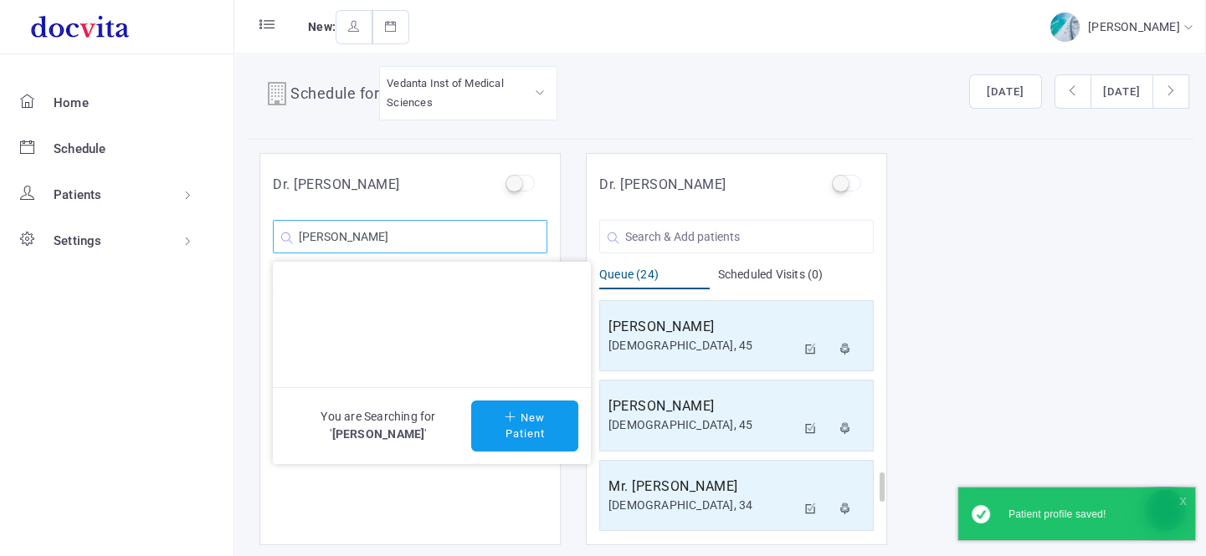
click at [461, 238] on input "Jashpalsinh Rathod" at bounding box center [410, 236] width 274 height 33
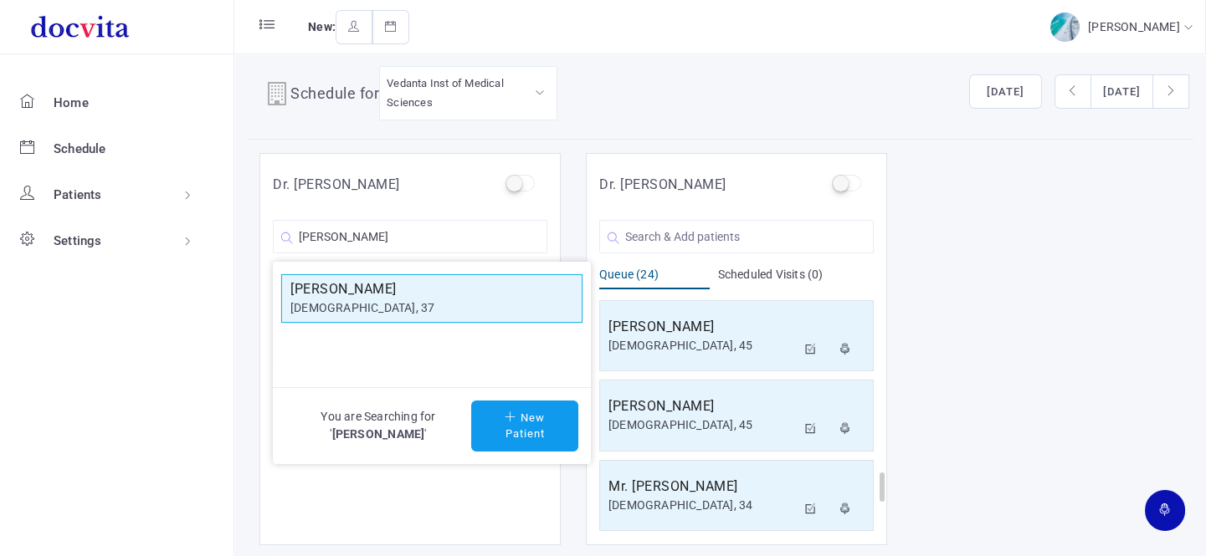
click at [440, 300] on div "[DEMOGRAPHIC_DATA], 37" at bounding box center [431, 309] width 283 height 18
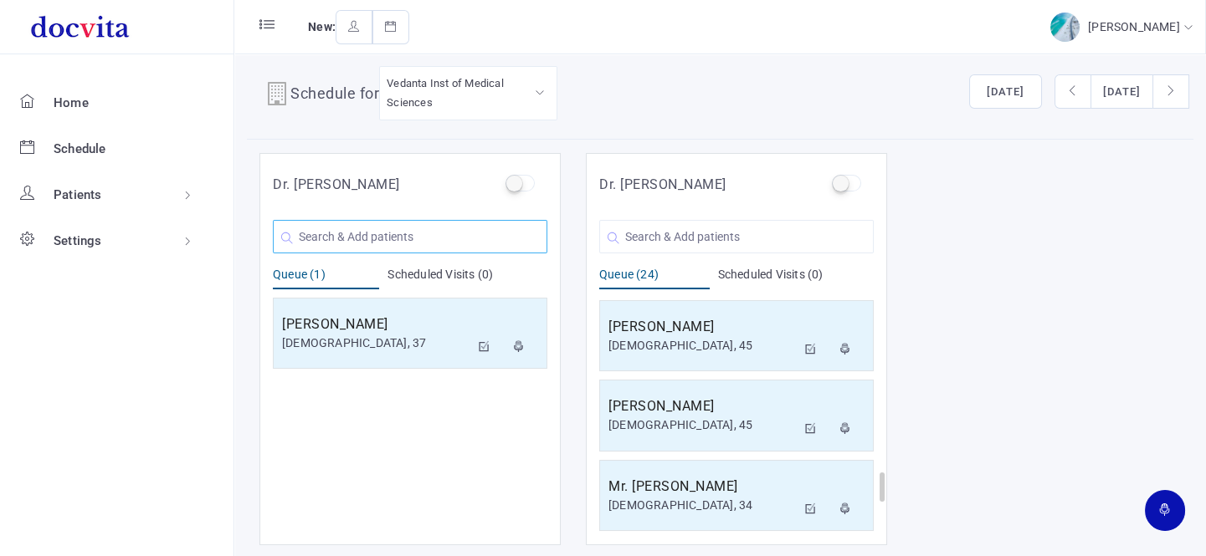
click at [349, 238] on input "text" at bounding box center [410, 236] width 274 height 33
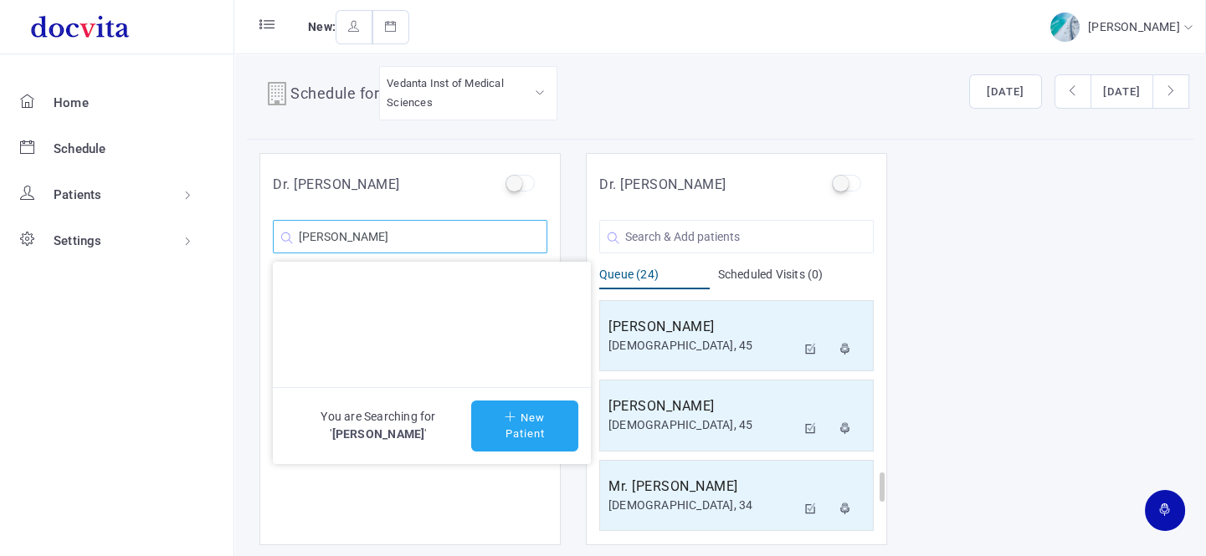
type input "Muskan Arya"
click at [513, 418] on icon at bounding box center [513, 417] width 16 height 11
type input "Muskan Arya"
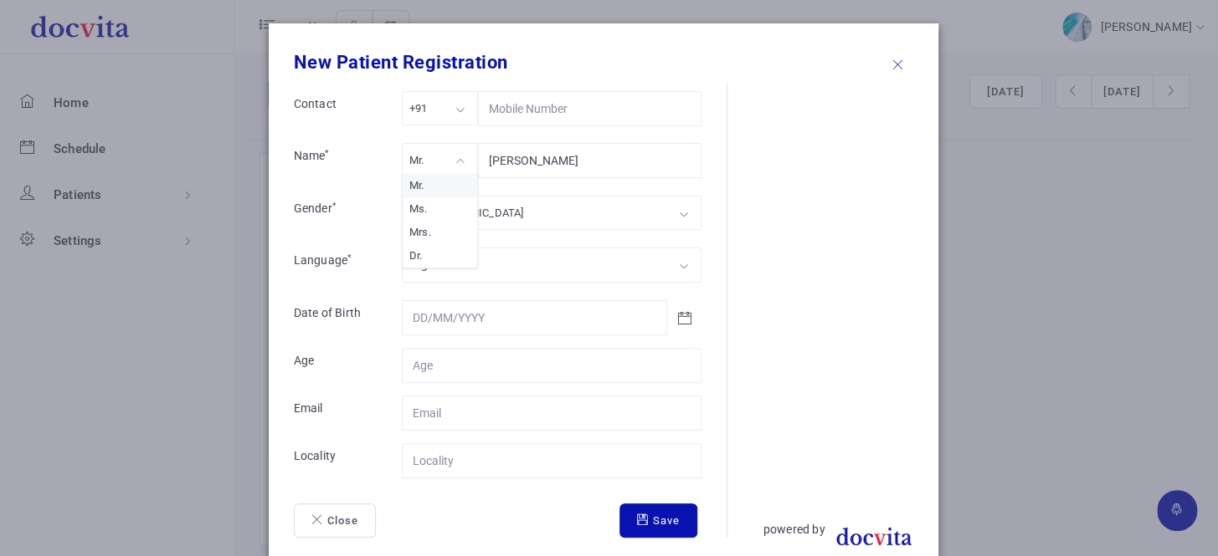
click at [449, 163] on div "Mr." at bounding box center [440, 160] width 76 height 34
click at [447, 208] on div "[DEMOGRAPHIC_DATA]" at bounding box center [552, 213] width 300 height 34
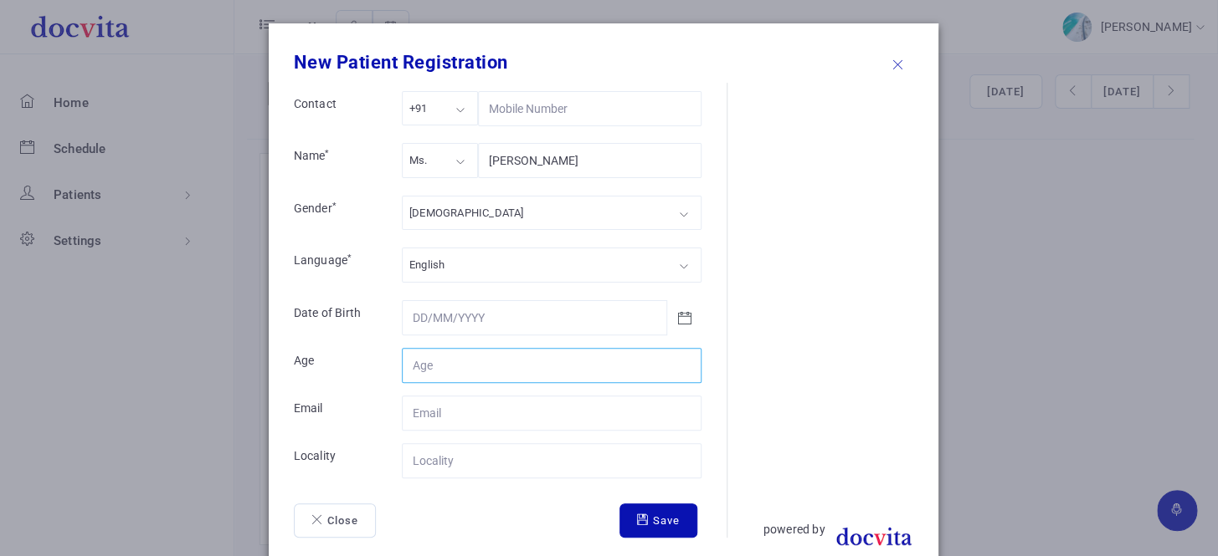
click at [461, 362] on input "Contact" at bounding box center [552, 365] width 300 height 35
type input "20"
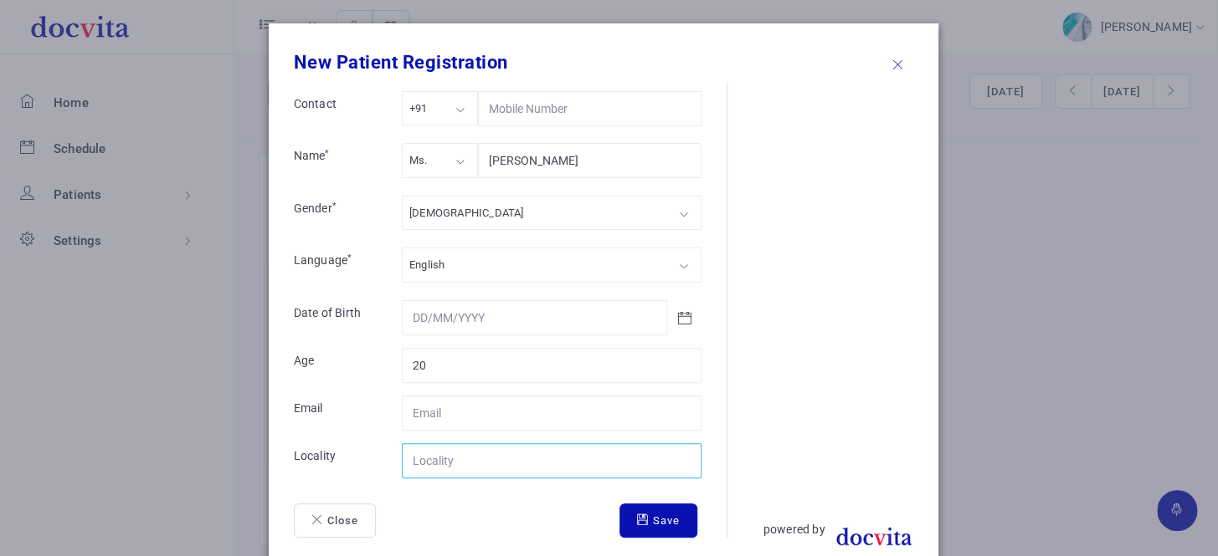
click at [475, 465] on input "Contact" at bounding box center [552, 461] width 300 height 35
type input "Kalol"
click at [654, 519] on button "Save" at bounding box center [658, 521] width 78 height 35
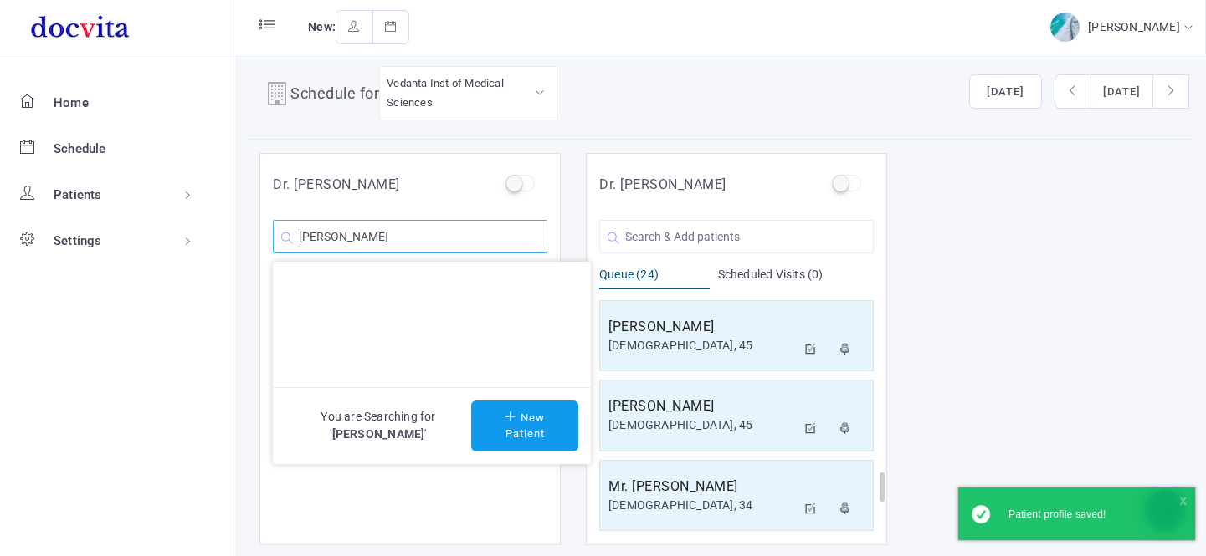
click at [468, 235] on input "Muskan Arya" at bounding box center [410, 236] width 274 height 33
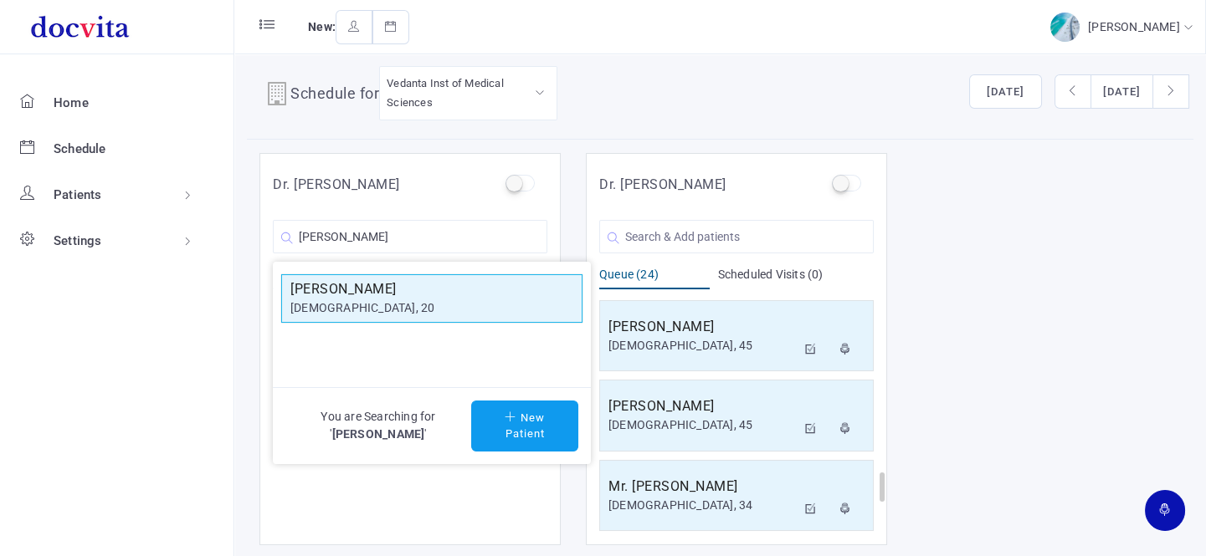
click at [384, 300] on div "[DEMOGRAPHIC_DATA], 20" at bounding box center [431, 309] width 283 height 18
